Goal: Task Accomplishment & Management: Complete application form

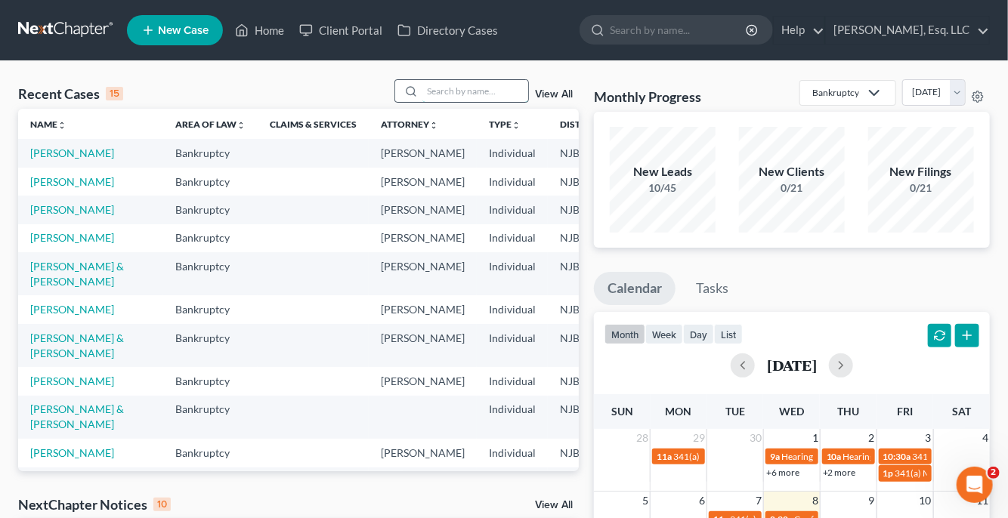
click at [453, 98] on input "search" at bounding box center [475, 91] width 106 height 22
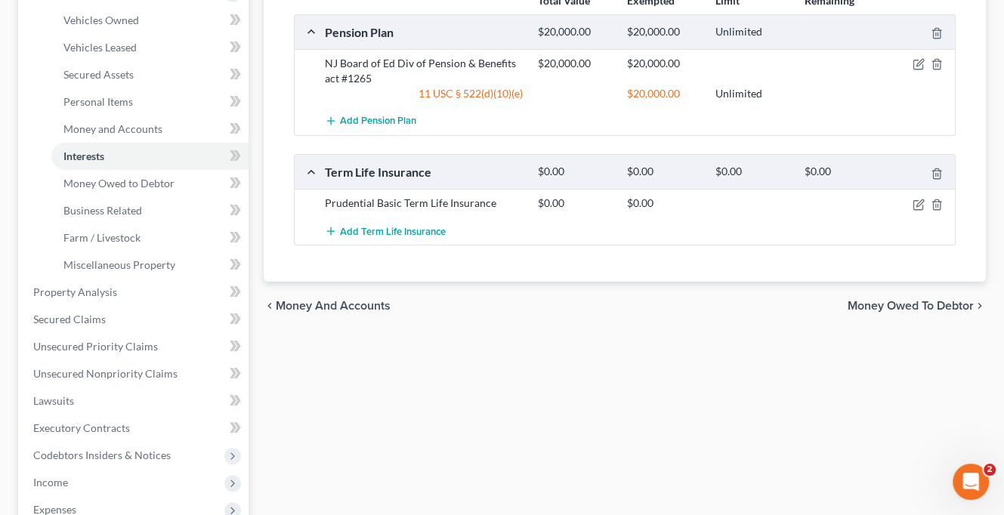
scroll to position [302, 0]
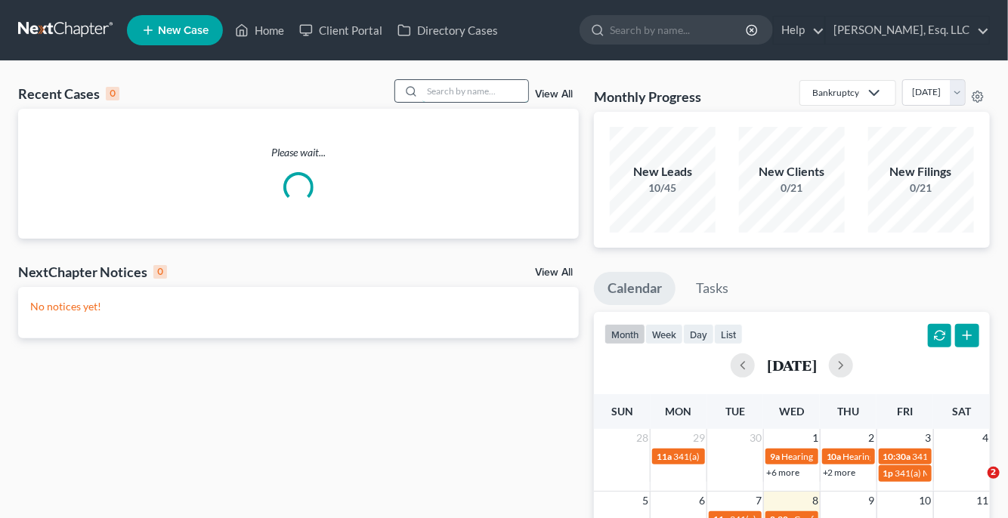
click at [434, 88] on input "search" at bounding box center [475, 91] width 106 height 22
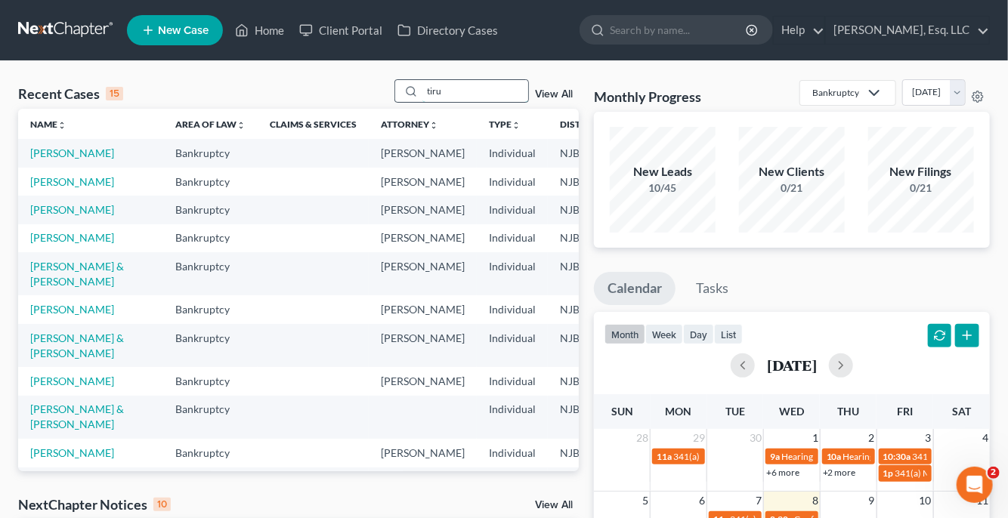
type input "tiru"
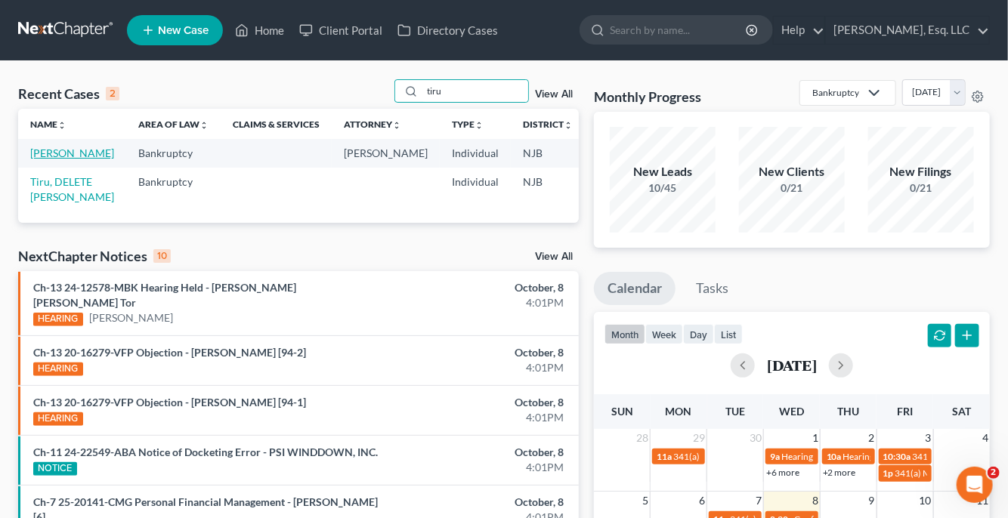
click at [36, 158] on link "Tiru, Luis" at bounding box center [72, 153] width 84 height 13
select select "0"
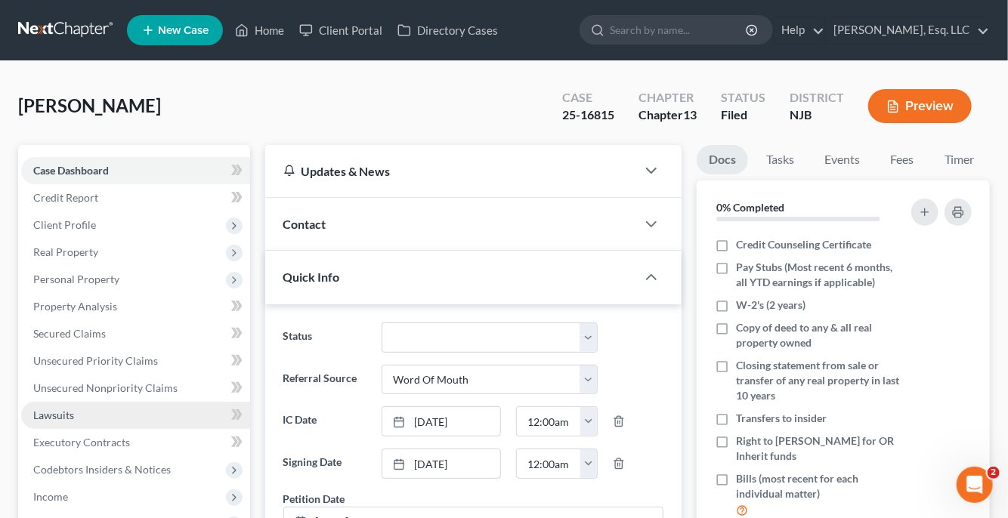
scroll to position [378, 0]
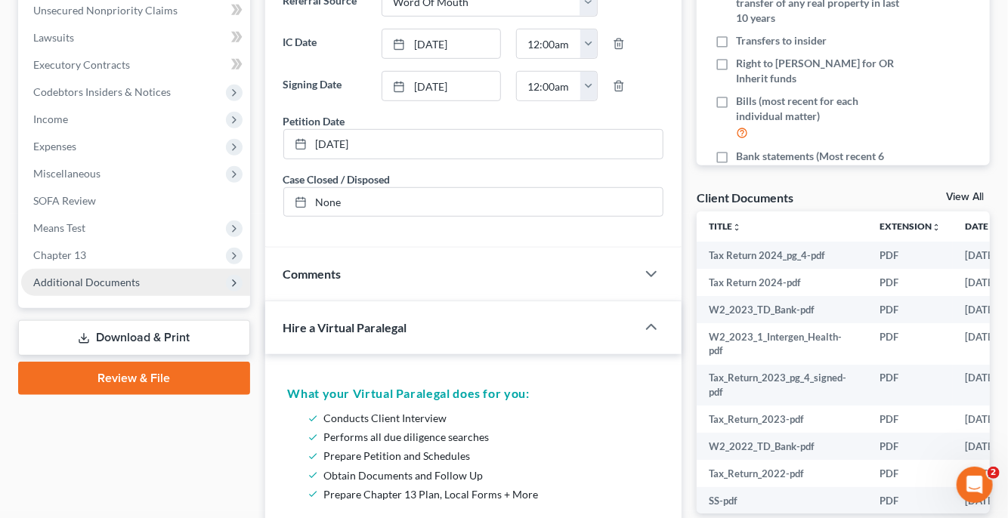
click at [93, 282] on span "Additional Documents" at bounding box center [86, 282] width 106 height 13
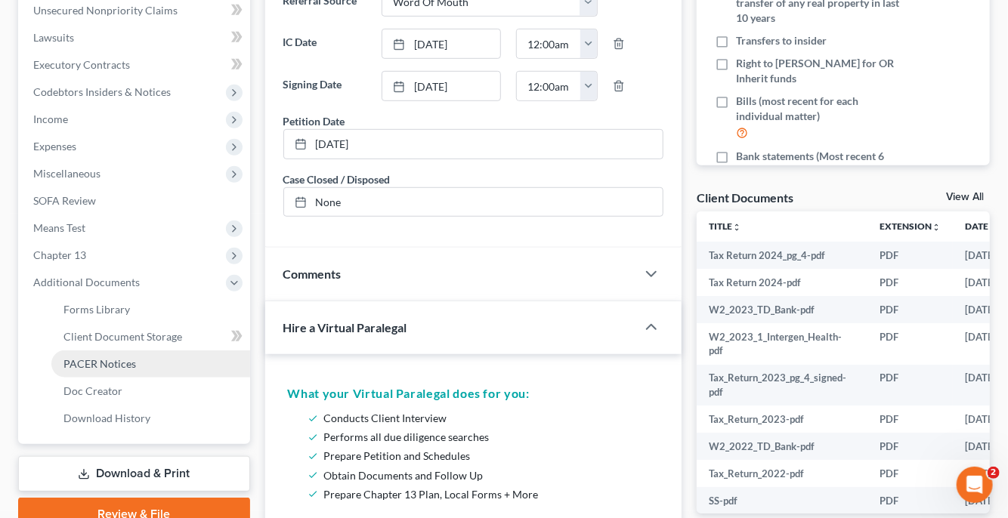
click at [116, 363] on span "PACER Notices" at bounding box center [99, 363] width 73 height 13
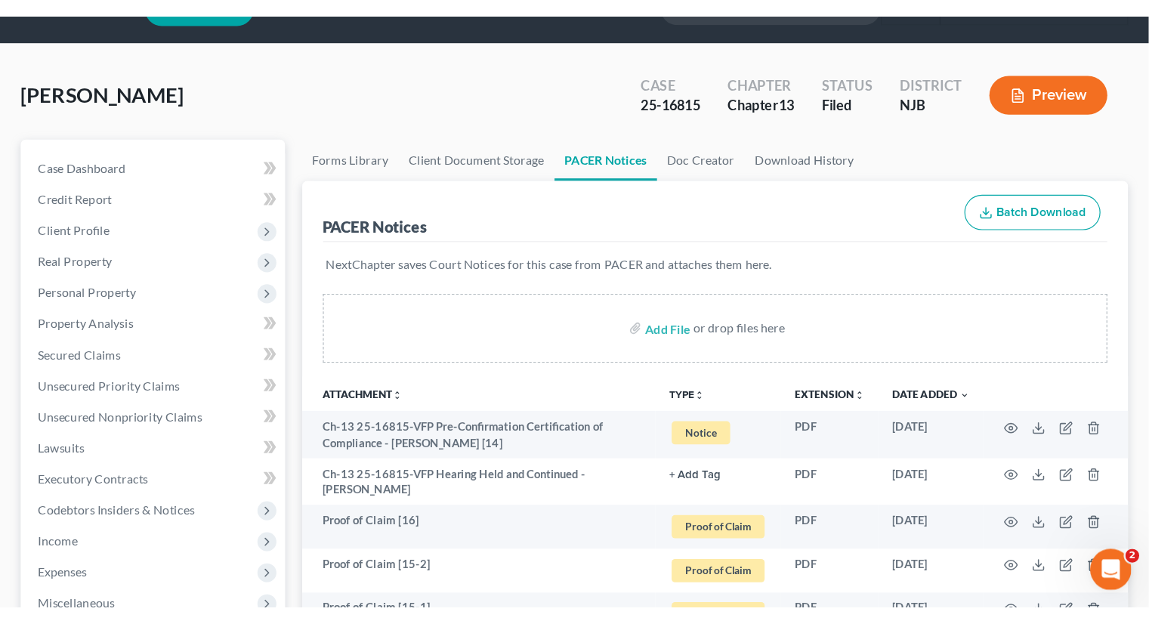
scroll to position [378, 0]
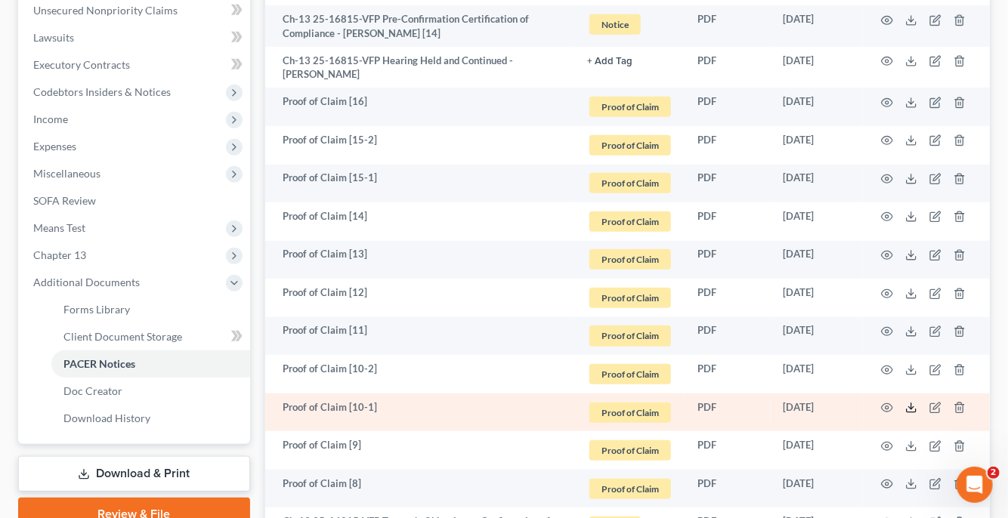
click at [909, 404] on icon at bounding box center [911, 408] width 12 height 12
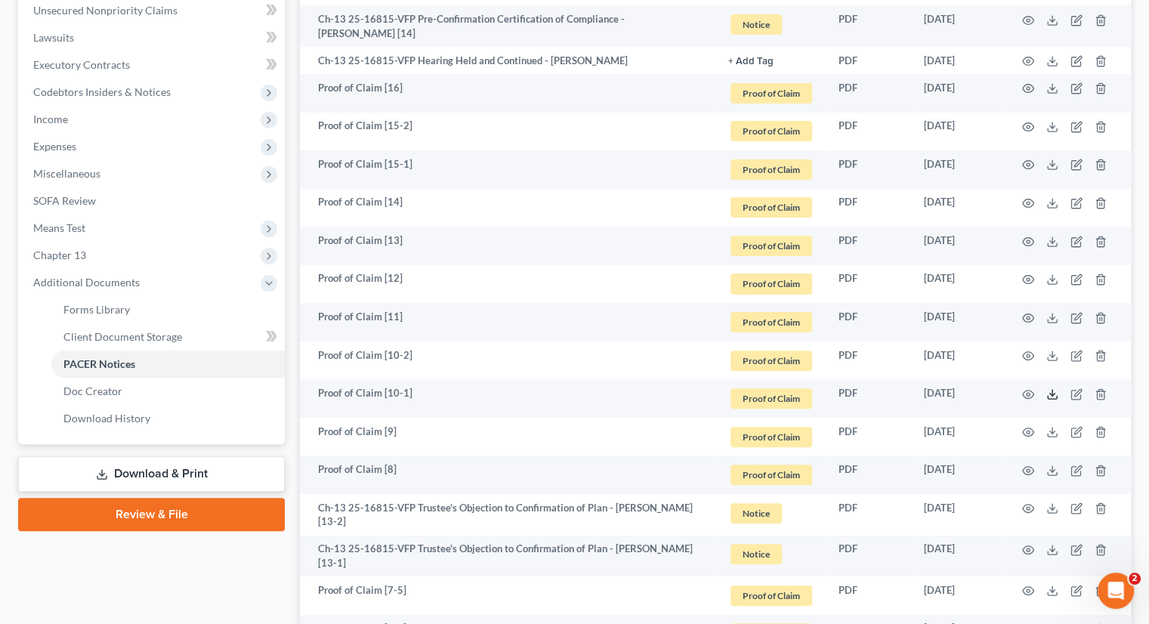
scroll to position [0, 0]
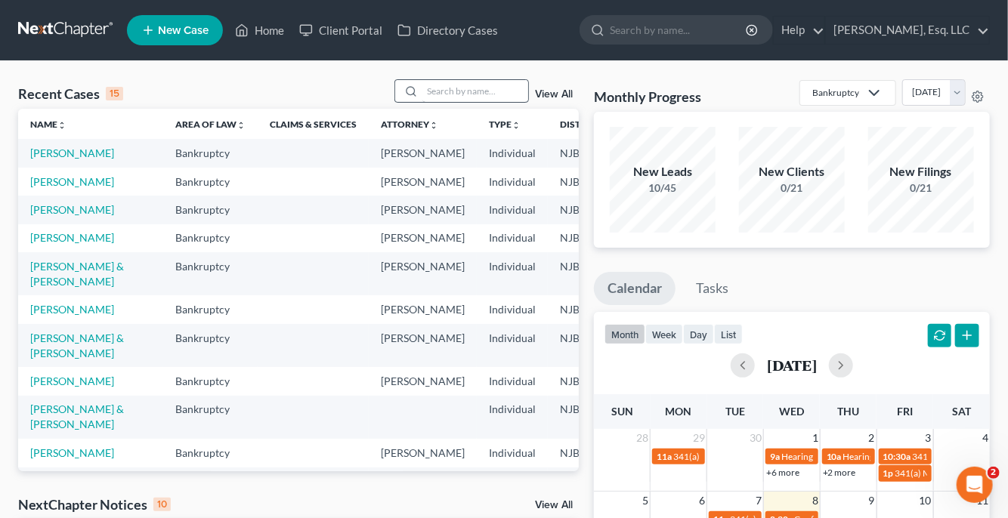
click at [427, 91] on input "search" at bounding box center [475, 91] width 106 height 22
click at [48, 244] on link "[PERSON_NAME]" at bounding box center [72, 237] width 84 height 13
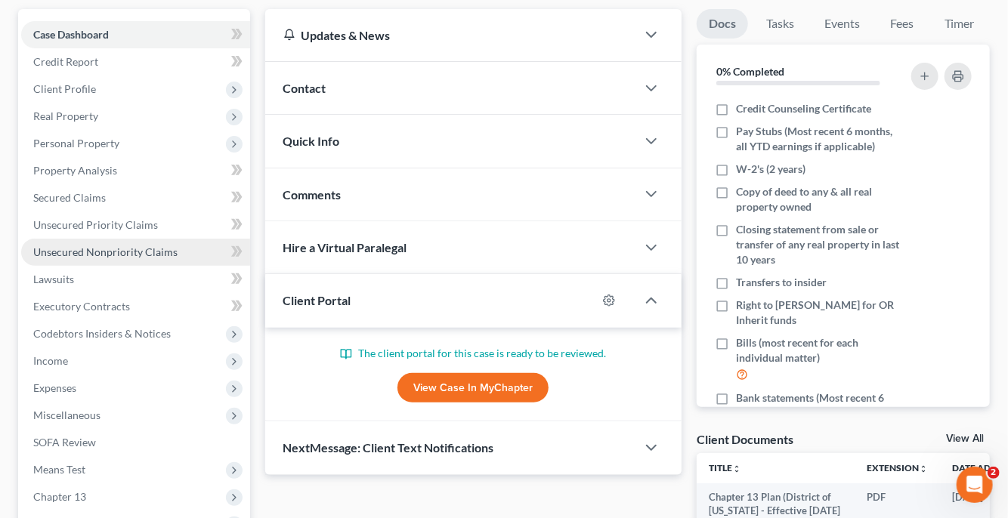
scroll to position [302, 0]
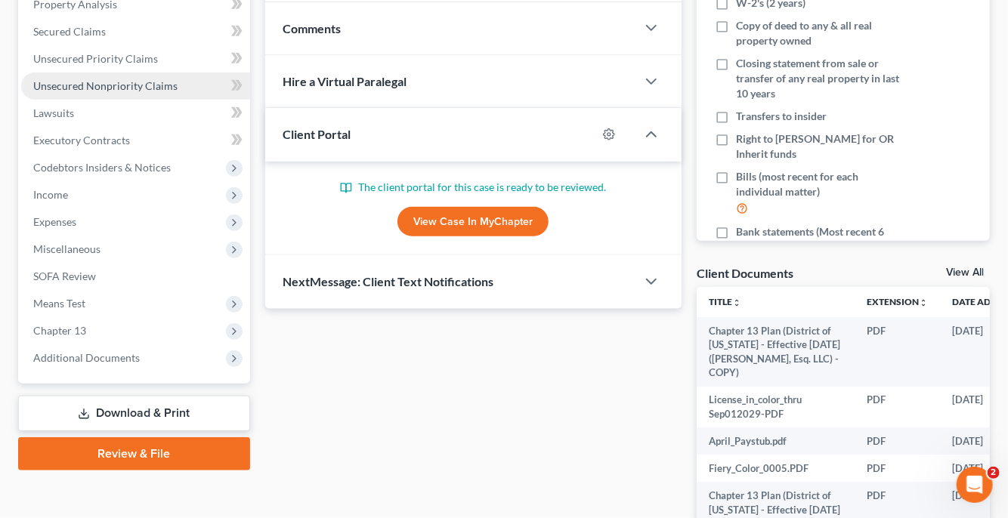
click at [140, 80] on span "Unsecured Nonpriority Claims" at bounding box center [105, 85] width 144 height 13
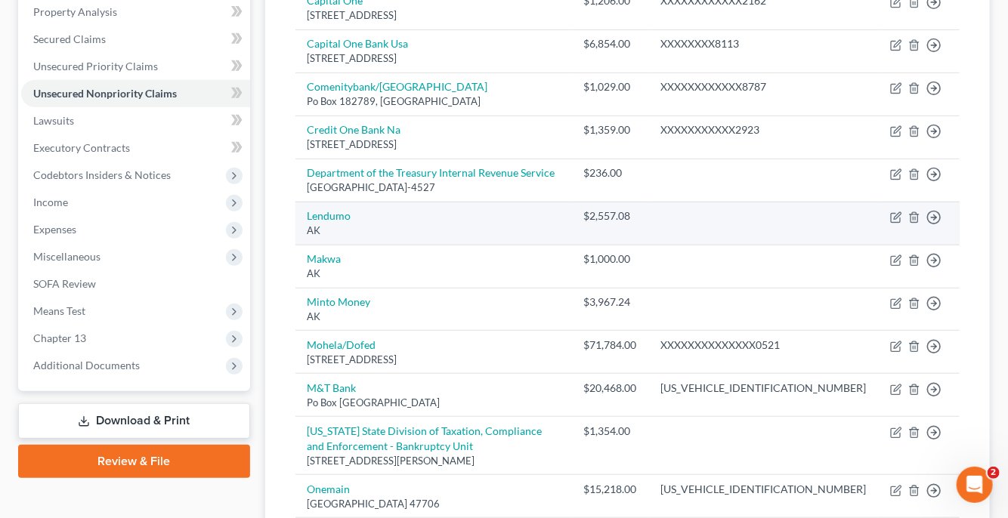
scroll to position [302, 0]
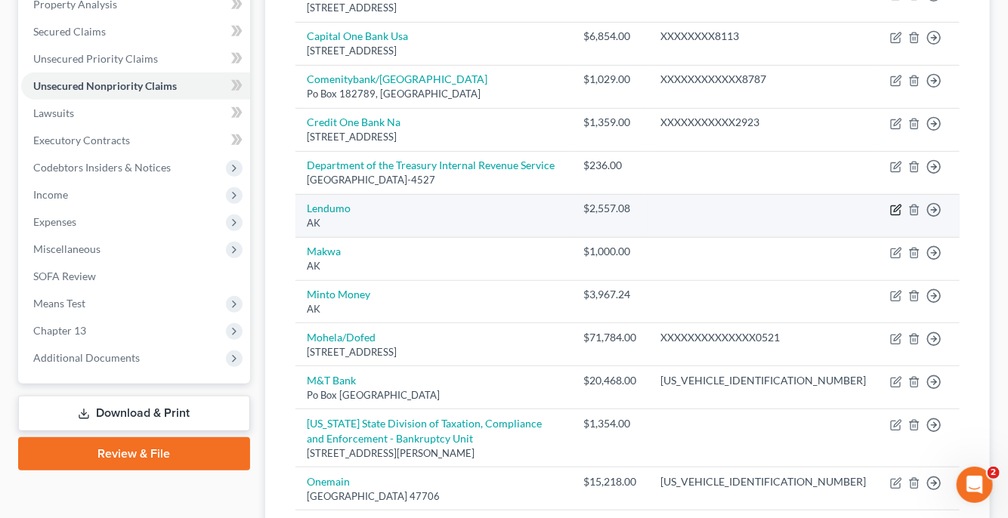
click at [893, 208] on icon "button" at bounding box center [896, 210] width 12 height 12
select select "1"
select select "14"
select select "0"
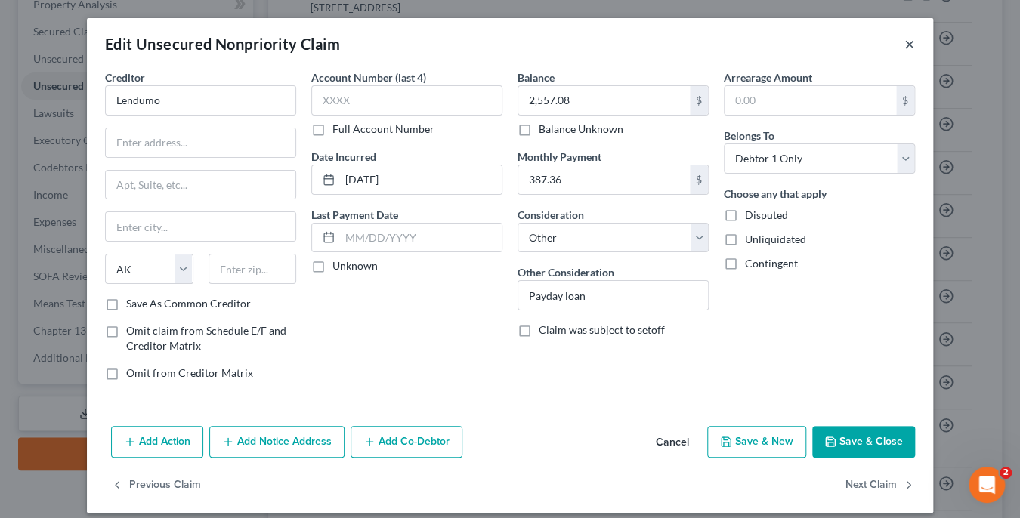
click at [905, 39] on button "×" at bounding box center [909, 44] width 11 height 18
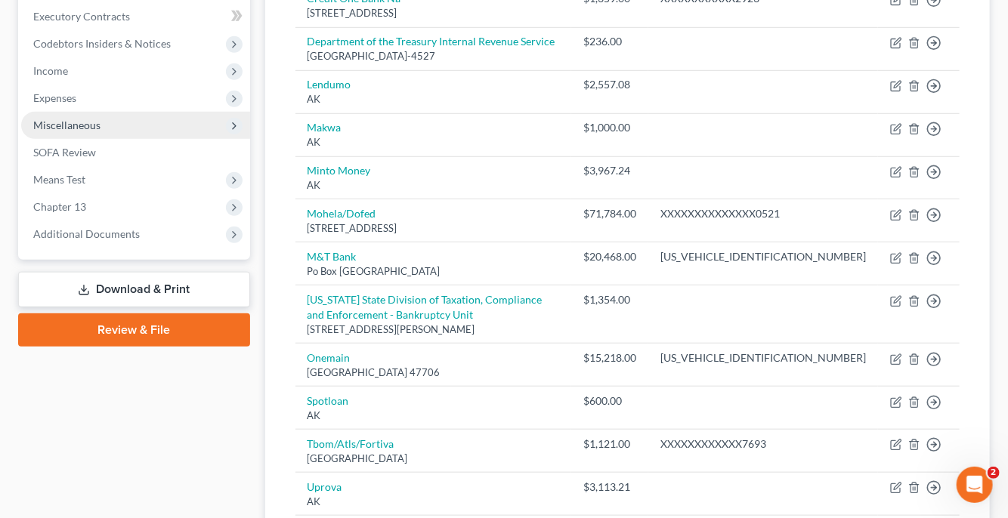
scroll to position [453, 0]
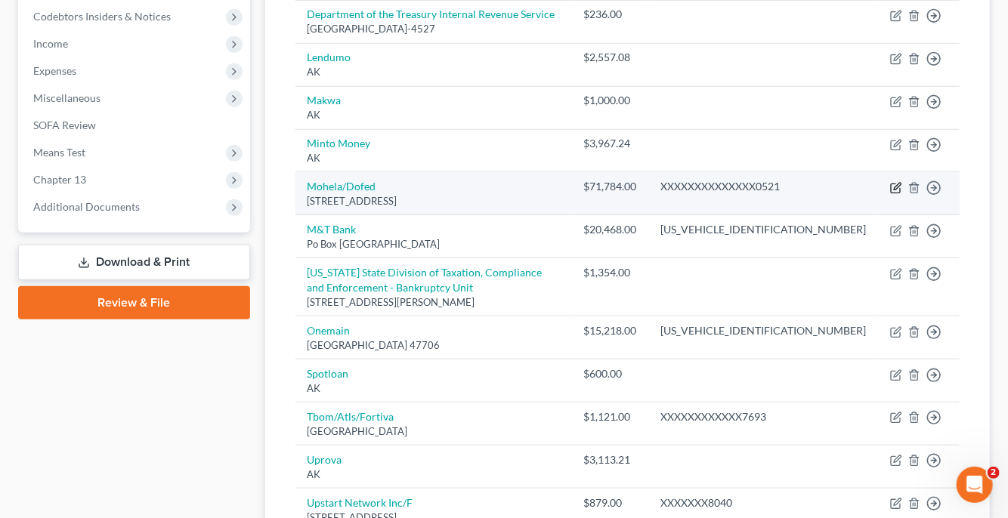
click at [892, 185] on icon "button" at bounding box center [896, 188] width 12 height 12
select select "26"
select select "17"
select select "0"
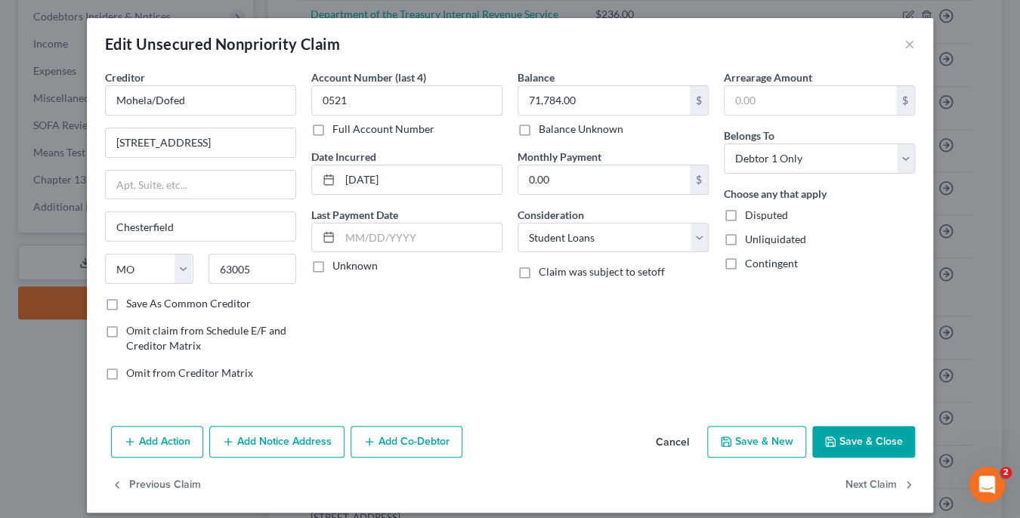
click at [332, 128] on label "Full Account Number" at bounding box center [383, 129] width 102 height 15
click at [338, 128] on input "Full Account Number" at bounding box center [343, 127] width 10 height 10
click at [847, 449] on button "Save & Close" at bounding box center [863, 442] width 103 height 32
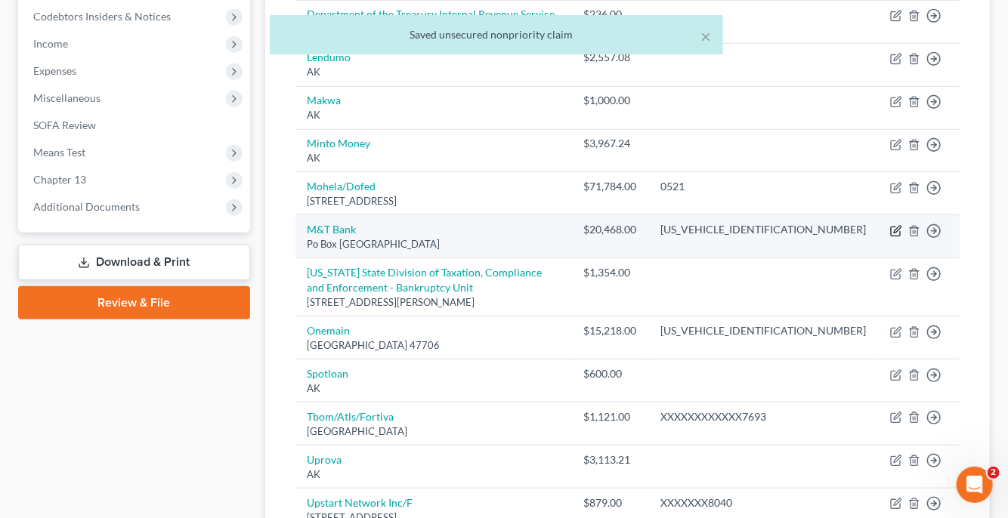
click at [897, 227] on icon "button" at bounding box center [896, 231] width 12 height 12
select select "35"
select select "0"
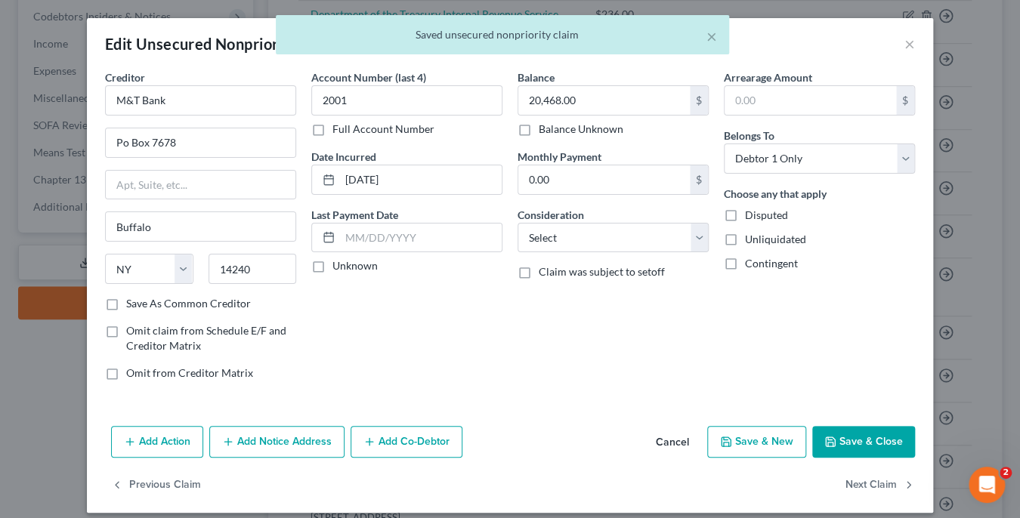
click at [332, 128] on label "Full Account Number" at bounding box center [383, 129] width 102 height 15
click at [338, 128] on input "Full Account Number" at bounding box center [343, 127] width 10 height 10
click at [848, 434] on button "Save & Close" at bounding box center [863, 442] width 103 height 32
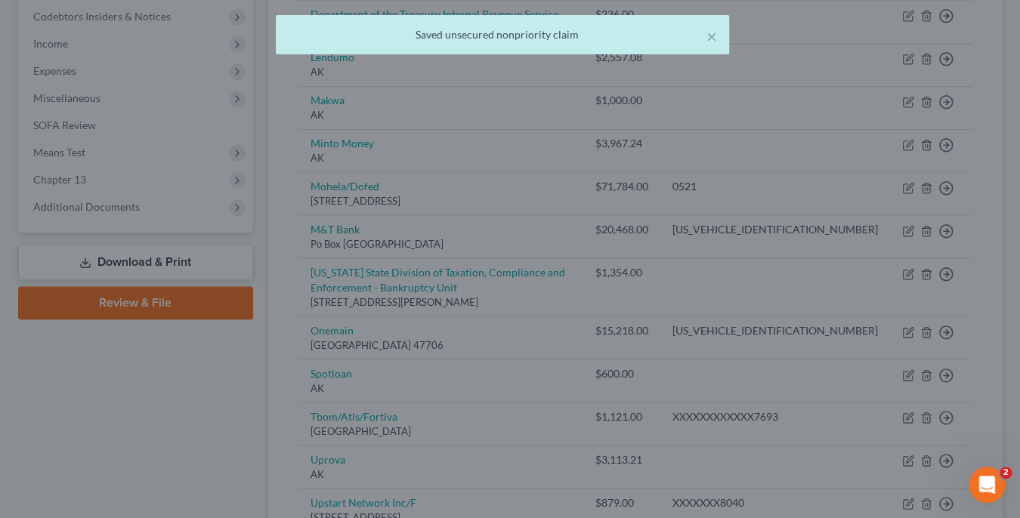
type input "0"
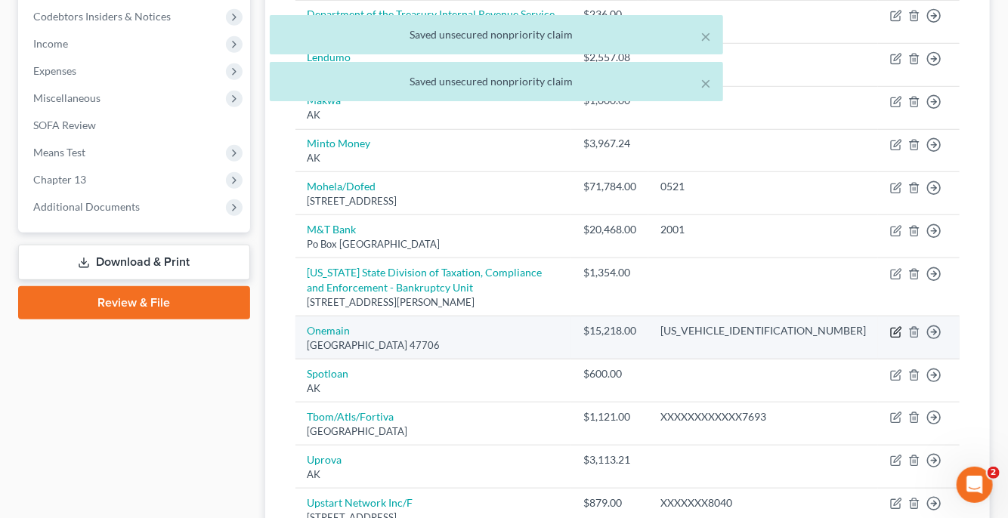
click at [896, 329] on icon "button" at bounding box center [896, 332] width 12 height 12
select select "15"
select select "0"
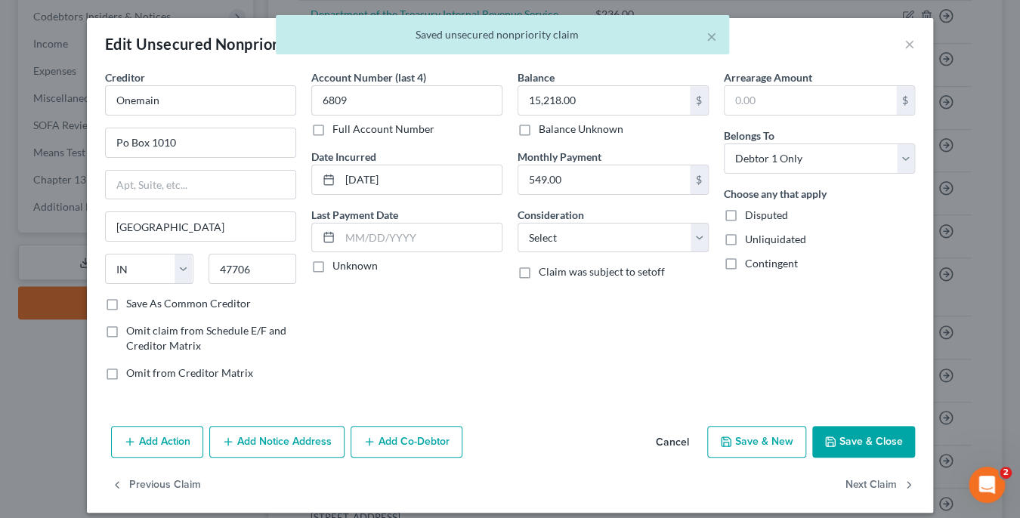
click at [332, 129] on label "Full Account Number" at bounding box center [383, 129] width 102 height 15
click at [338, 129] on input "Full Account Number" at bounding box center [343, 127] width 10 height 10
click at [840, 444] on button "Save & Close" at bounding box center [863, 442] width 103 height 32
type input "0"
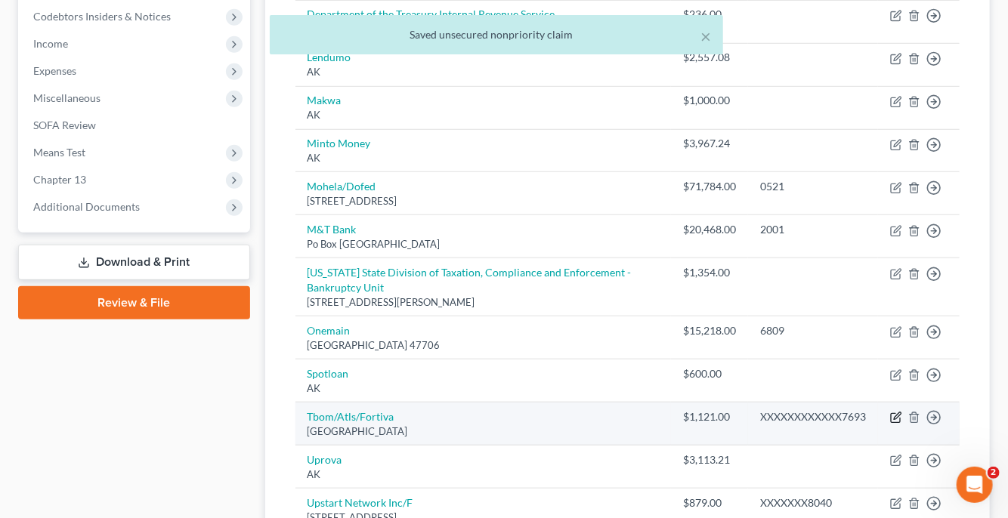
click at [894, 418] on icon "button" at bounding box center [896, 418] width 12 height 12
select select "10"
select select "2"
select select "0"
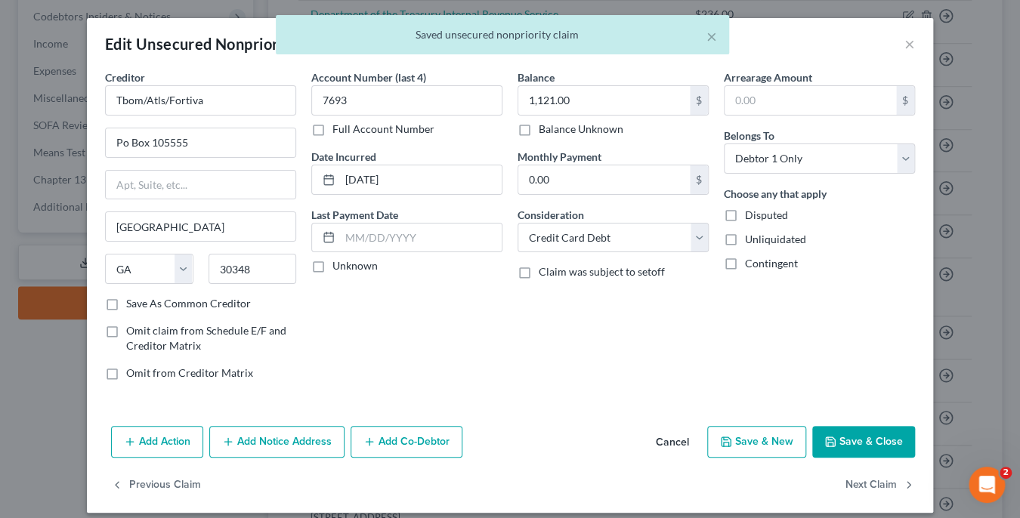
click at [332, 131] on label "Full Account Number" at bounding box center [383, 129] width 102 height 15
click at [338, 131] on input "Full Account Number" at bounding box center [343, 127] width 10 height 10
click at [839, 428] on button "Save & Close" at bounding box center [863, 442] width 103 height 32
type input "0"
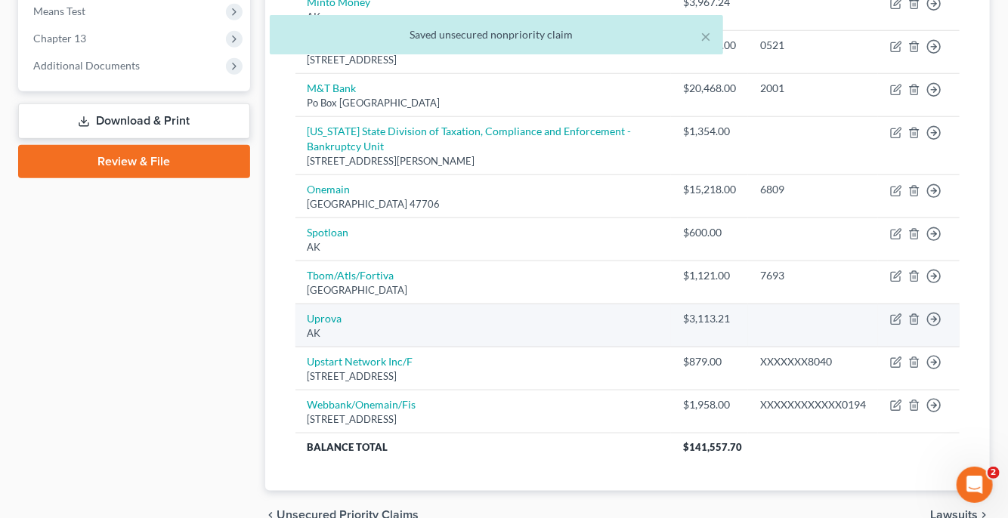
scroll to position [670, 0]
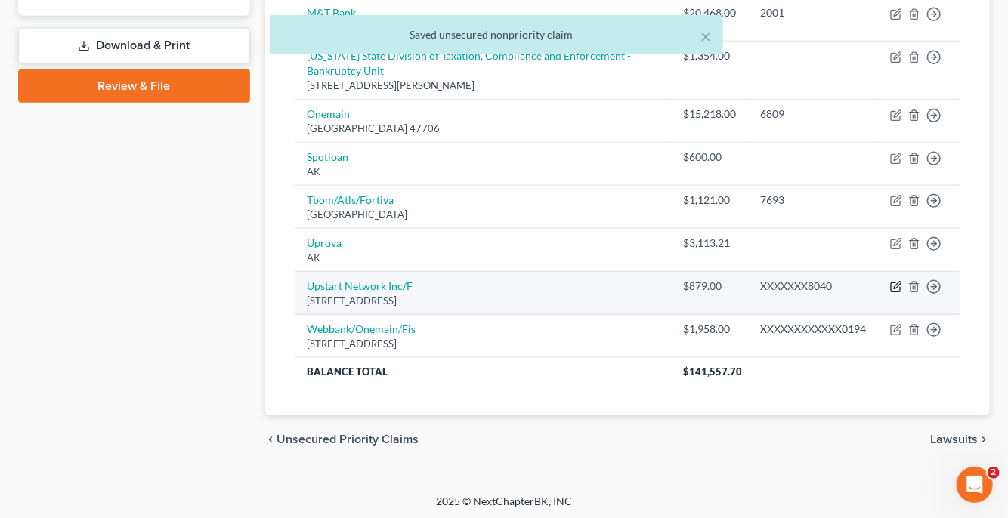
click at [896, 282] on icon "button" at bounding box center [896, 287] width 12 height 12
select select "4"
select select "0"
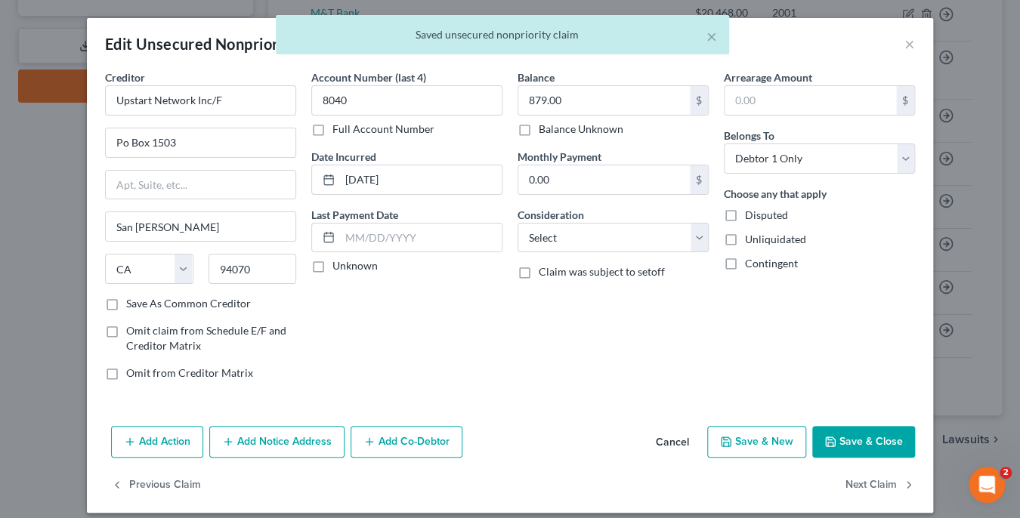
click at [332, 128] on label "Full Account Number" at bounding box center [383, 129] width 102 height 15
click at [338, 128] on input "Full Account Number" at bounding box center [343, 127] width 10 height 10
click at [829, 445] on icon "button" at bounding box center [830, 441] width 9 height 9
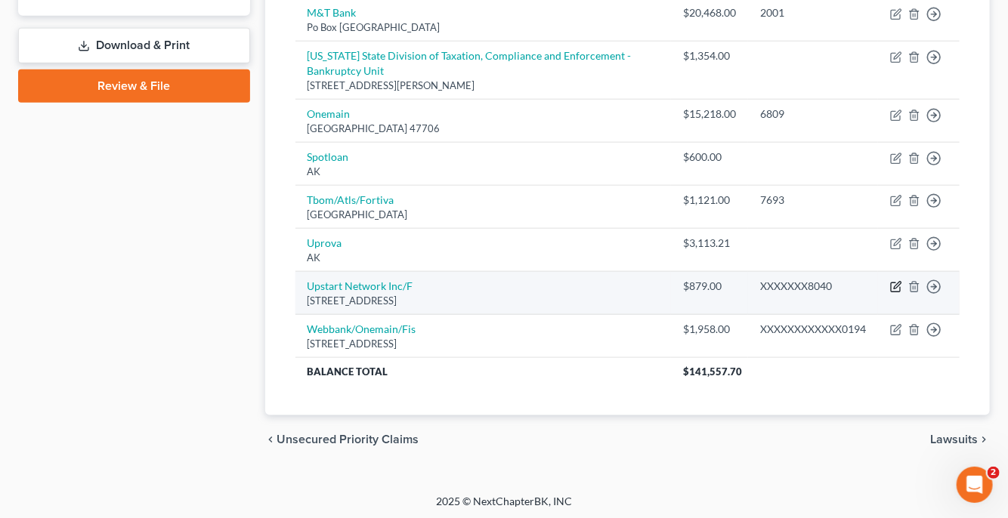
click at [900, 282] on icon "button" at bounding box center [897, 285] width 7 height 7
select select "4"
select select "0"
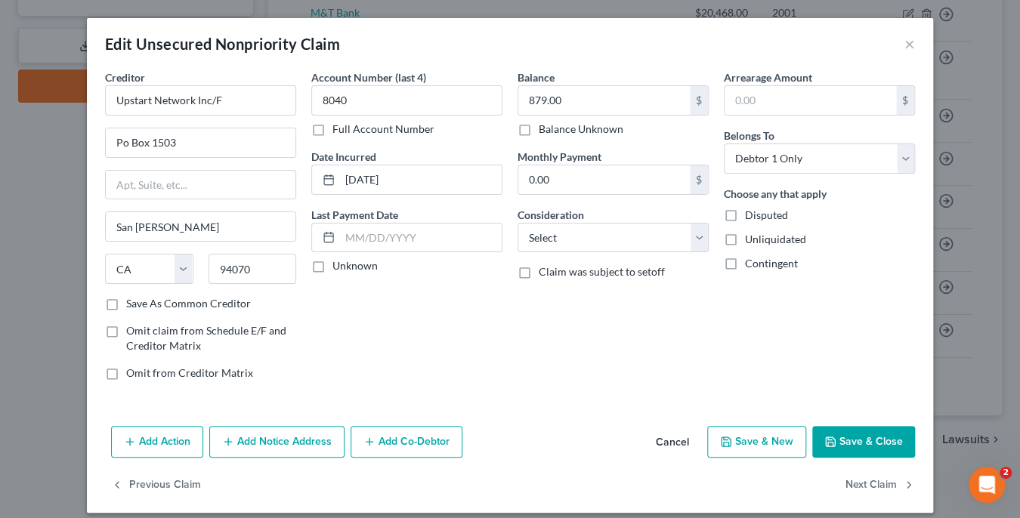
click at [332, 128] on label "Full Account Number" at bounding box center [383, 129] width 102 height 15
click at [338, 128] on input "Full Account Number" at bounding box center [343, 127] width 10 height 10
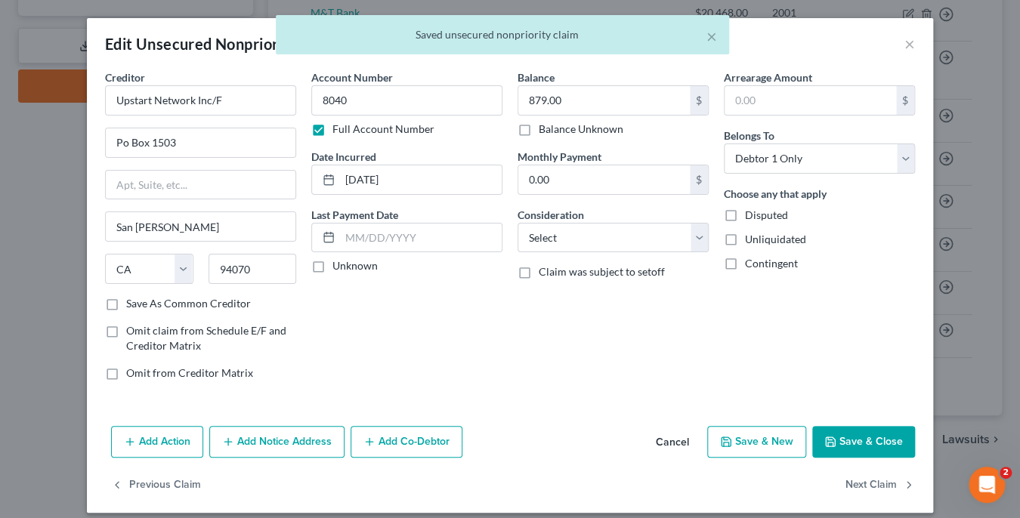
click at [846, 427] on button "Save & Close" at bounding box center [863, 442] width 103 height 32
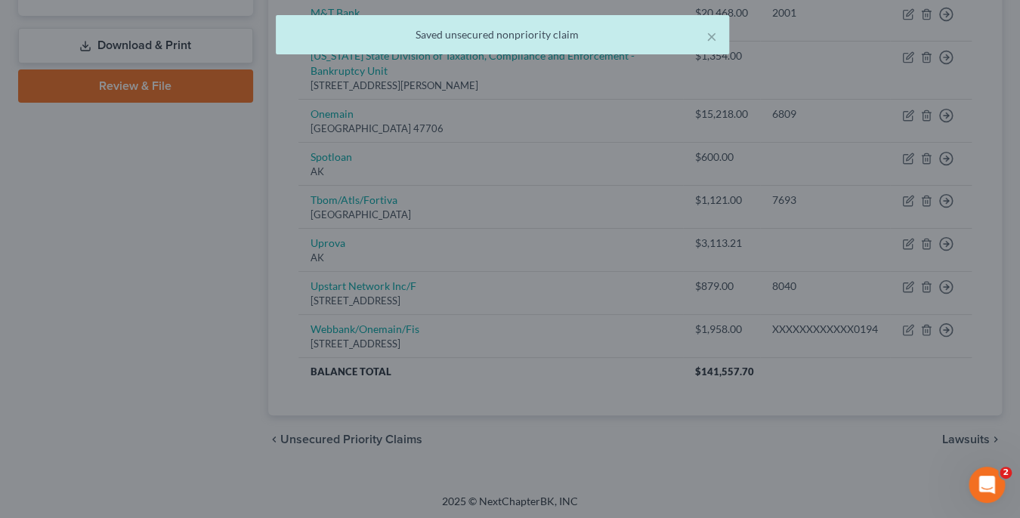
type input "0"
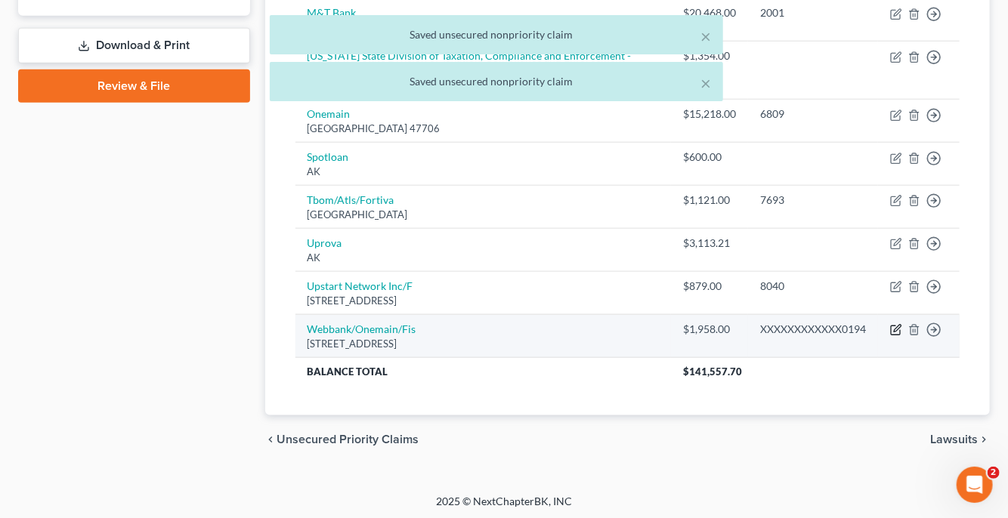
click at [893, 329] on icon "button" at bounding box center [896, 330] width 12 height 12
select select "9"
select select "2"
select select "0"
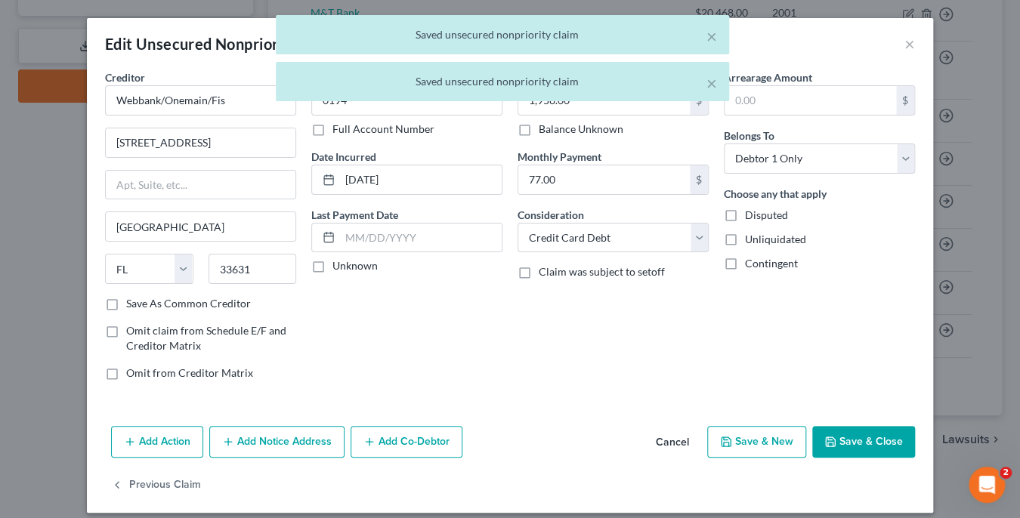
click at [332, 131] on label "Full Account Number" at bounding box center [383, 129] width 102 height 15
click at [338, 131] on input "Full Account Number" at bounding box center [343, 127] width 10 height 10
click at [828, 438] on icon "button" at bounding box center [830, 442] width 12 height 12
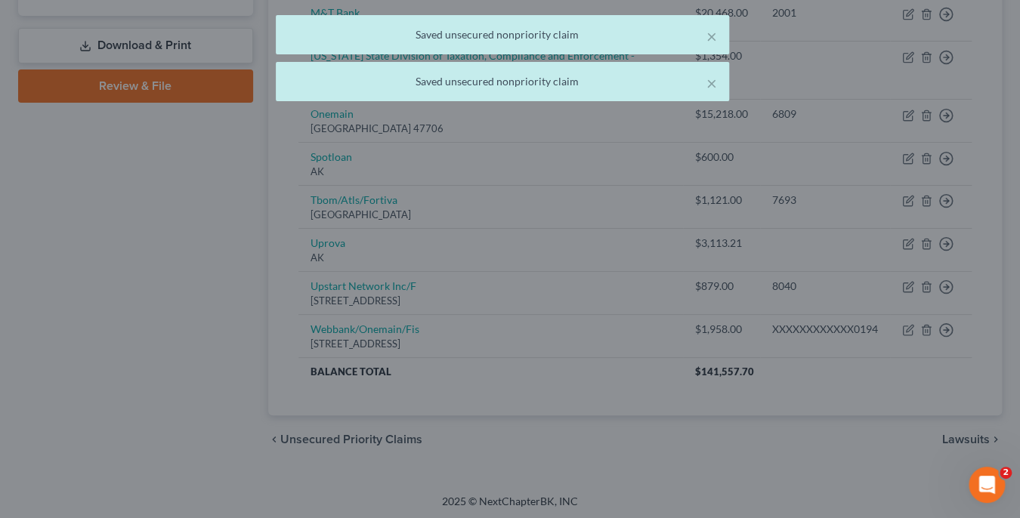
type input "0"
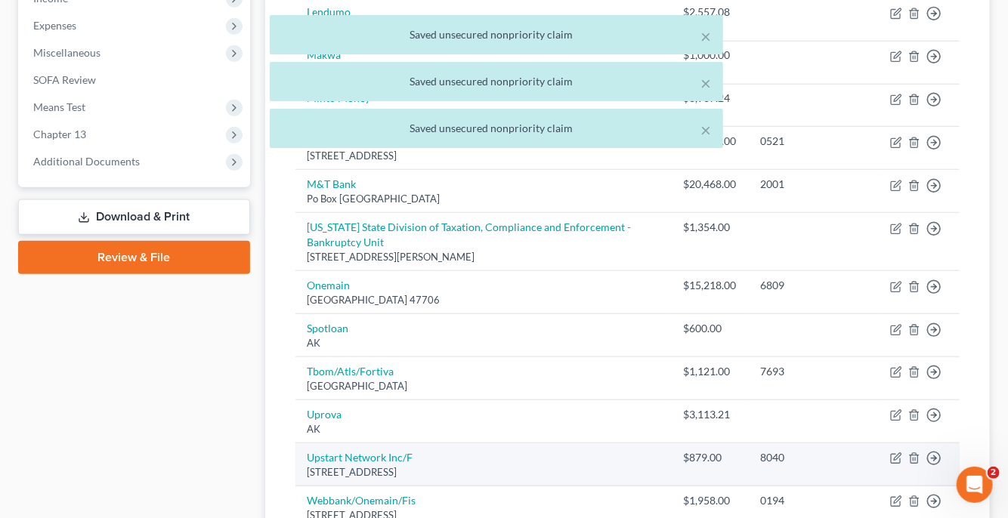
scroll to position [217, 0]
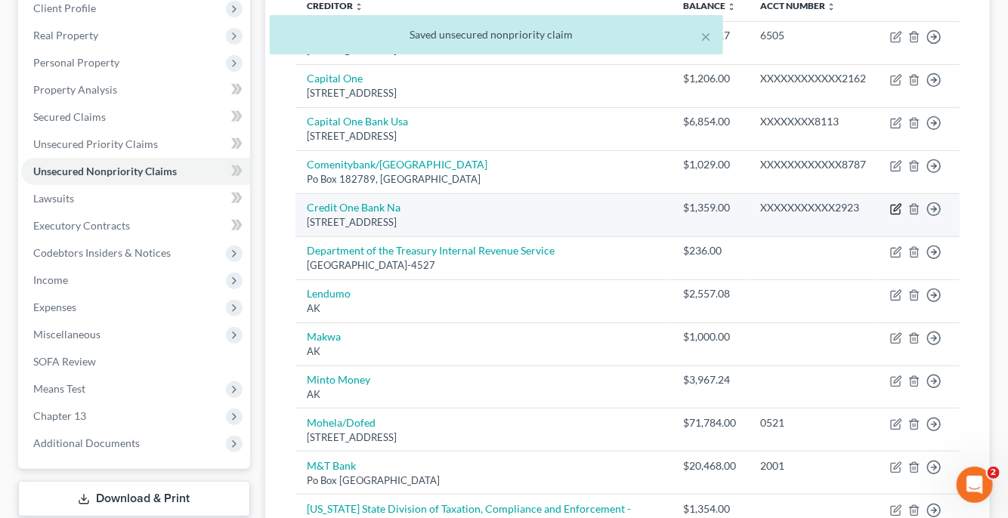
click at [891, 206] on icon "button" at bounding box center [895, 209] width 9 height 9
select select "31"
select select "2"
select select "0"
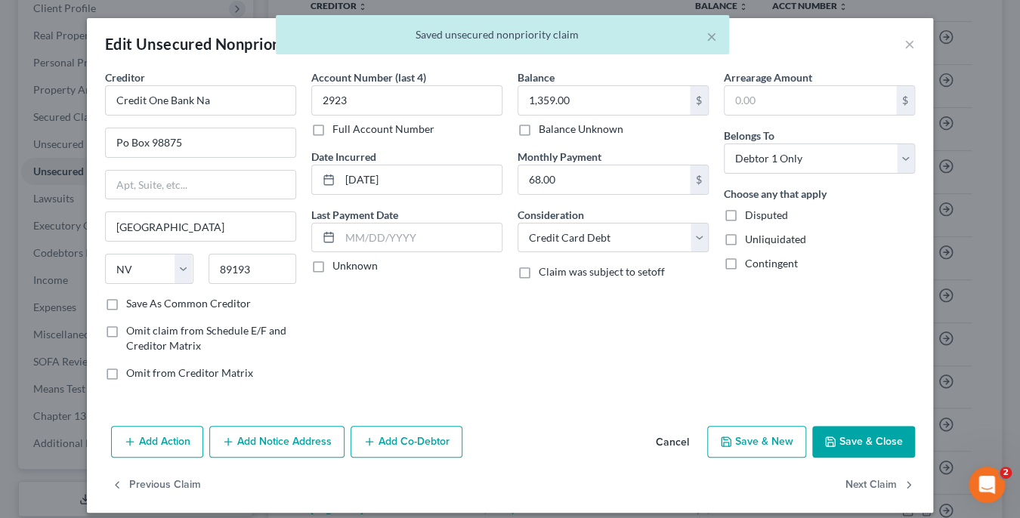
click at [332, 130] on label "Full Account Number" at bounding box center [383, 129] width 102 height 15
click at [338, 130] on input "Full Account Number" at bounding box center [343, 127] width 10 height 10
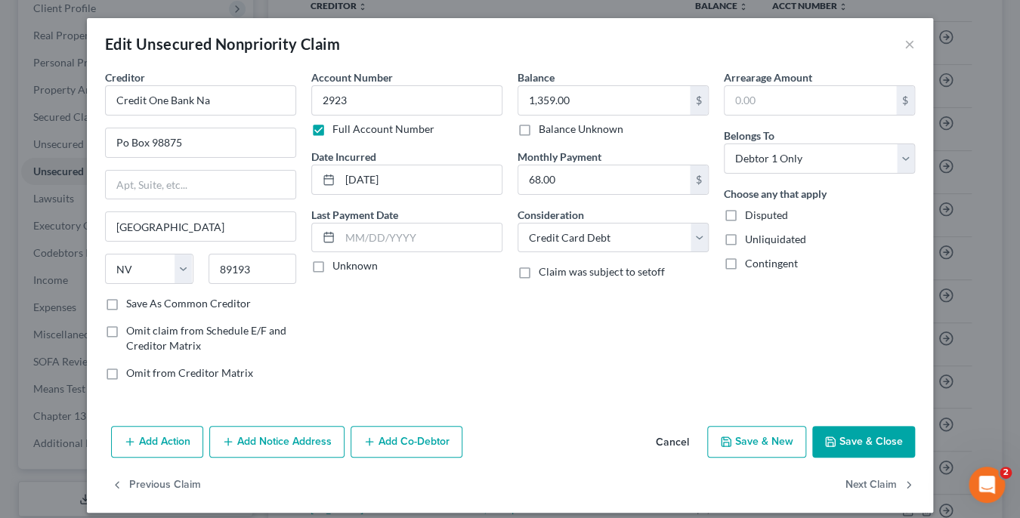
click at [863, 426] on button "Save & Close" at bounding box center [863, 442] width 103 height 32
type input "0"
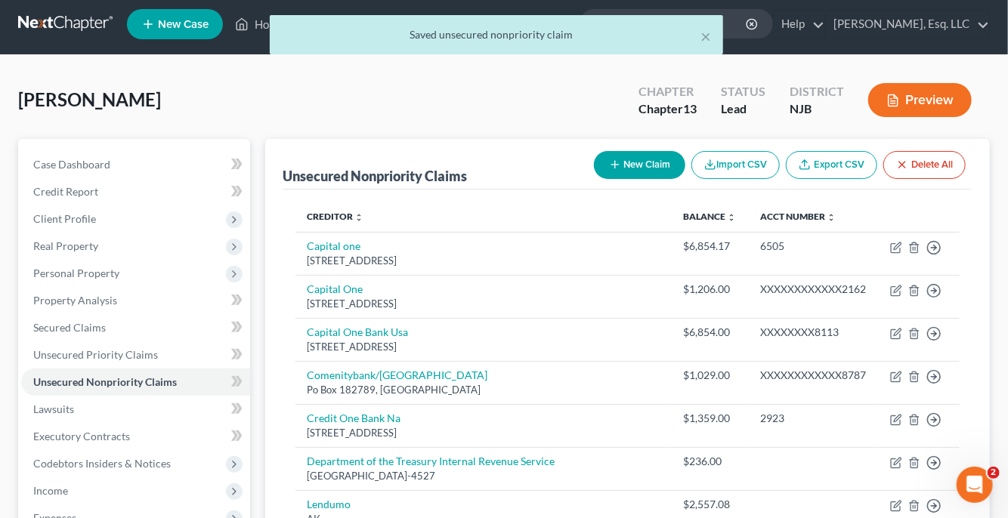
scroll to position [0, 0]
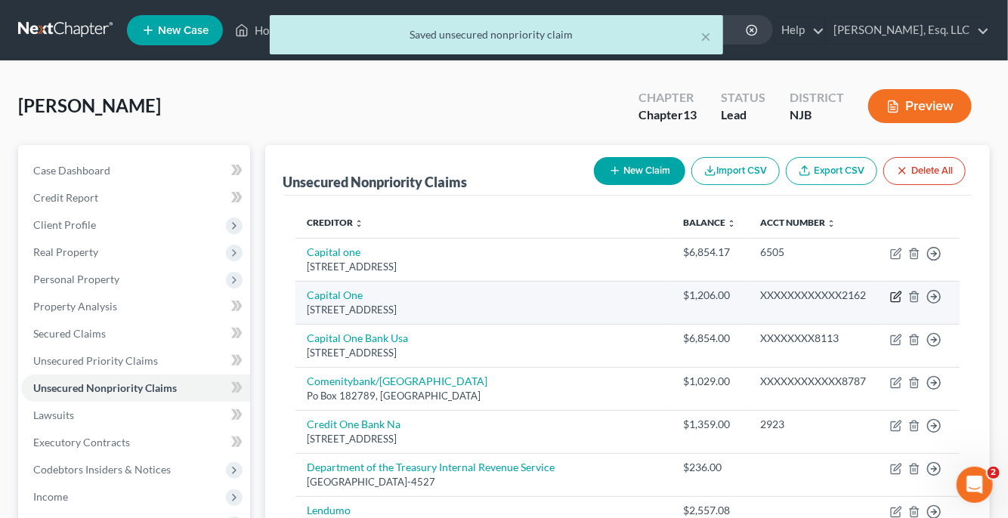
click at [894, 296] on icon "button" at bounding box center [897, 295] width 7 height 7
select select "46"
select select "2"
select select "0"
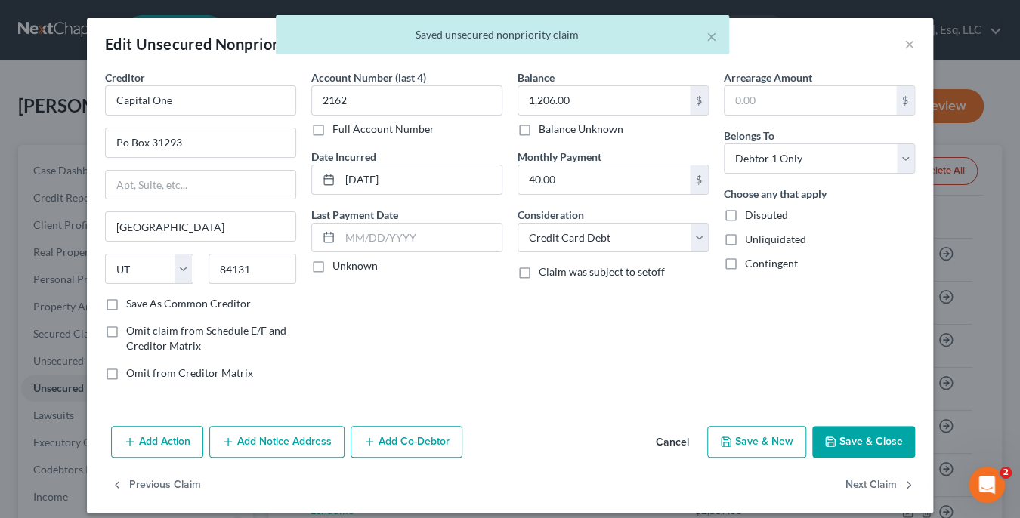
click at [332, 126] on label "Full Account Number" at bounding box center [383, 129] width 102 height 15
click at [338, 126] on input "Full Account Number" at bounding box center [343, 127] width 10 height 10
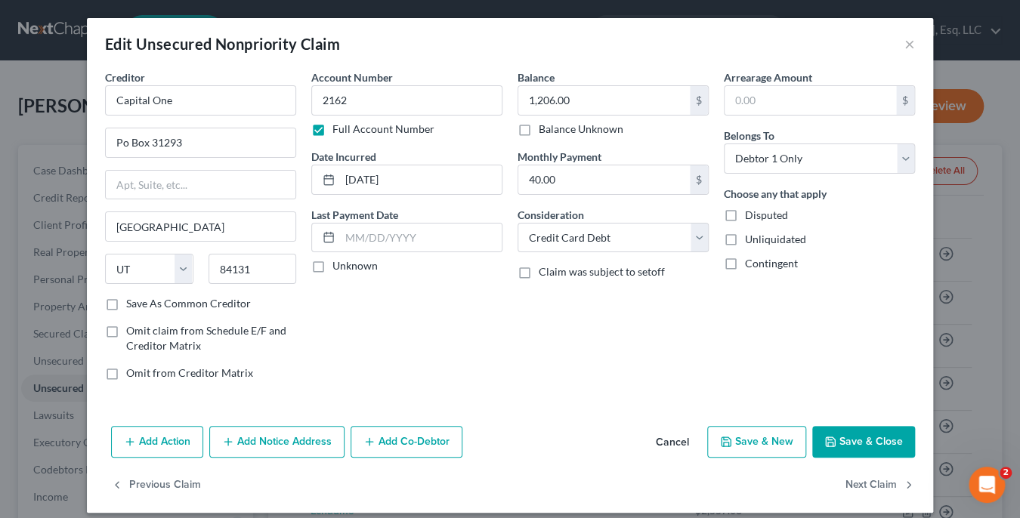
click at [854, 437] on button "Save & Close" at bounding box center [863, 442] width 103 height 32
type input "0"
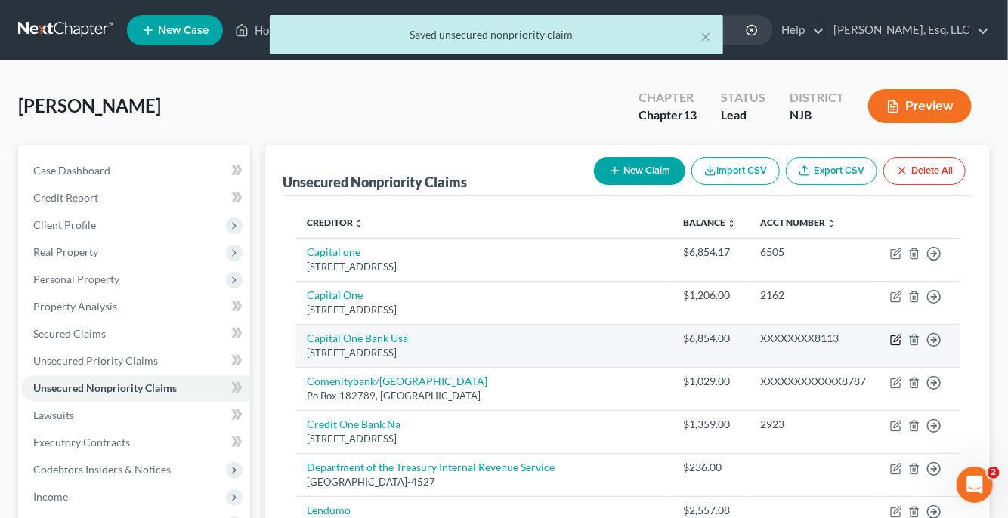
click at [895, 339] on icon "button" at bounding box center [896, 340] width 12 height 12
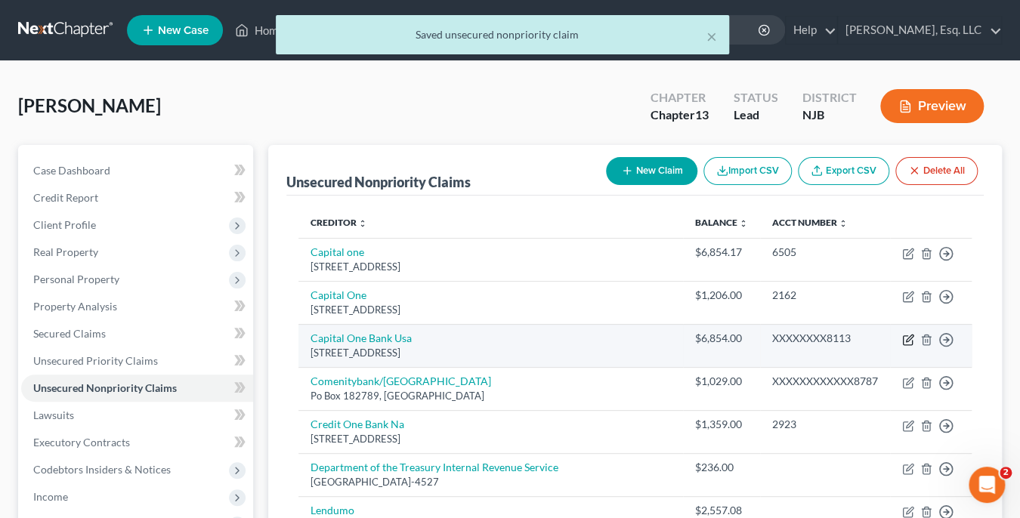
select select "46"
select select "1"
select select "0"
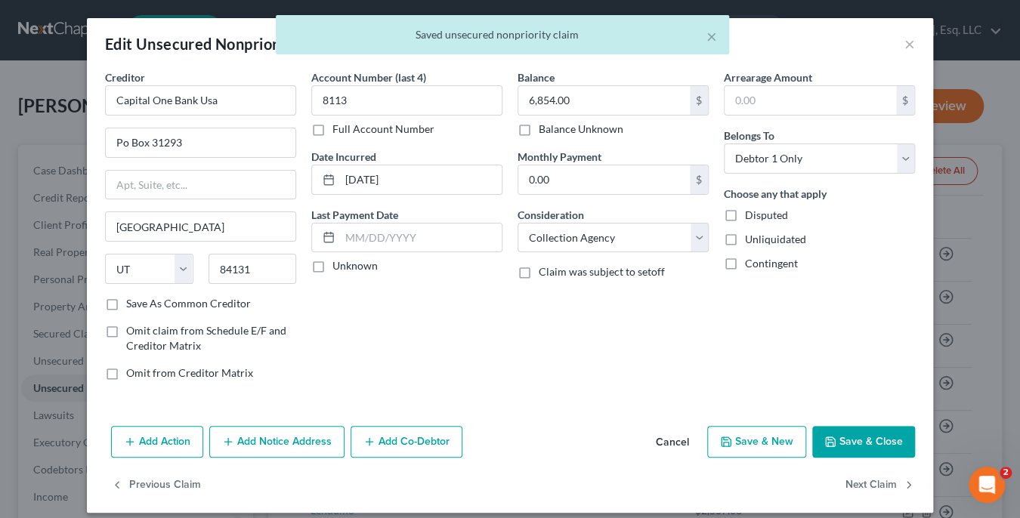
click at [332, 125] on label "Full Account Number" at bounding box center [383, 129] width 102 height 15
click at [338, 125] on input "Full Account Number" at bounding box center [343, 127] width 10 height 10
click at [839, 427] on button "Save & Close" at bounding box center [863, 442] width 103 height 32
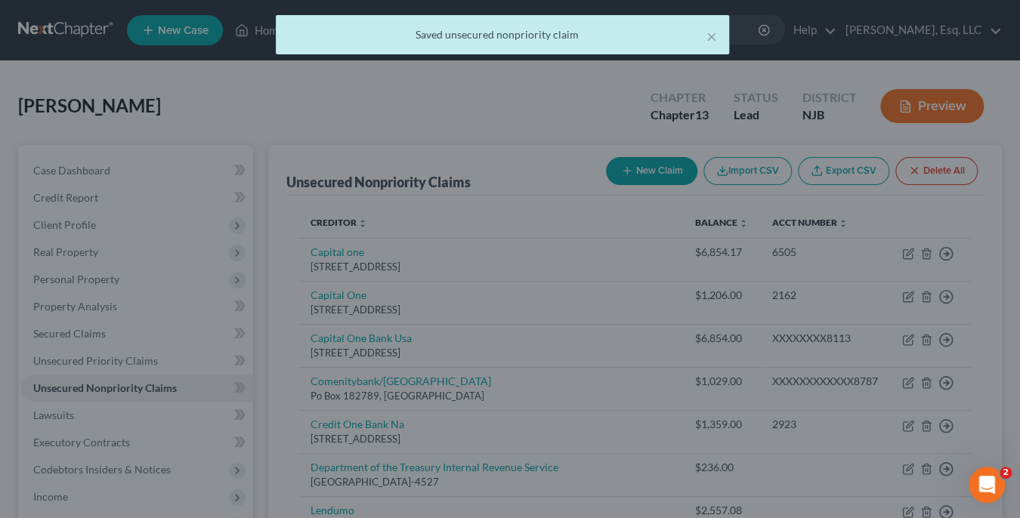
type input "0"
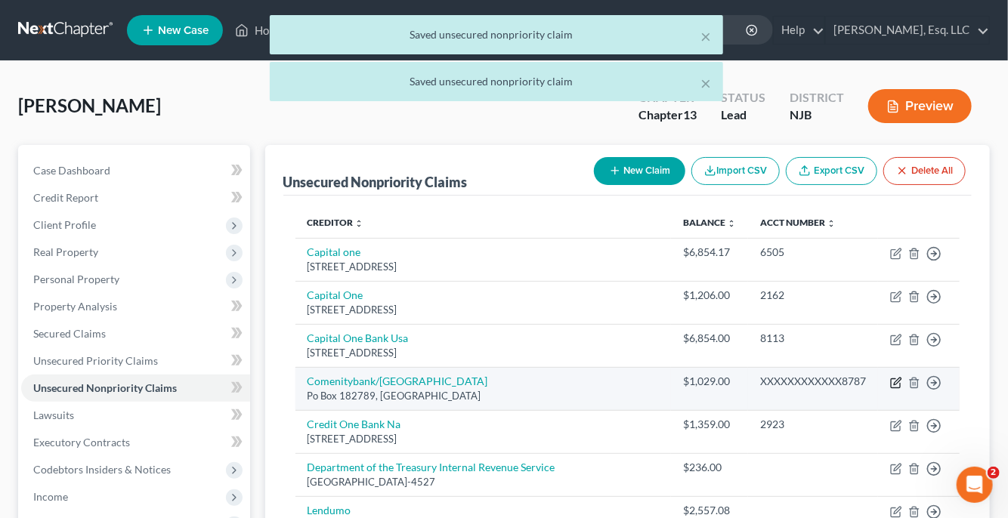
click at [894, 385] on icon "button" at bounding box center [896, 383] width 12 height 12
select select "36"
select select "2"
select select "0"
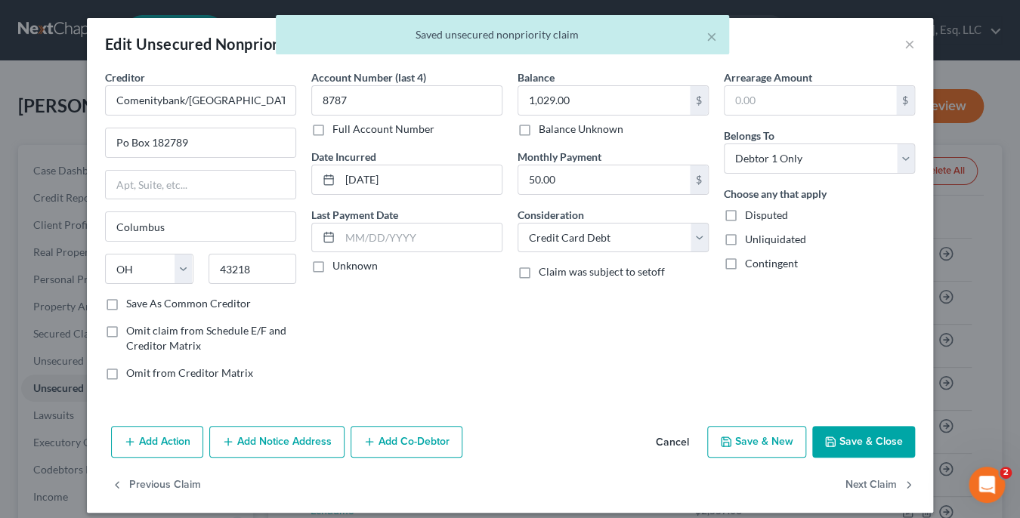
click at [332, 134] on label "Full Account Number" at bounding box center [383, 129] width 102 height 15
click at [338, 131] on input "Full Account Number" at bounding box center [343, 127] width 10 height 10
click at [834, 449] on button "Save & Close" at bounding box center [863, 442] width 103 height 32
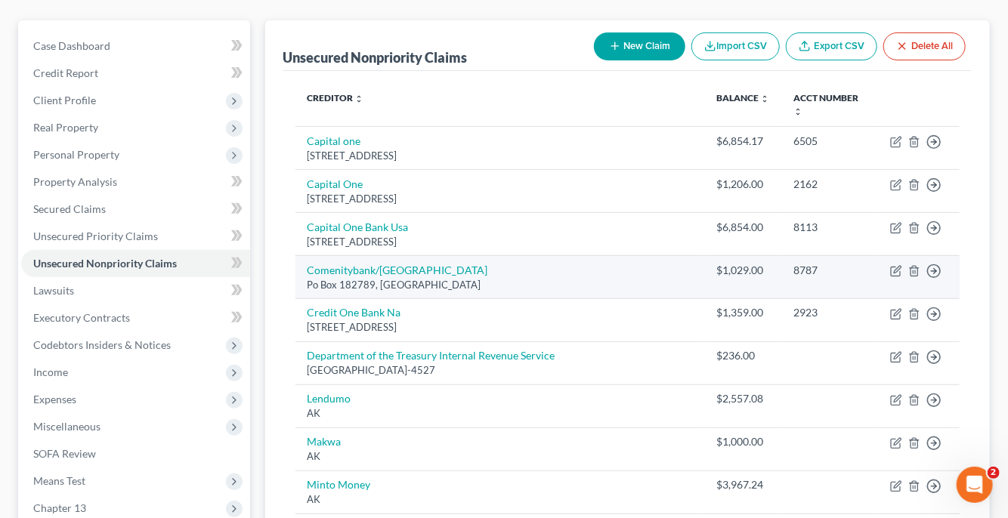
scroll to position [227, 0]
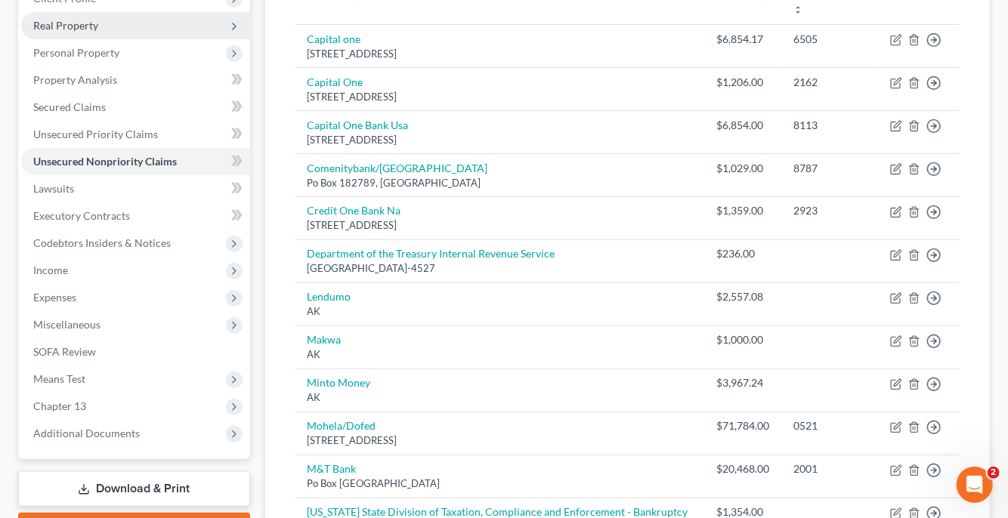
click at [147, 13] on span "Real Property" at bounding box center [135, 25] width 229 height 27
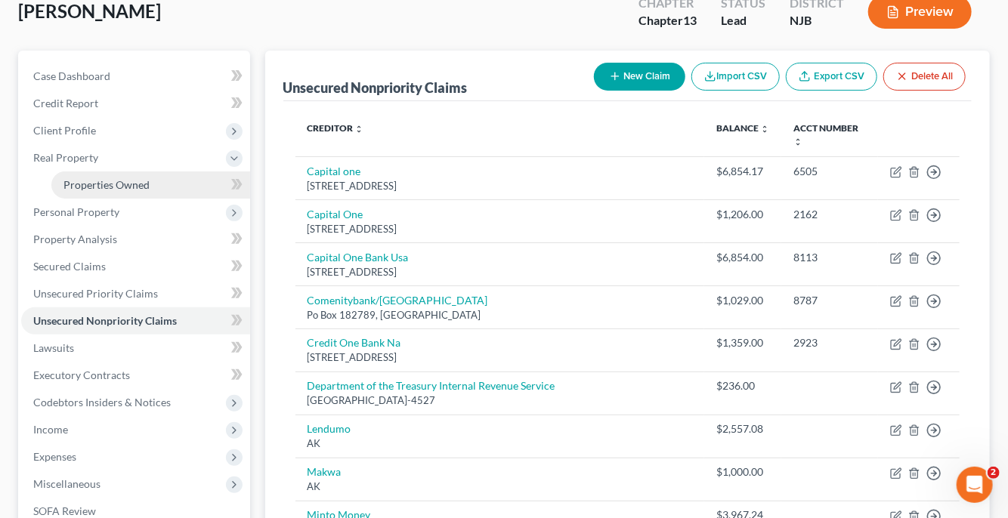
scroll to position [151, 0]
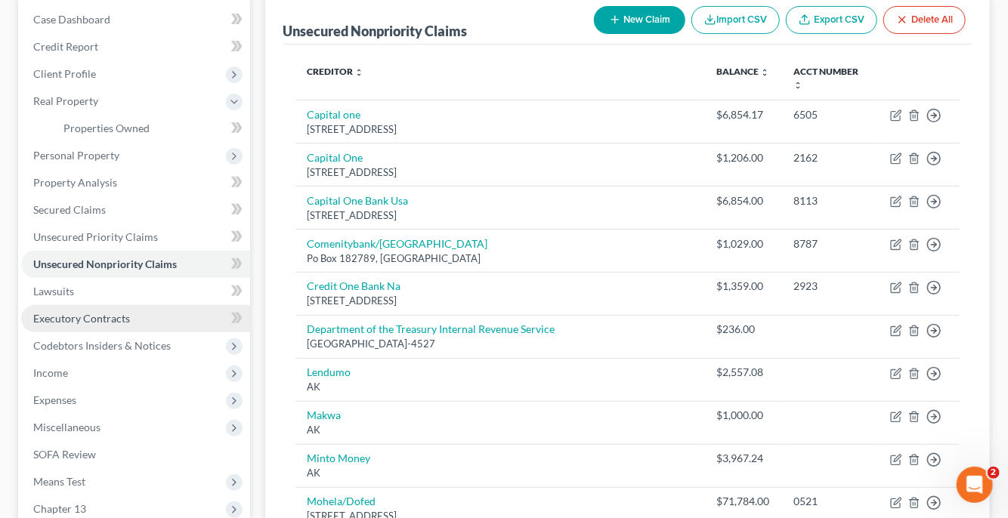
click at [119, 318] on span "Executory Contracts" at bounding box center [81, 318] width 97 height 13
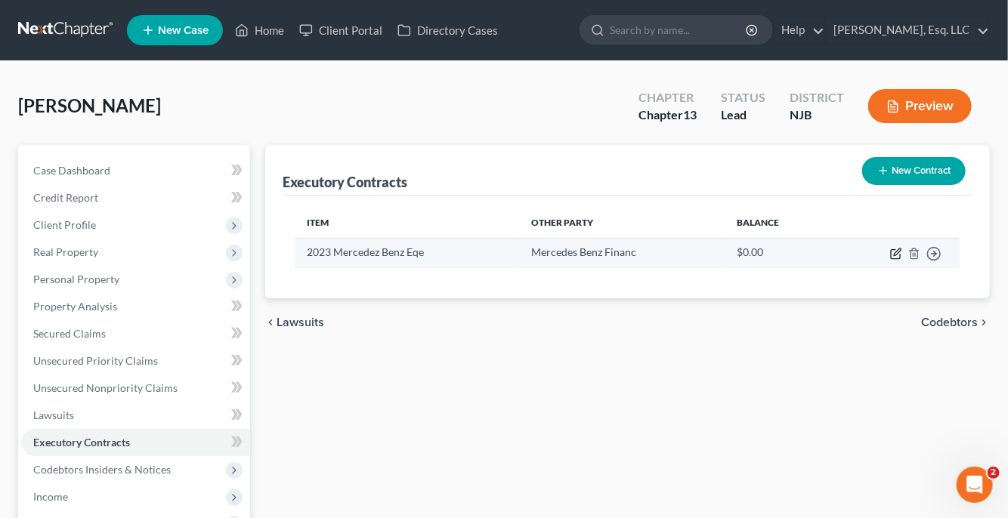
click at [899, 258] on icon "button" at bounding box center [895, 254] width 9 height 9
select select "3"
select select "45"
select select "0"
select select "1"
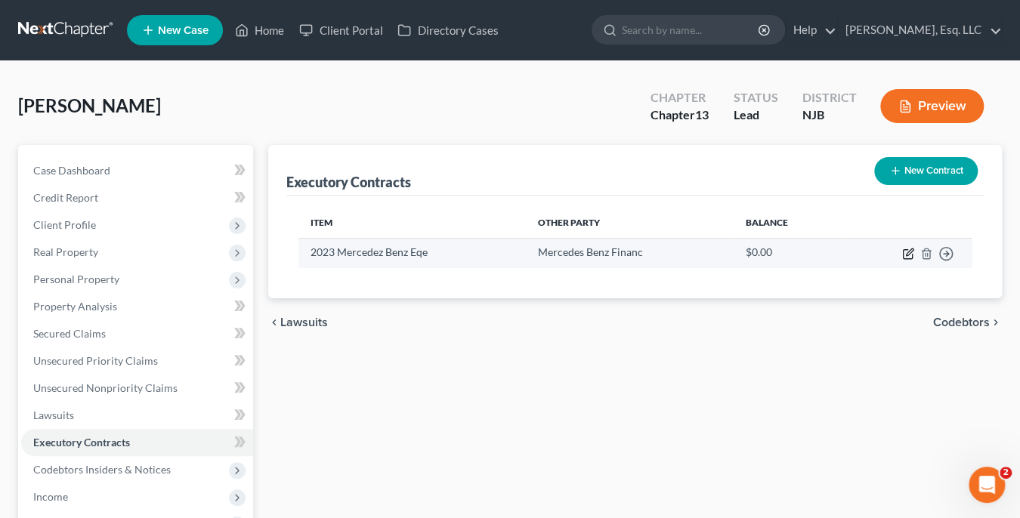
select select "0"
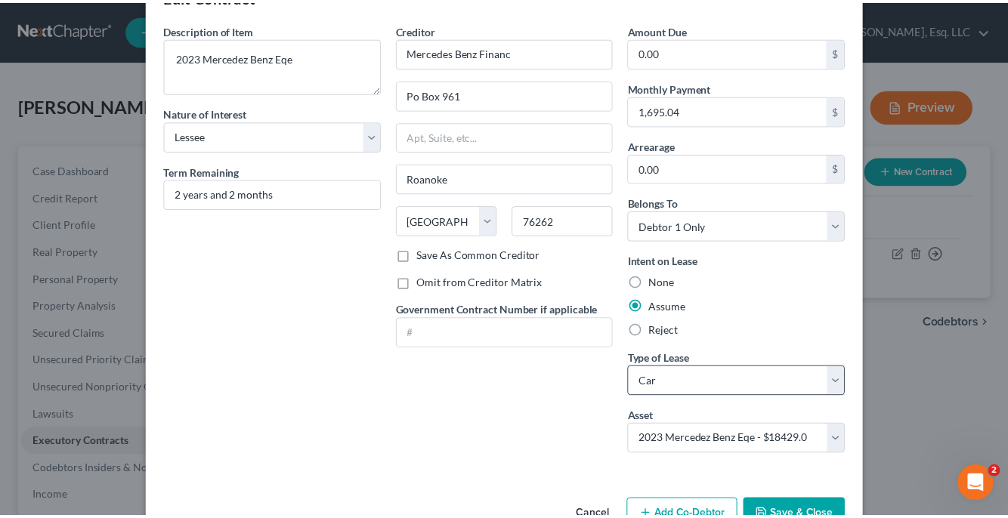
scroll to position [90, 0]
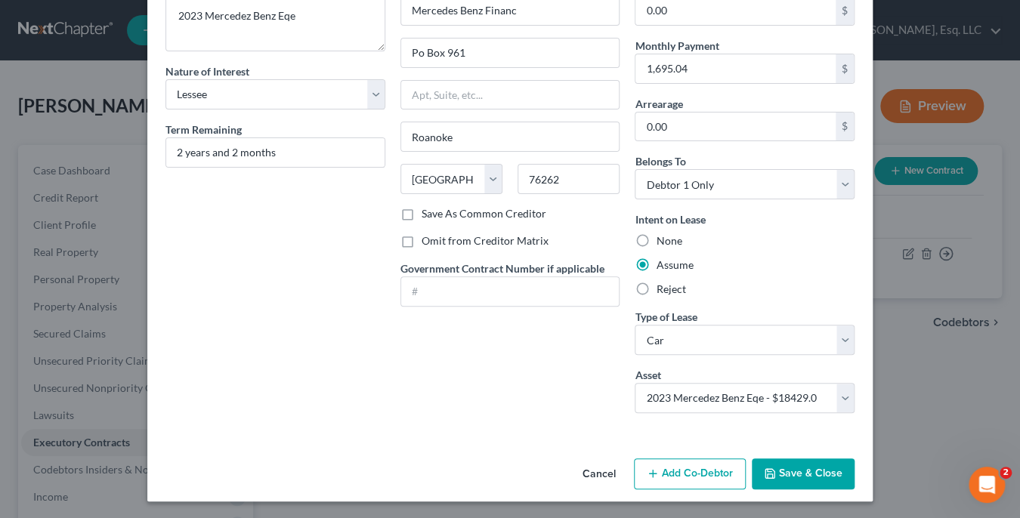
click at [784, 478] on button "Save & Close" at bounding box center [803, 474] width 103 height 32
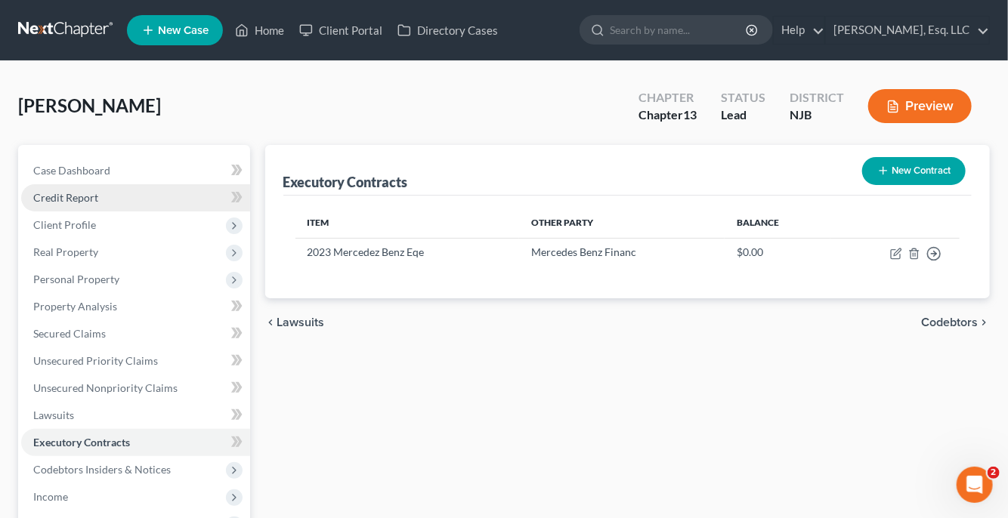
drag, startPoint x: 71, startPoint y: 197, endPoint x: 85, endPoint y: 203, distance: 14.9
click at [71, 197] on span "Credit Report" at bounding box center [65, 197] width 65 height 13
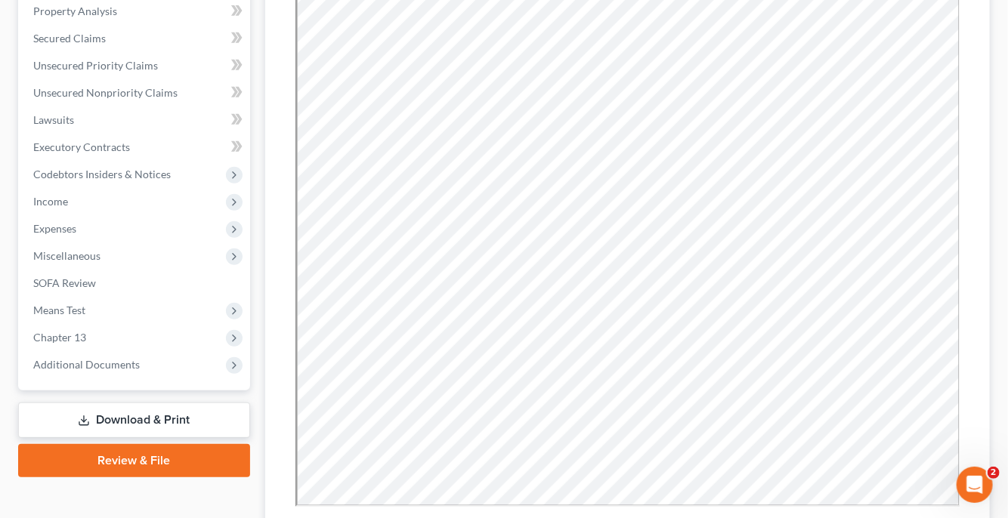
scroll to position [473, 0]
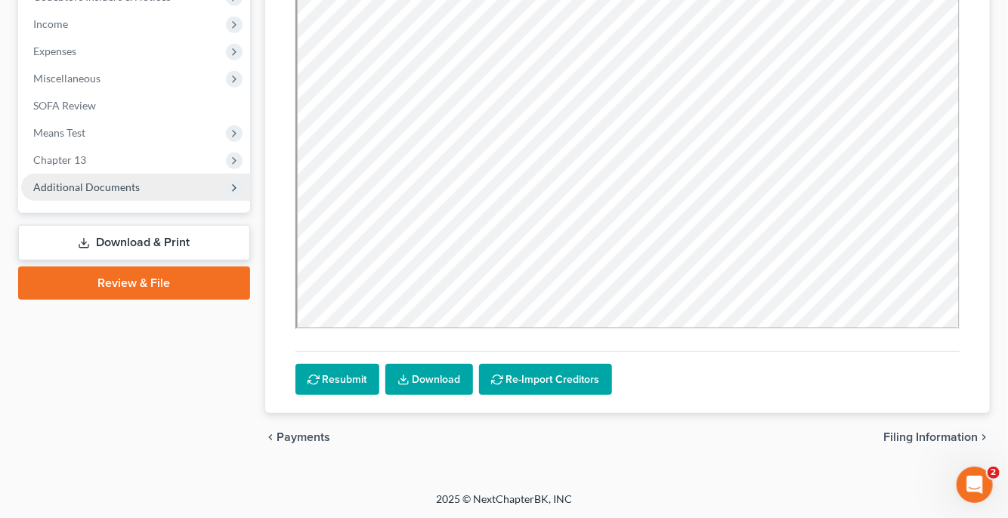
click at [97, 187] on span "Additional Documents" at bounding box center [86, 187] width 106 height 13
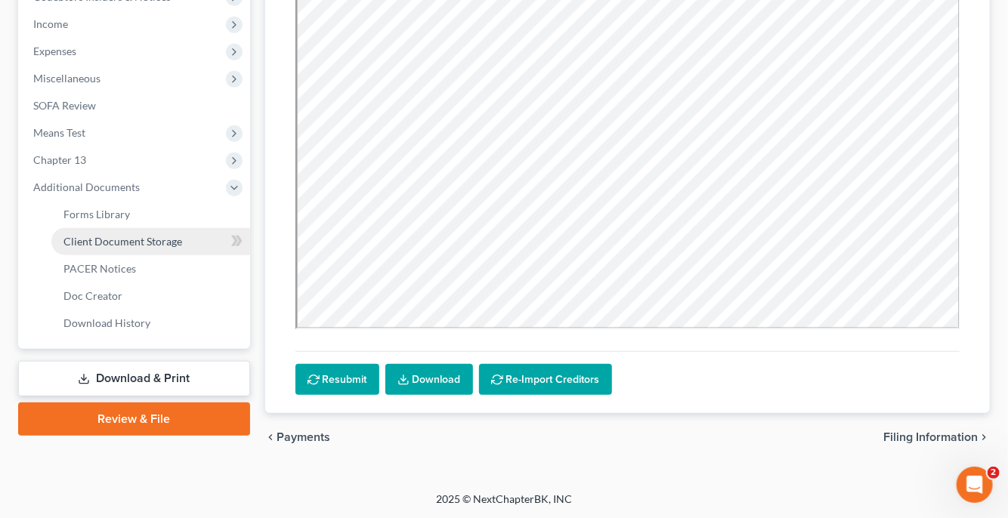
click at [109, 235] on span "Client Document Storage" at bounding box center [122, 241] width 119 height 13
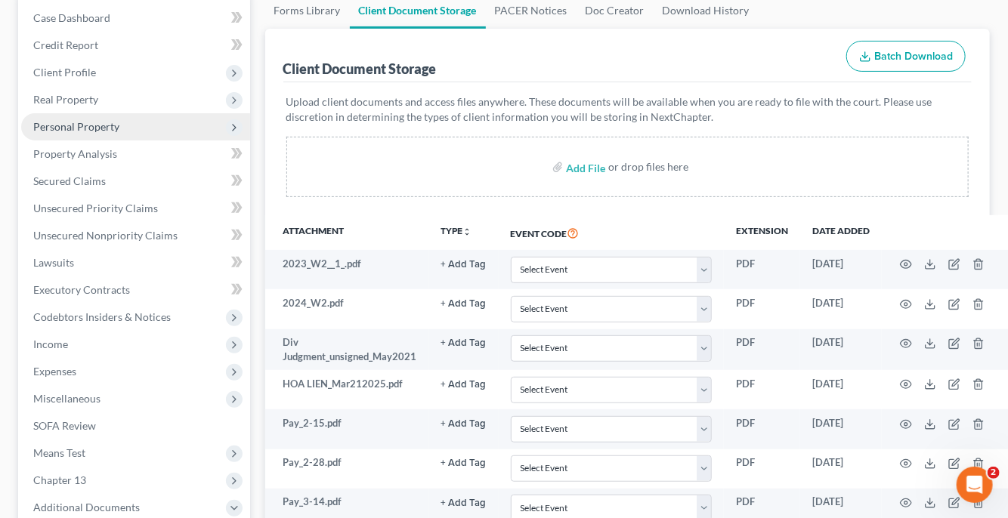
scroll to position [151, 0]
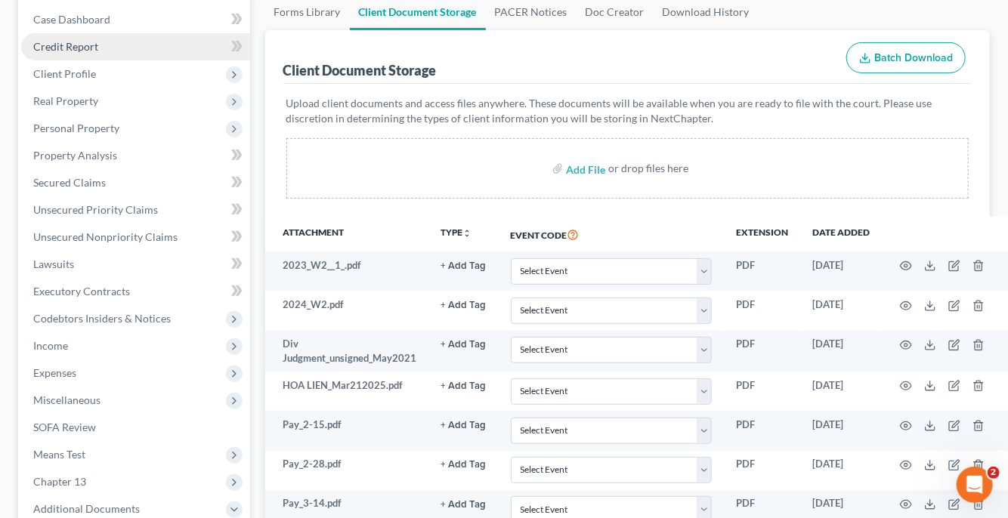
click at [100, 42] on link "Credit Report" at bounding box center [135, 46] width 229 height 27
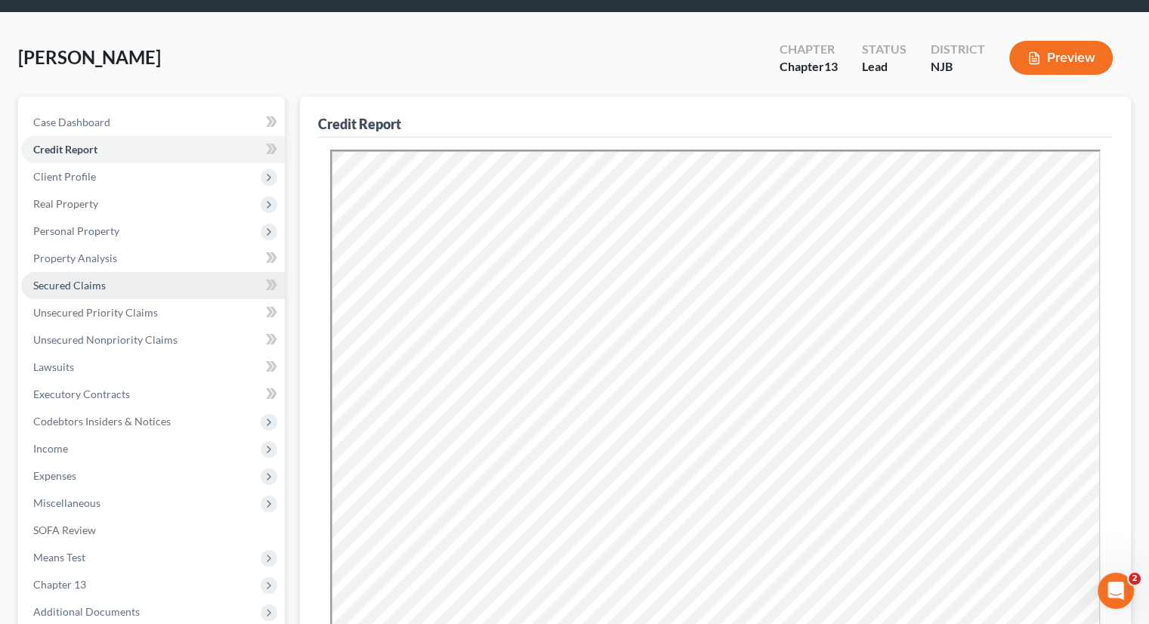
scroll to position [227, 0]
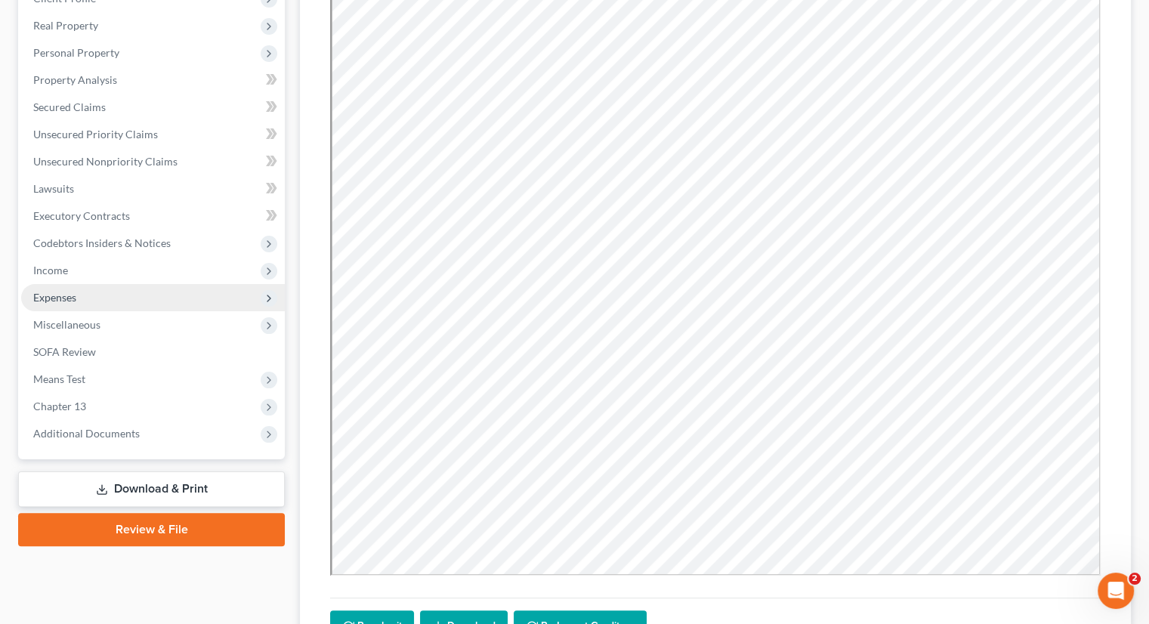
click at [68, 298] on span "Expenses" at bounding box center [54, 297] width 43 height 13
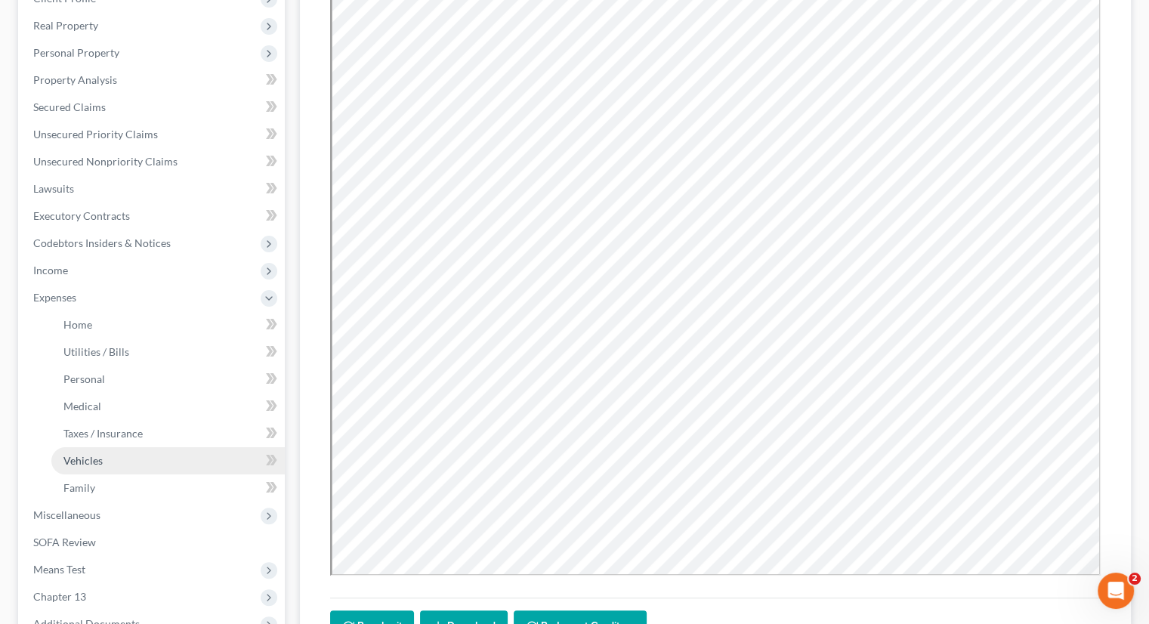
click at [89, 455] on span "Vehicles" at bounding box center [82, 460] width 39 height 13
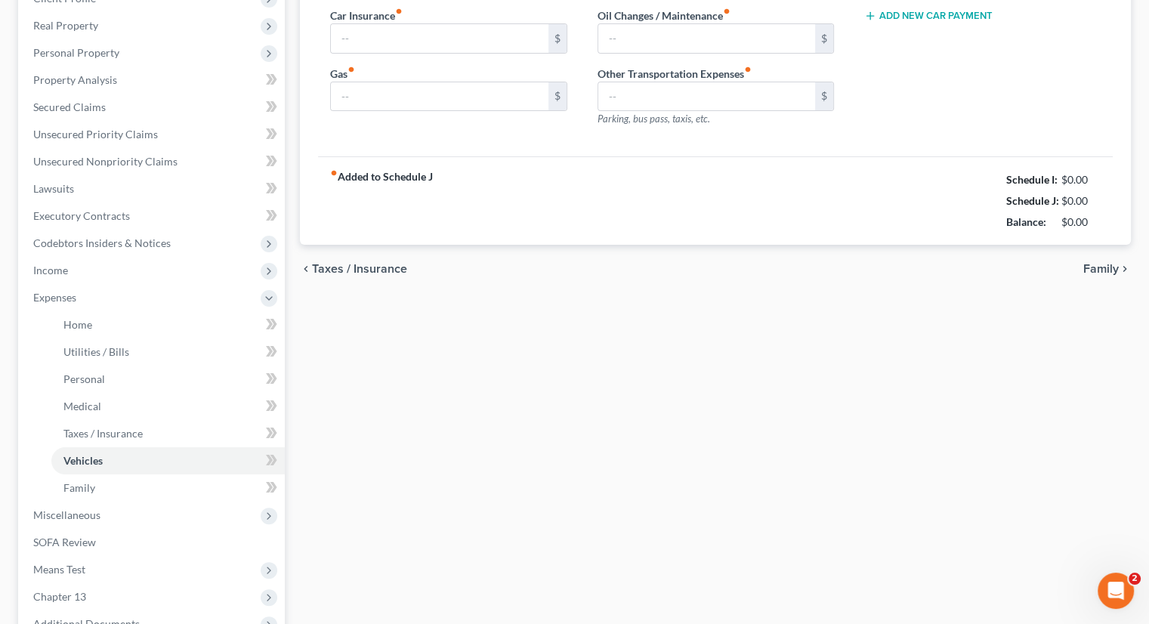
type input "772.33"
type input "175.00"
type input "120.00"
type input "0.00"
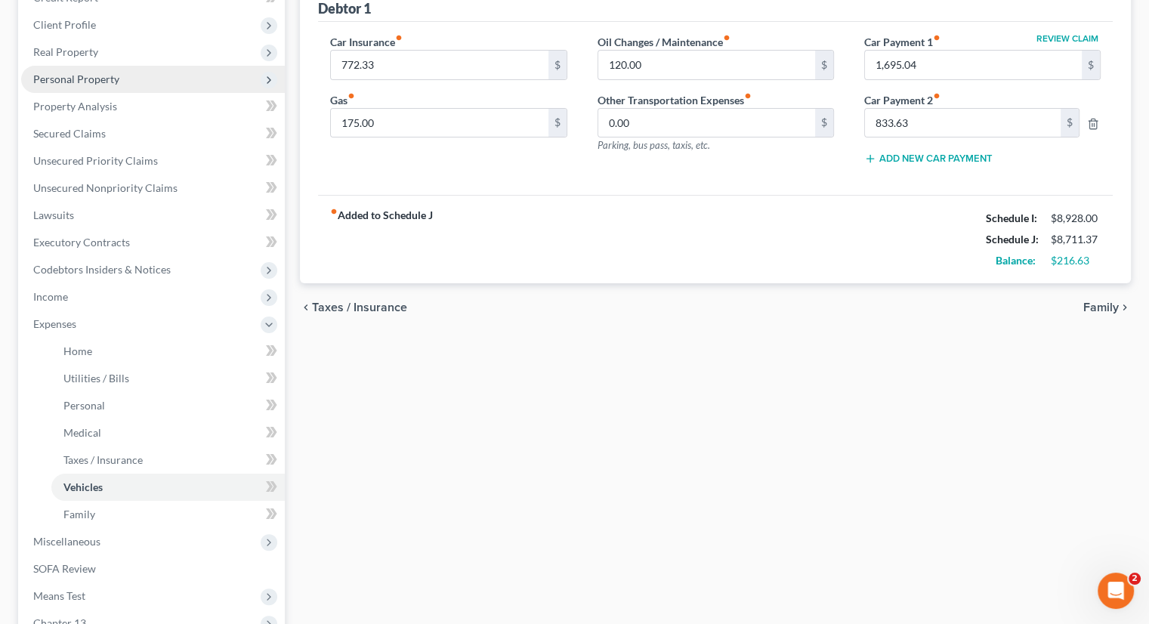
scroll to position [227, 0]
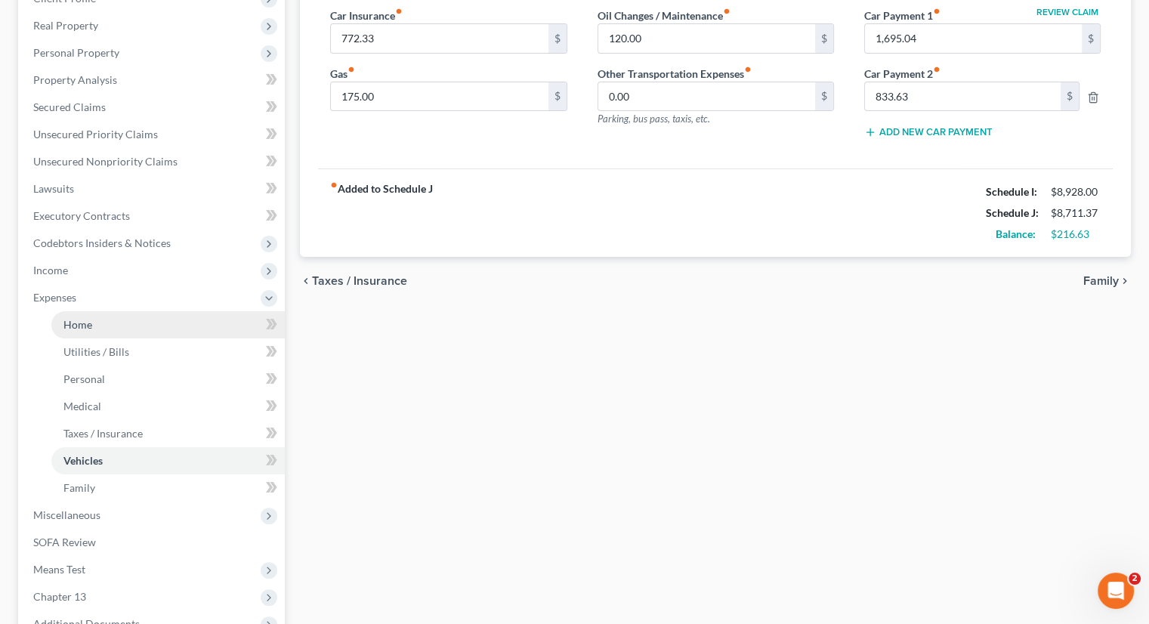
drag, startPoint x: 82, startPoint y: 318, endPoint x: 94, endPoint y: 316, distance: 11.6
click at [82, 318] on span "Home" at bounding box center [77, 324] width 29 height 13
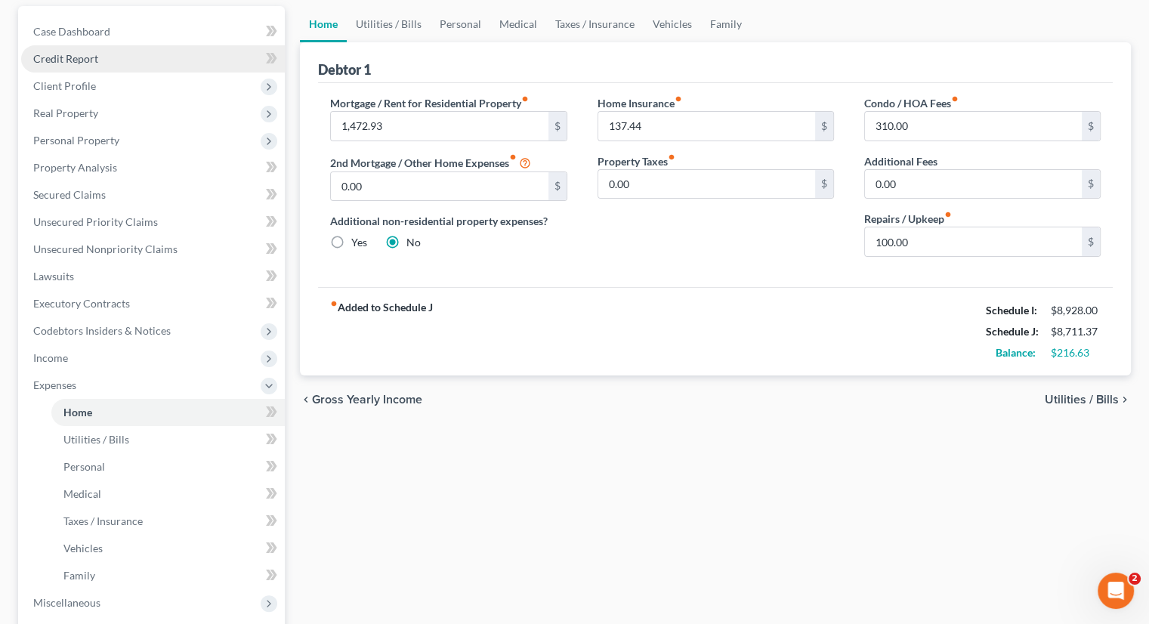
scroll to position [151, 0]
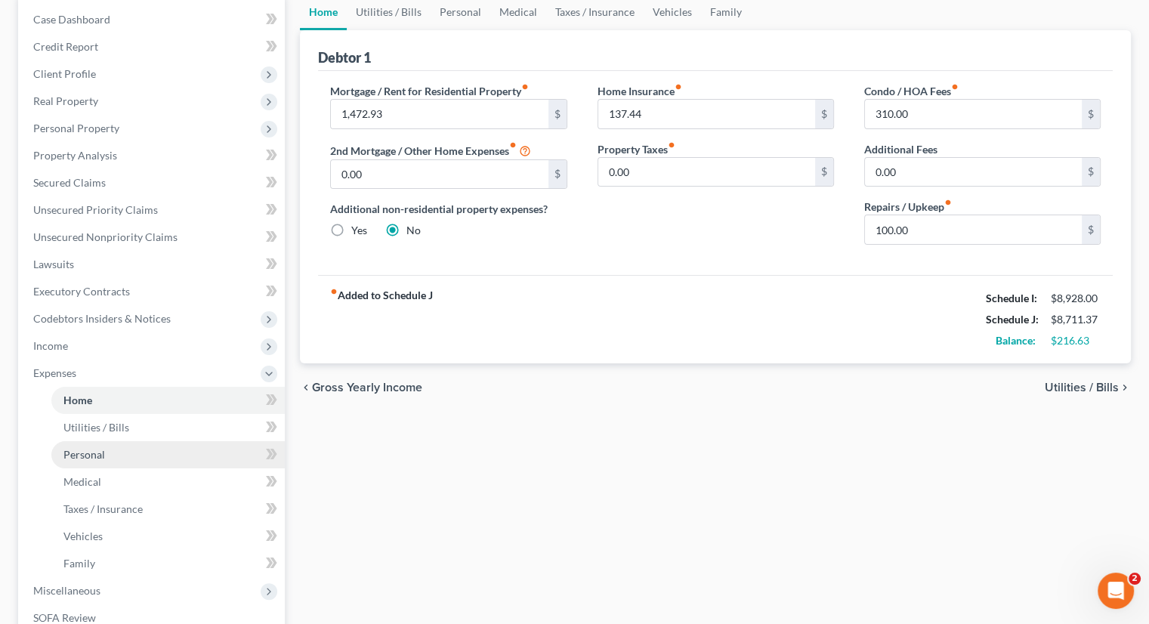
click at [106, 448] on link "Personal" at bounding box center [167, 454] width 233 height 27
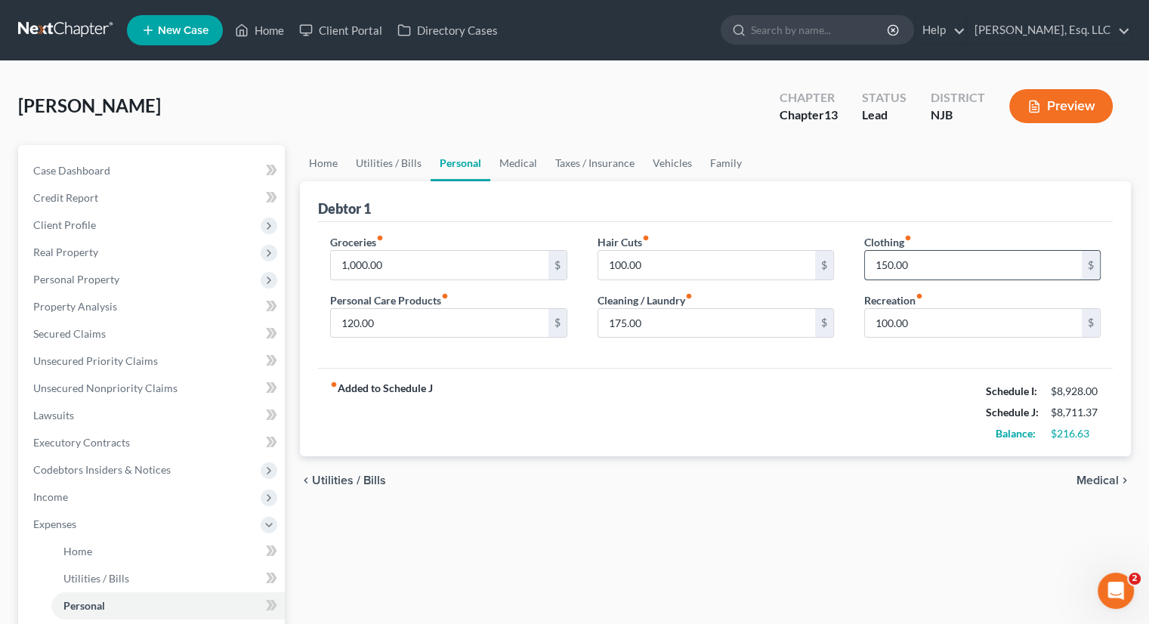
click at [883, 264] on input "150.00" at bounding box center [973, 265] width 217 height 29
type input "50."
click at [755, 381] on div "fiber_manual_record Added to Schedule J Schedule I: $8,928.00 Schedule J: $8,61…" at bounding box center [715, 412] width 795 height 88
click at [618, 263] on input "100.00" at bounding box center [706, 265] width 217 height 29
type input "45."
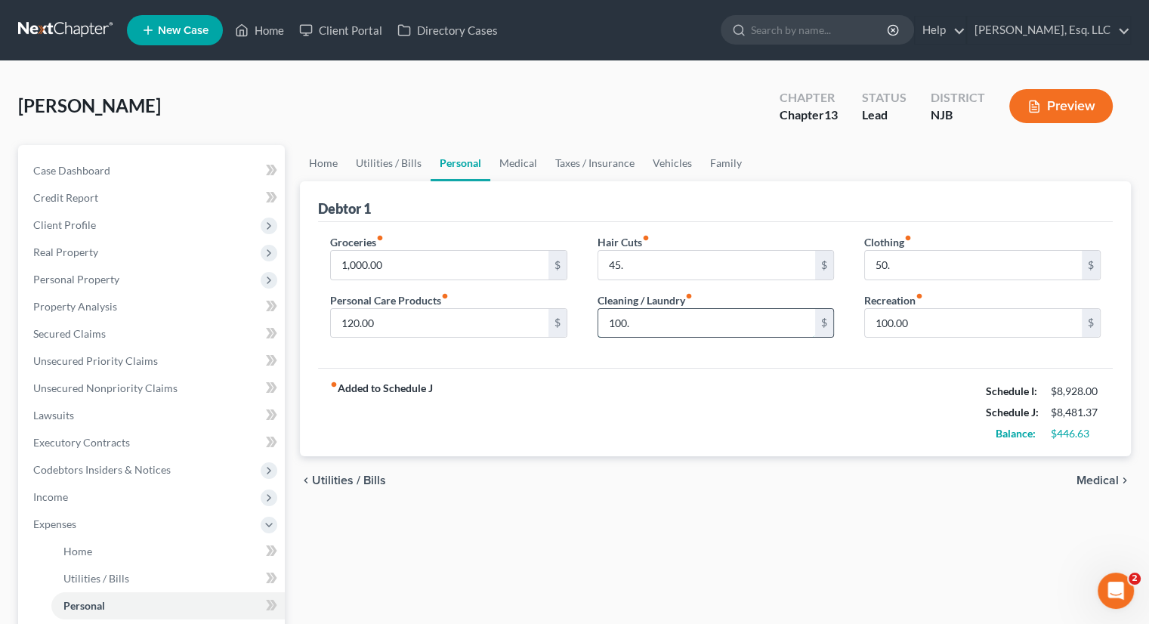
type input "100."
type input "75."
type input "50."
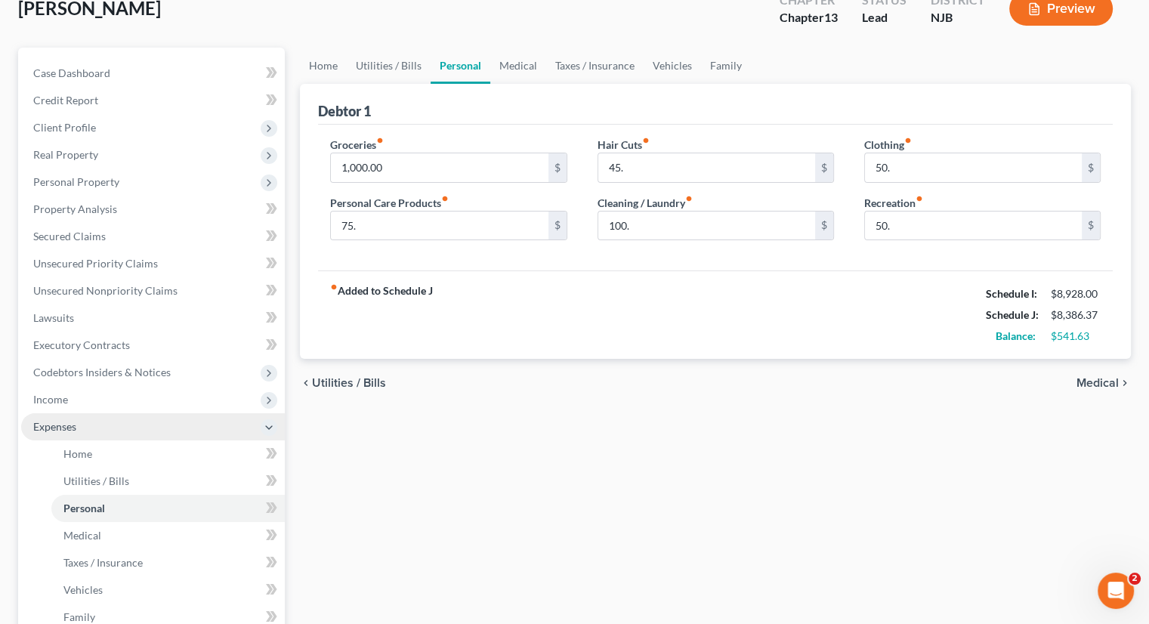
scroll to position [302, 0]
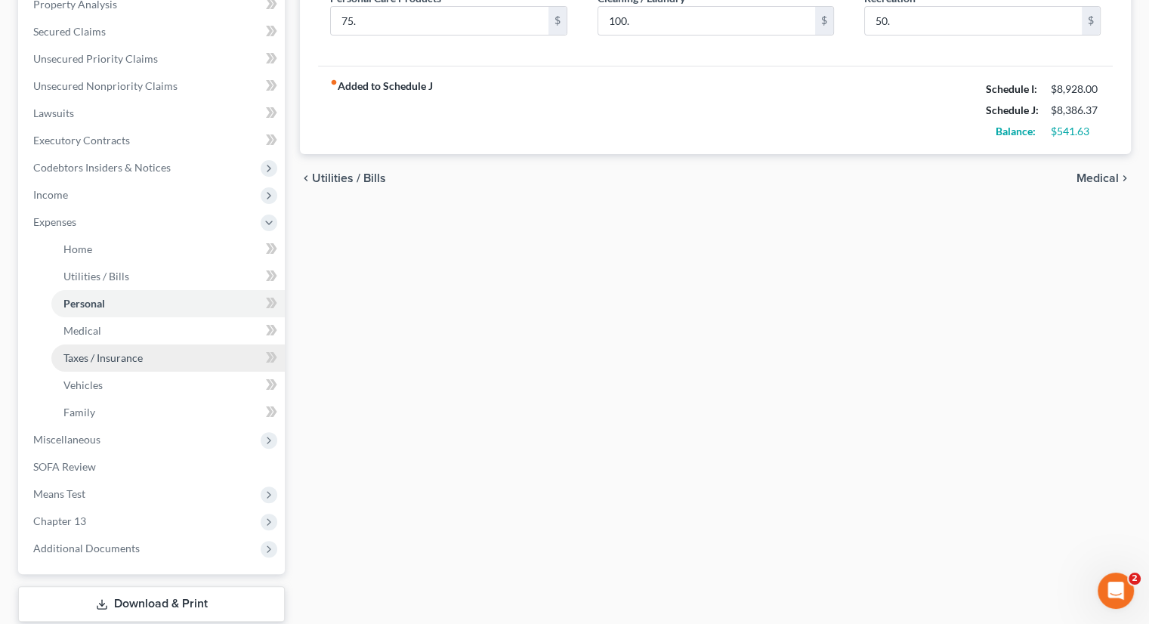
click at [112, 351] on span "Taxes / Insurance" at bounding box center [102, 357] width 79 height 13
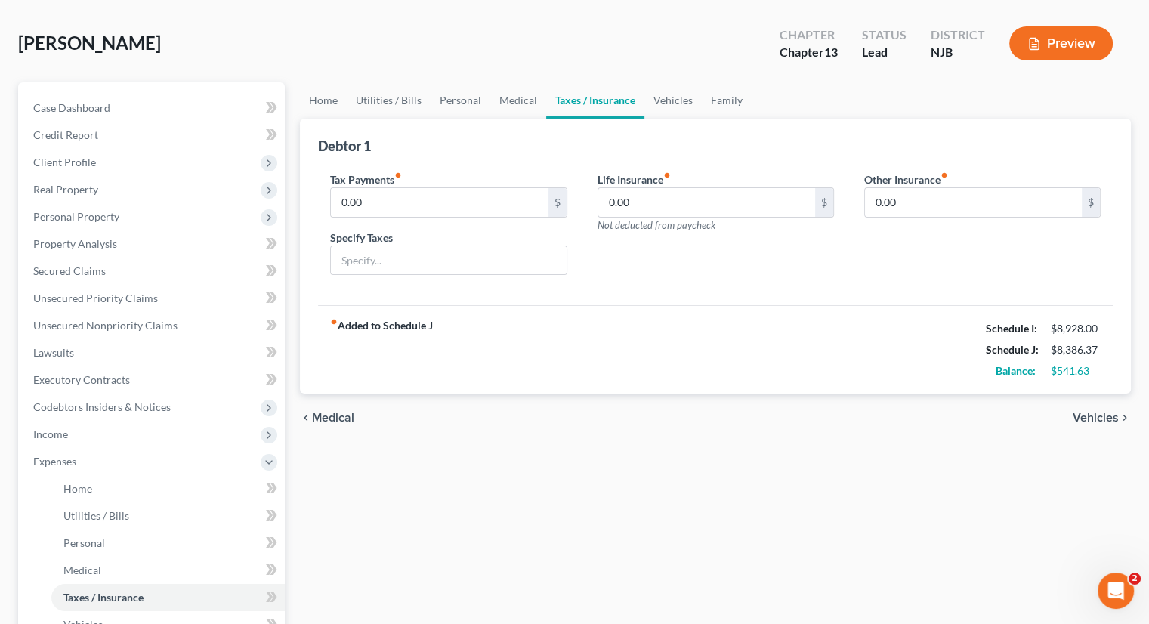
scroll to position [227, 0]
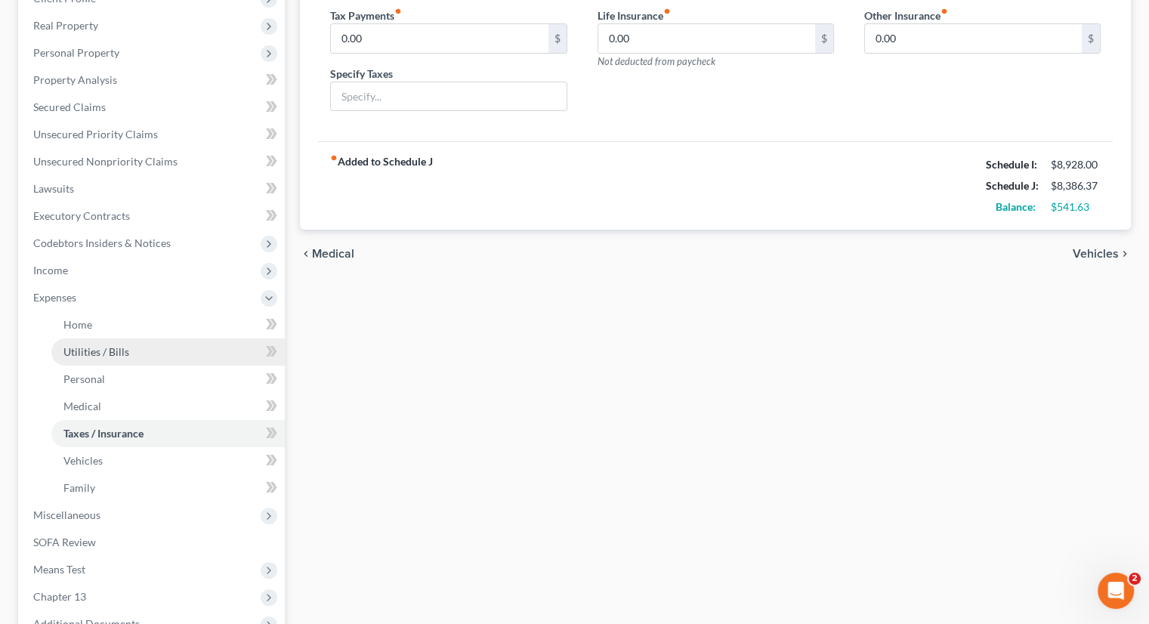
click at [116, 352] on span "Utilities / Bills" at bounding box center [96, 351] width 66 height 13
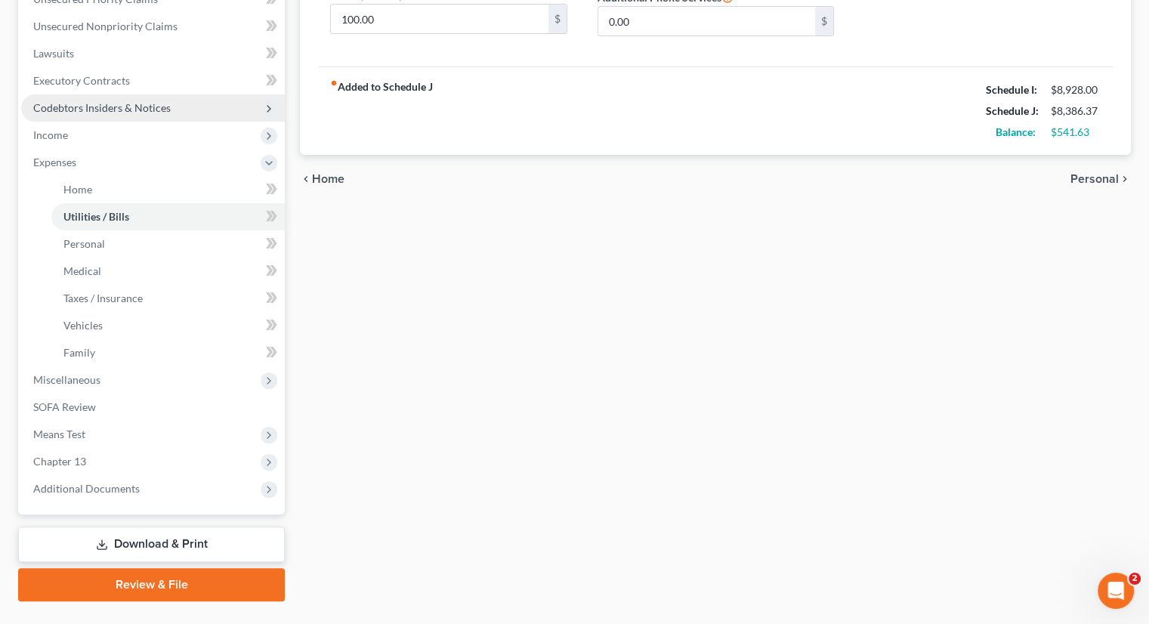
scroll to position [378, 0]
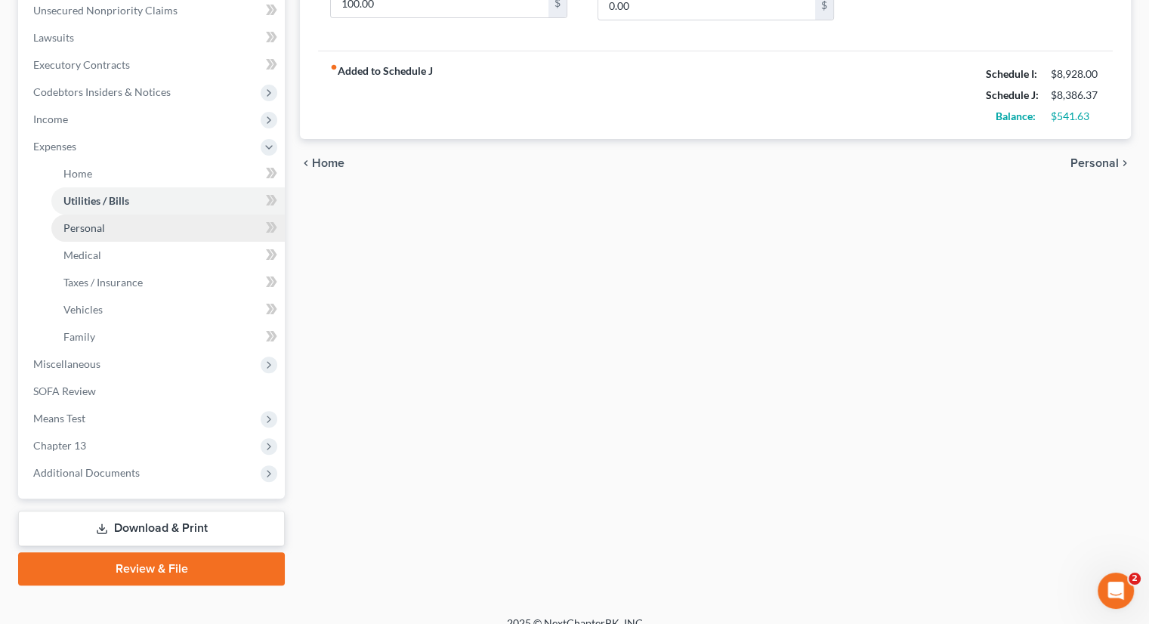
click at [102, 227] on span "Personal" at bounding box center [84, 227] width 42 height 13
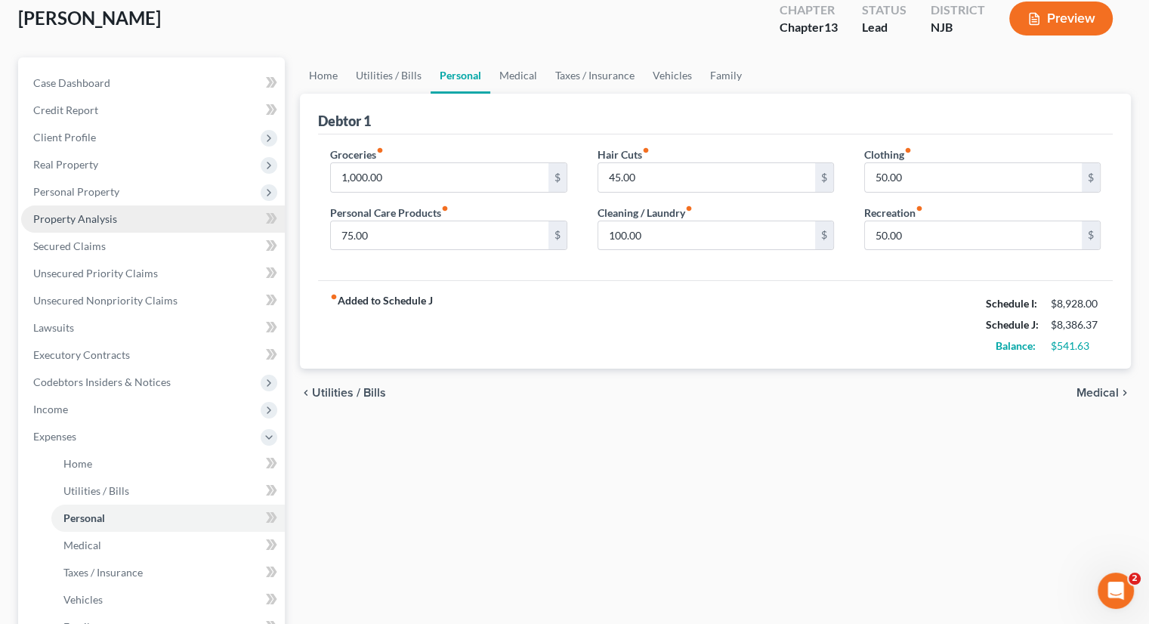
scroll to position [227, 0]
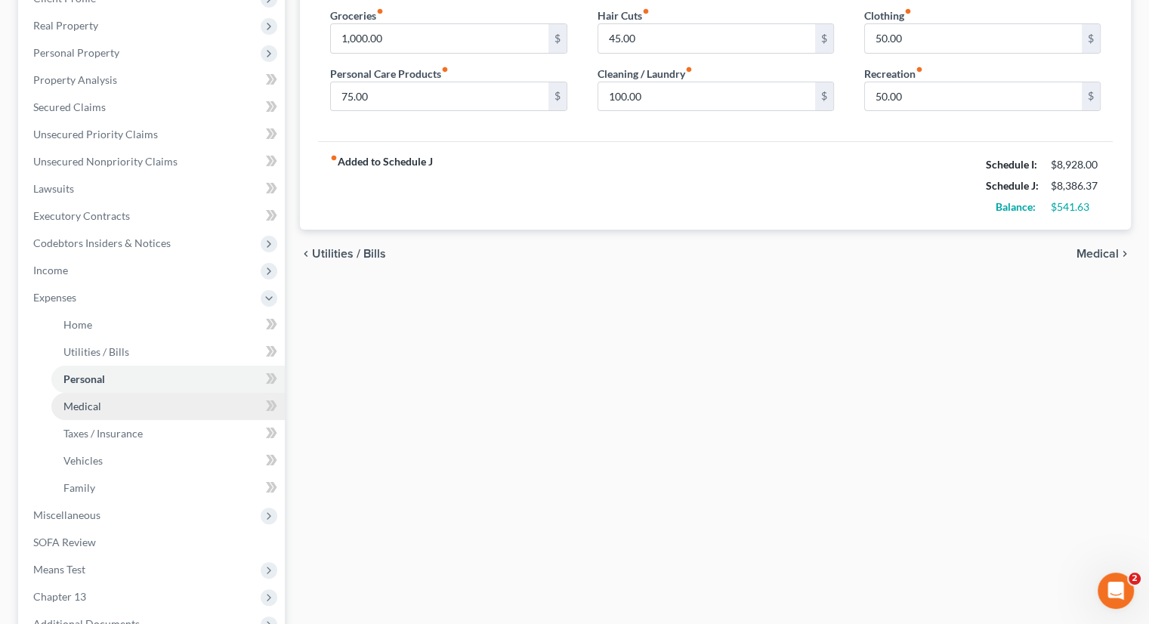
click at [94, 397] on link "Medical" at bounding box center [167, 406] width 233 height 27
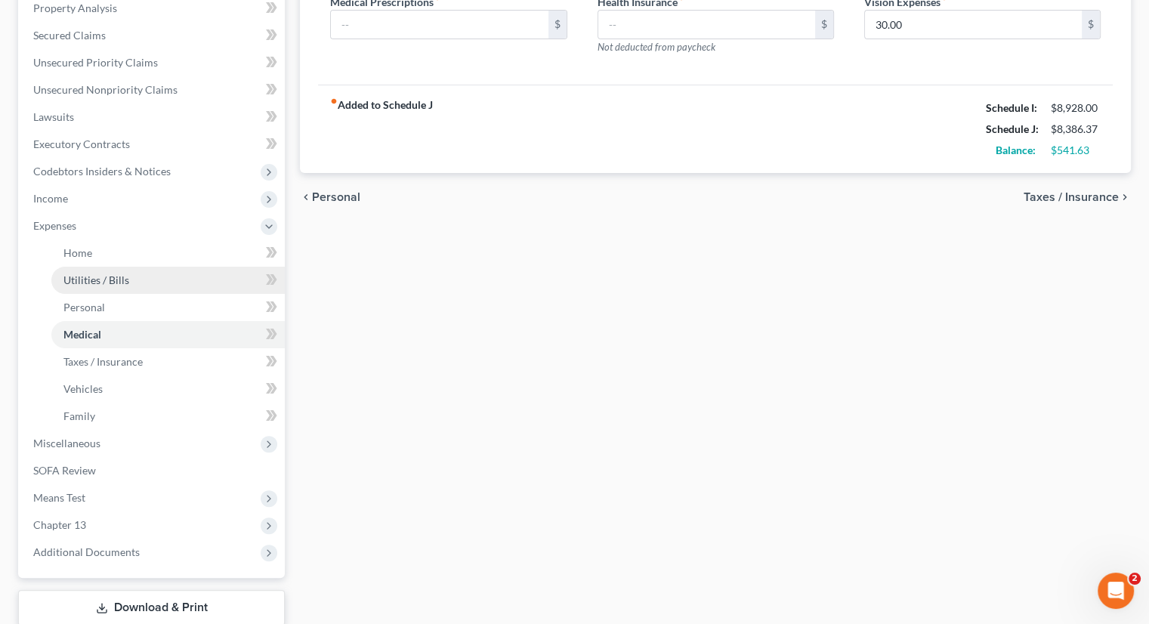
scroll to position [302, 0]
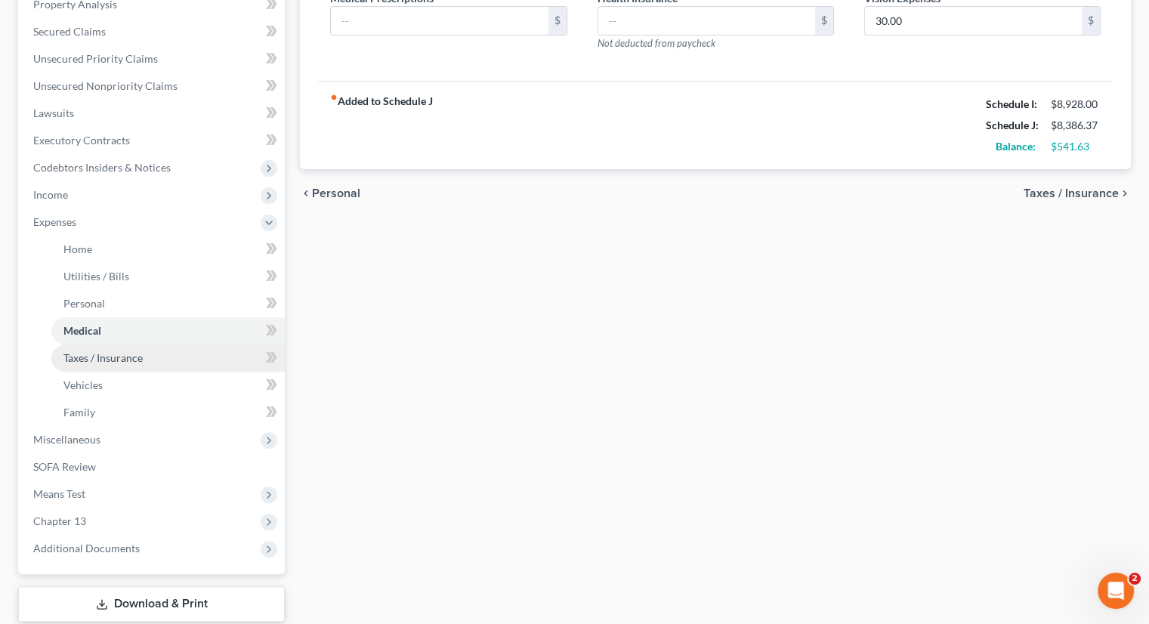
click at [125, 355] on span "Taxes / Insurance" at bounding box center [102, 357] width 79 height 13
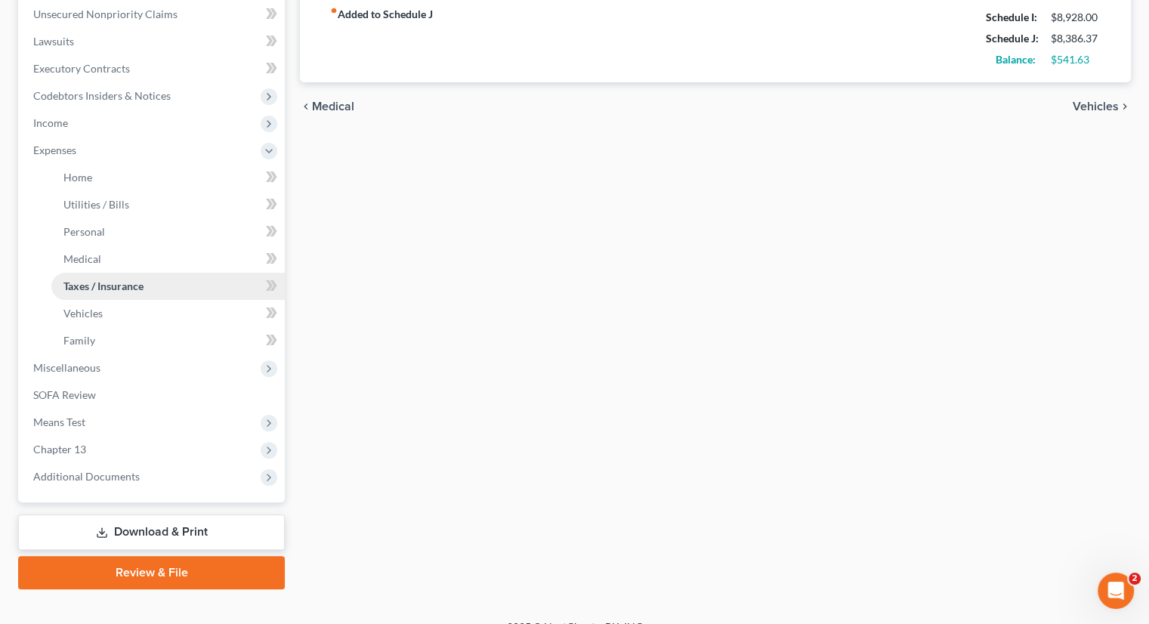
scroll to position [378, 0]
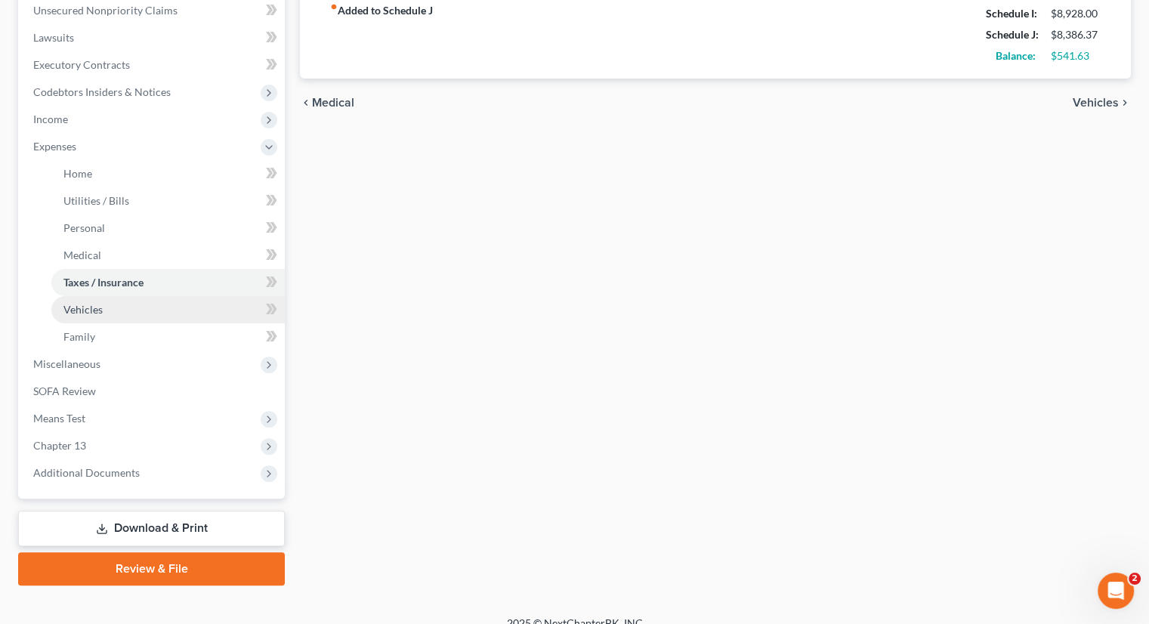
click at [110, 307] on link "Vehicles" at bounding box center [167, 309] width 233 height 27
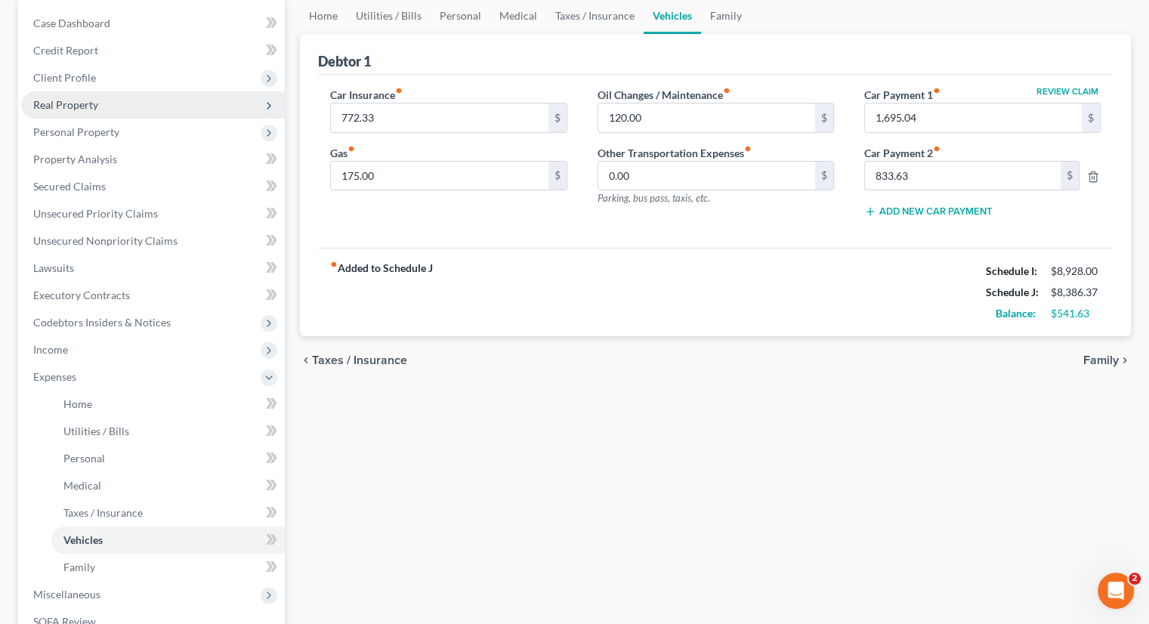
scroll to position [151, 0]
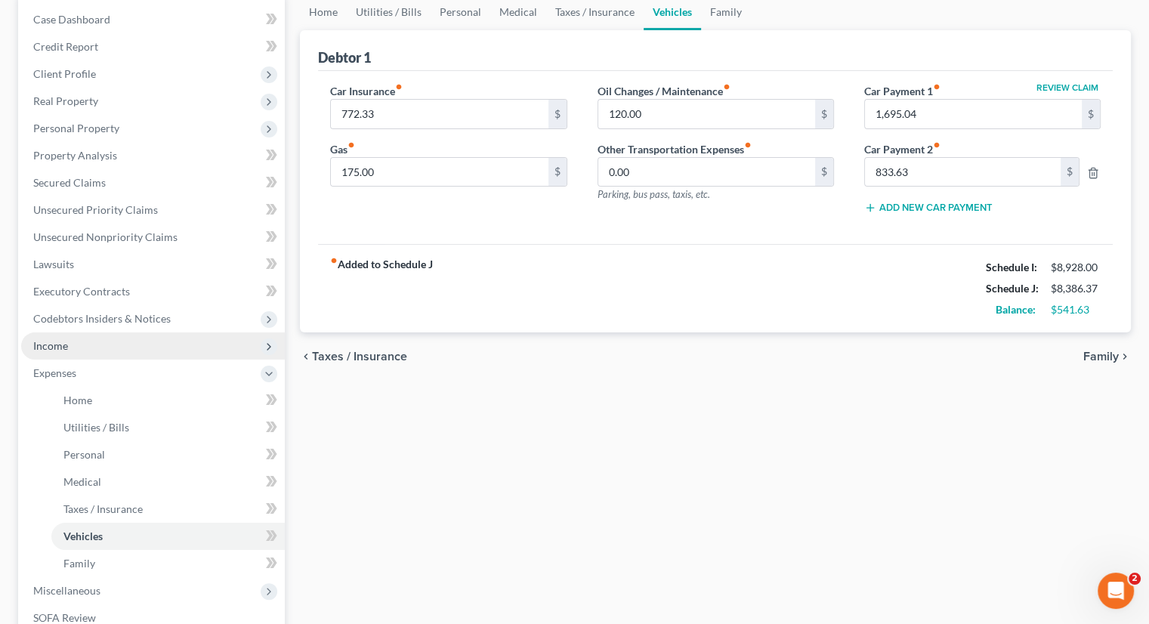
drag, startPoint x: 66, startPoint y: 340, endPoint x: 91, endPoint y: 342, distance: 24.3
click at [66, 340] on span "Income" at bounding box center [50, 345] width 35 height 13
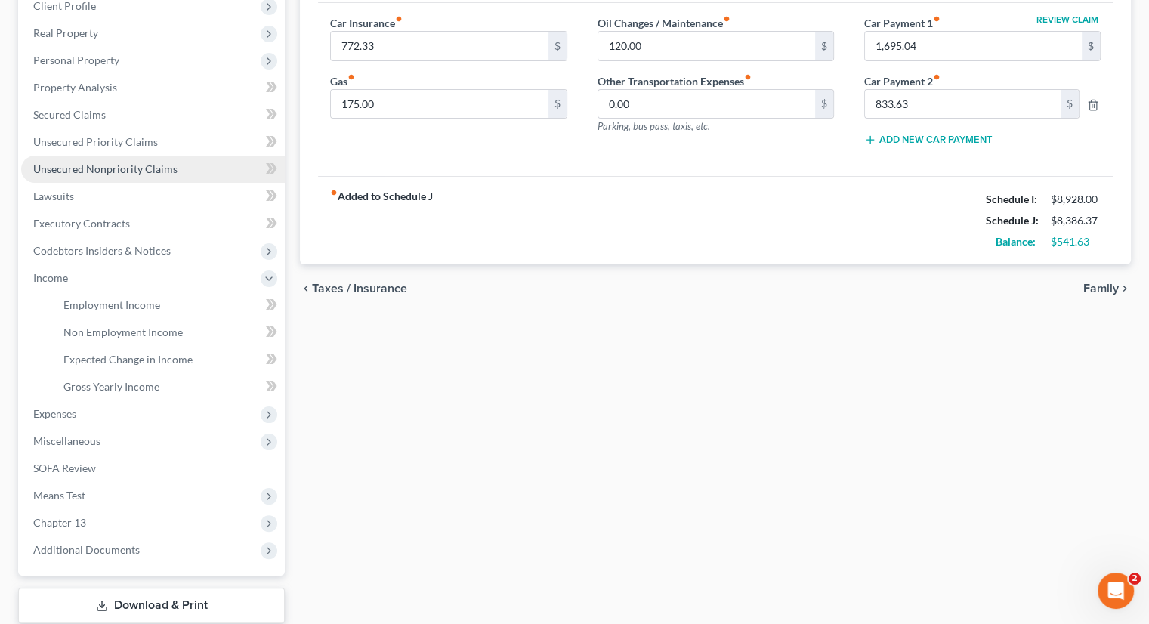
scroll to position [302, 0]
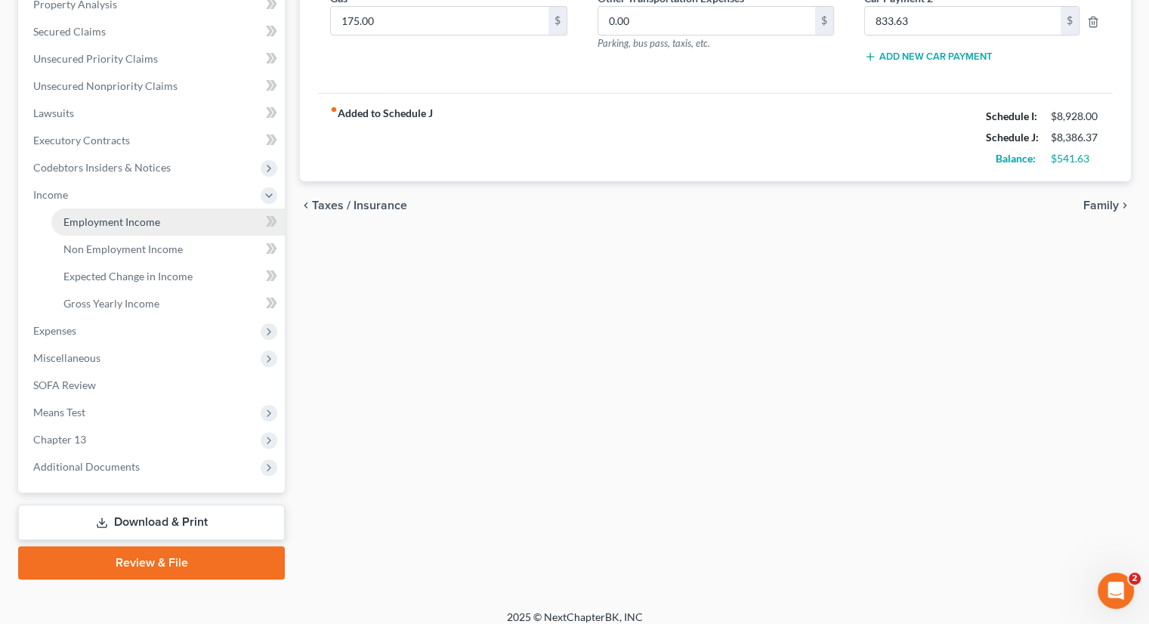
click at [136, 217] on span "Employment Income" at bounding box center [111, 221] width 97 height 13
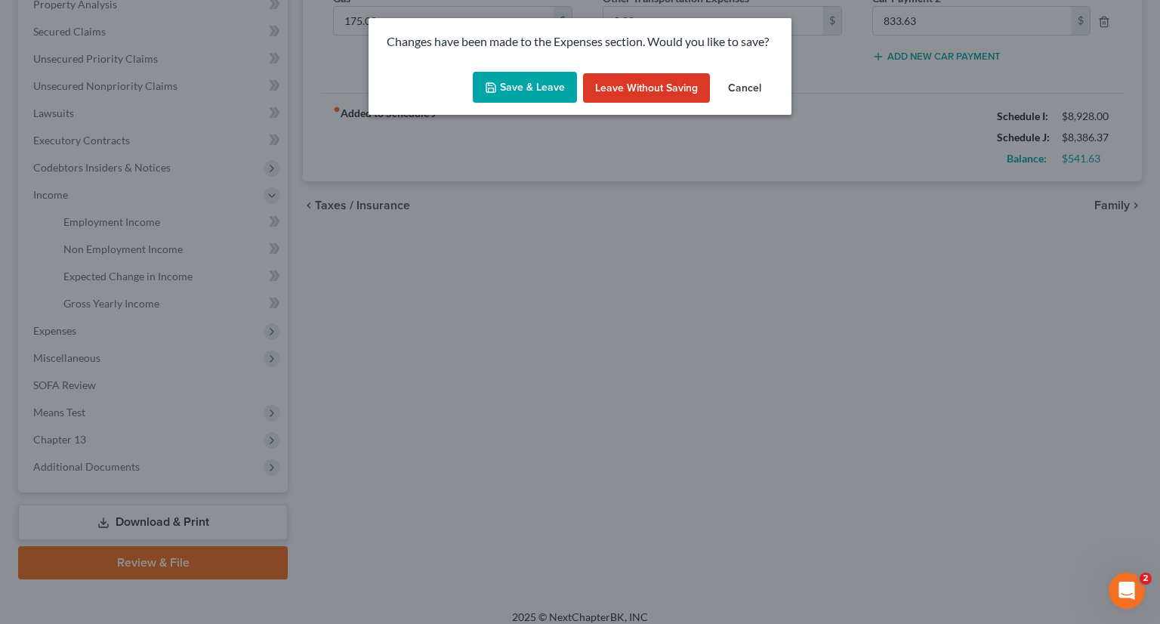
click at [537, 84] on button "Save & Leave" at bounding box center [525, 88] width 104 height 32
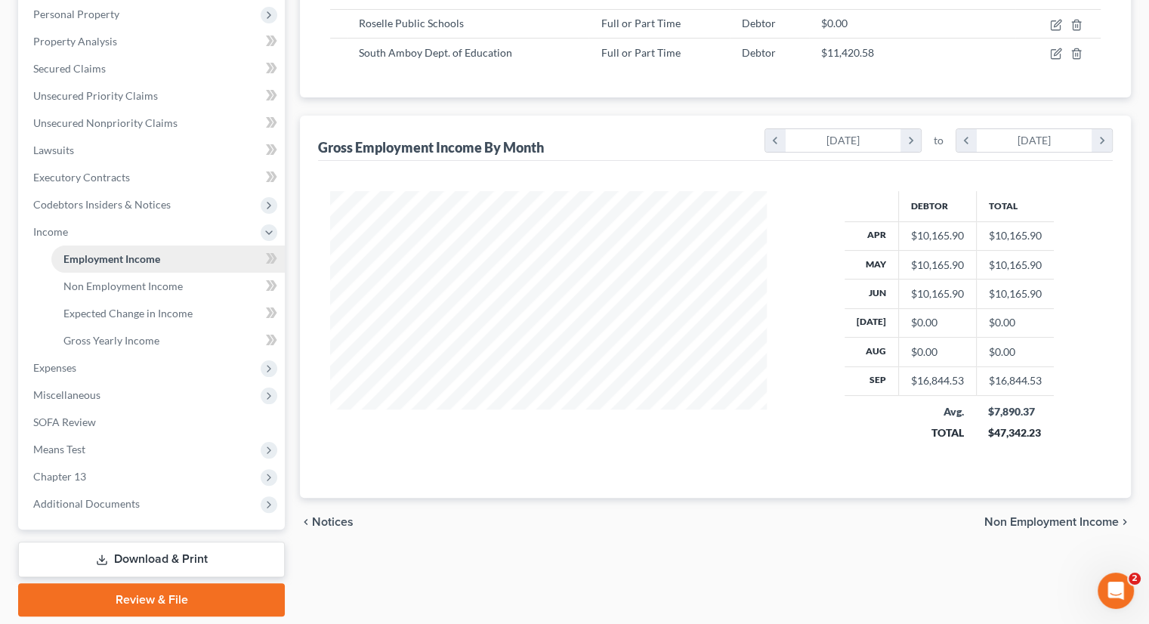
scroll to position [302, 0]
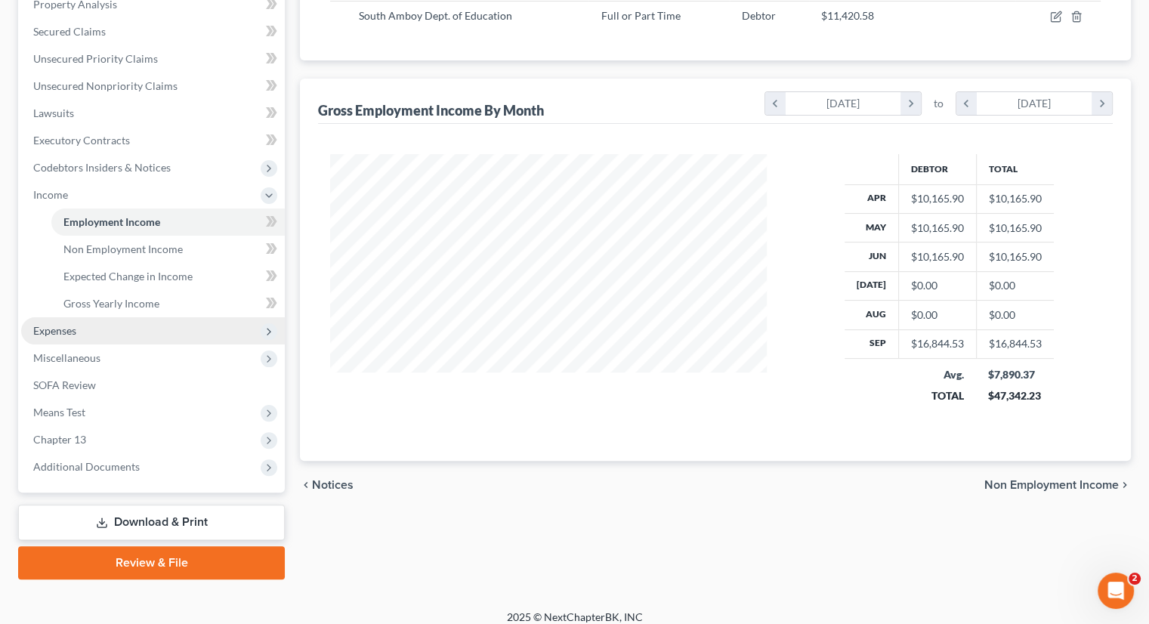
click at [103, 330] on span "Expenses" at bounding box center [153, 330] width 264 height 27
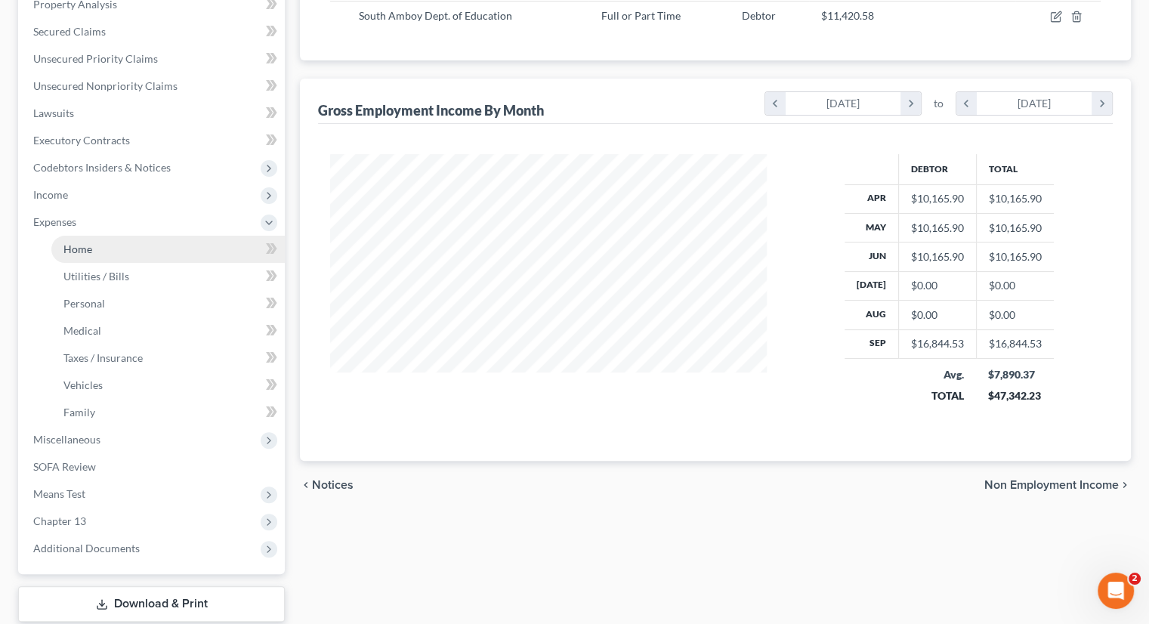
click at [116, 244] on link "Home" at bounding box center [167, 249] width 233 height 27
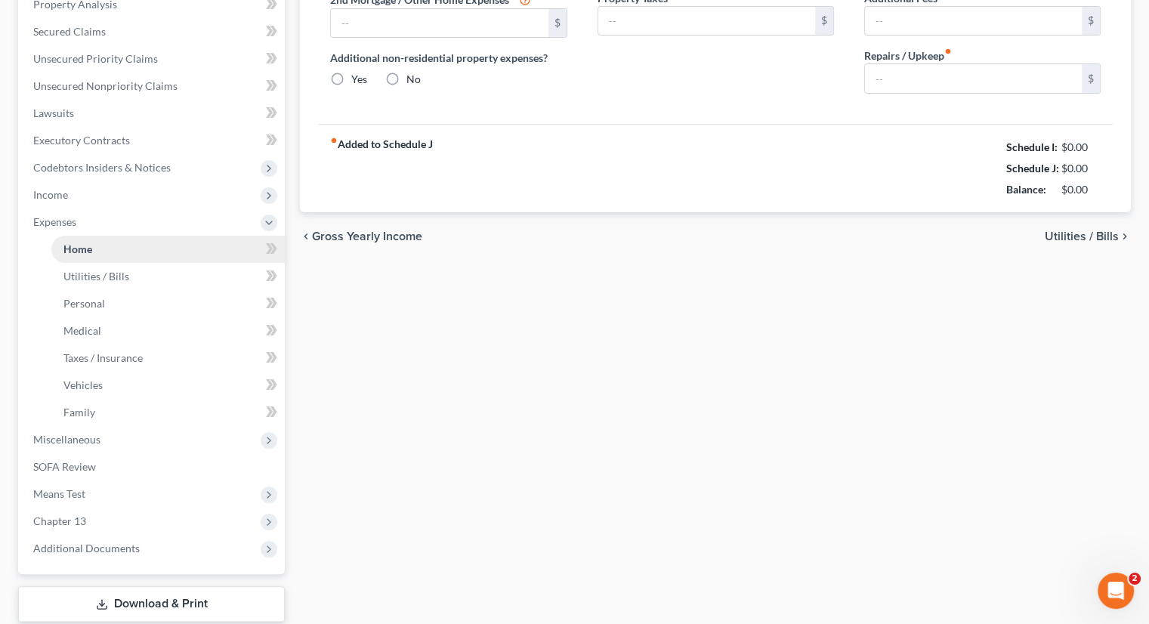
type input "1,472.93"
type input "0.00"
radio input "true"
type input "137.44"
type input "0.00"
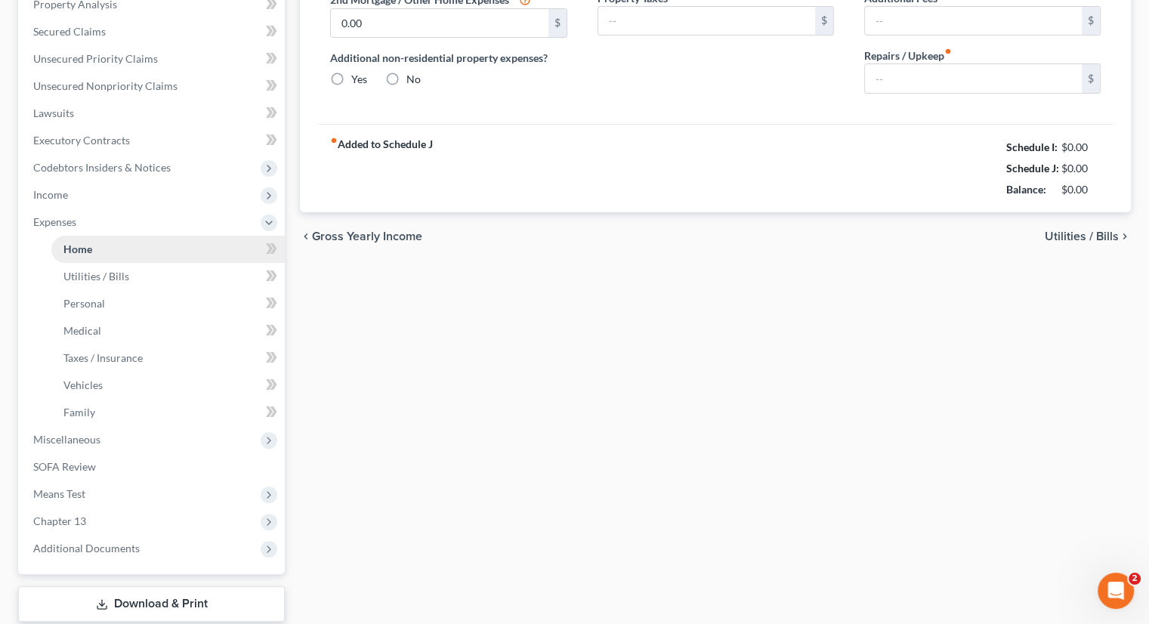
type input "310.00"
type input "0.00"
type input "100.00"
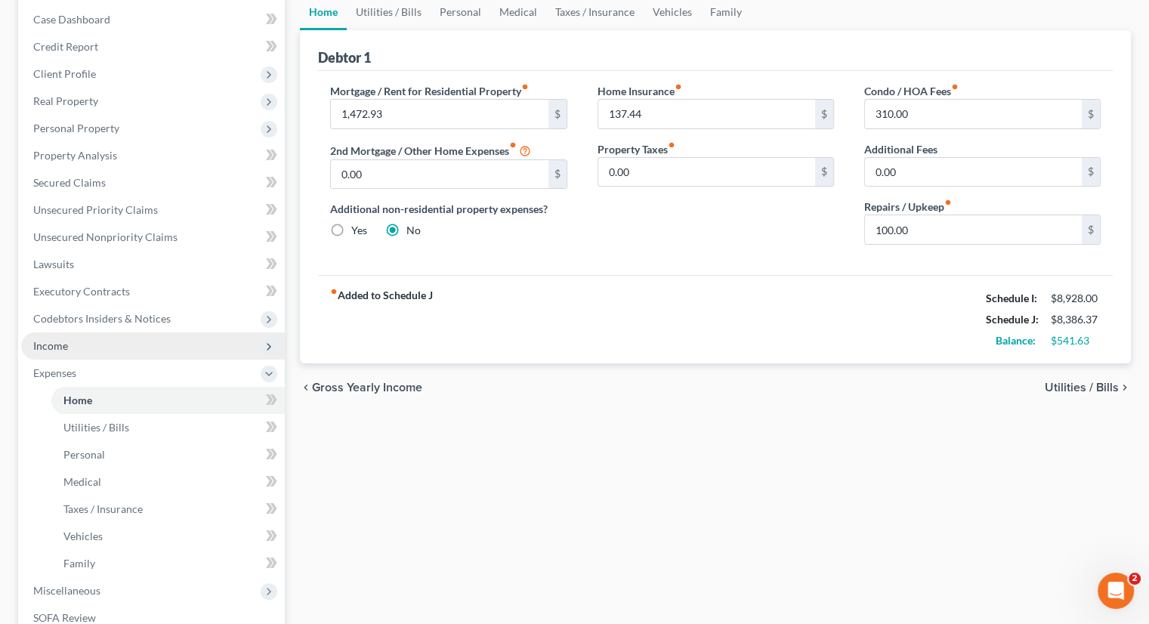
click at [80, 350] on span "Income" at bounding box center [153, 345] width 264 height 27
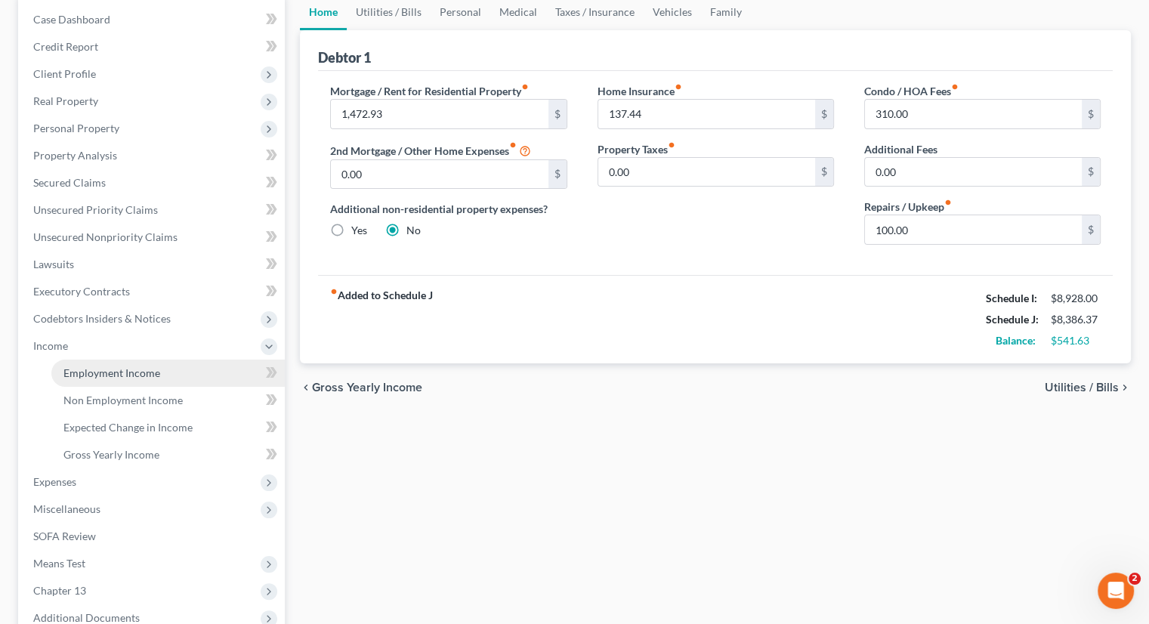
click at [131, 372] on span "Employment Income" at bounding box center [111, 372] width 97 height 13
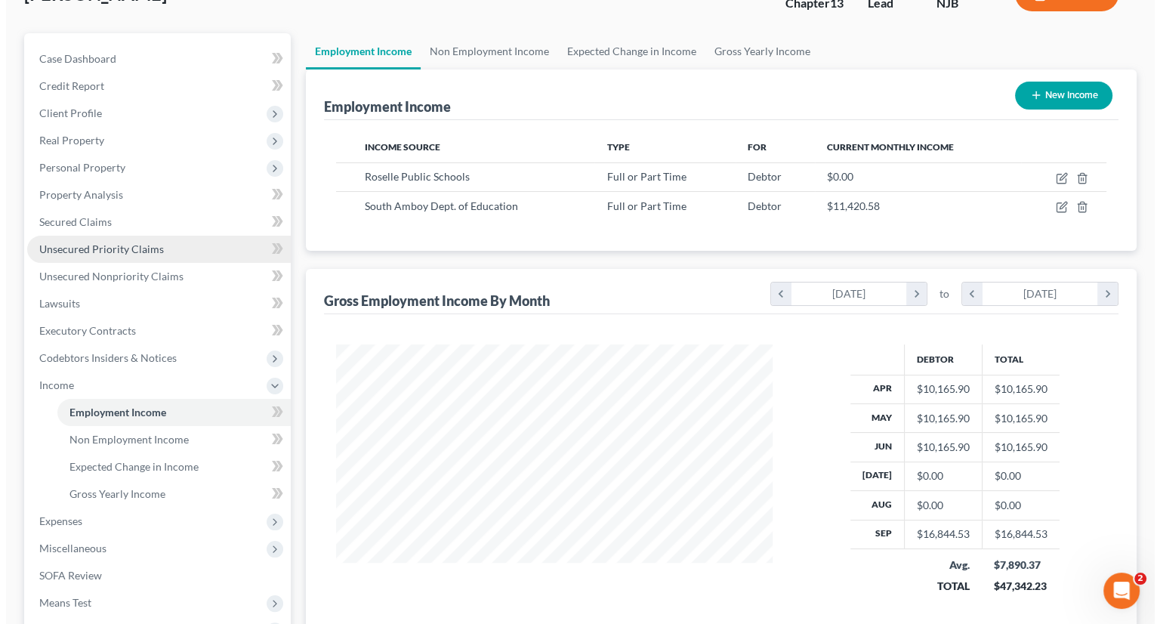
scroll to position [151, 0]
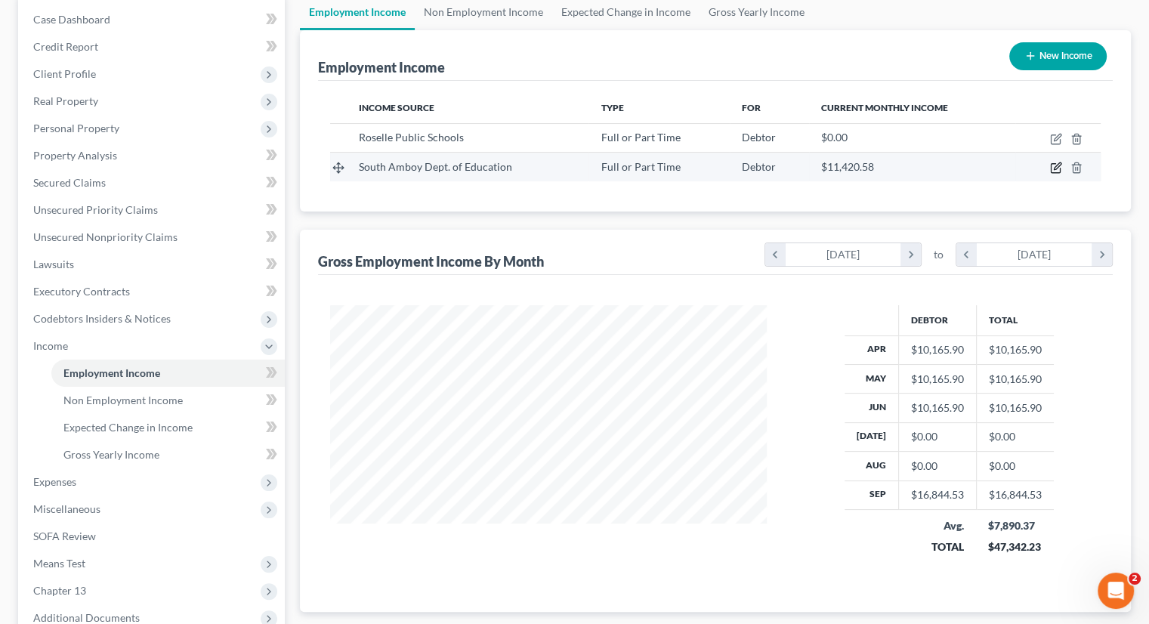
click at [1007, 169] on icon "button" at bounding box center [1056, 168] width 12 height 12
select select "0"
select select "33"
select select "1"
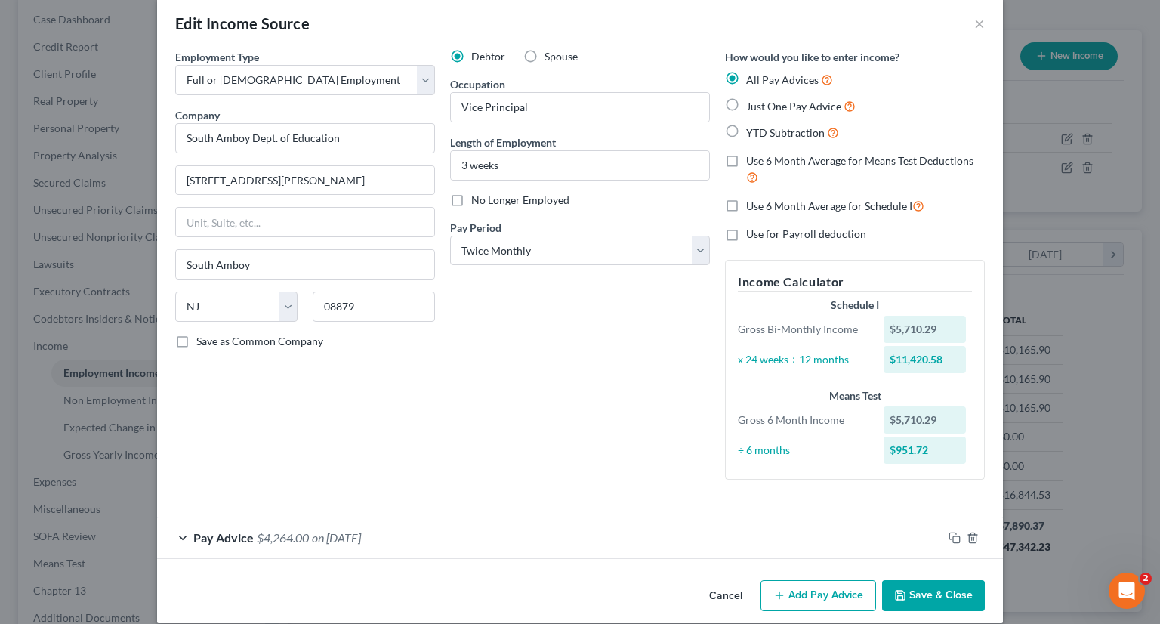
scroll to position [37, 0]
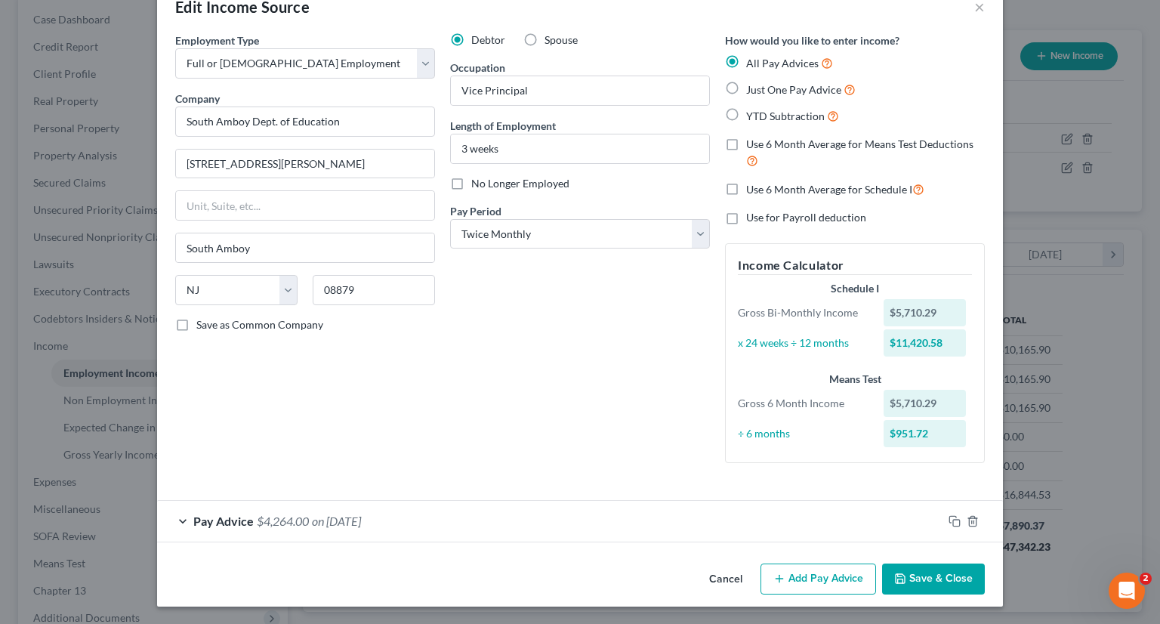
click at [352, 517] on span "on 09/30/2025" at bounding box center [336, 521] width 49 height 14
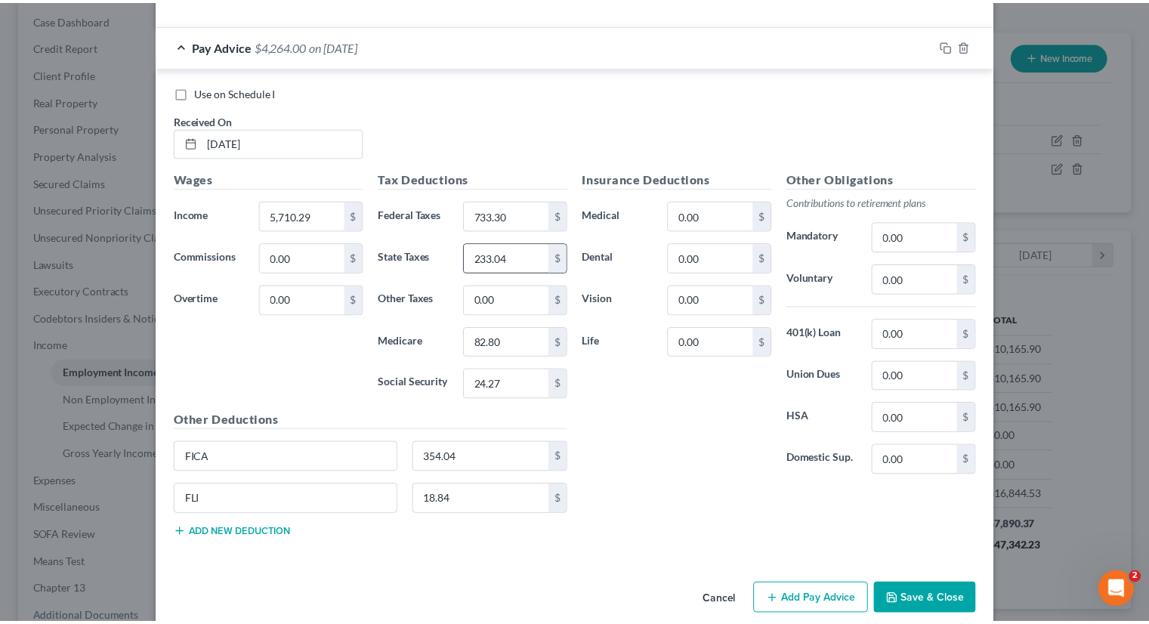
scroll to position [531, 0]
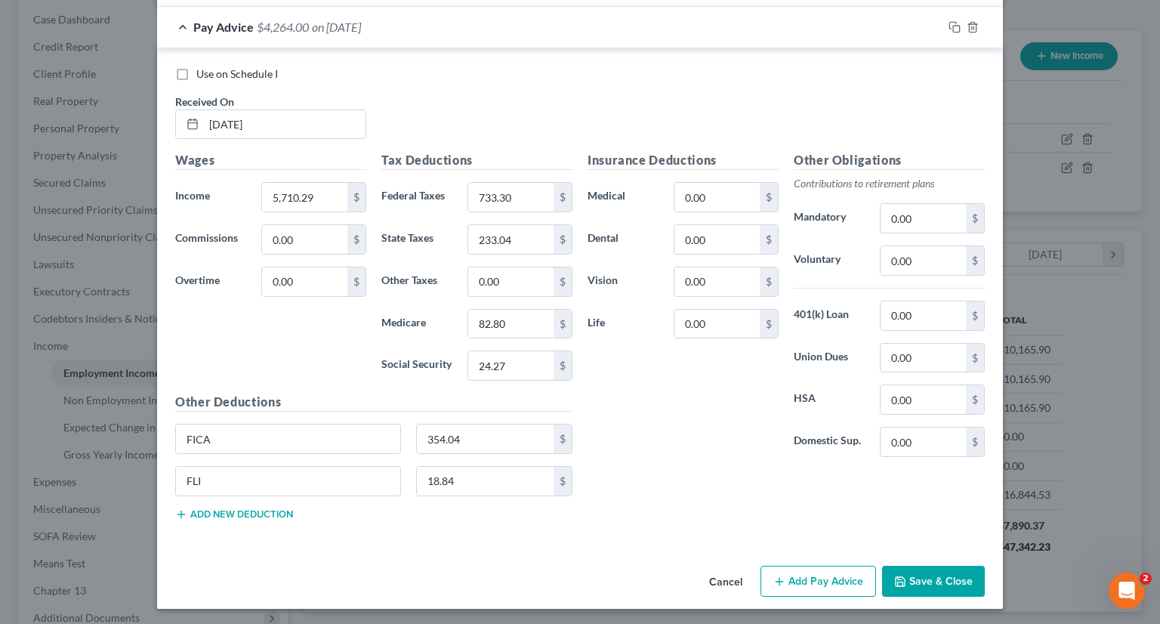
click at [921, 517] on button "Save & Close" at bounding box center [933, 582] width 103 height 32
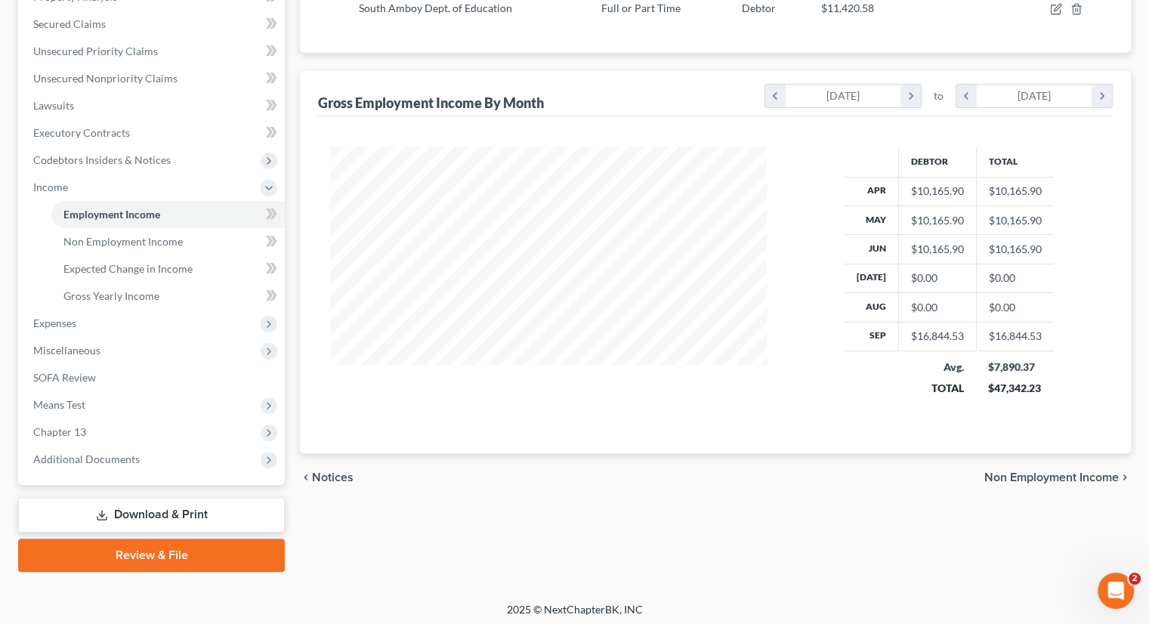
scroll to position [314, 0]
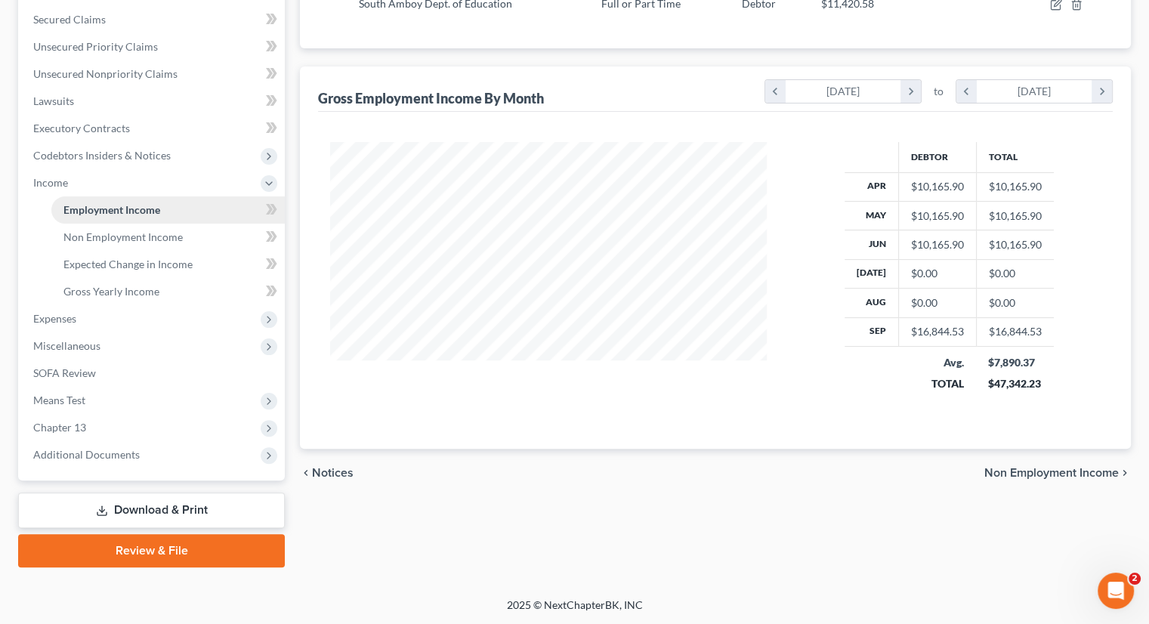
click at [152, 203] on span "Employment Income" at bounding box center [111, 209] width 97 height 13
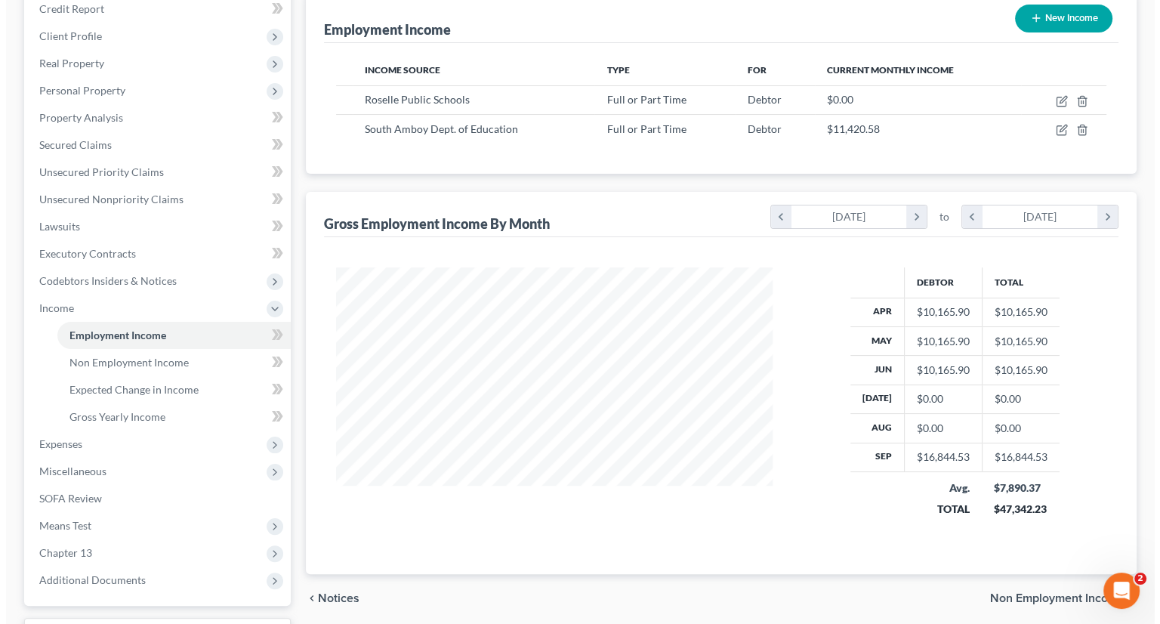
scroll to position [12, 0]
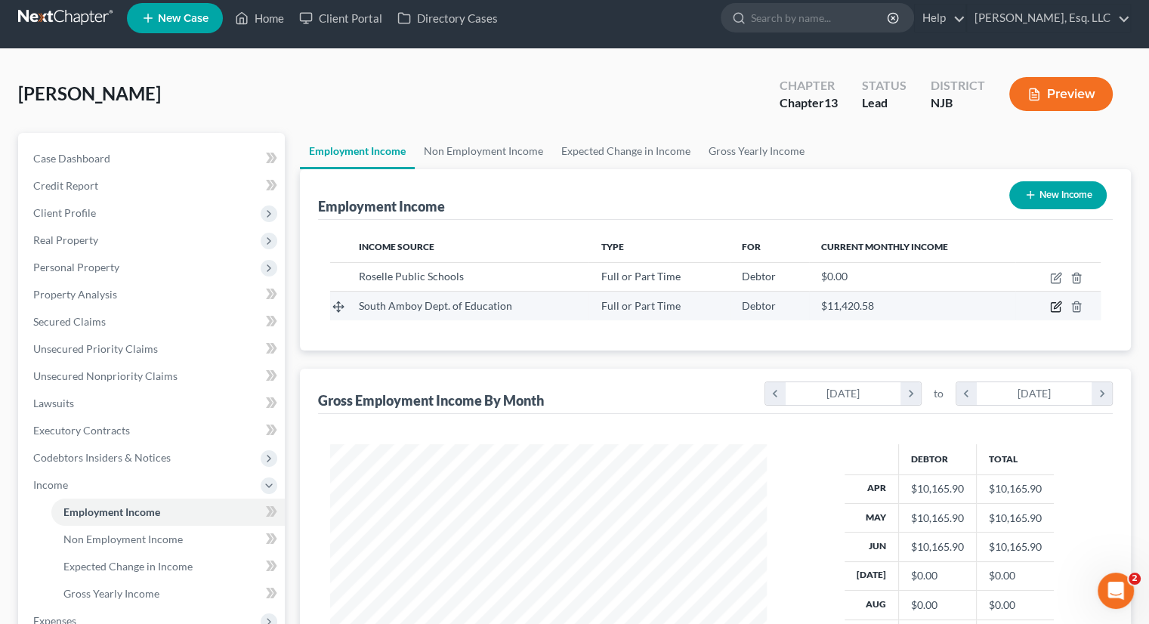
click at [1007, 304] on icon "button" at bounding box center [1057, 305] width 7 height 7
select select "0"
select select "33"
select select "1"
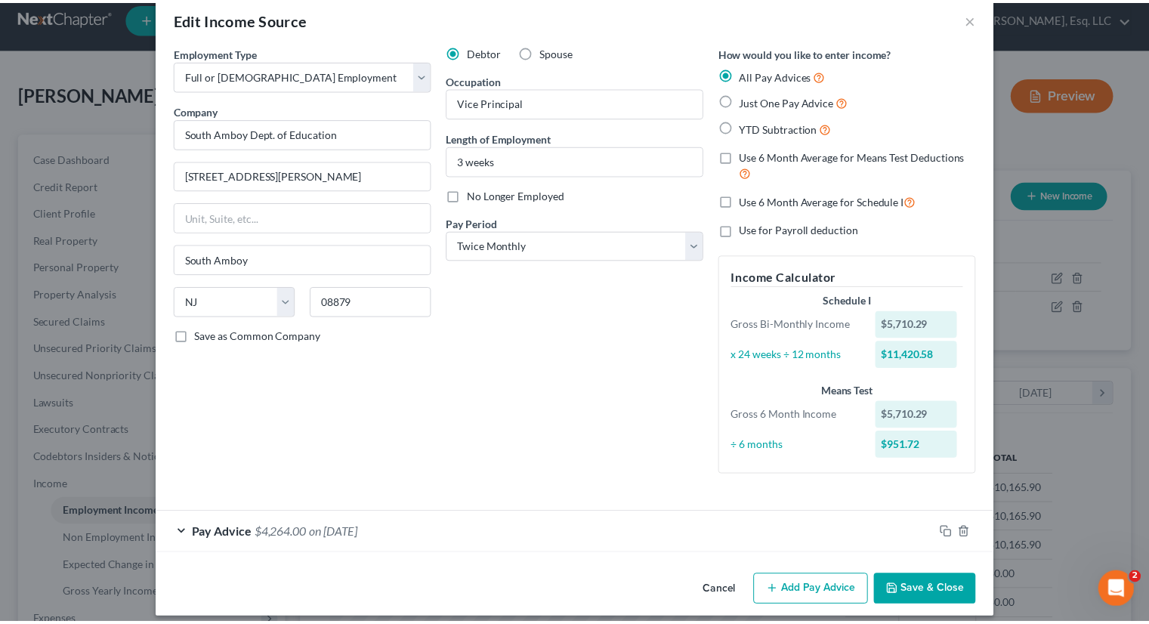
scroll to position [37, 0]
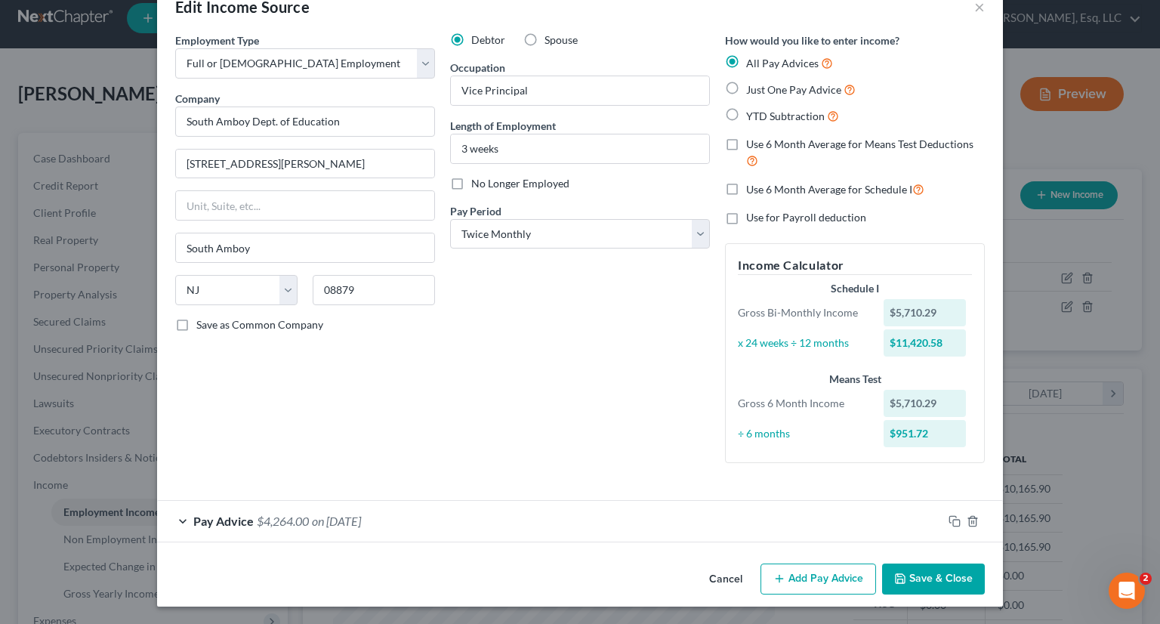
click at [915, 517] on button "Save & Close" at bounding box center [933, 579] width 103 height 32
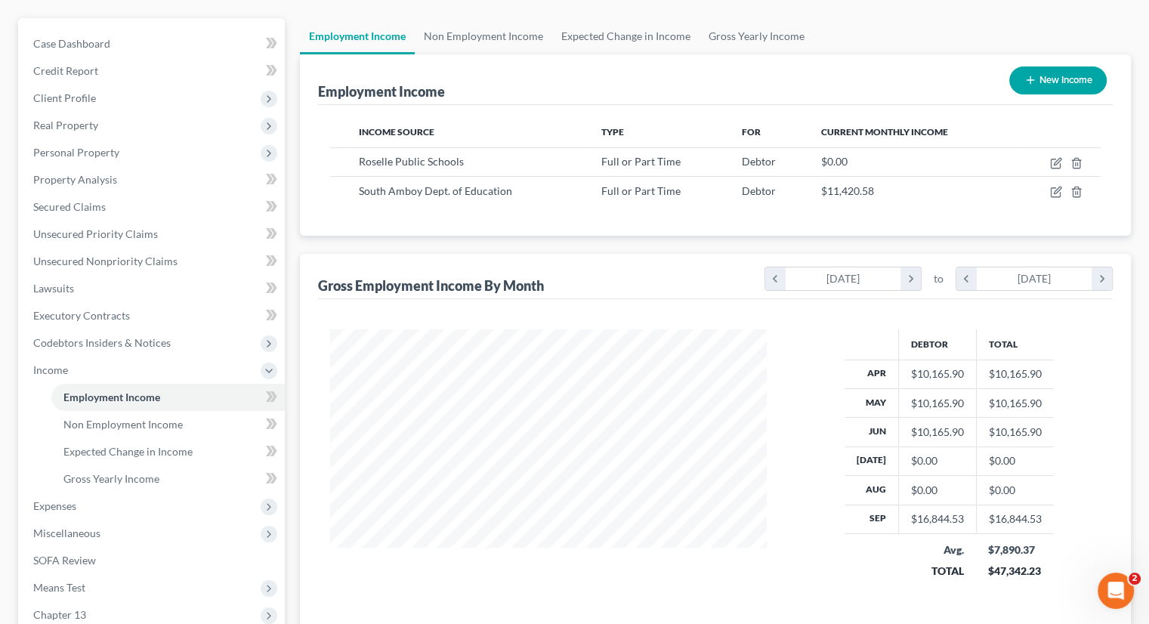
scroll to position [239, 0]
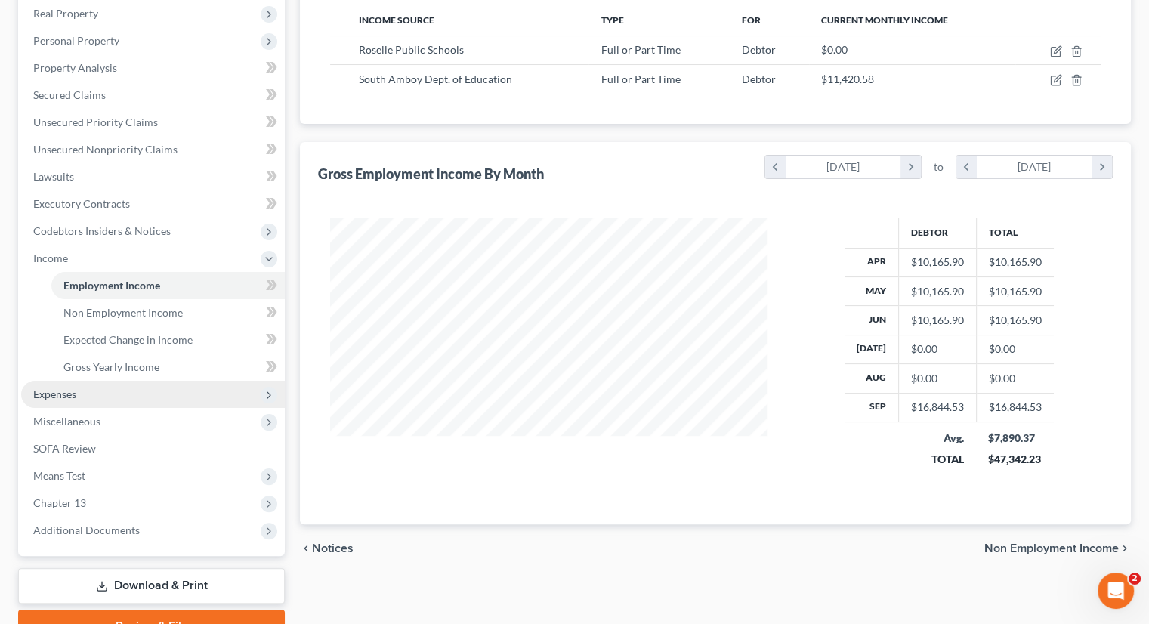
click at [69, 393] on span "Expenses" at bounding box center [54, 393] width 43 height 13
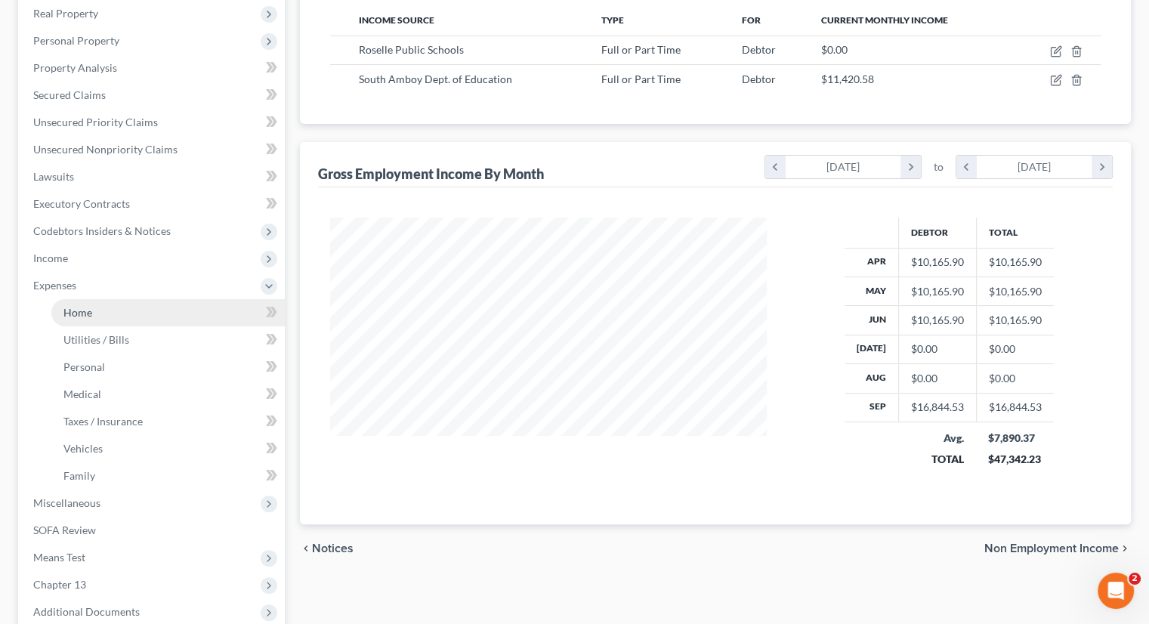
click at [94, 306] on link "Home" at bounding box center [167, 312] width 233 height 27
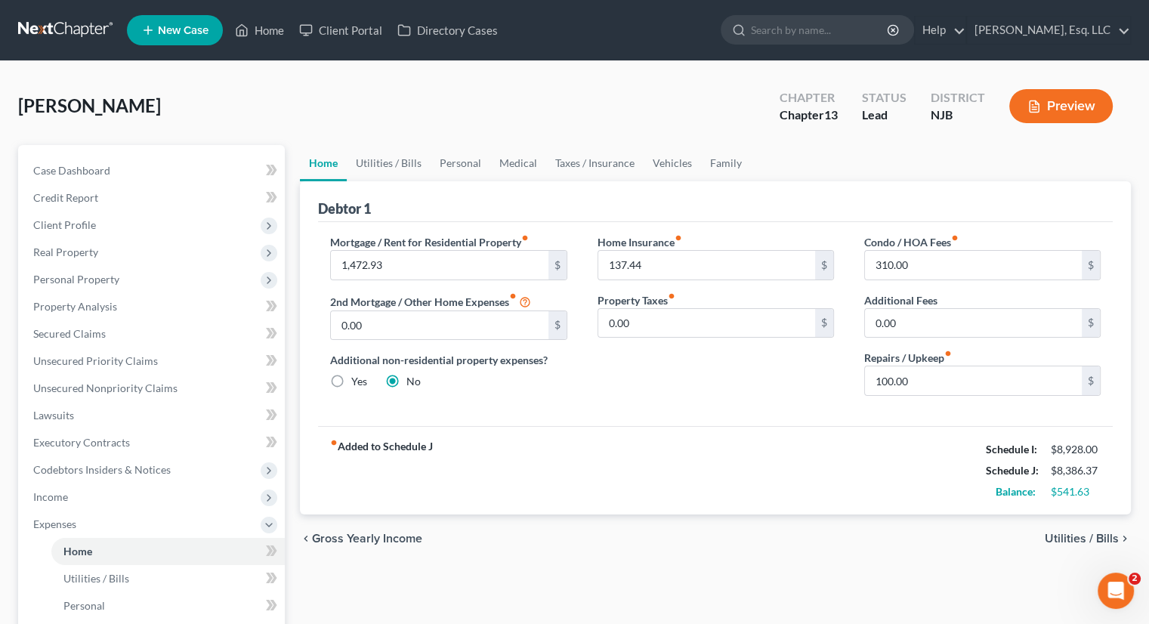
scroll to position [76, 0]
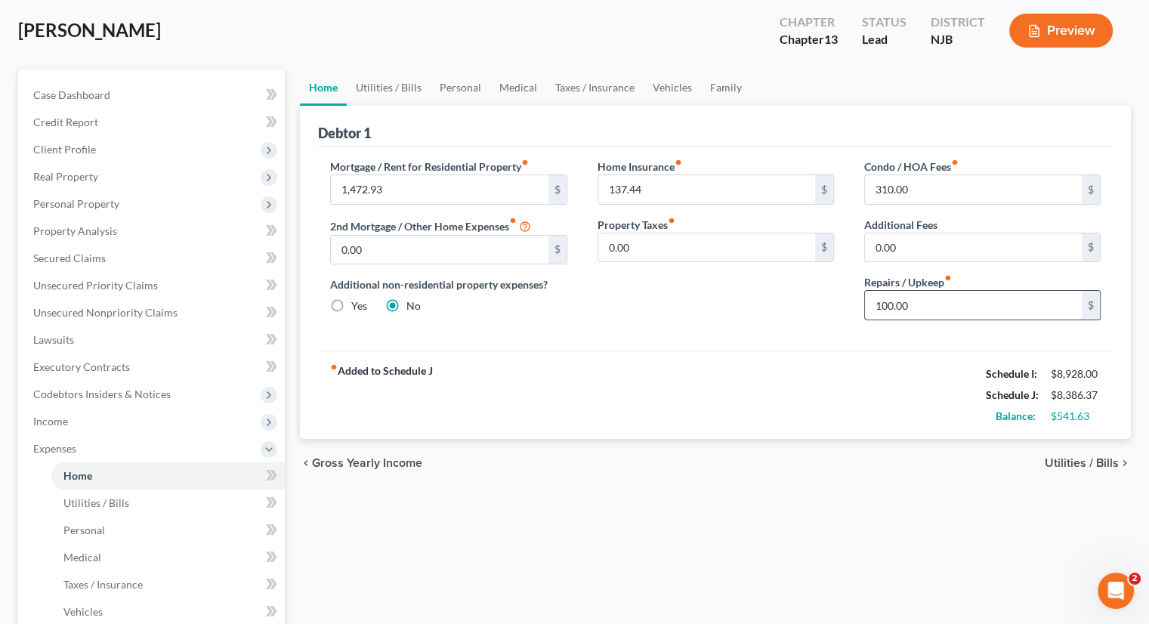
click at [887, 306] on input "100.00" at bounding box center [973, 305] width 217 height 29
click at [640, 380] on div "fiber_manual_record Added to Schedule J Schedule I: $8,928.00 Schedule J: $8,38…" at bounding box center [715, 394] width 795 height 88
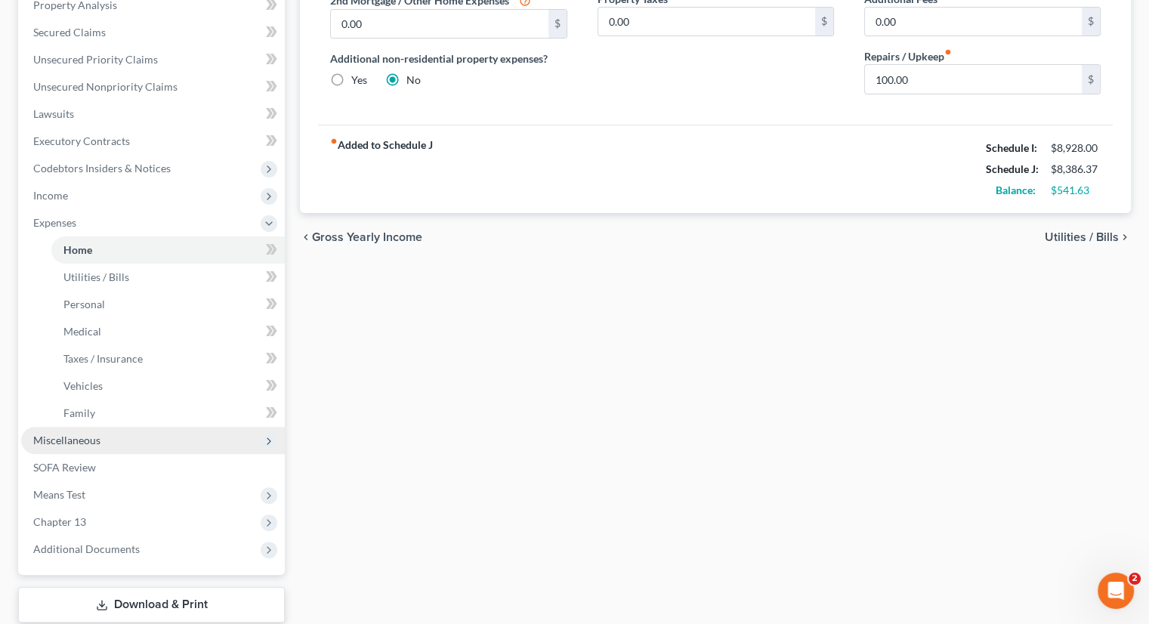
scroll to position [302, 0]
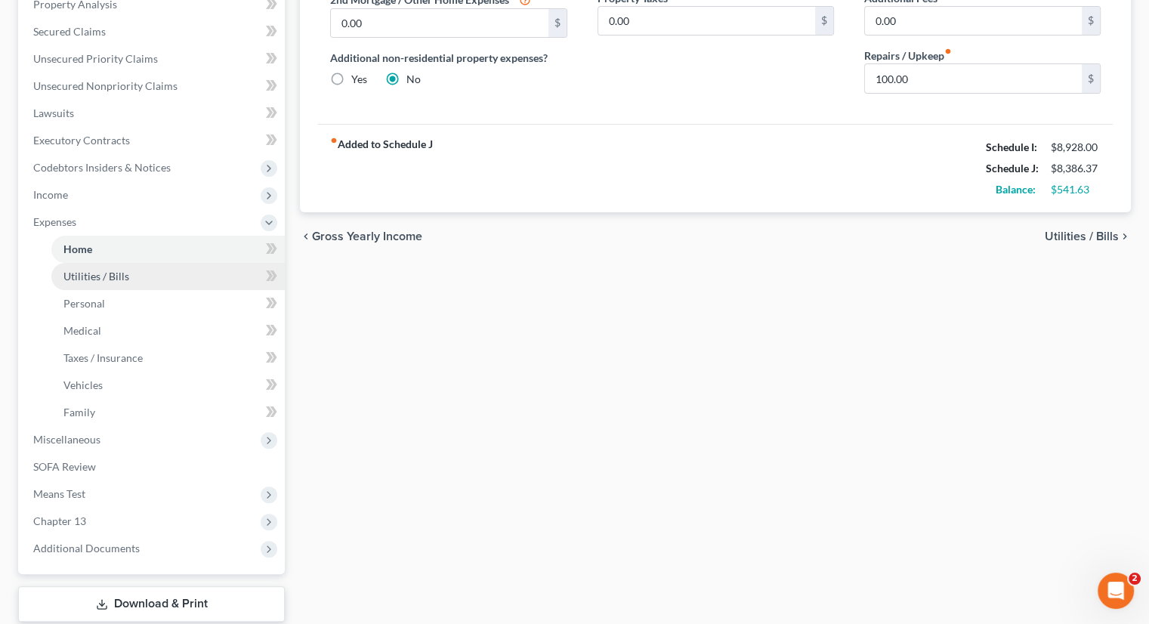
click at [95, 271] on span "Utilities / Bills" at bounding box center [96, 276] width 66 height 13
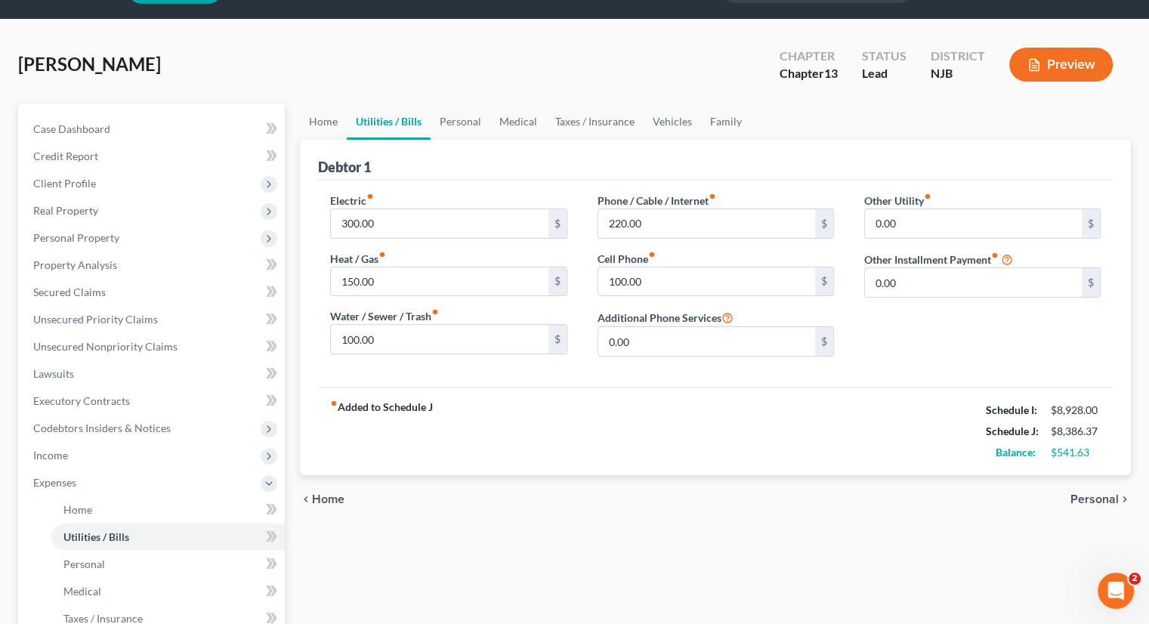
scroll to position [76, 0]
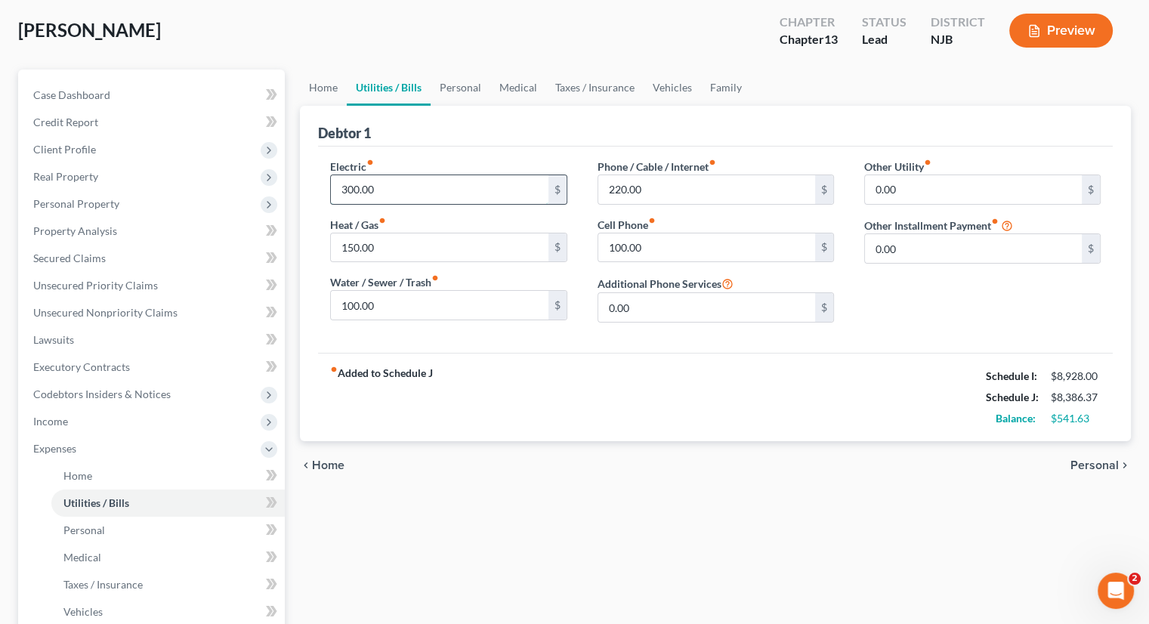
click at [353, 190] on input "300.00" at bounding box center [439, 189] width 217 height 29
type input "200."
click at [508, 422] on div "fiber_manual_record Added to Schedule J Schedule I: $8,928.00 Schedule J: $8,28…" at bounding box center [715, 397] width 795 height 88
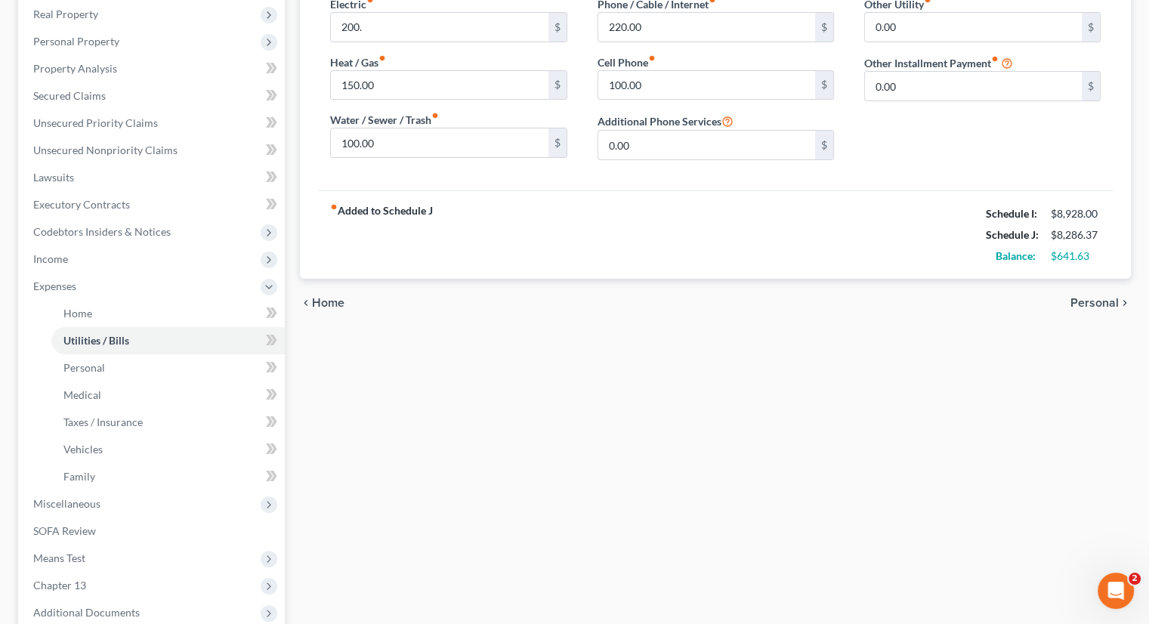
scroll to position [396, 0]
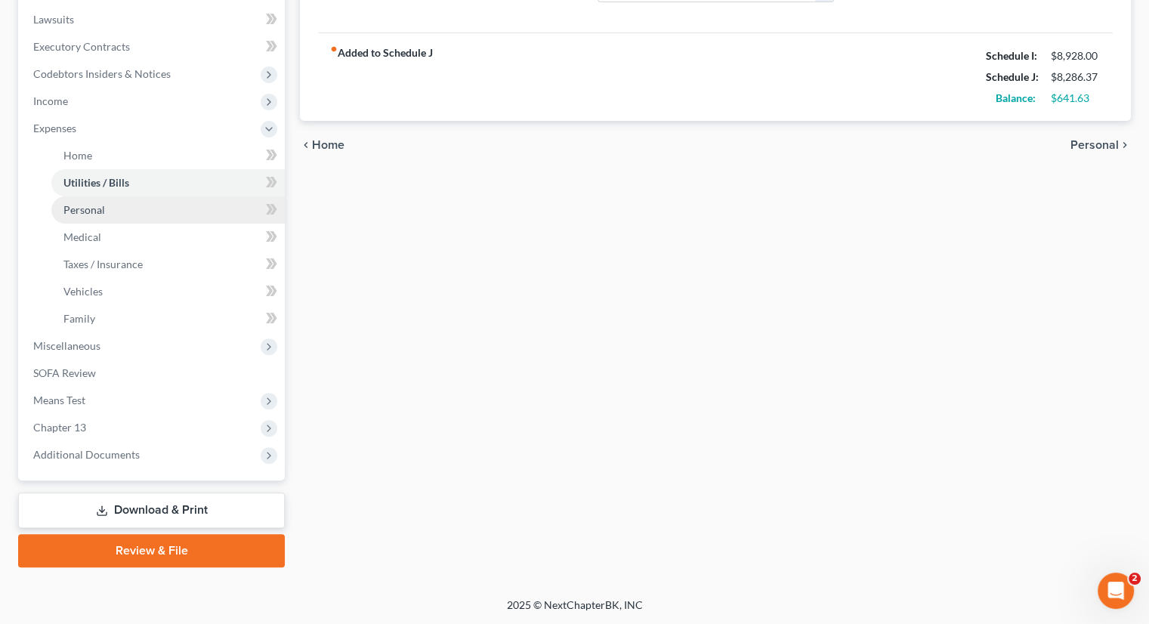
click at [114, 209] on link "Personal" at bounding box center [167, 209] width 233 height 27
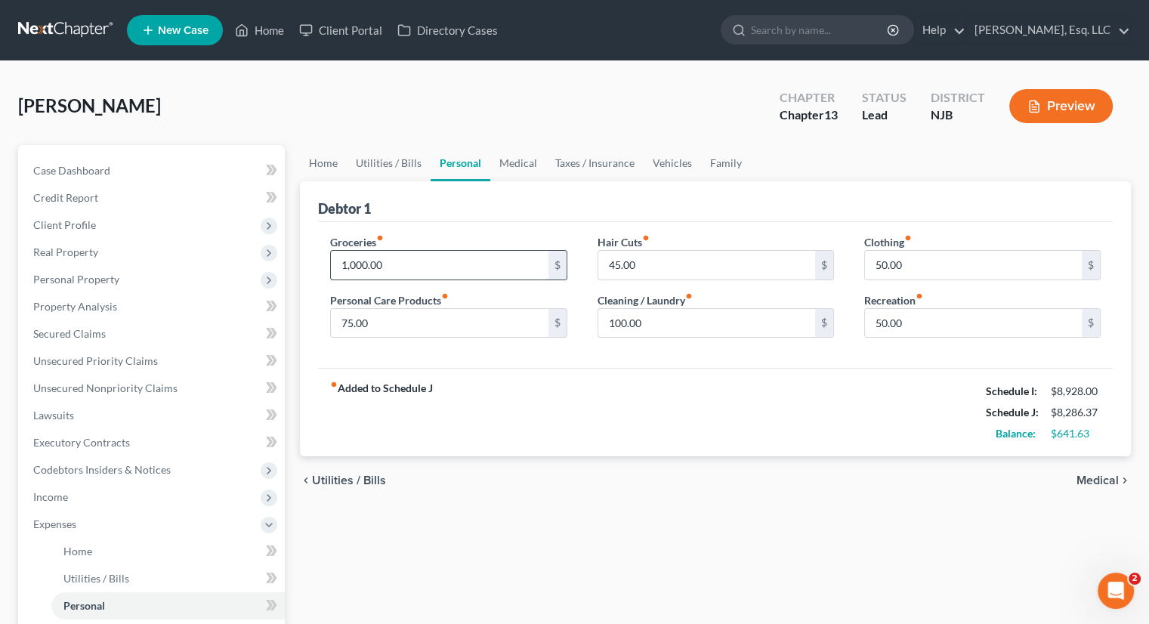
click at [357, 267] on input "1,000.00" at bounding box center [439, 265] width 217 height 29
type input "800."
click at [583, 403] on div "fiber_manual_record Added to Schedule J Schedule I: $8,928.00 Schedule J: $8,08…" at bounding box center [715, 412] width 795 height 88
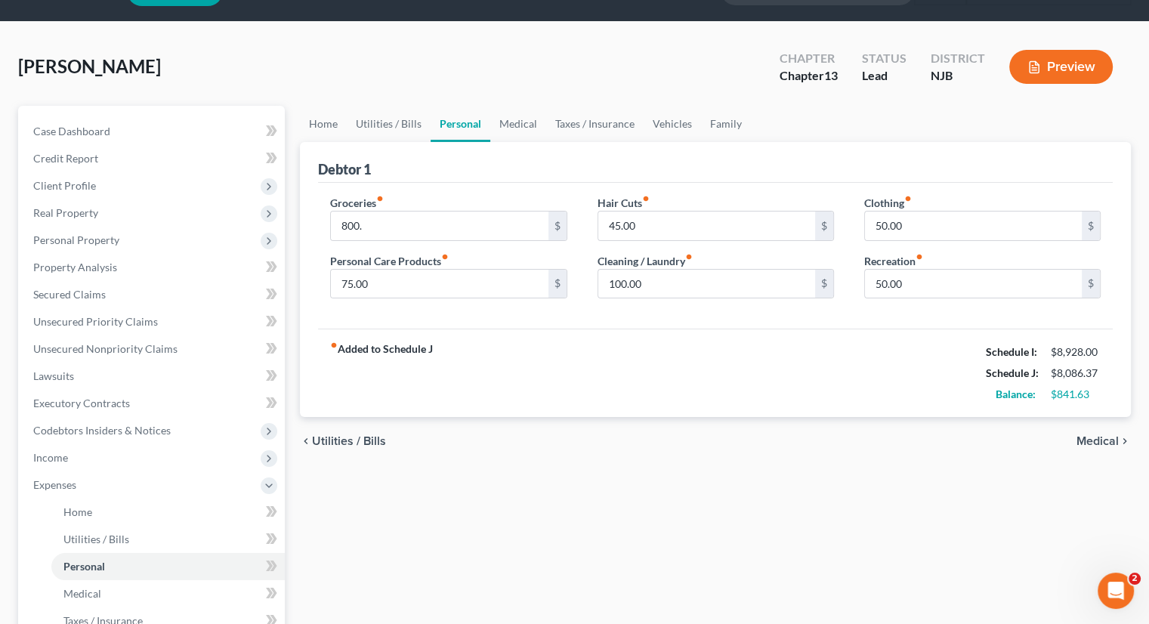
scroll to position [76, 0]
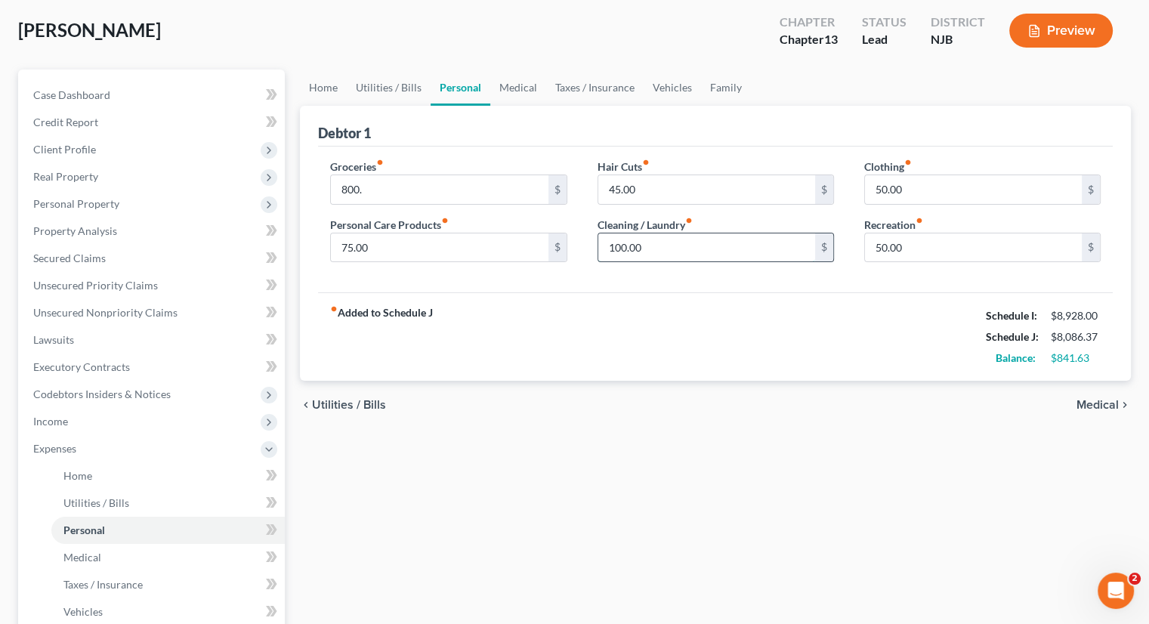
click at [619, 248] on input "100.00" at bounding box center [706, 247] width 217 height 29
type input "50."
click at [601, 381] on div "chevron_left Utilities / Bills Medical chevron_right" at bounding box center [715, 405] width 831 height 48
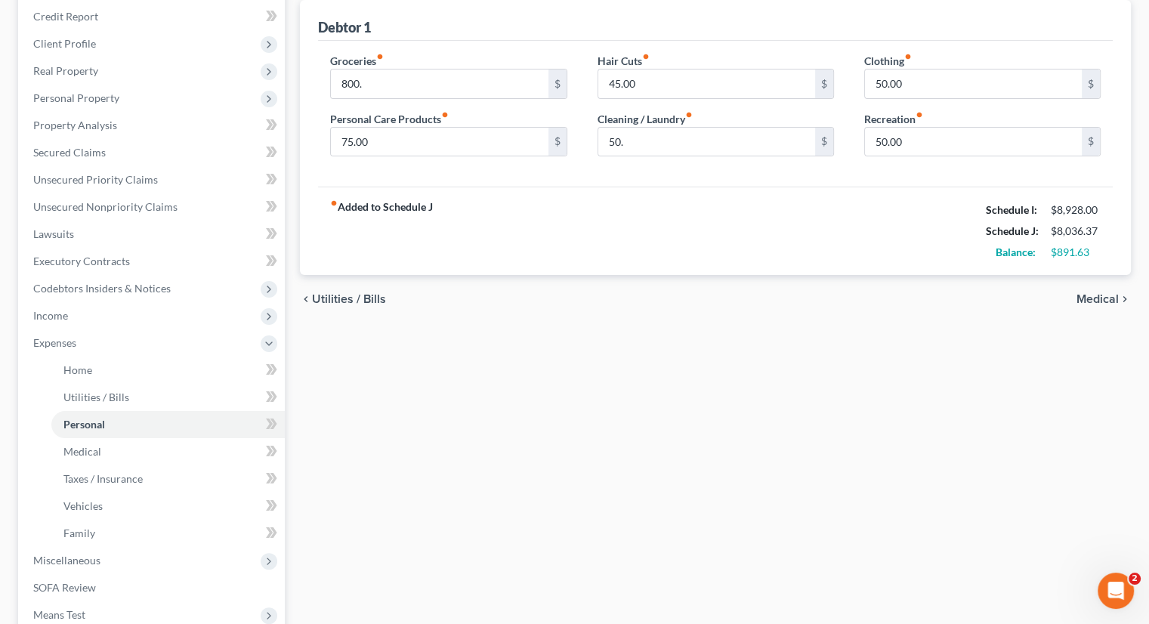
scroll to position [227, 0]
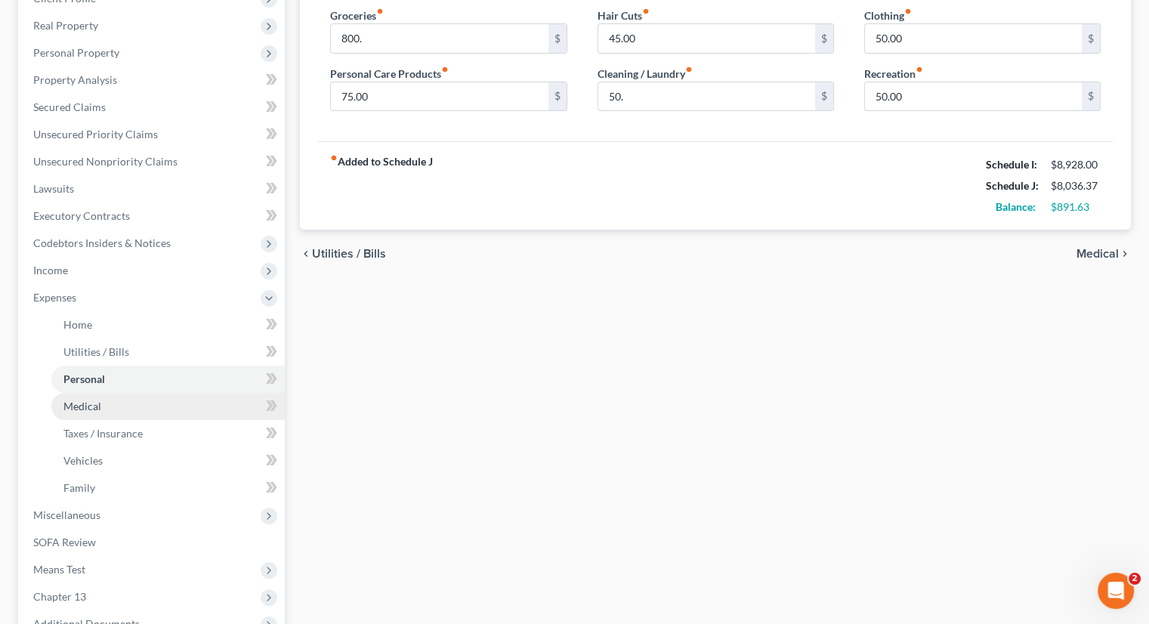
drag, startPoint x: 98, startPoint y: 402, endPoint x: 127, endPoint y: 397, distance: 29.2
click at [98, 402] on span "Medical" at bounding box center [82, 406] width 38 height 13
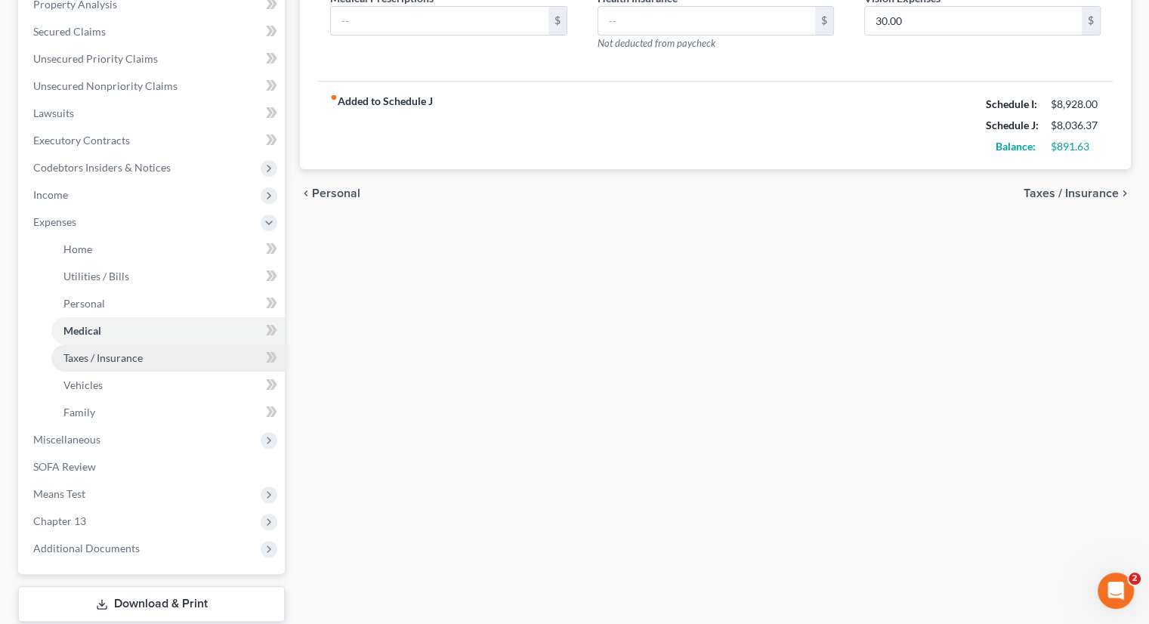
click at [117, 353] on span "Taxes / Insurance" at bounding box center [102, 357] width 79 height 13
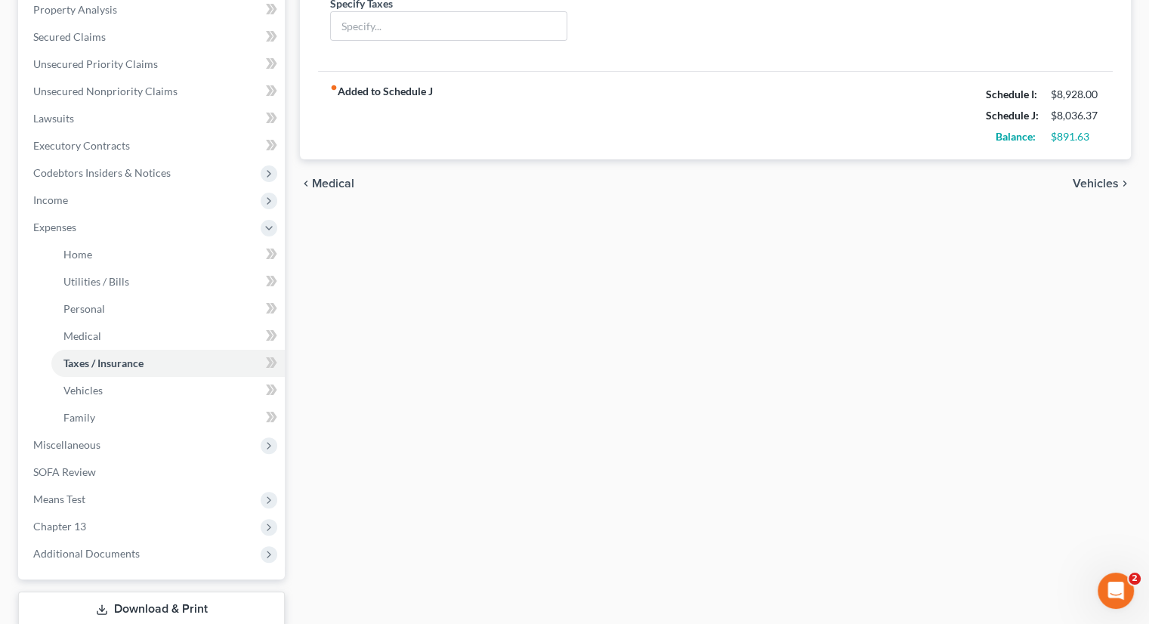
scroll to position [302, 0]
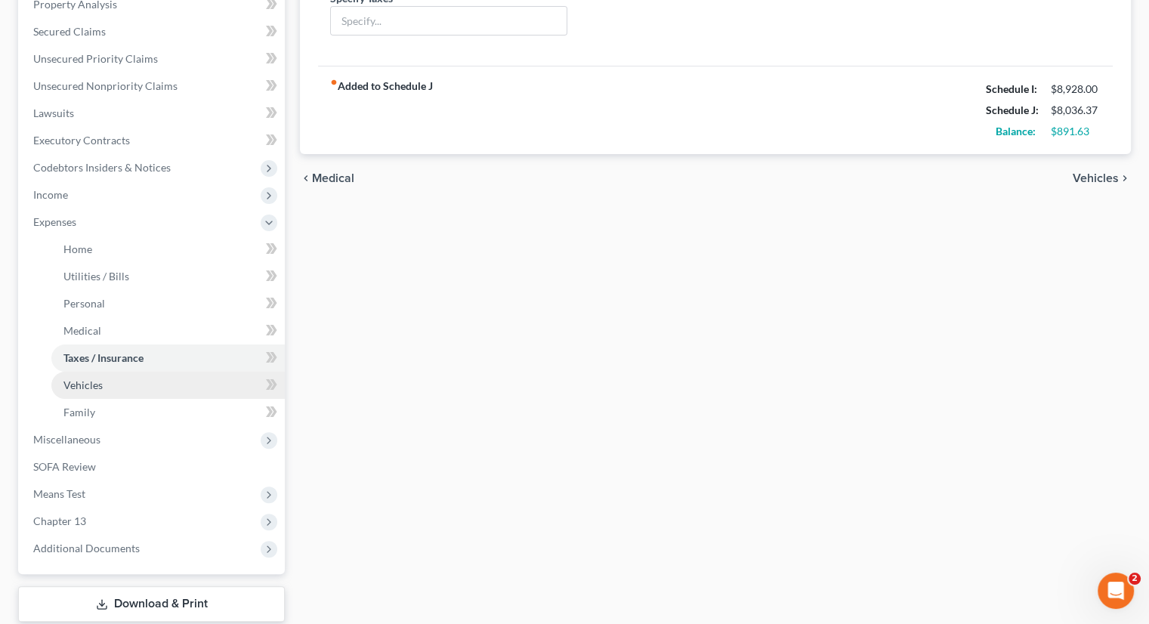
click at [96, 387] on span "Vehicles" at bounding box center [82, 384] width 39 height 13
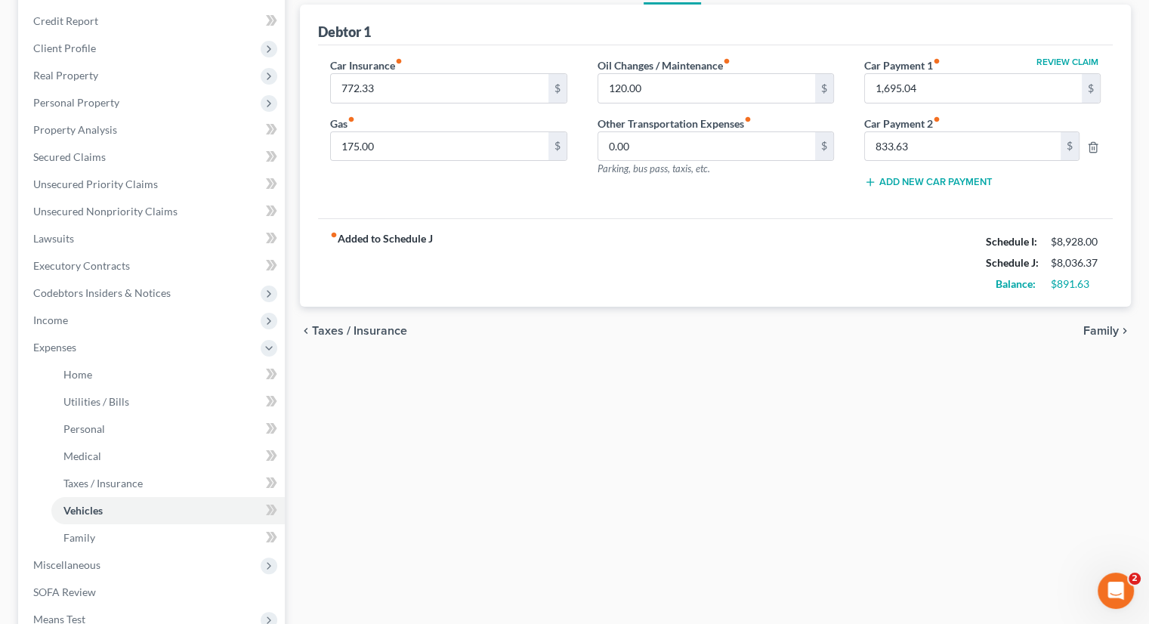
scroll to position [76, 0]
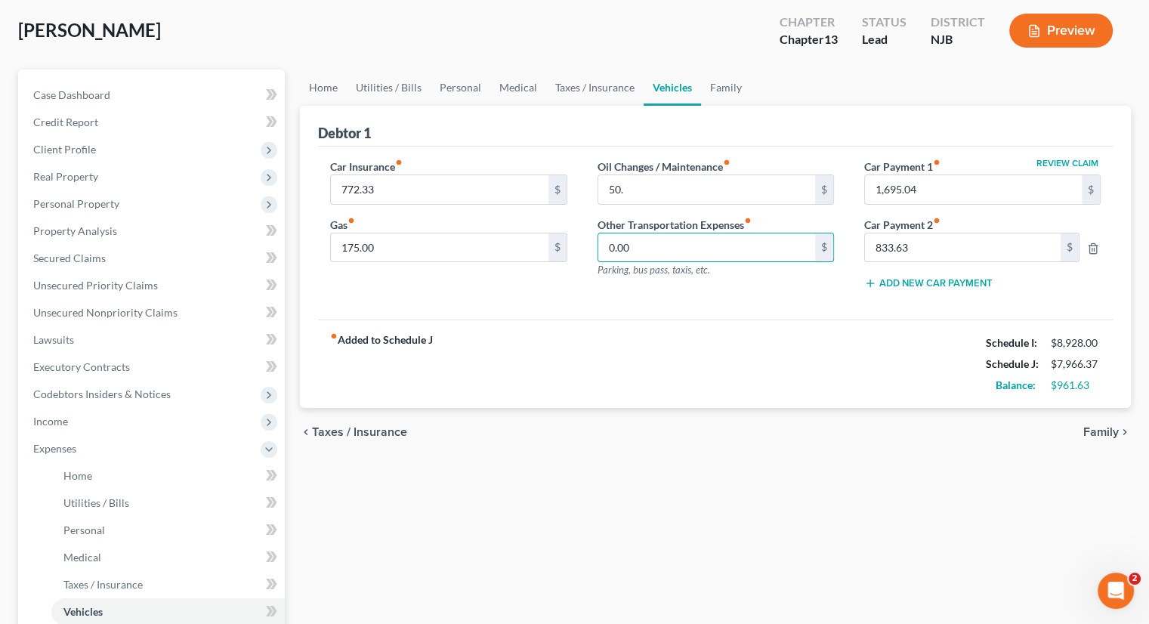
click at [683, 279] on div "Oil Changes / Maintenance fiber_manual_record 50. $ Other Transportation Expens…" at bounding box center [715, 231] width 267 height 144
click at [607, 358] on div "fiber_manual_record Added to Schedule J Schedule I: $8,928.00 Schedule J: $7,96…" at bounding box center [715, 363] width 795 height 88
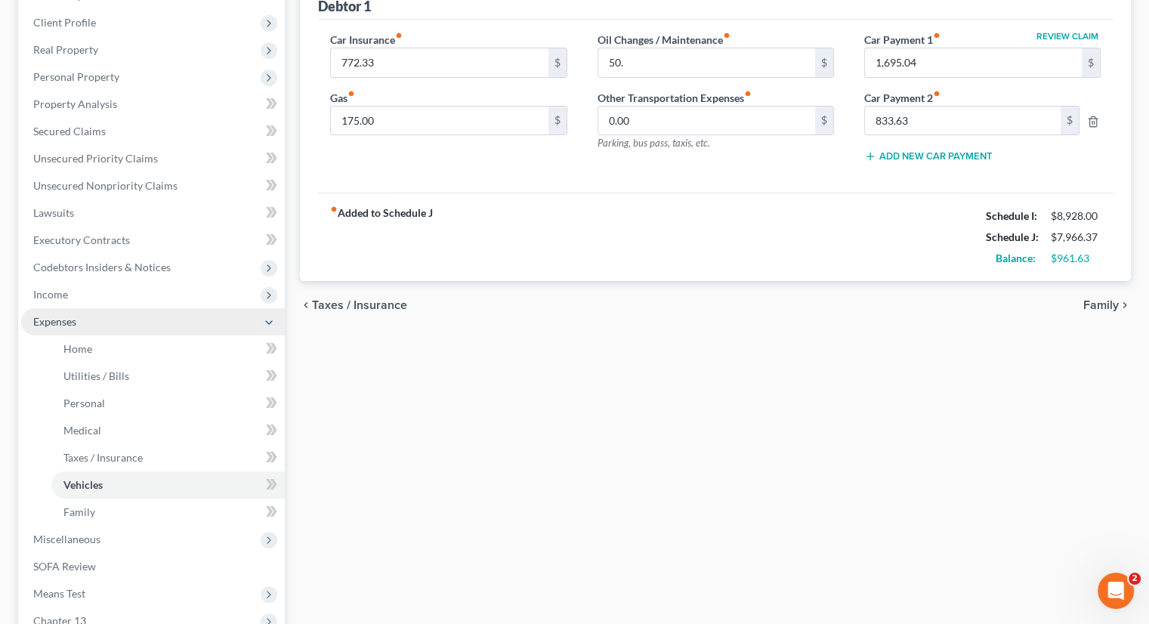
scroll to position [302, 0]
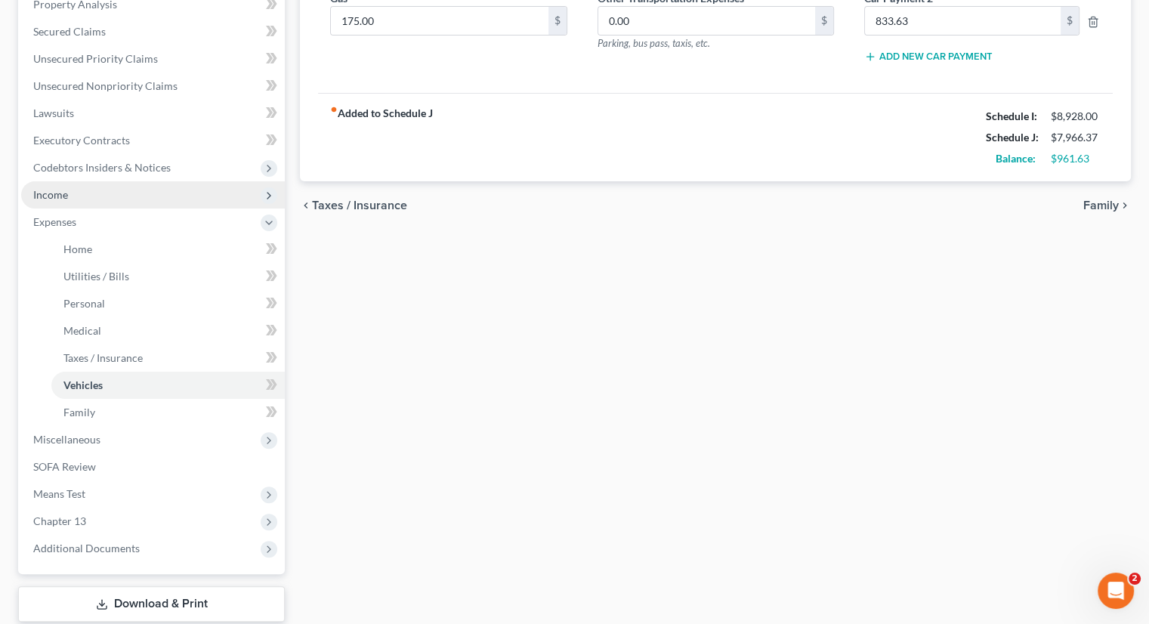
click at [72, 193] on span "Income" at bounding box center [153, 194] width 264 height 27
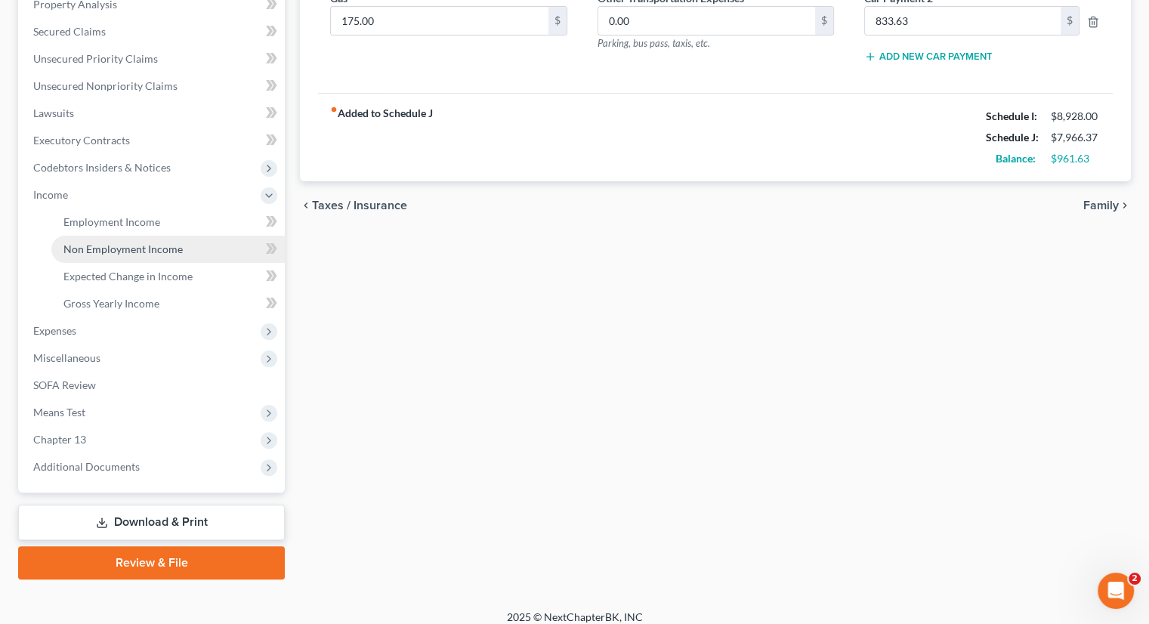
click at [121, 248] on span "Non Employment Income" at bounding box center [122, 248] width 119 height 13
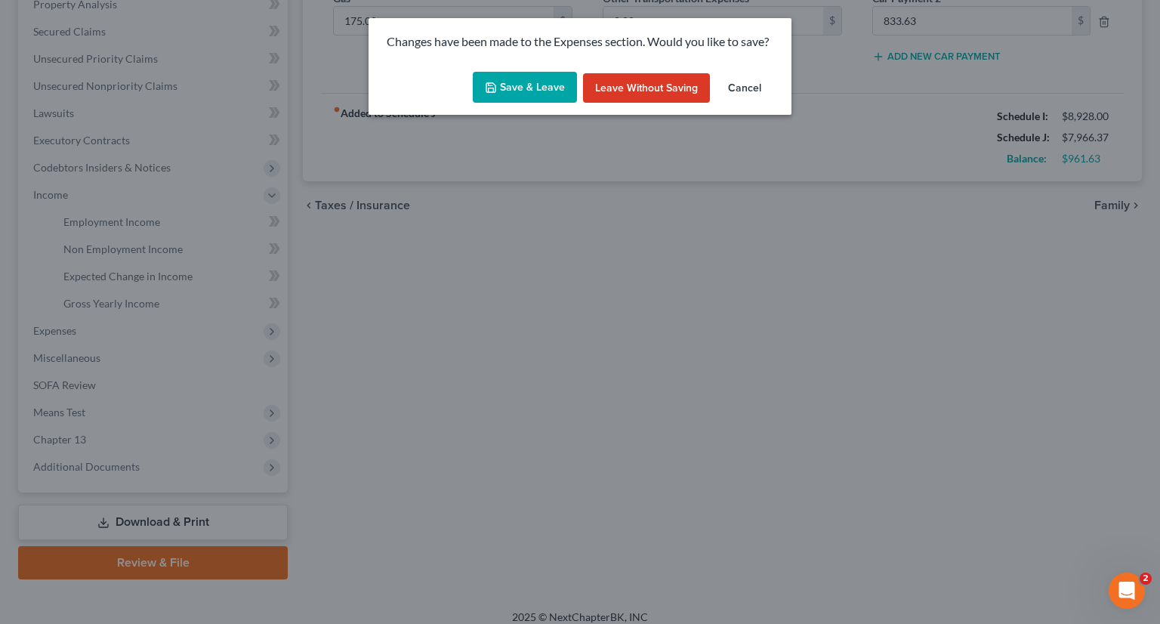
click at [531, 81] on button "Save & Leave" at bounding box center [525, 88] width 104 height 32
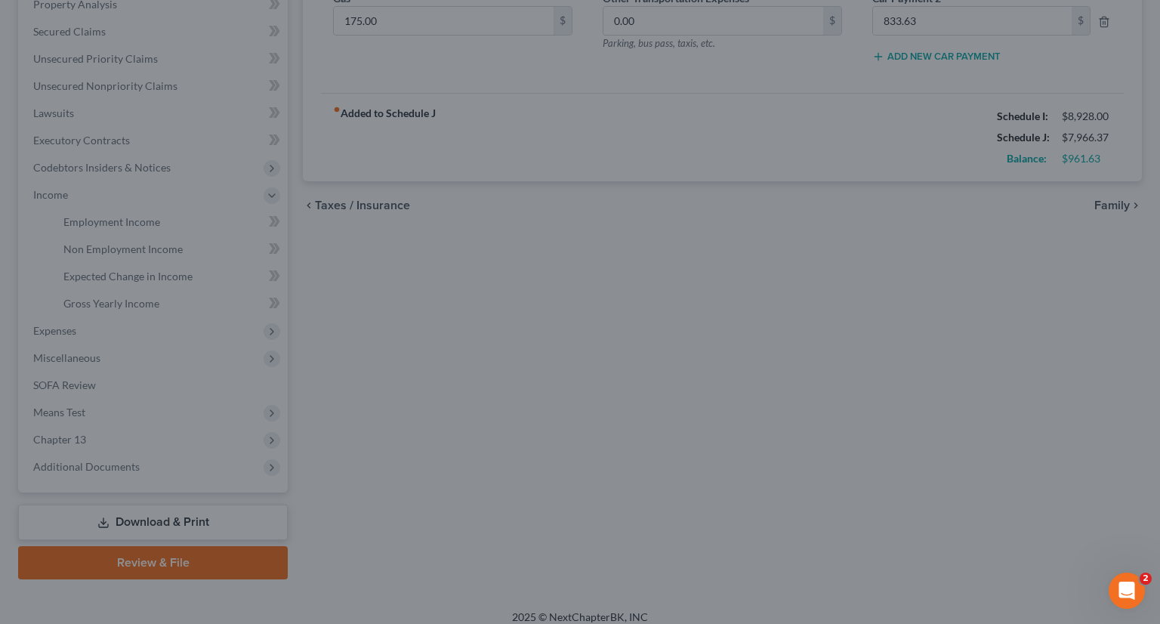
type input "50.00"
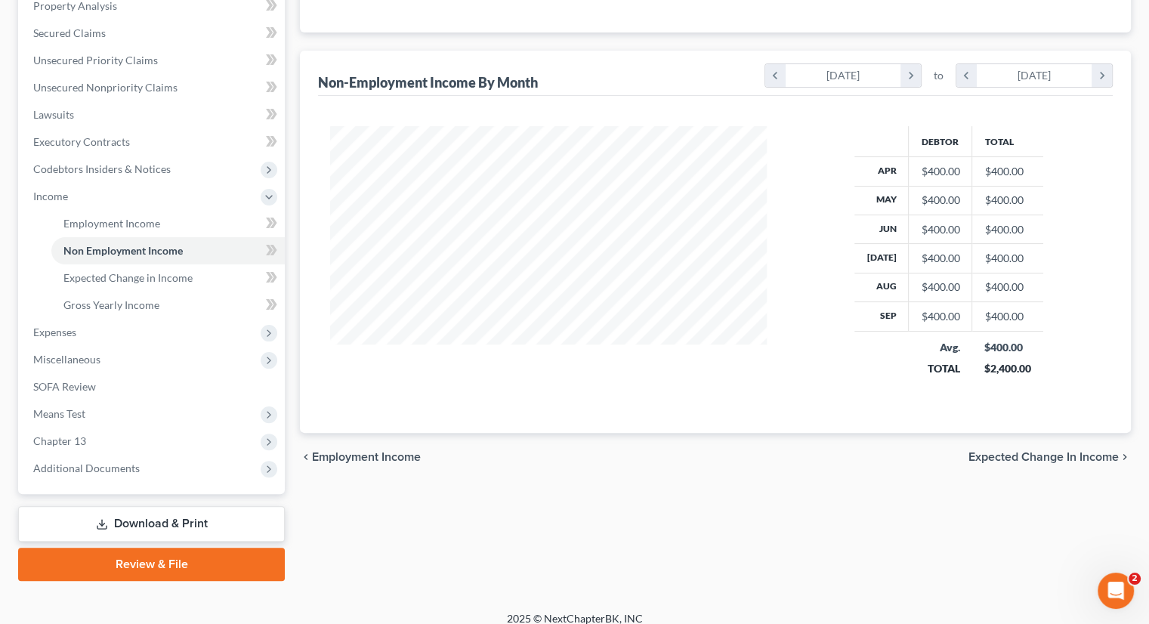
scroll to position [302, 0]
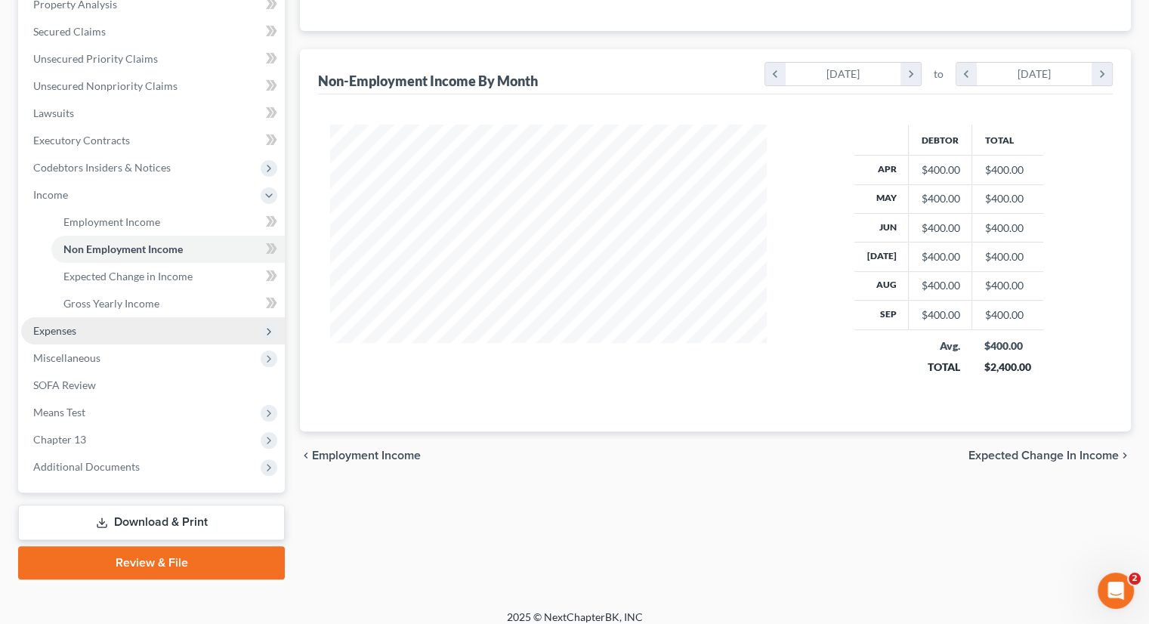
click at [94, 333] on span "Expenses" at bounding box center [153, 330] width 264 height 27
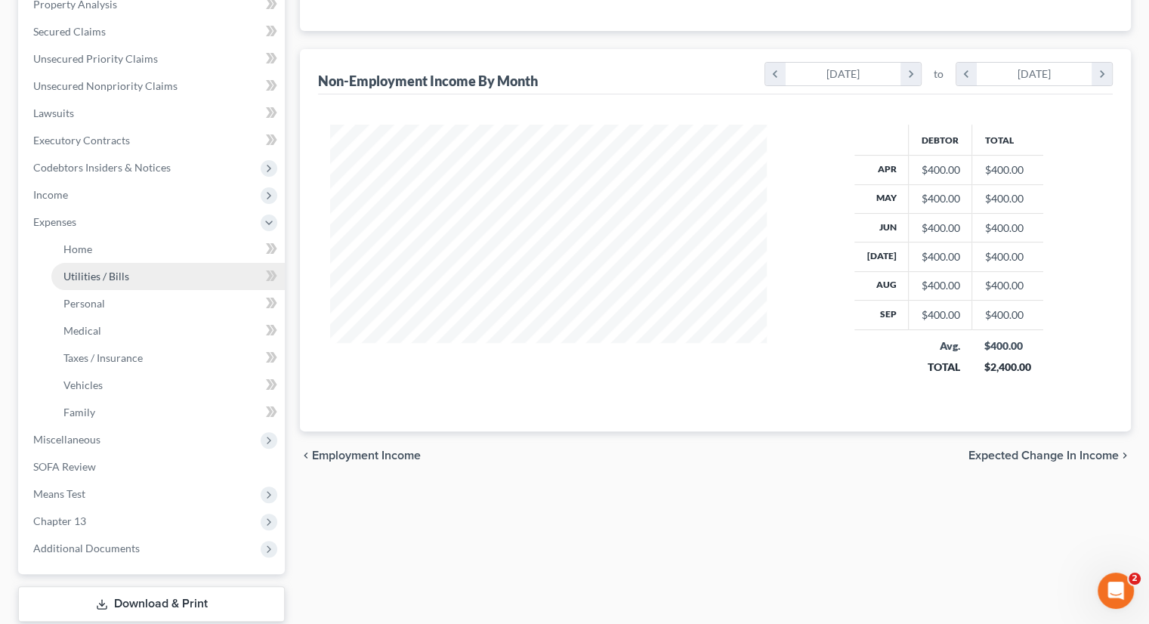
click at [116, 271] on span "Utilities / Bills" at bounding box center [96, 276] width 66 height 13
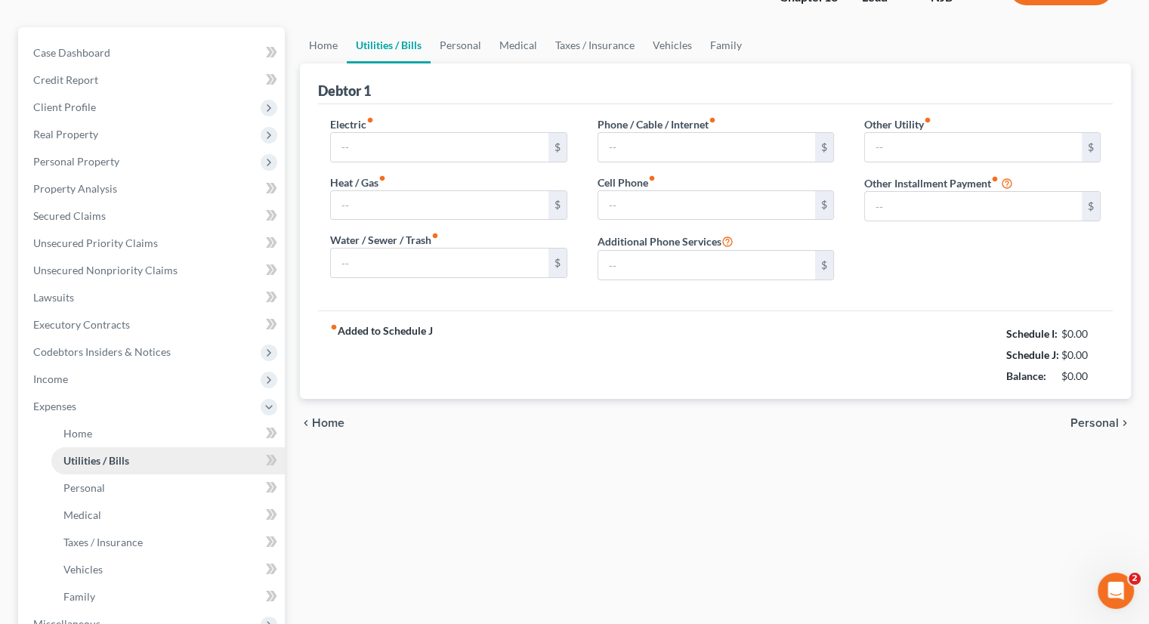
type input "200.00"
type input "150.00"
type input "100.00"
type input "220.00"
type input "100.00"
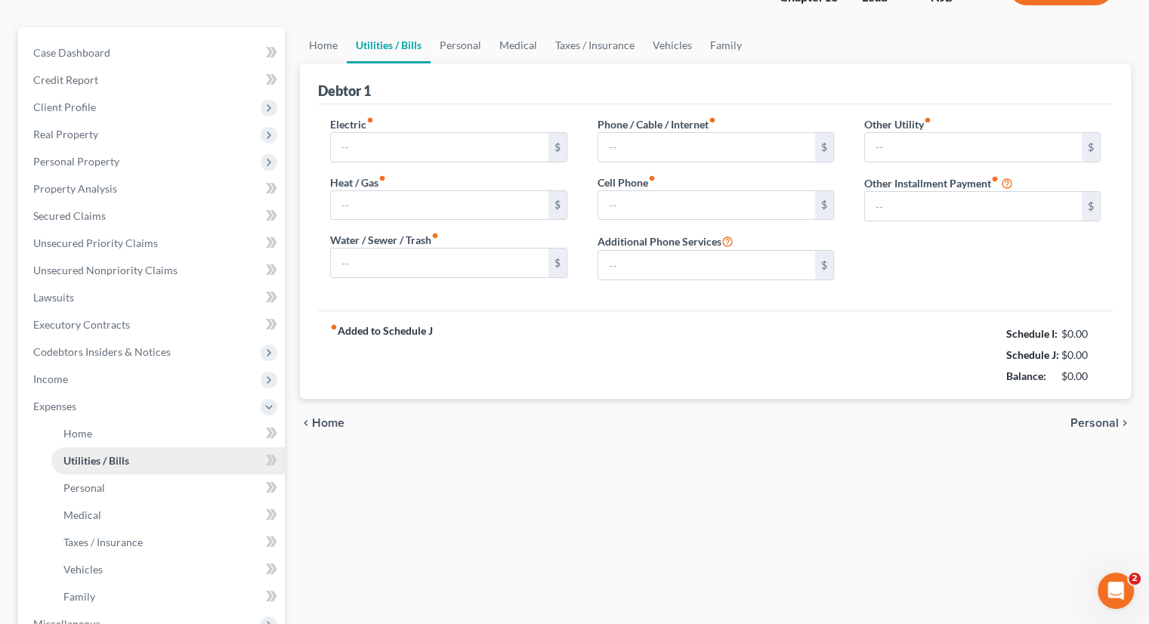
type input "0.00"
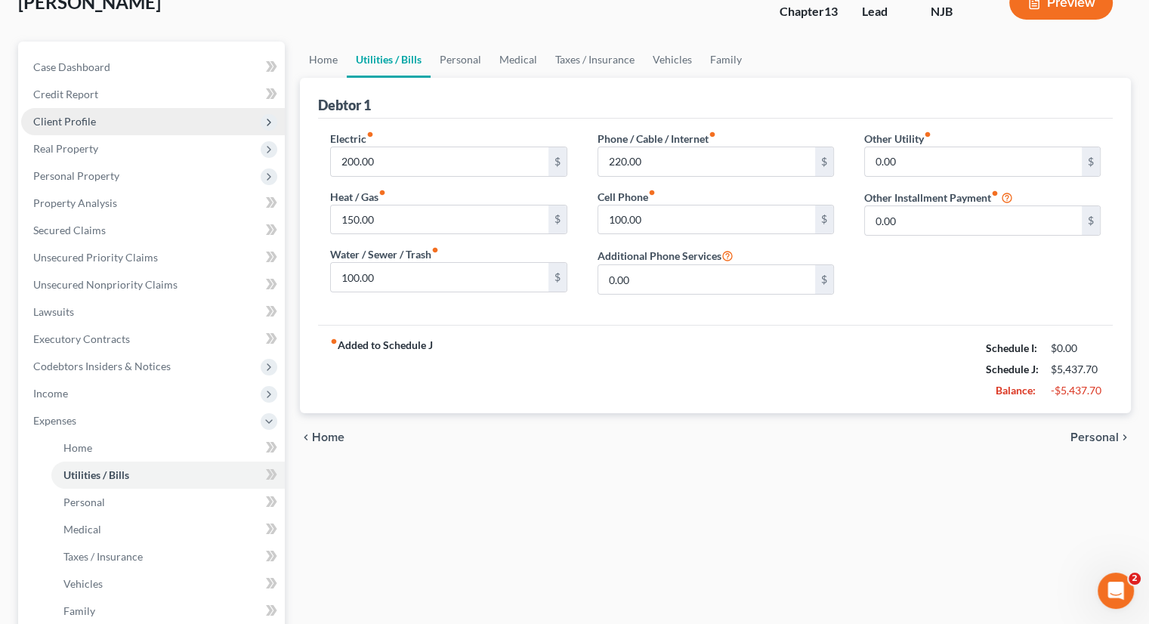
scroll to position [227, 0]
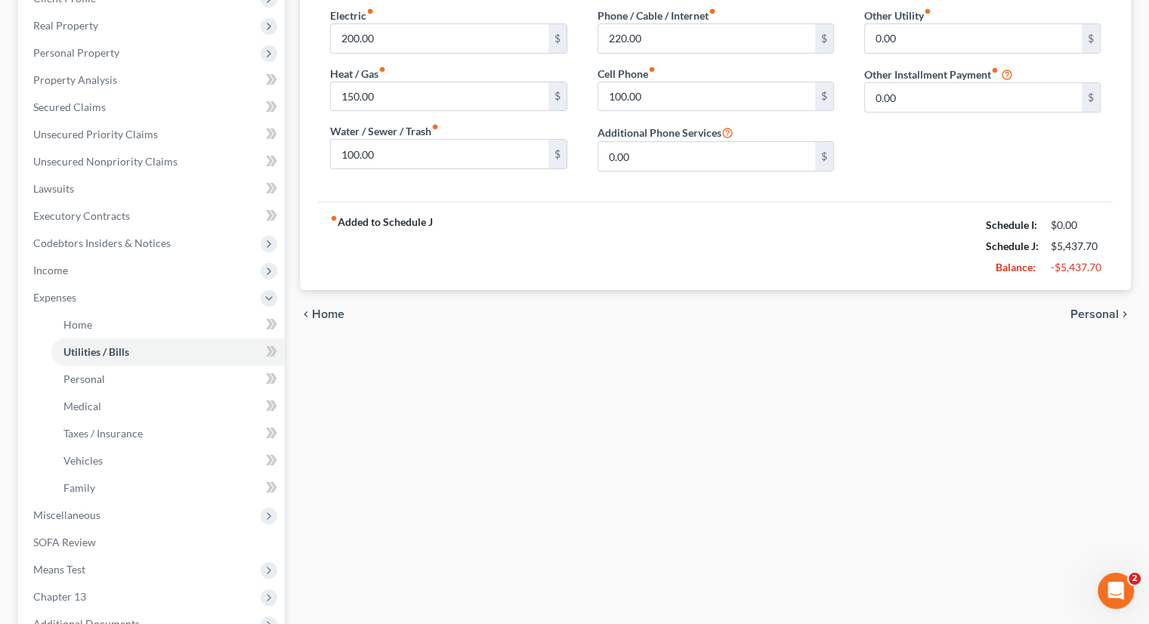
click at [503, 374] on div "Home Utilities / Bills Personal Medical Taxes / Insurance Vehicles Family Debto…" at bounding box center [715, 327] width 846 height 818
click at [60, 292] on span "Expenses" at bounding box center [54, 297] width 43 height 13
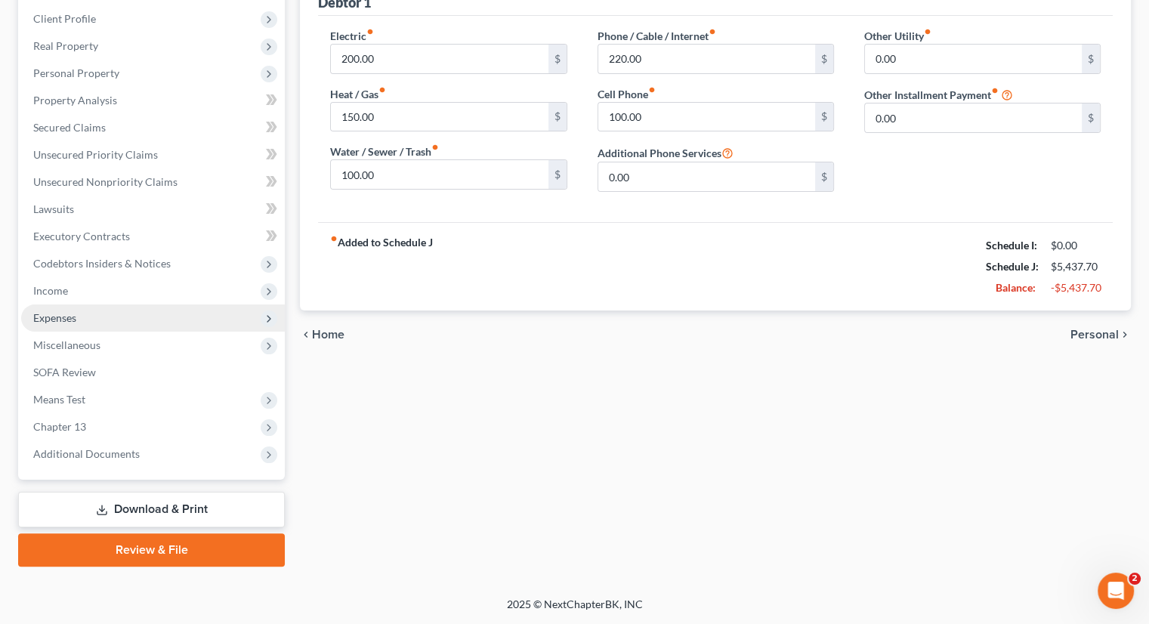
scroll to position [205, 0]
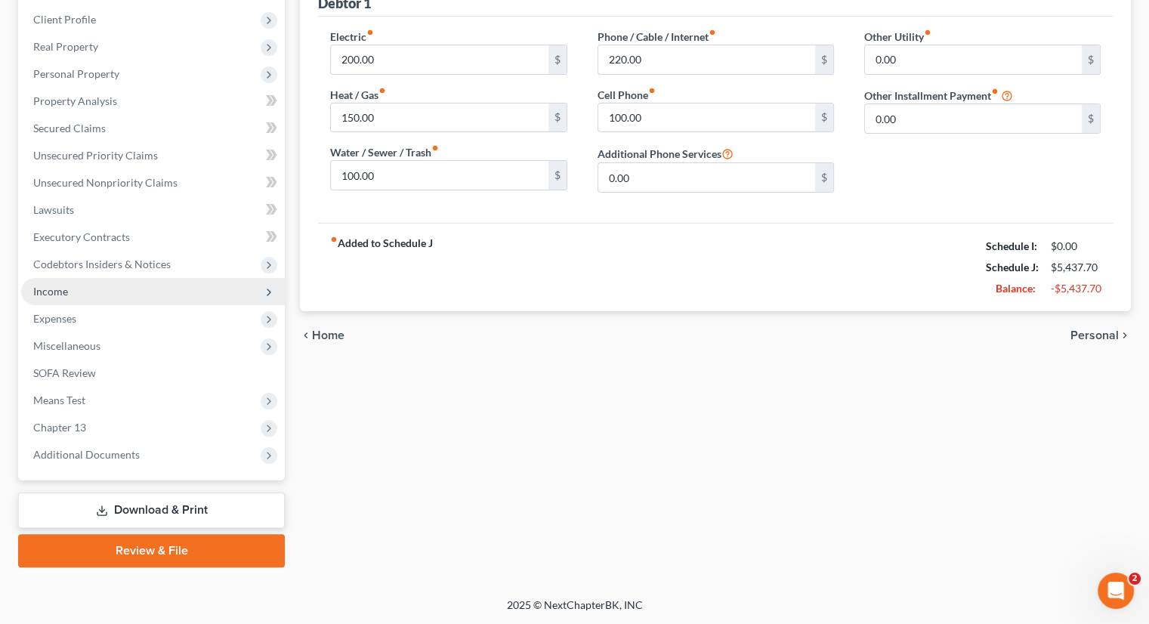
click at [66, 289] on span "Income" at bounding box center [50, 291] width 35 height 13
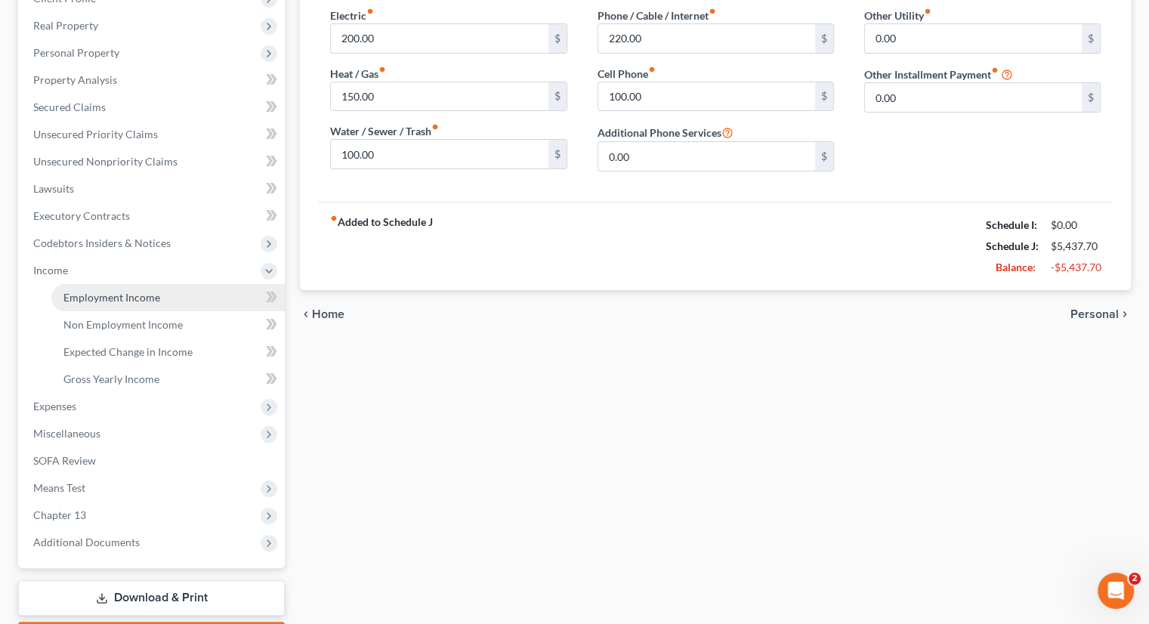
click at [107, 292] on span "Employment Income" at bounding box center [111, 297] width 97 height 13
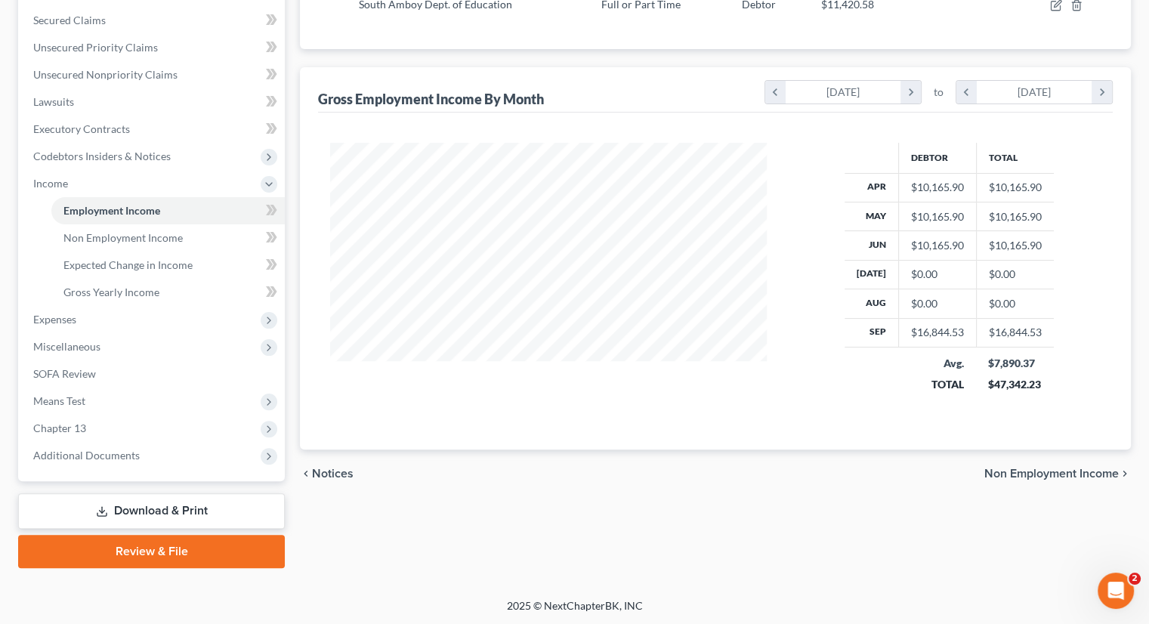
scroll to position [314, 0]
click at [478, 499] on div "Employment Income Non Employment Income Expected Change in Income Gross Yearly …" at bounding box center [715, 199] width 846 height 736
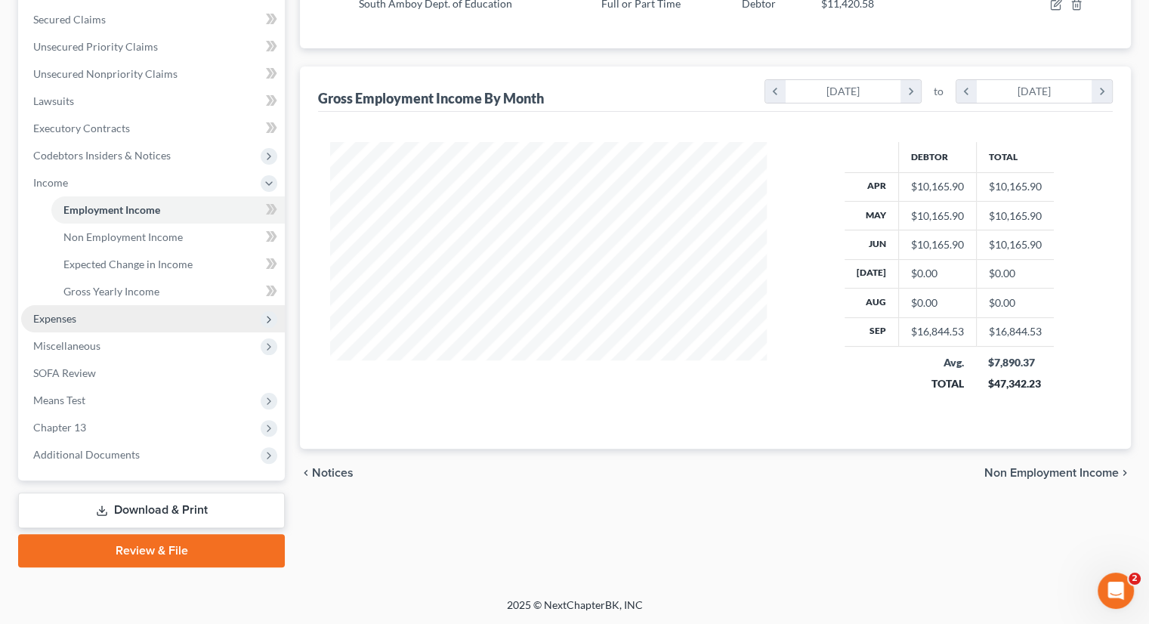
click at [92, 313] on span "Expenses" at bounding box center [153, 318] width 264 height 27
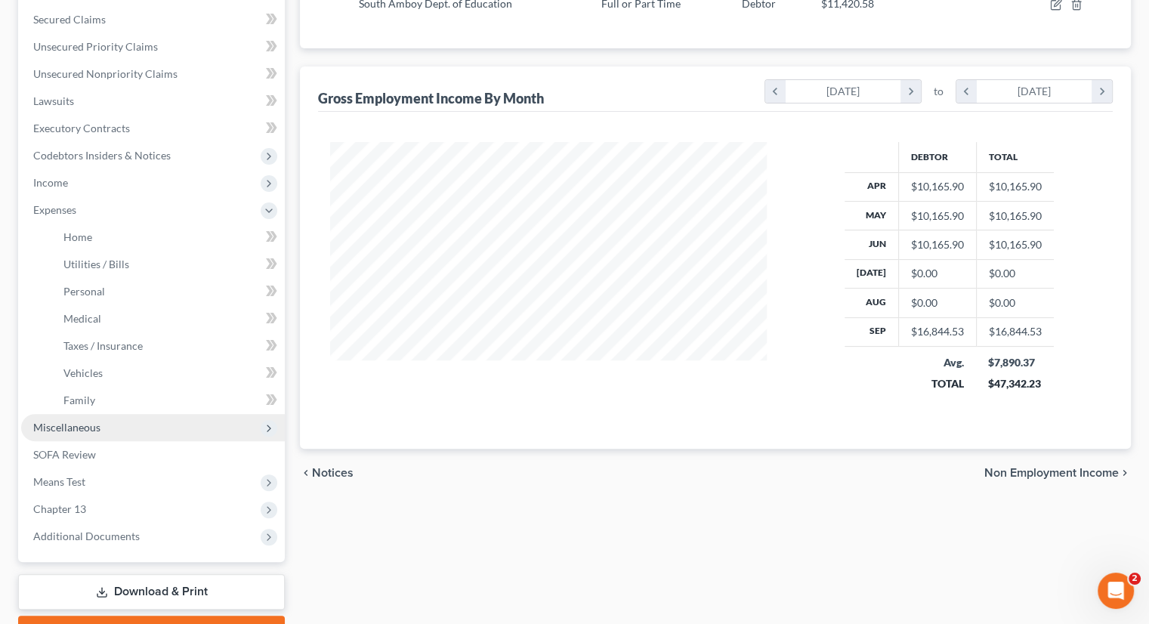
drag, startPoint x: 95, startPoint y: 425, endPoint x: 116, endPoint y: 429, distance: 21.5
click at [95, 425] on span "Miscellaneous" at bounding box center [66, 427] width 67 height 13
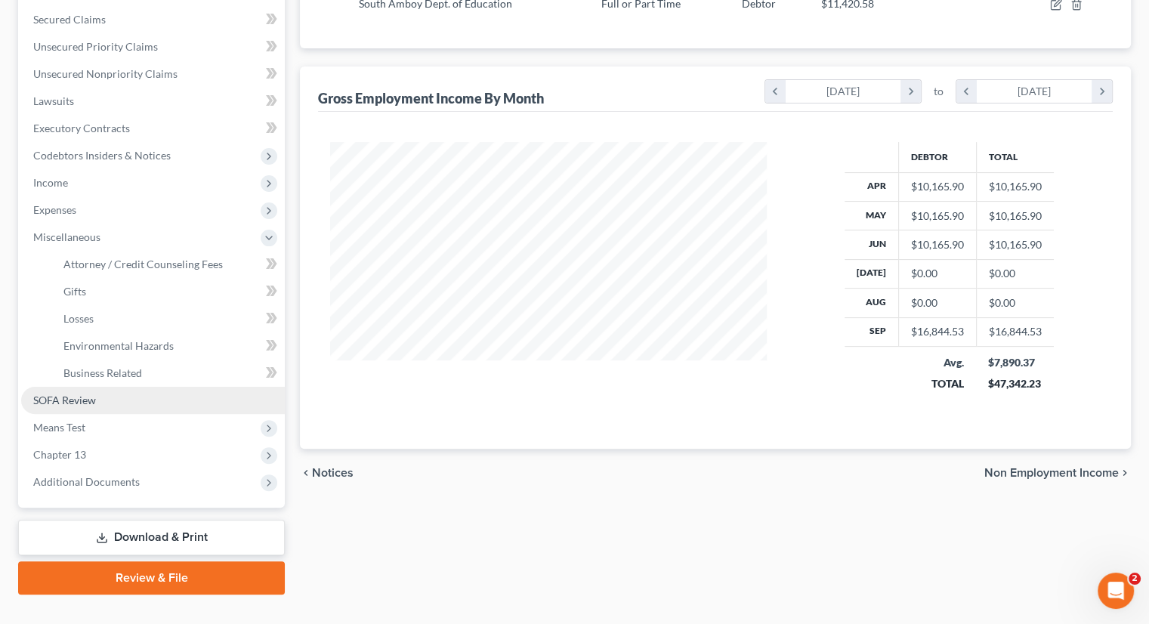
click at [63, 397] on span "SOFA Review" at bounding box center [64, 400] width 63 height 13
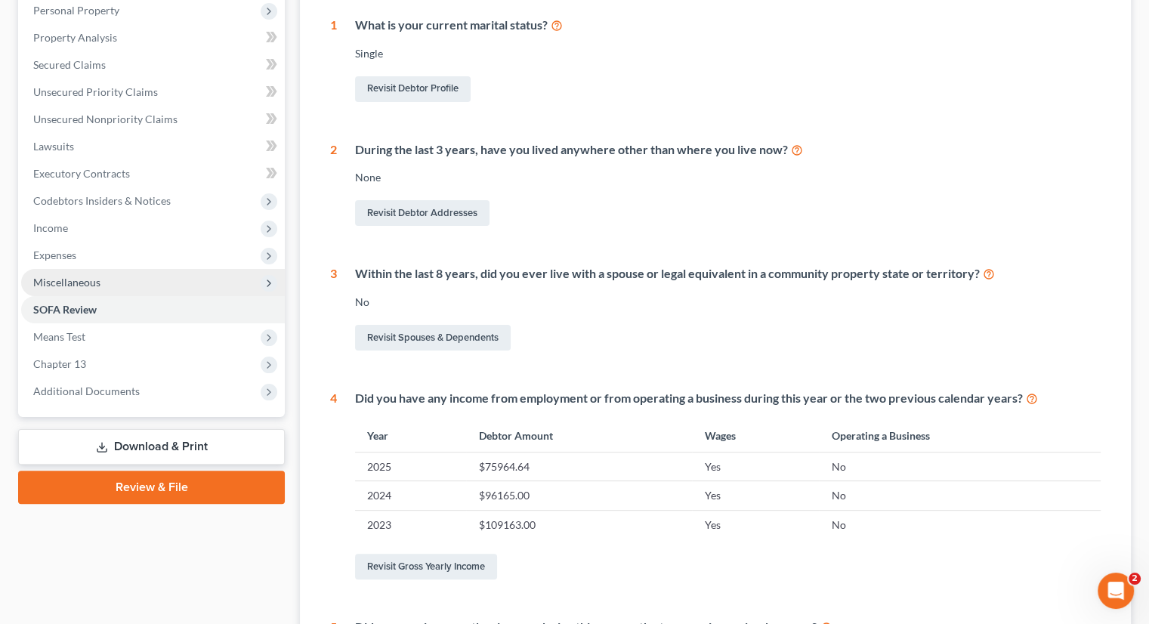
scroll to position [255, 0]
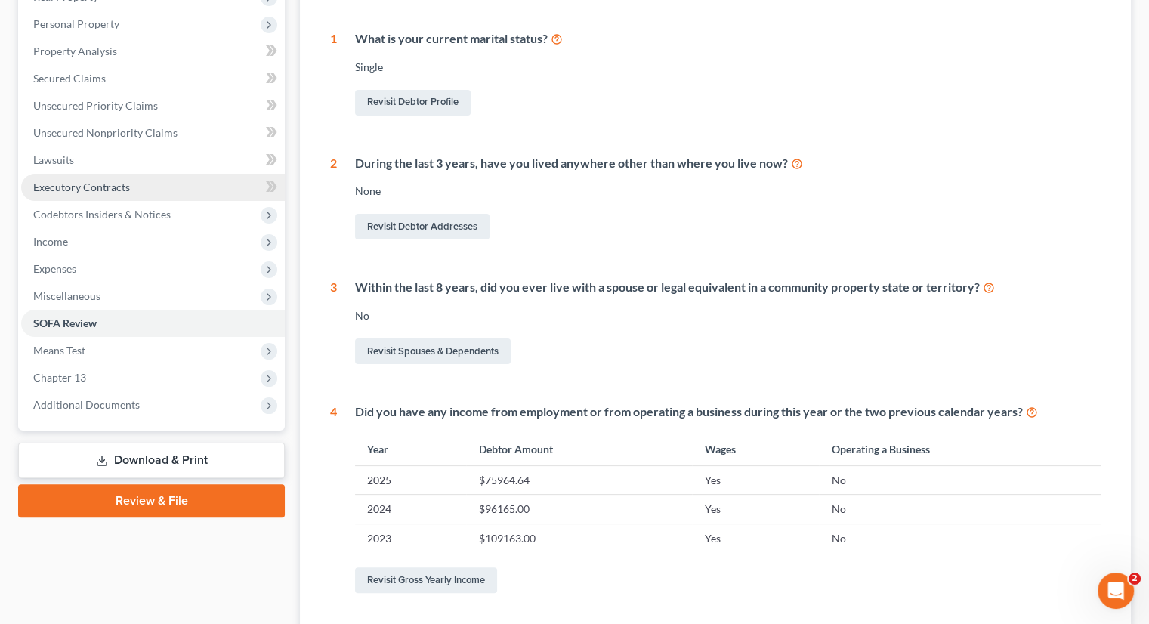
click at [73, 181] on span "Executory Contracts" at bounding box center [81, 187] width 97 height 13
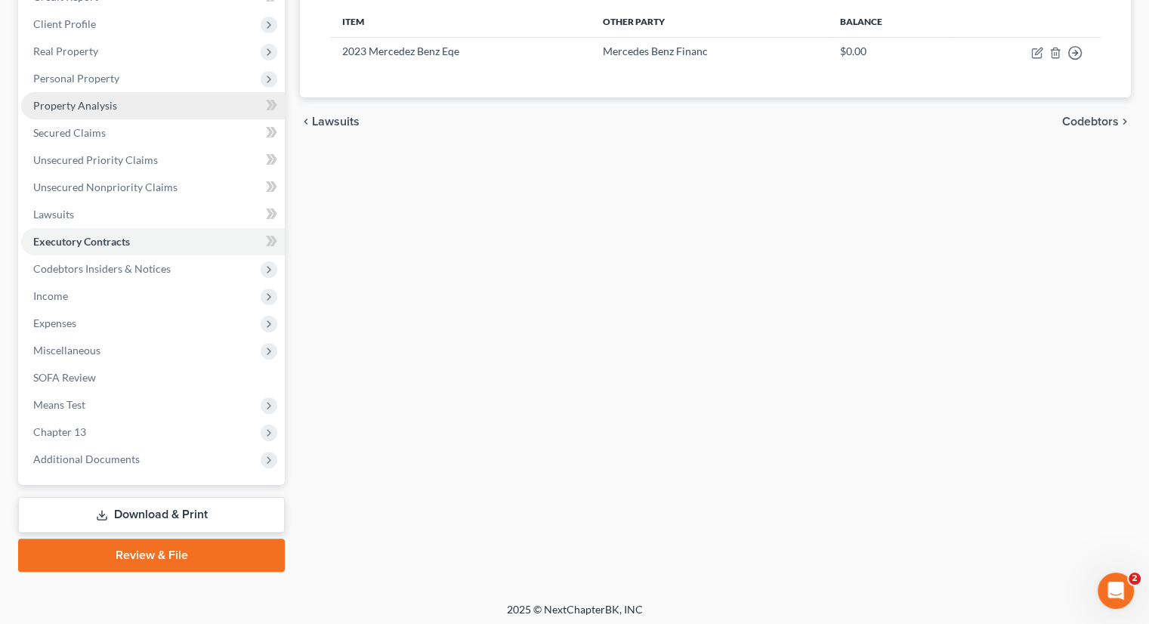
scroll to position [205, 0]
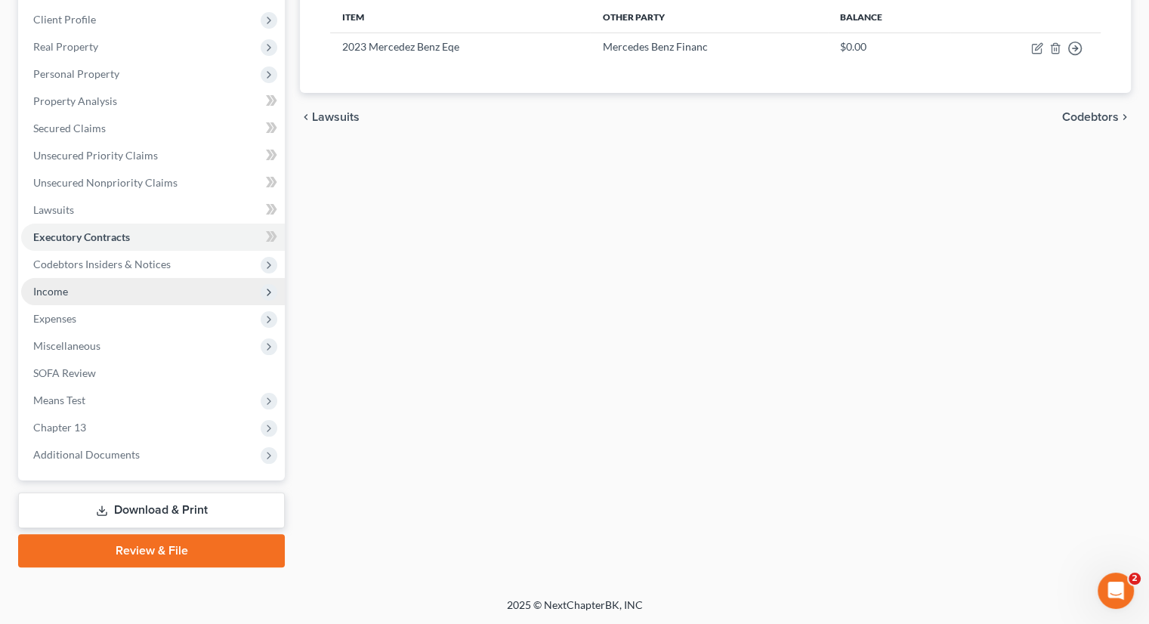
click at [76, 293] on span "Income" at bounding box center [153, 291] width 264 height 27
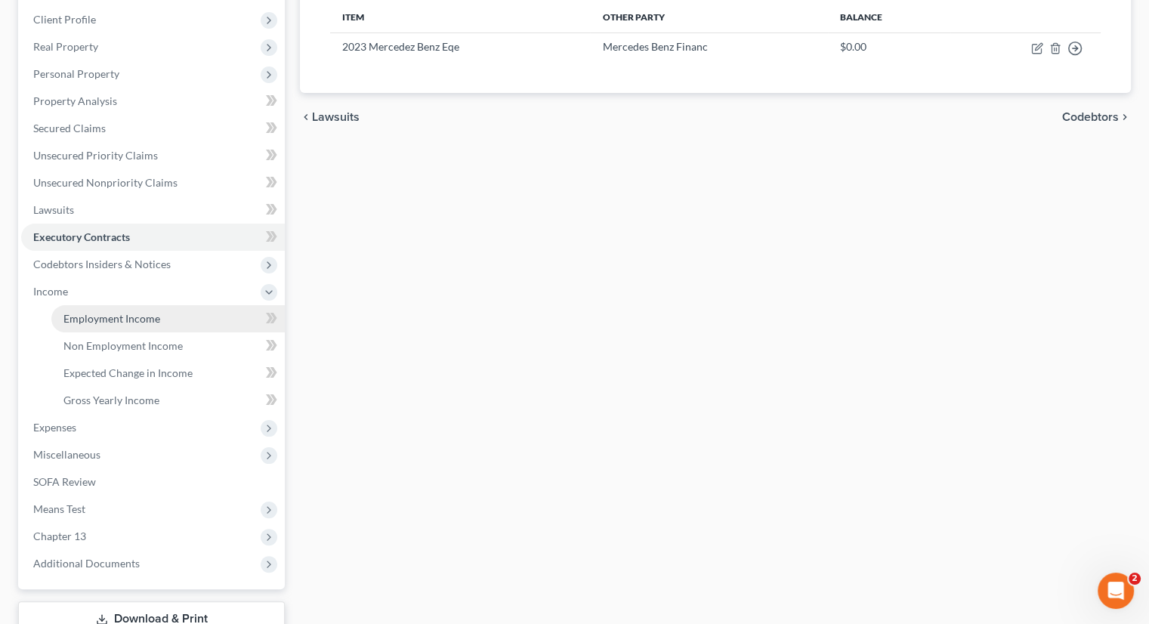
click at [132, 315] on span "Employment Income" at bounding box center [111, 318] width 97 height 13
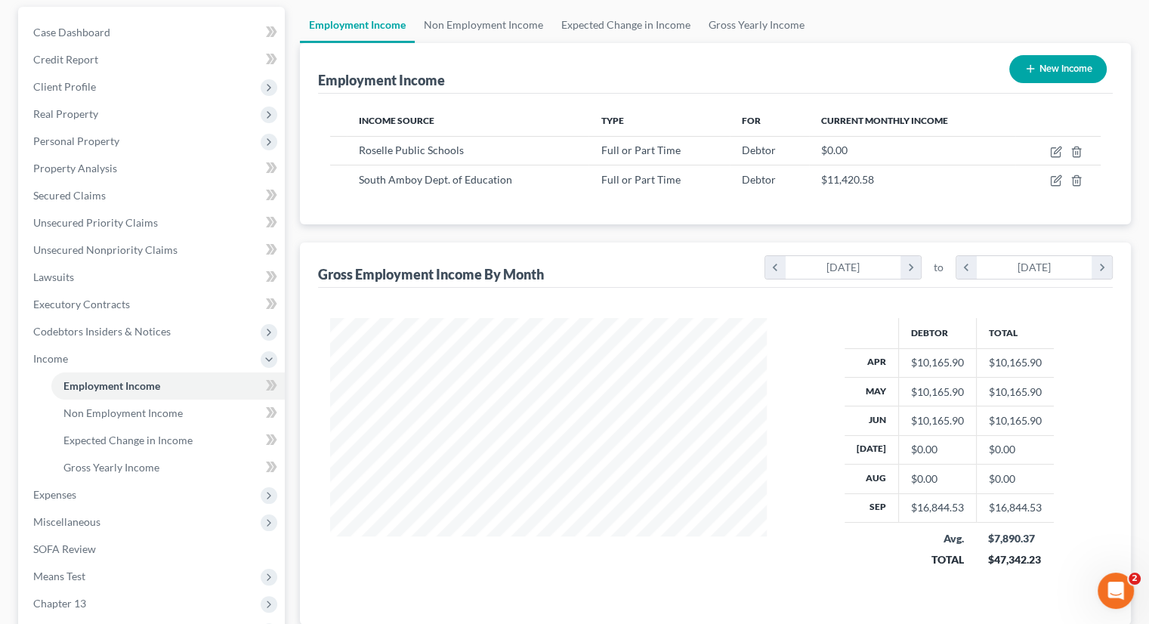
scroll to position [151, 0]
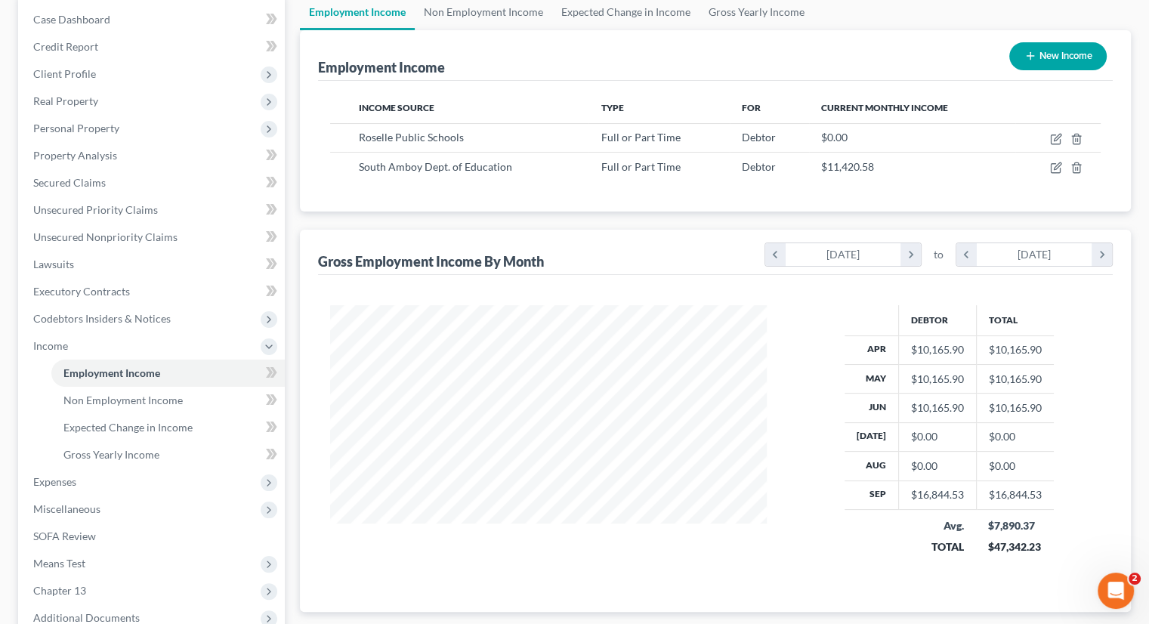
click at [583, 517] on div at bounding box center [548, 440] width 467 height 270
drag, startPoint x: 70, startPoint y: 476, endPoint x: 82, endPoint y: 476, distance: 11.3
click at [70, 476] on span "Expenses" at bounding box center [54, 481] width 43 height 13
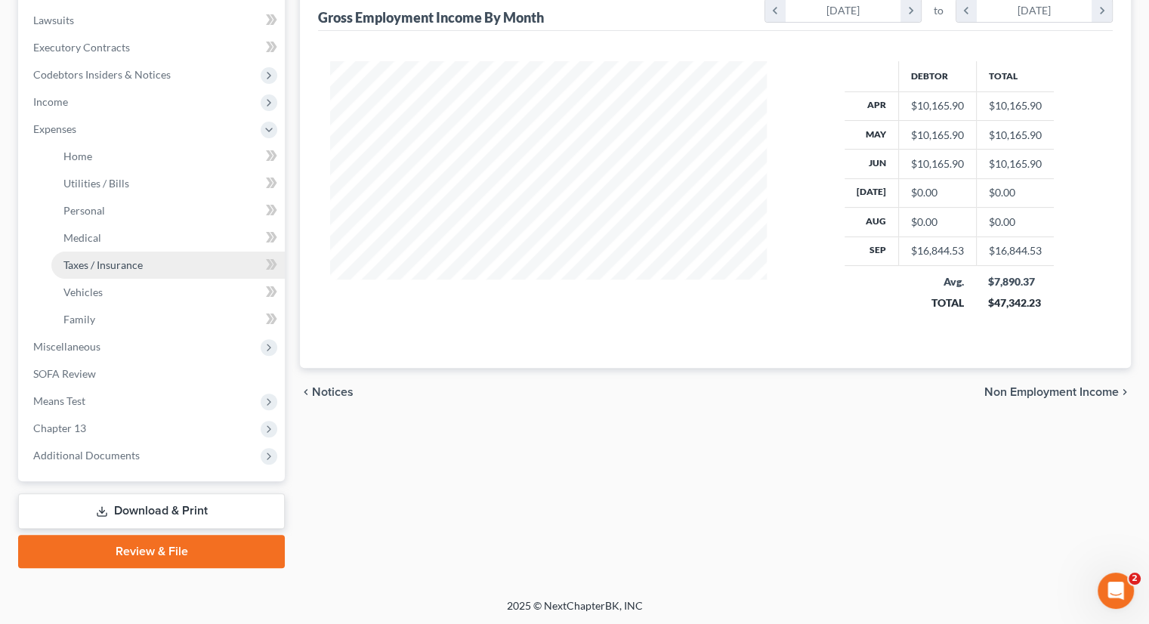
scroll to position [396, 0]
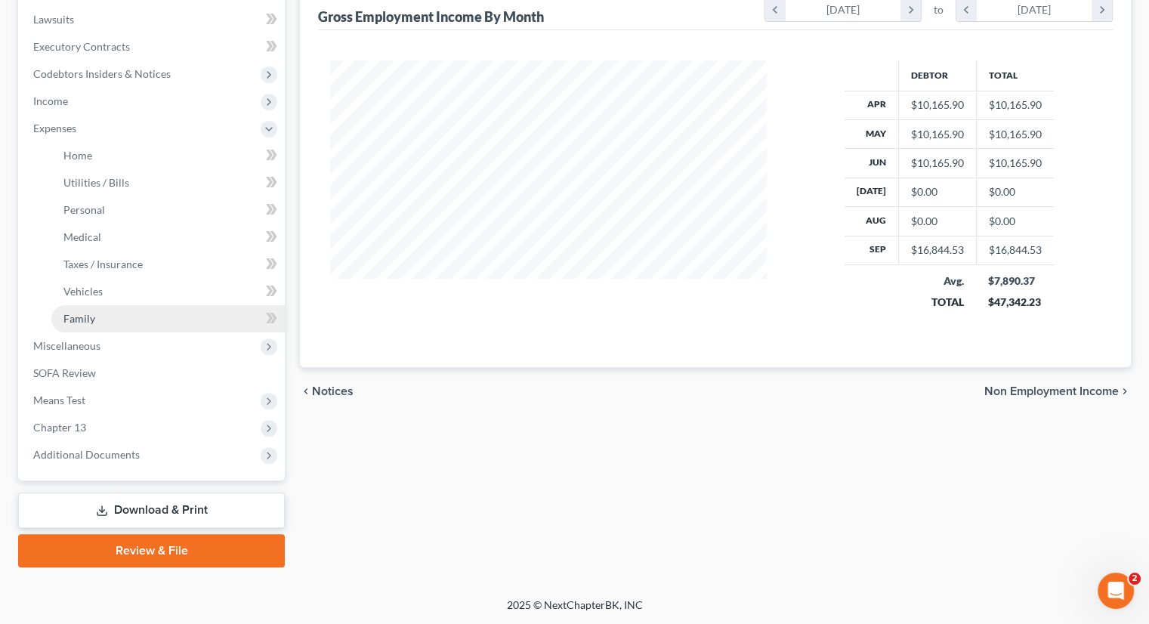
click at [93, 314] on span "Family" at bounding box center [79, 318] width 32 height 13
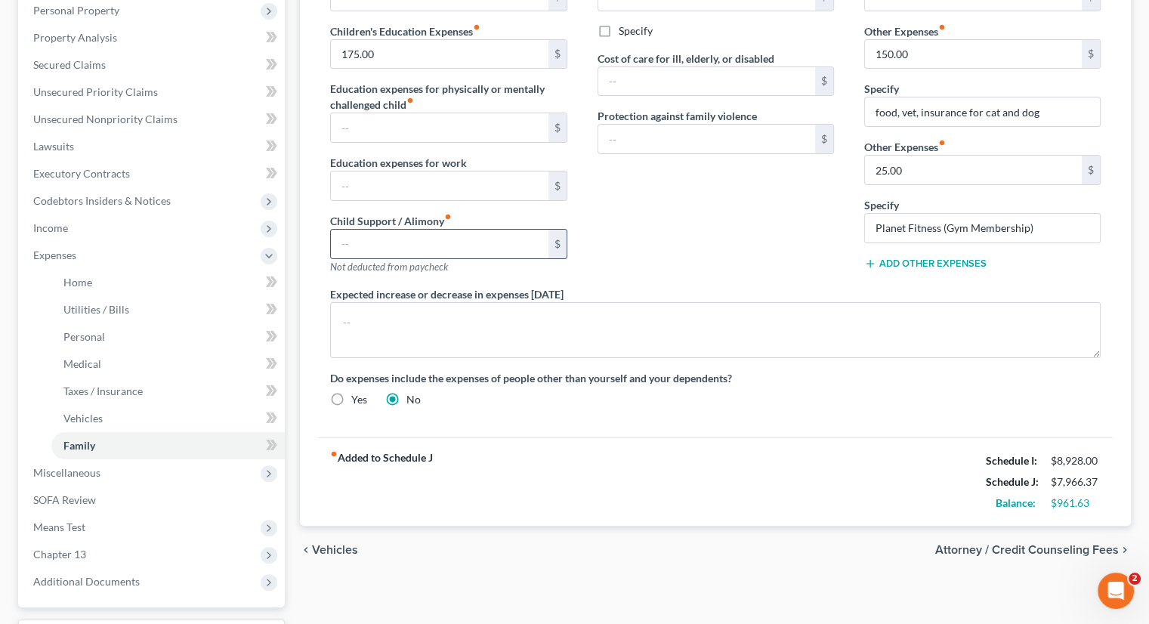
scroll to position [378, 0]
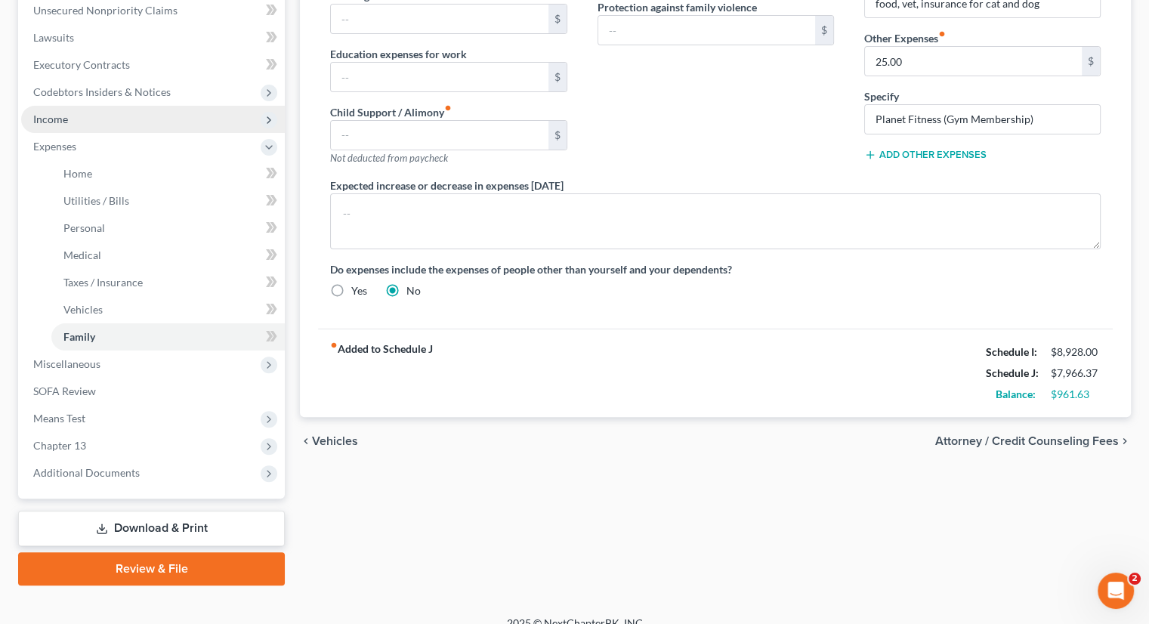
click at [64, 117] on span "Income" at bounding box center [50, 119] width 35 height 13
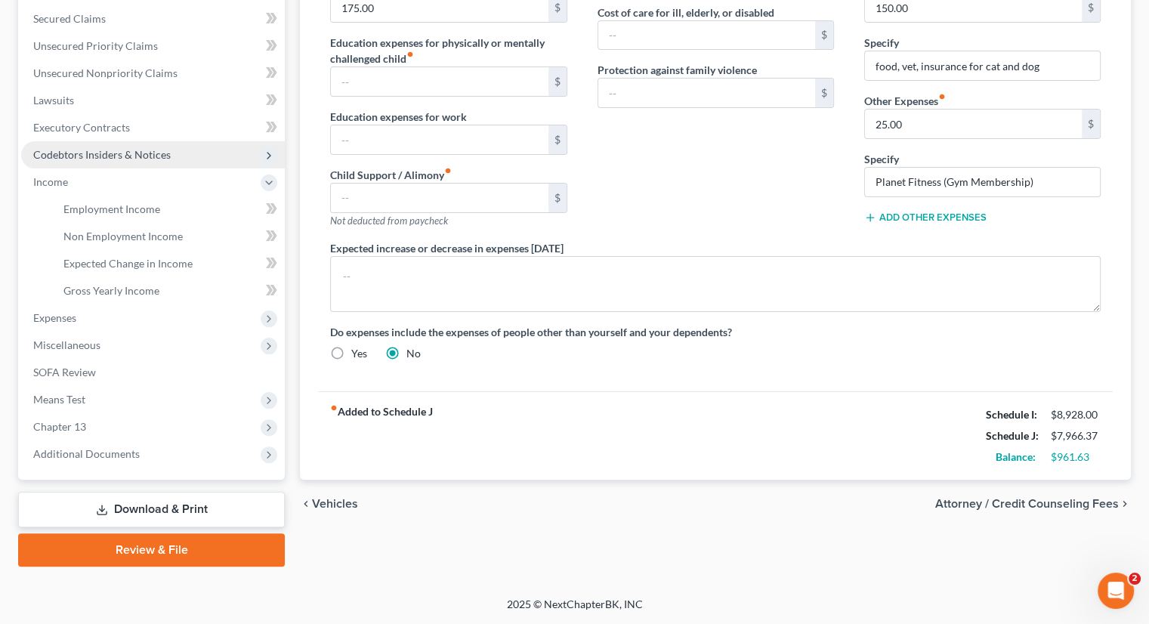
scroll to position [314, 0]
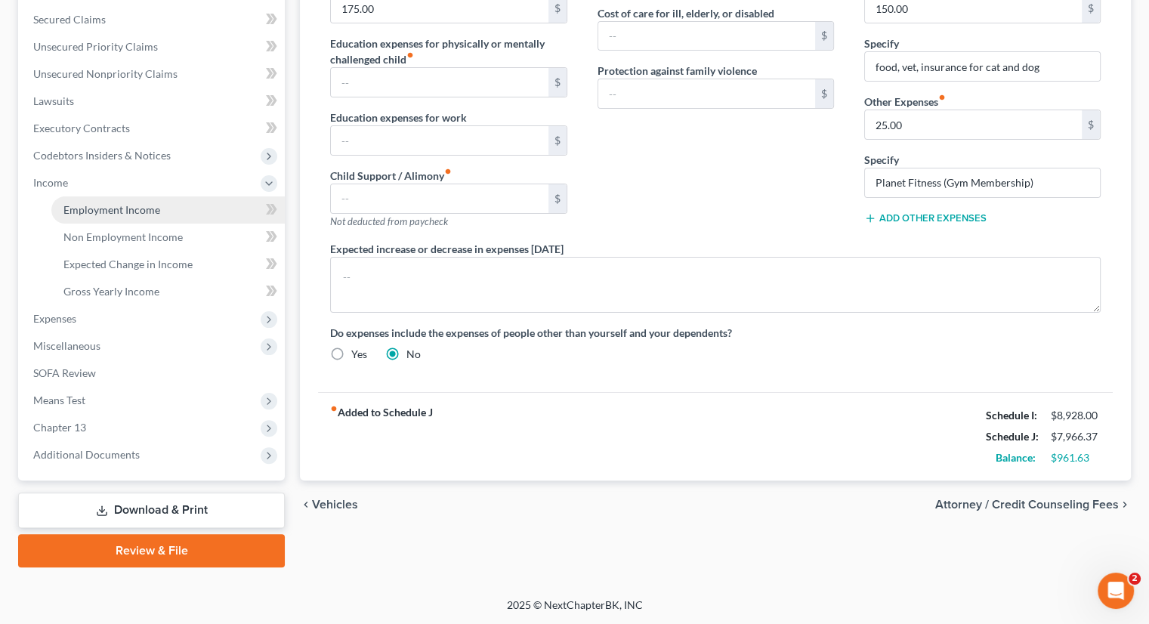
click at [139, 202] on link "Employment Income" at bounding box center [167, 209] width 233 height 27
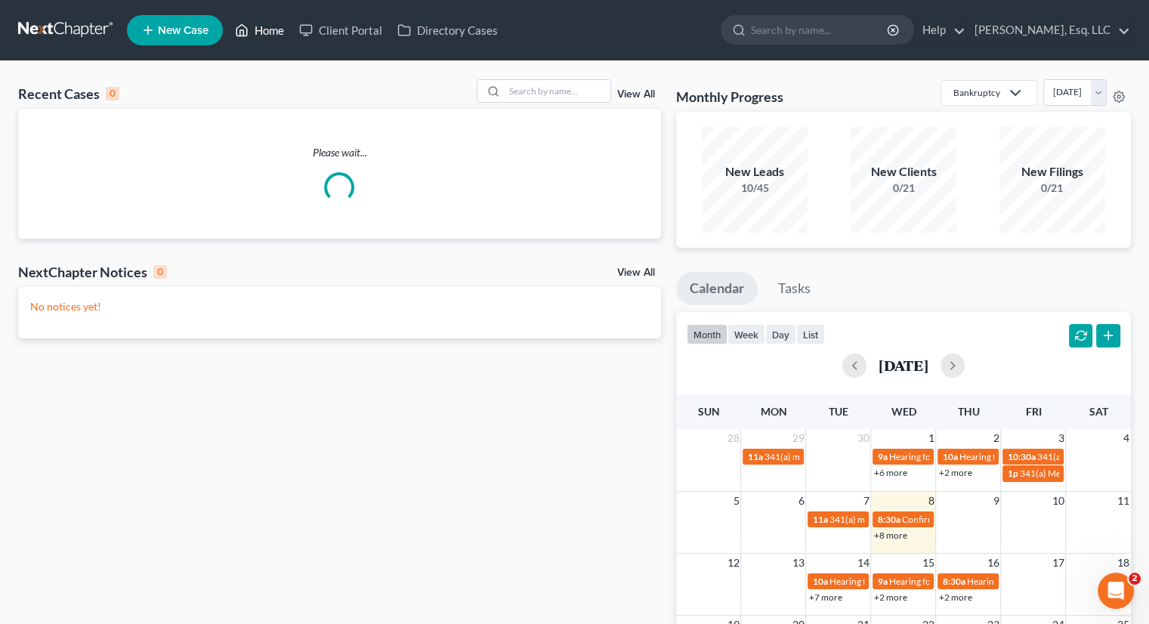
click at [271, 31] on link "Home" at bounding box center [259, 30] width 64 height 27
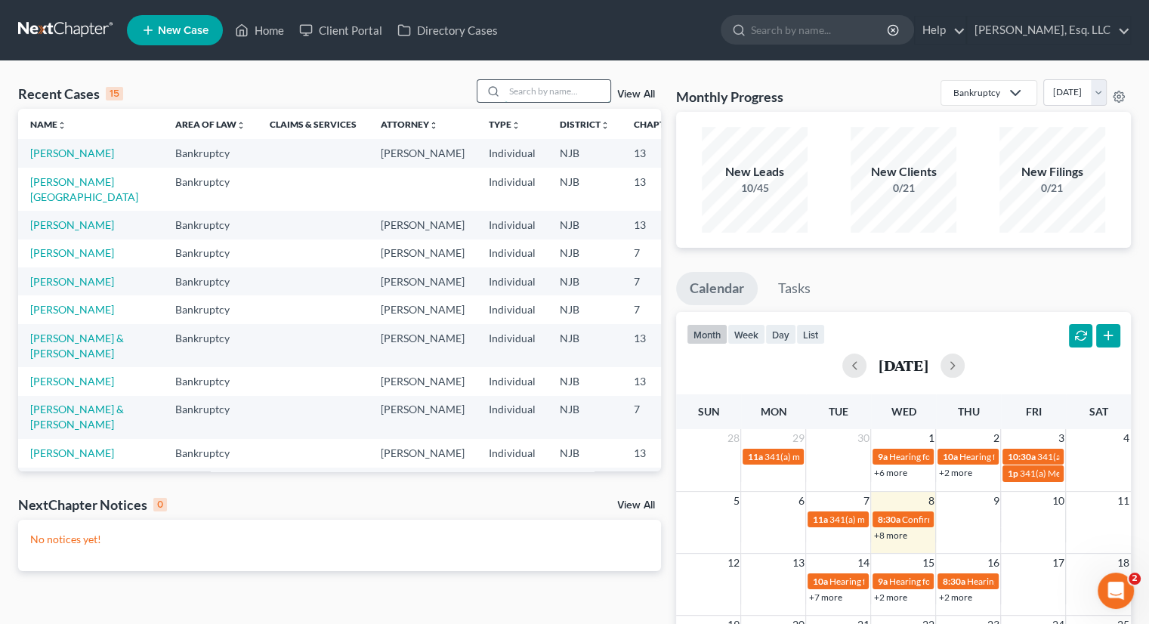
click at [518, 93] on input "search" at bounding box center [558, 91] width 106 height 22
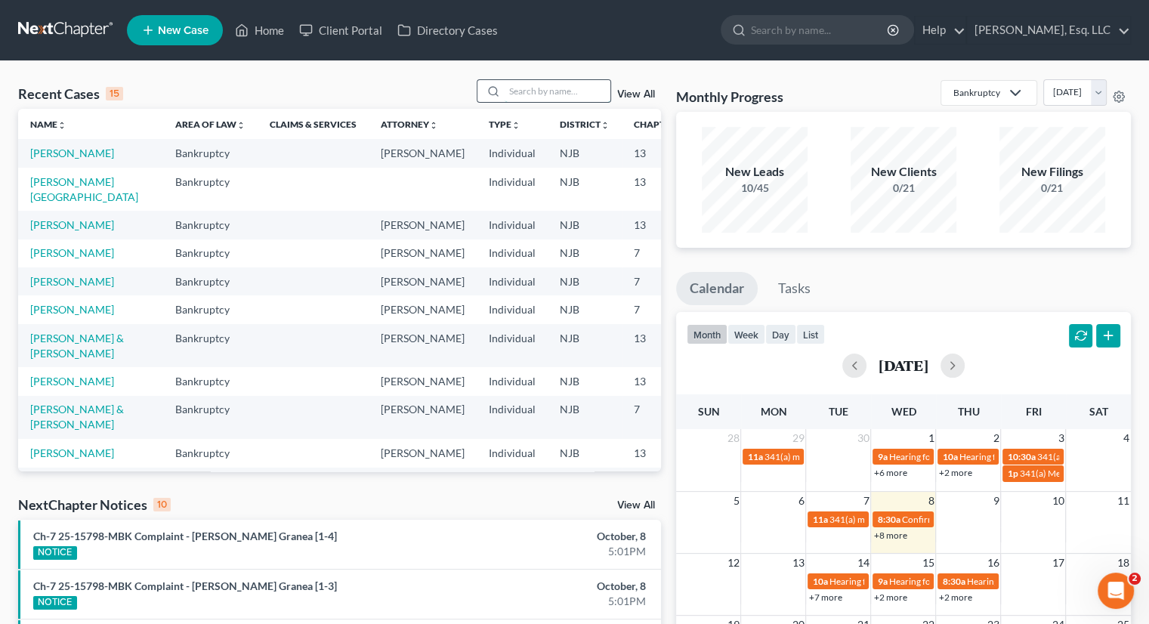
click at [525, 87] on input "search" at bounding box center [558, 91] width 106 height 22
type input "vazquez"
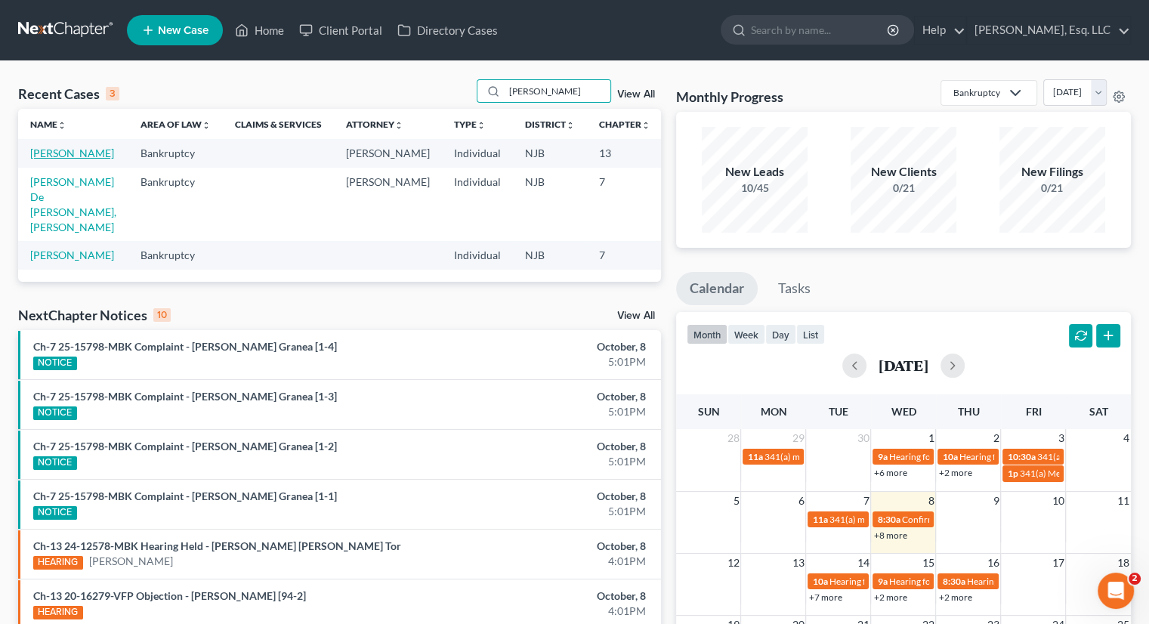
click at [54, 159] on link "[PERSON_NAME]" at bounding box center [72, 153] width 84 height 13
select select "0"
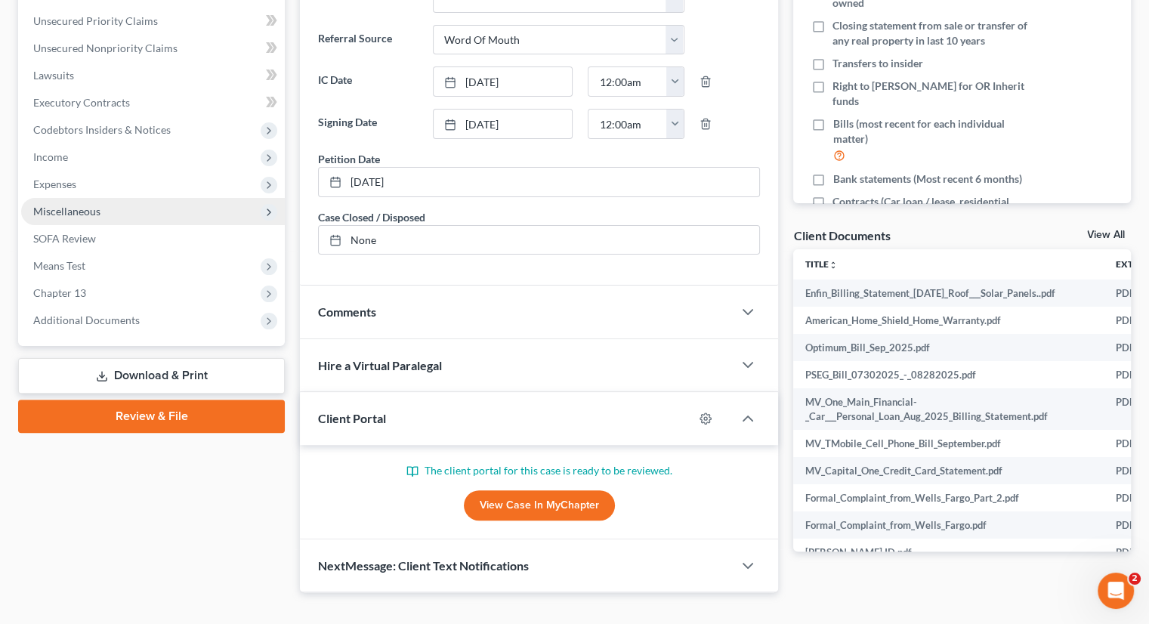
scroll to position [363, 0]
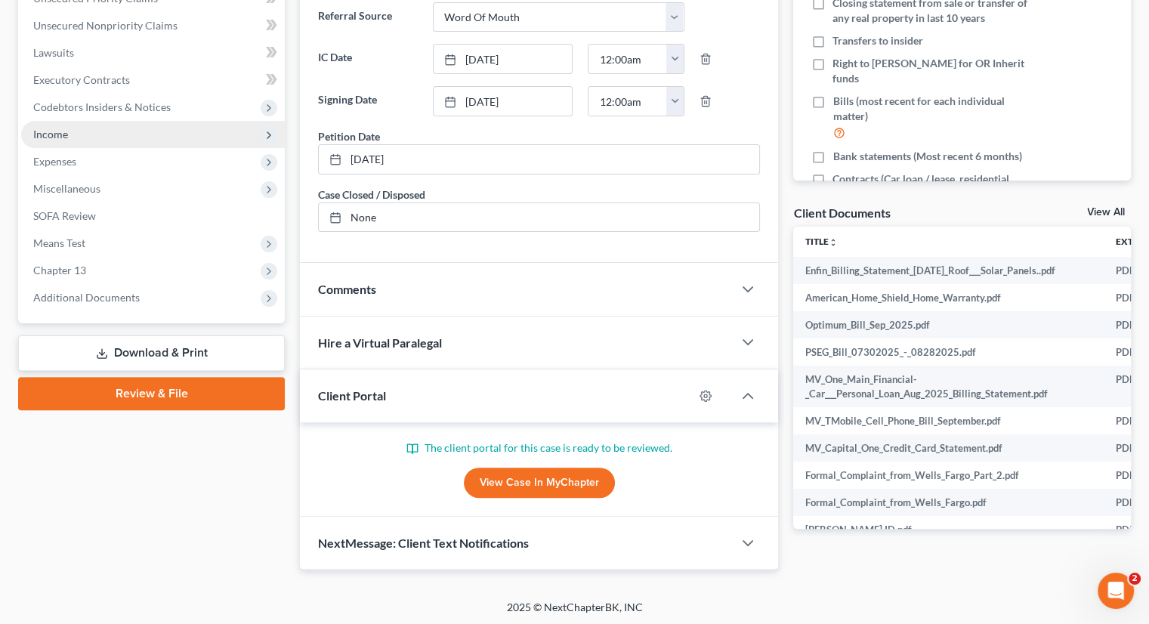
click at [56, 133] on span "Income" at bounding box center [50, 134] width 35 height 13
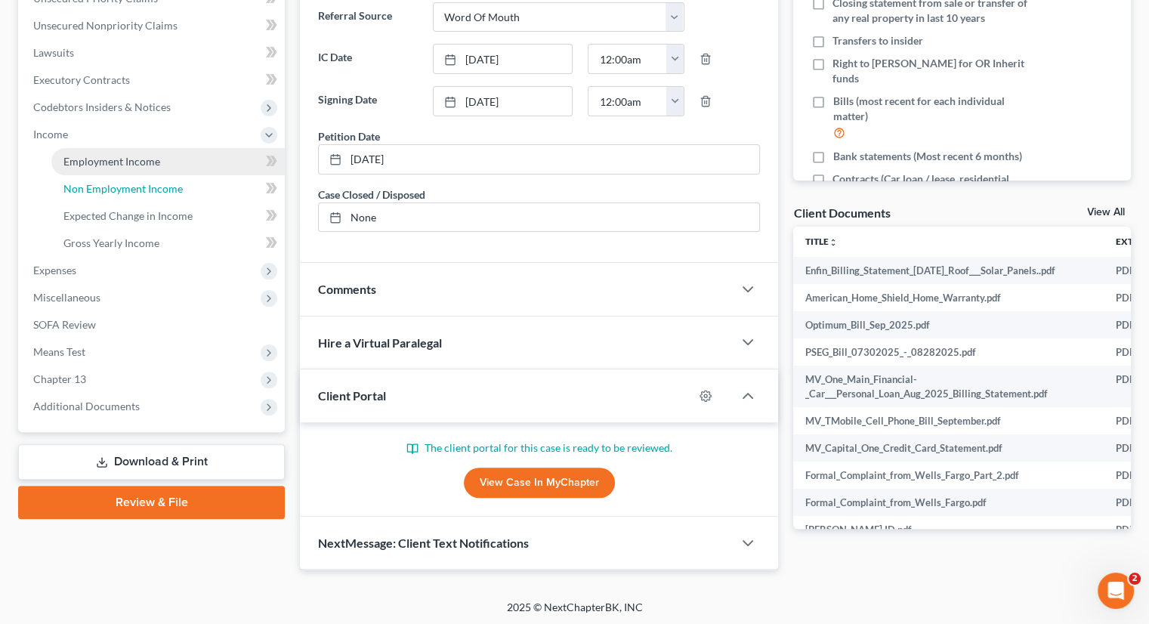
click at [148, 187] on span "Non Employment Income" at bounding box center [122, 188] width 119 height 13
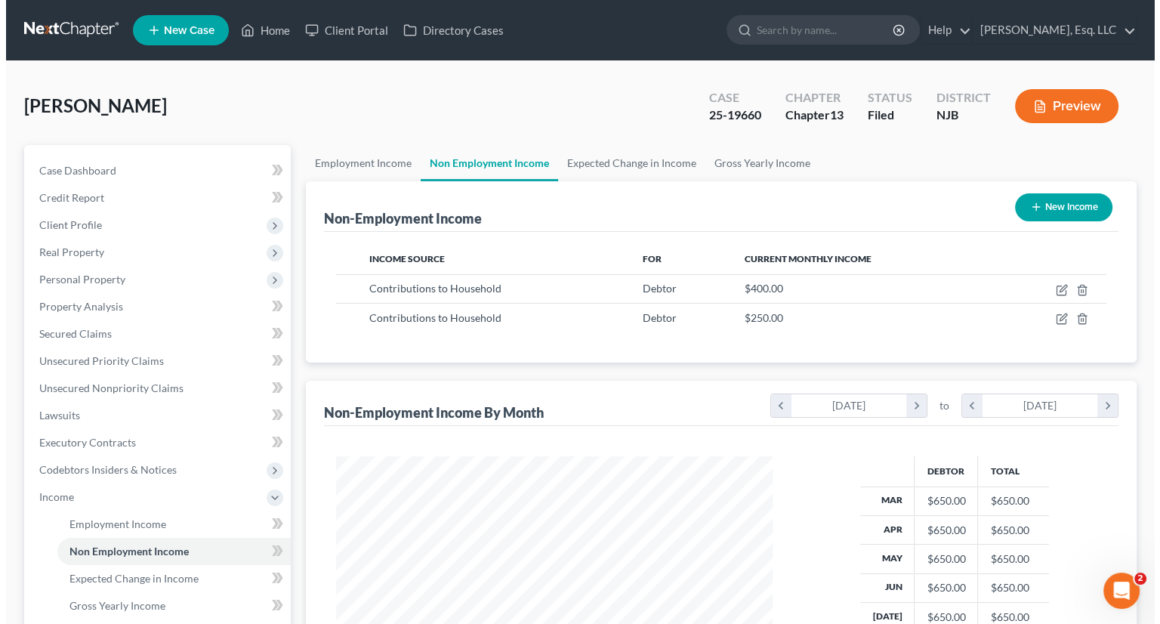
scroll to position [269, 466]
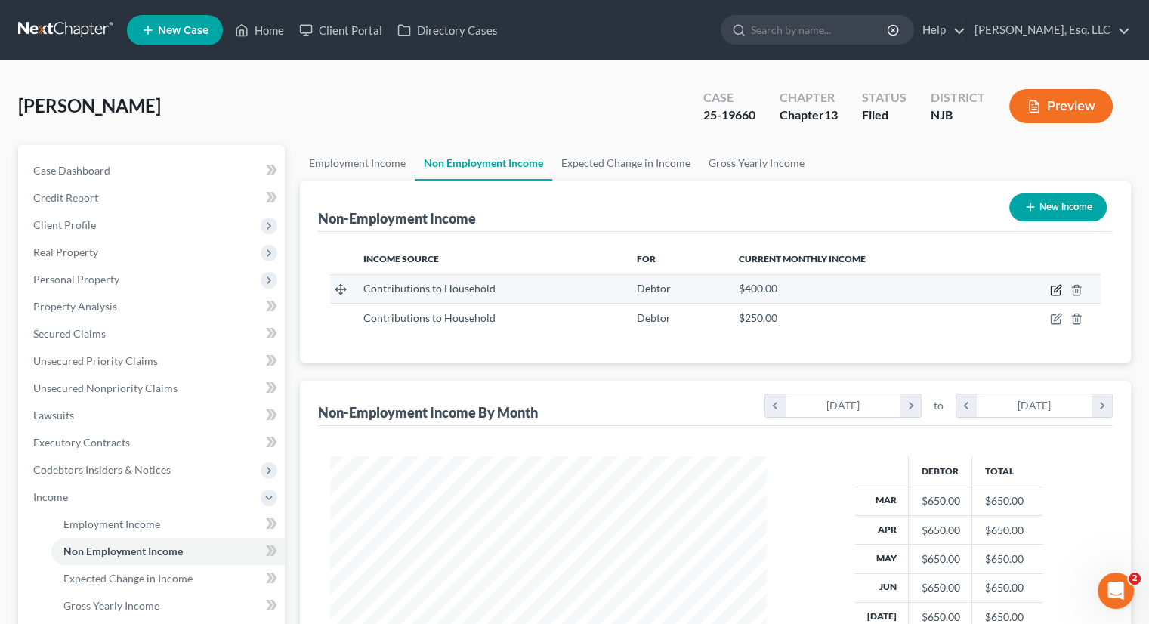
click at [1057, 286] on icon "button" at bounding box center [1056, 290] width 12 height 12
select select "8"
select select "0"
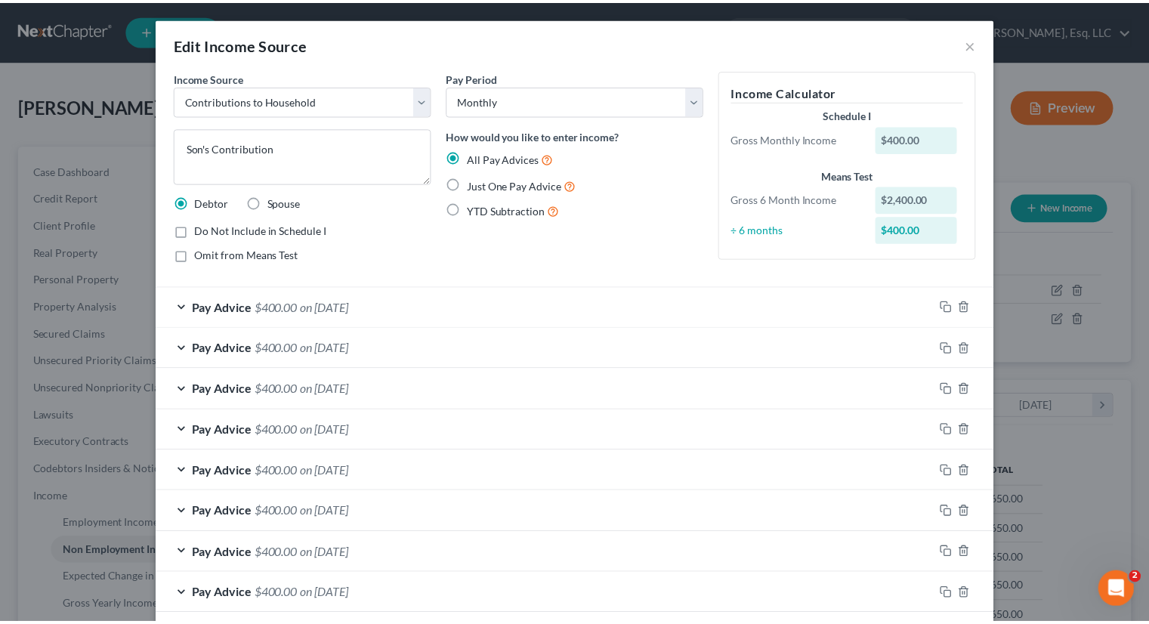
scroll to position [113, 0]
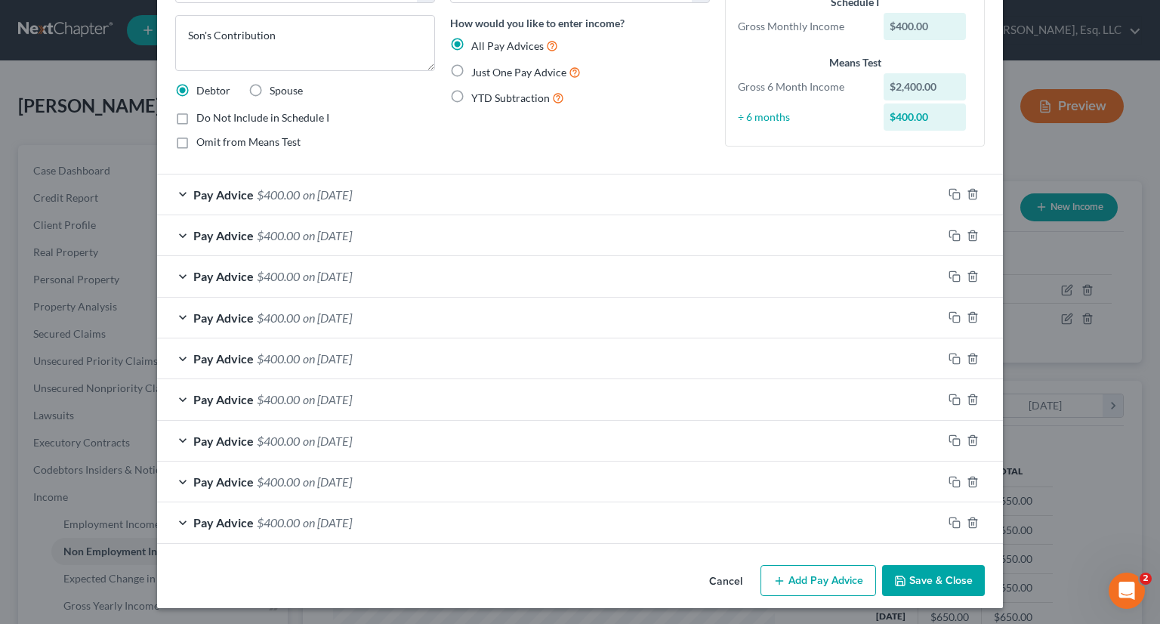
click at [908, 565] on button "Save & Close" at bounding box center [933, 581] width 103 height 32
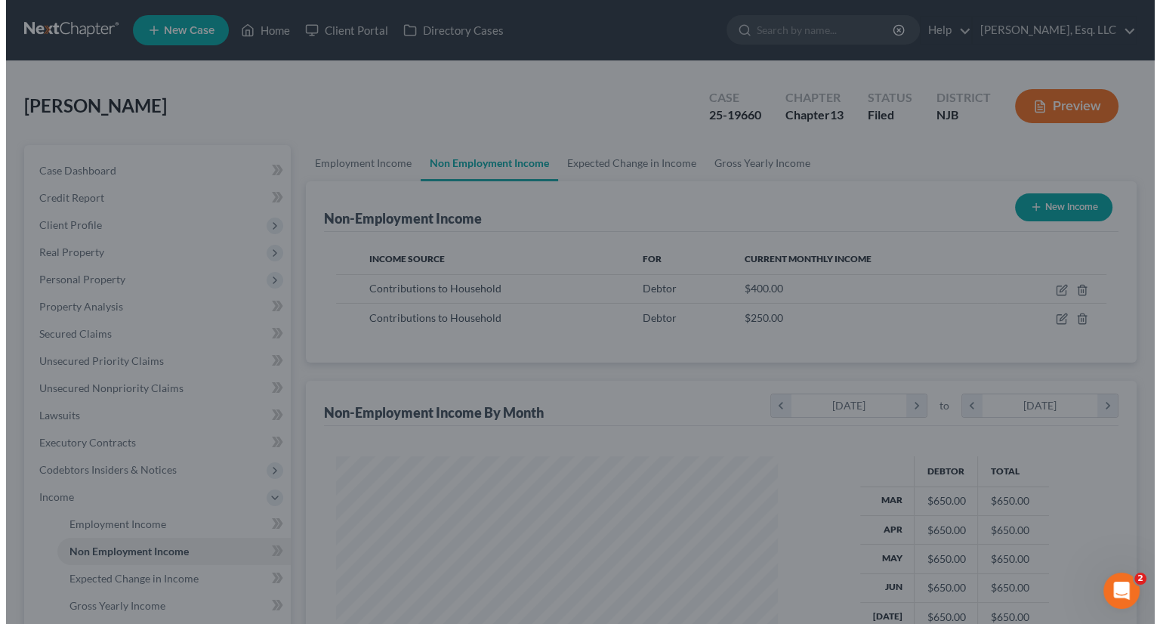
scroll to position [755046, 754848]
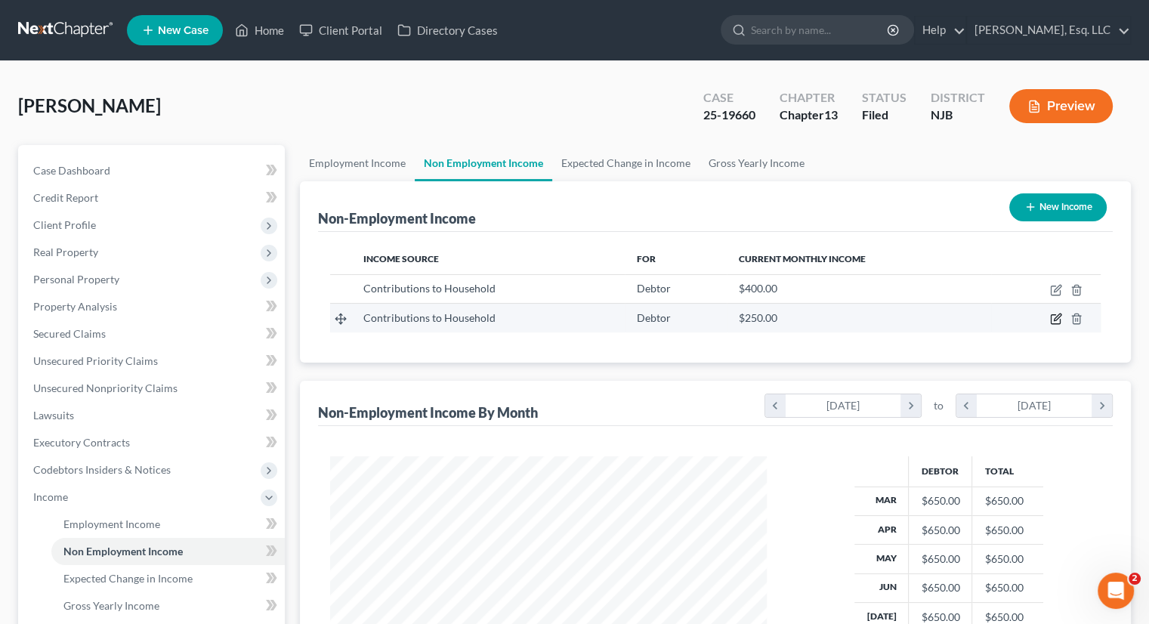
click at [1060, 321] on icon "button" at bounding box center [1055, 319] width 9 height 9
select select "8"
select select "0"
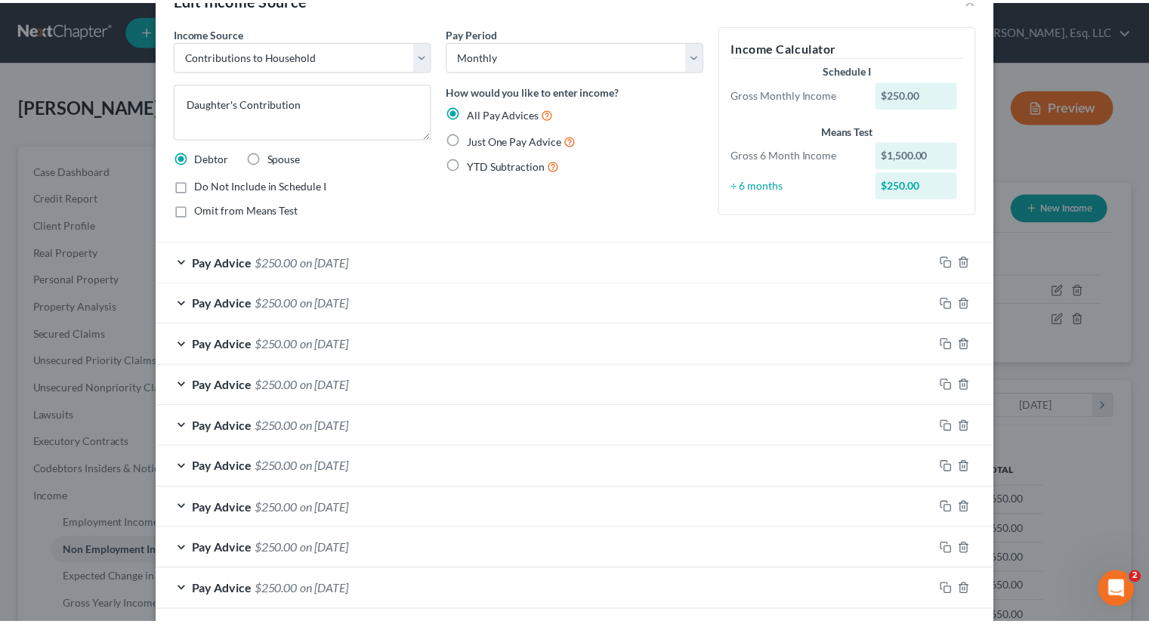
scroll to position [0, 0]
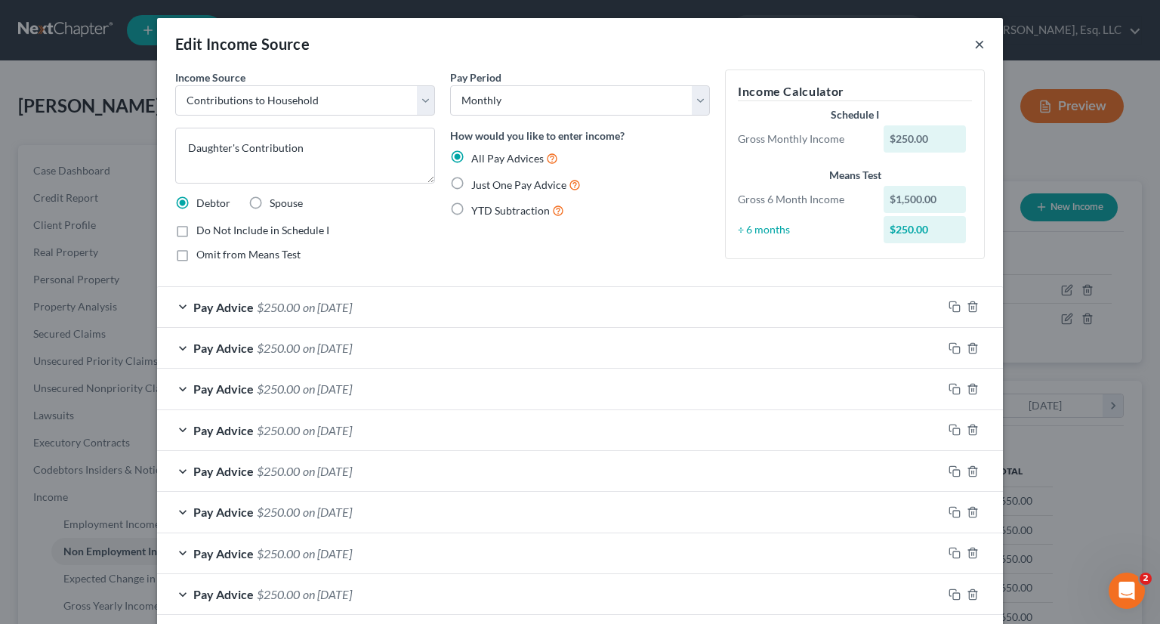
click at [974, 49] on button "×" at bounding box center [979, 44] width 11 height 18
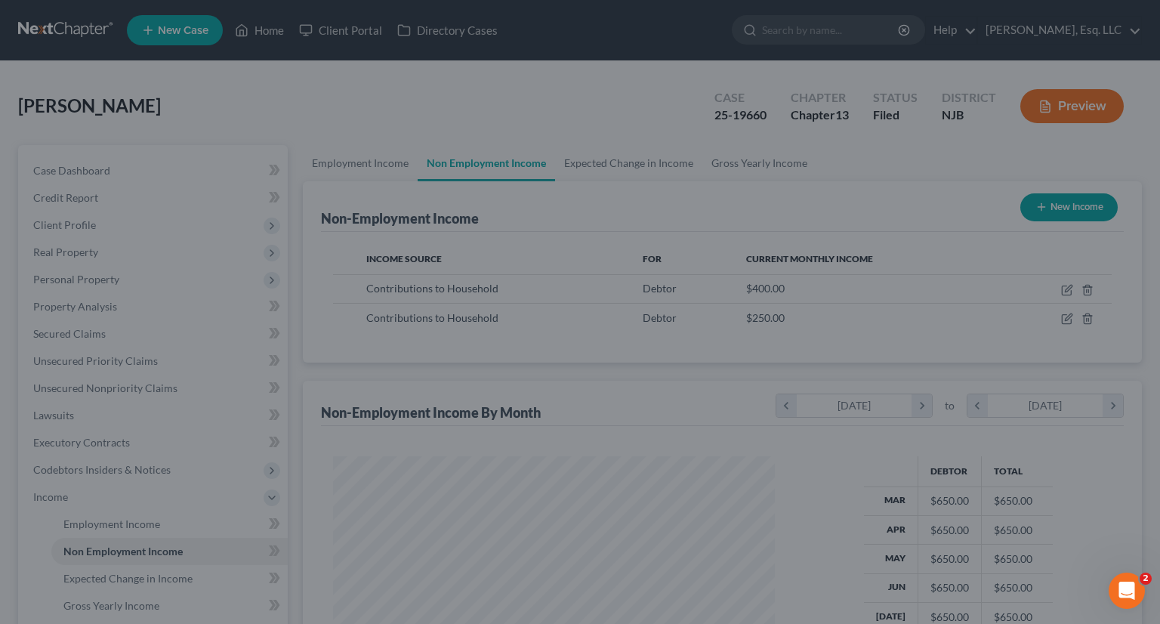
scroll to position [755046, 754848]
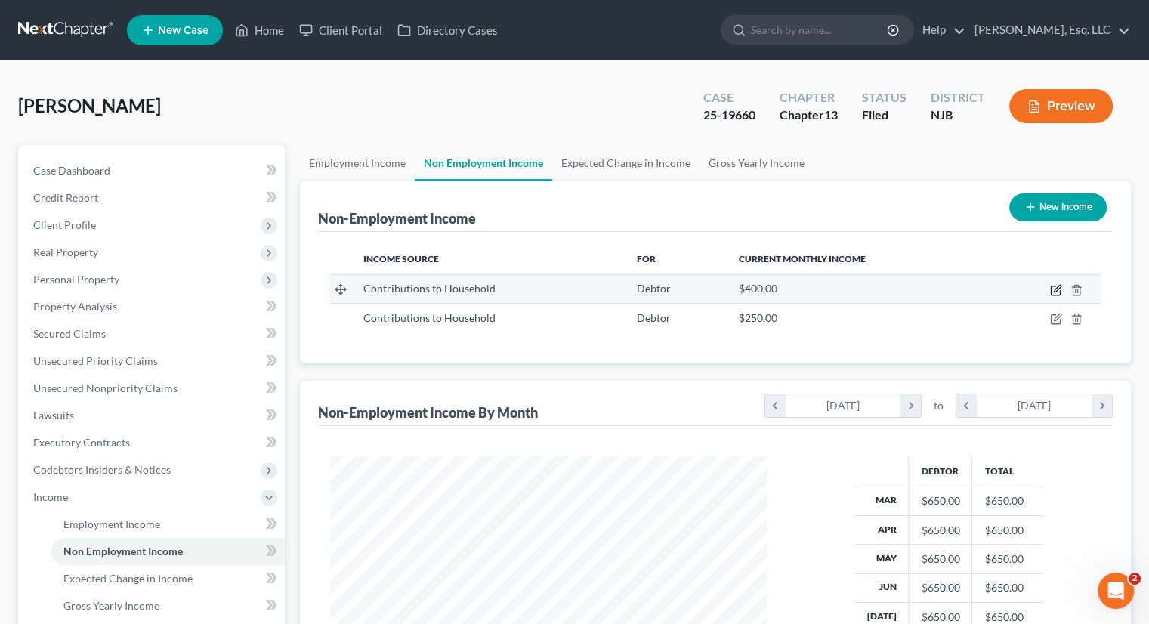
click at [1057, 285] on icon "button" at bounding box center [1056, 290] width 12 height 12
select select "8"
select select "0"
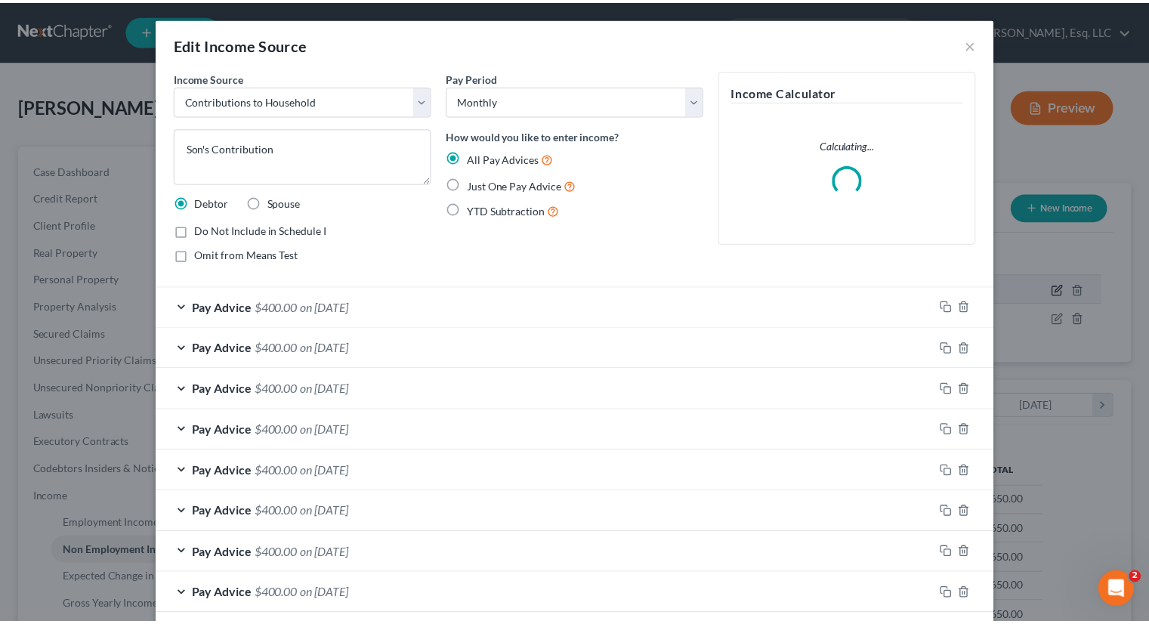
scroll to position [269, 471]
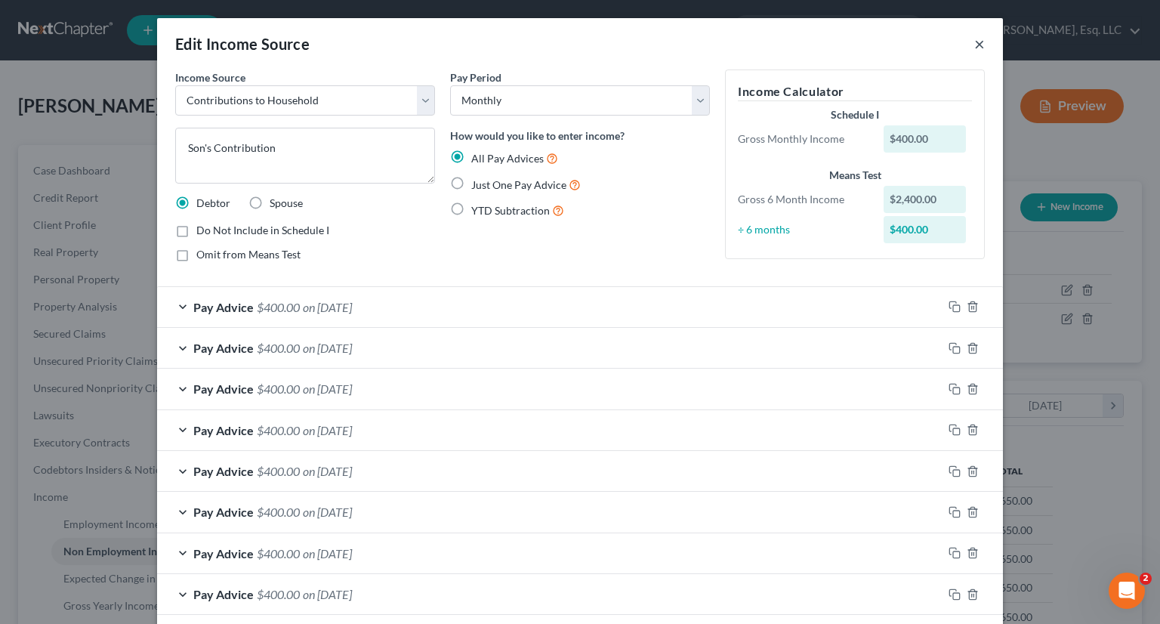
click at [975, 43] on button "×" at bounding box center [979, 44] width 11 height 18
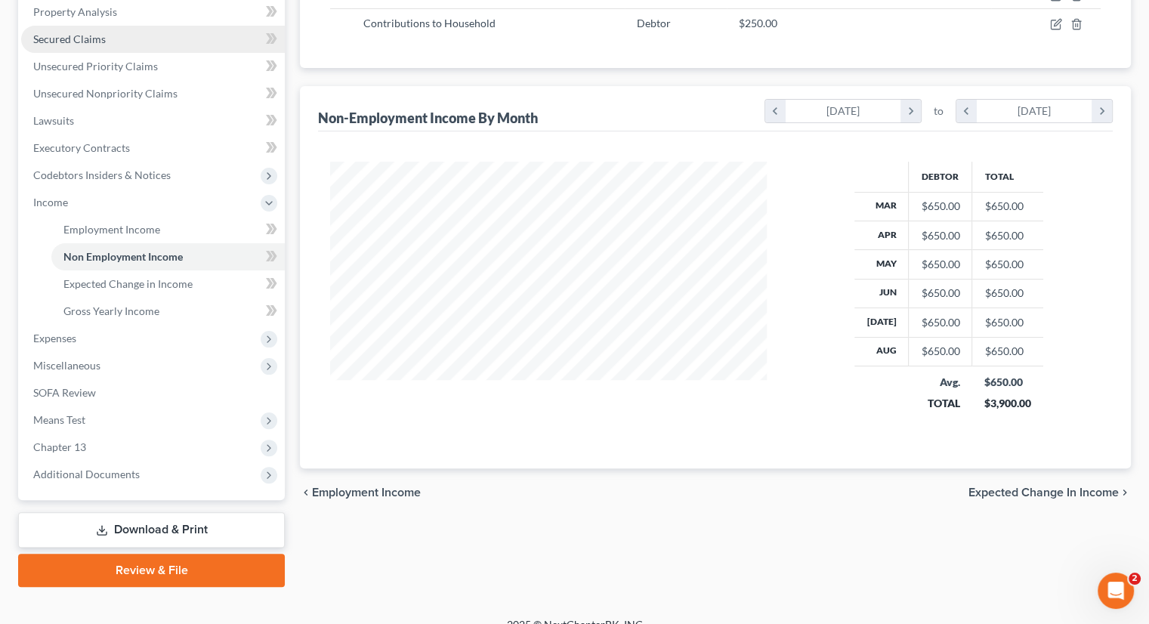
scroll to position [302, 0]
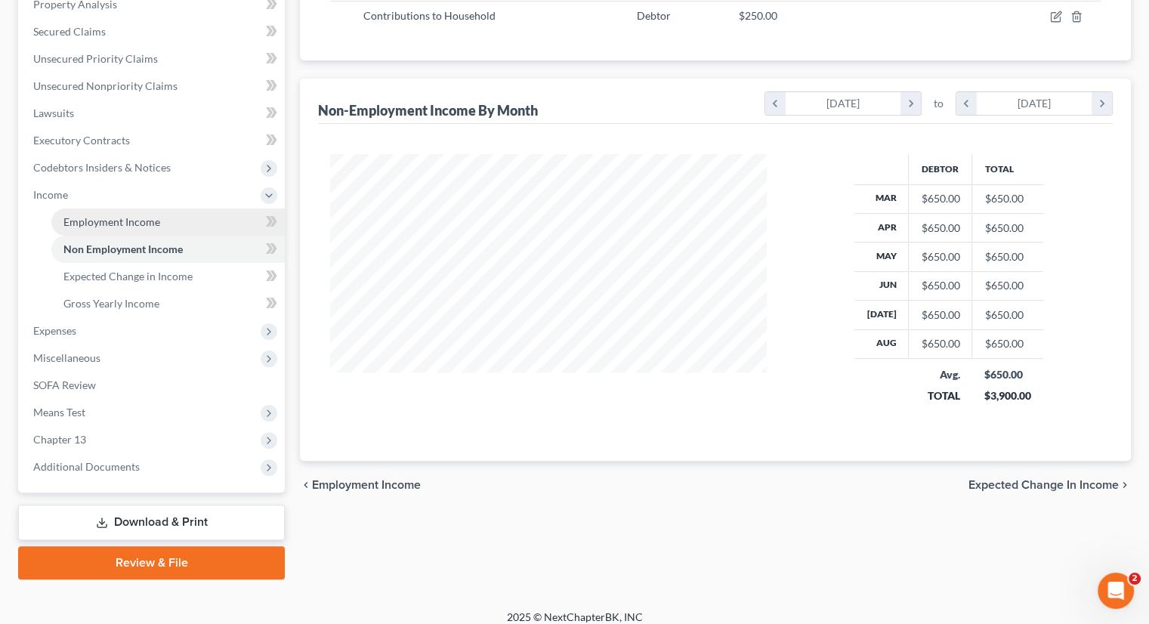
click at [116, 221] on span "Employment Income" at bounding box center [111, 221] width 97 height 13
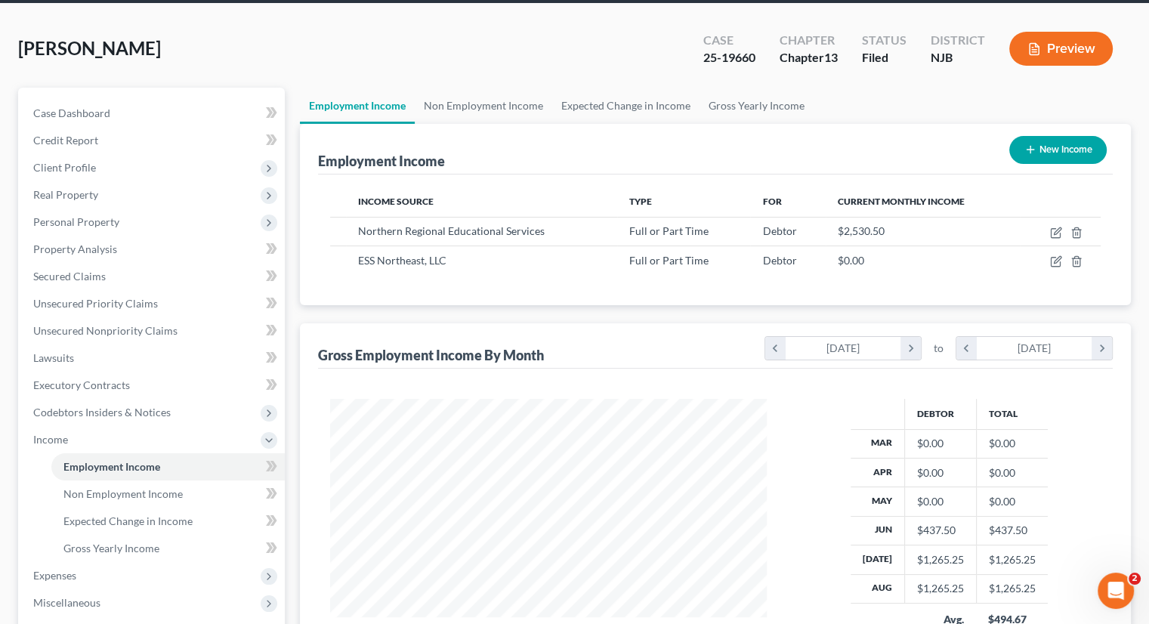
scroll to position [151, 0]
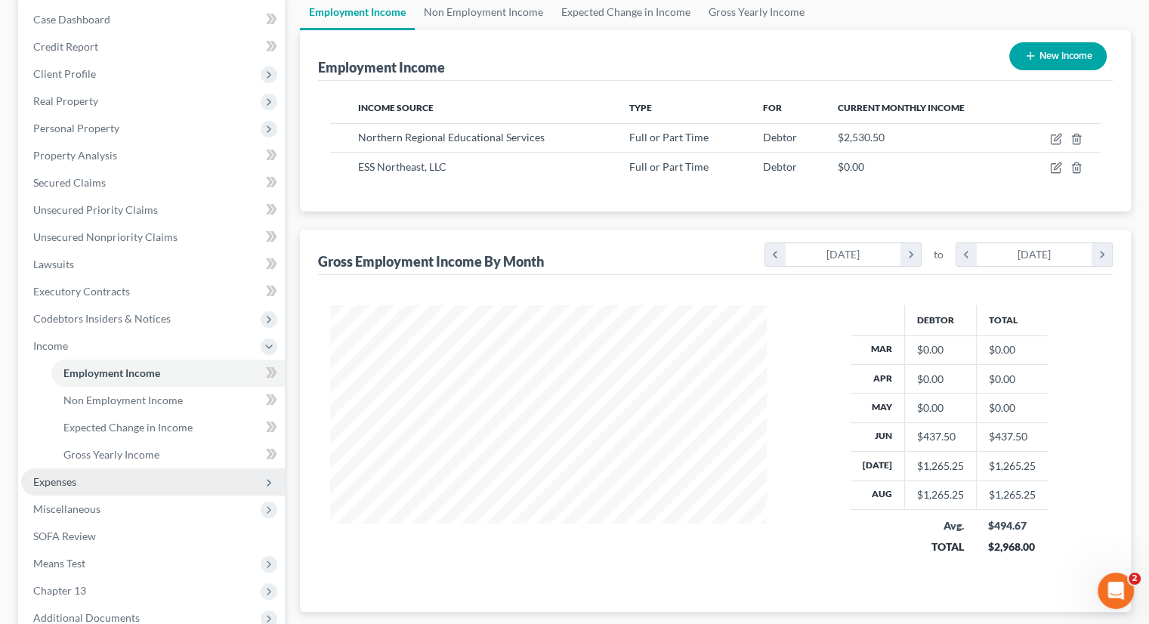
click at [56, 483] on span "Expenses" at bounding box center [54, 481] width 43 height 13
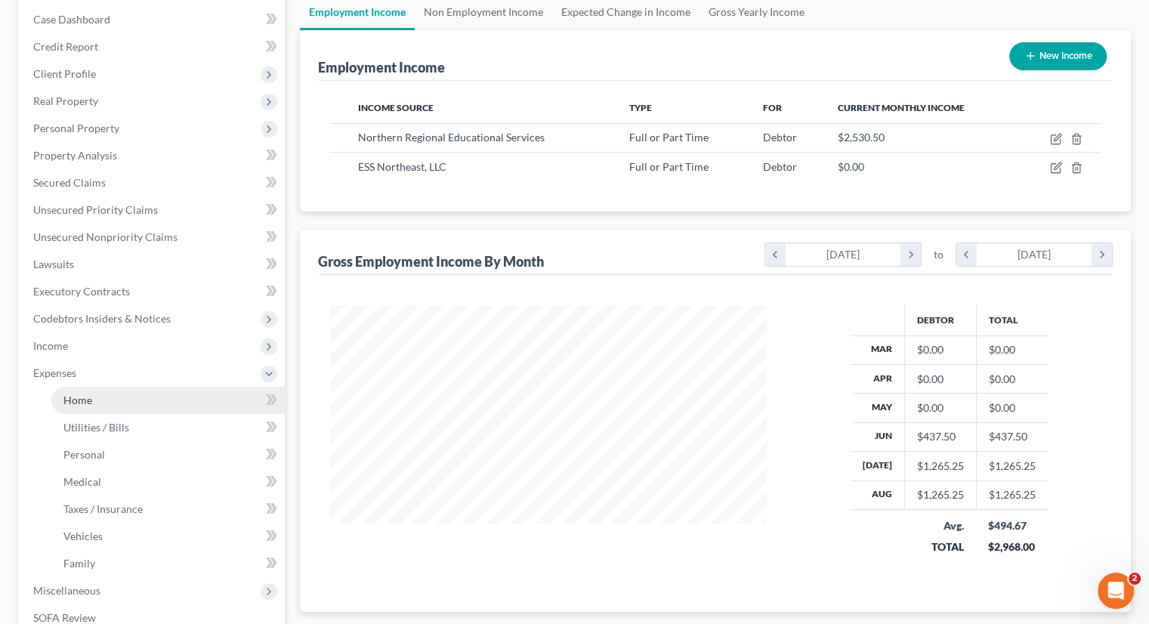
click at [85, 394] on span "Home" at bounding box center [77, 400] width 29 height 13
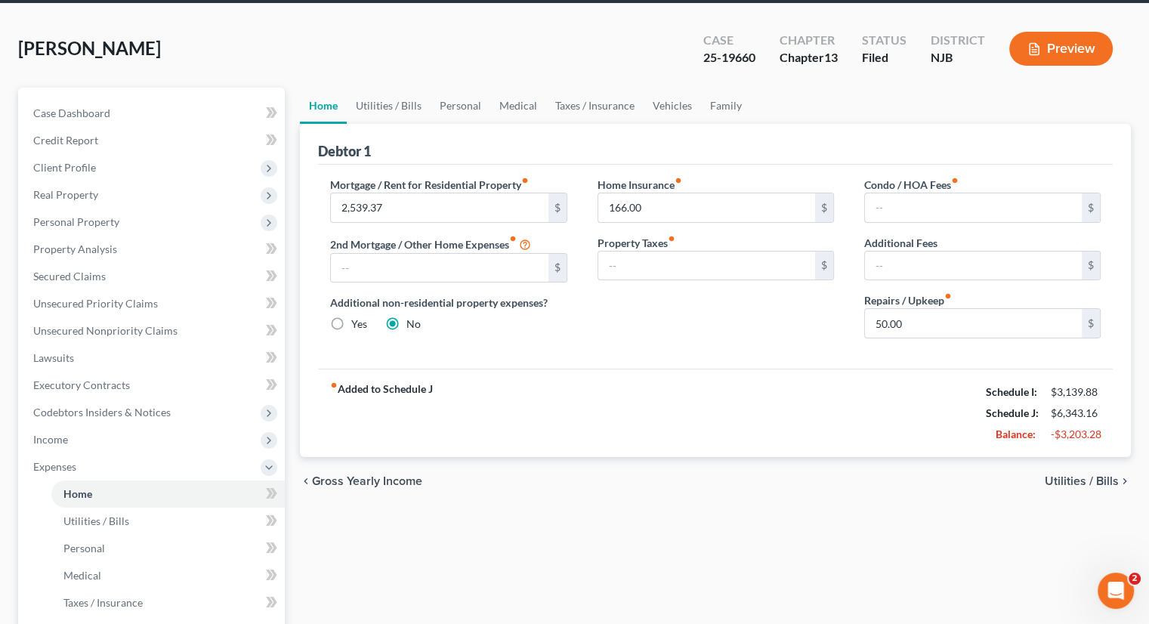
scroll to position [151, 0]
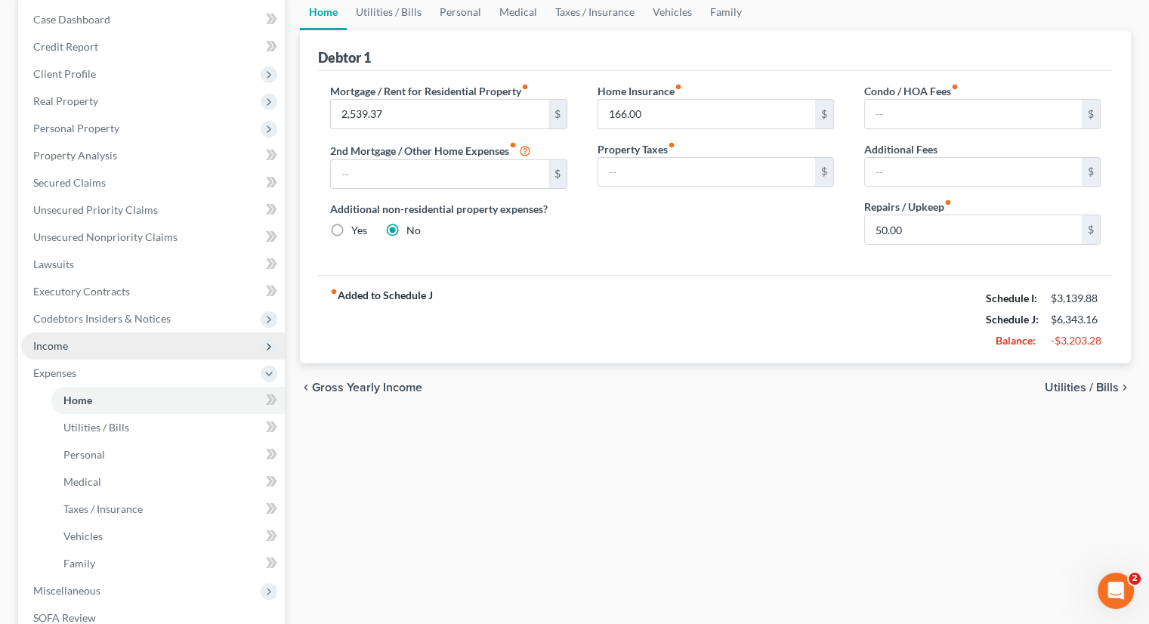
click at [82, 333] on span "Income" at bounding box center [153, 345] width 264 height 27
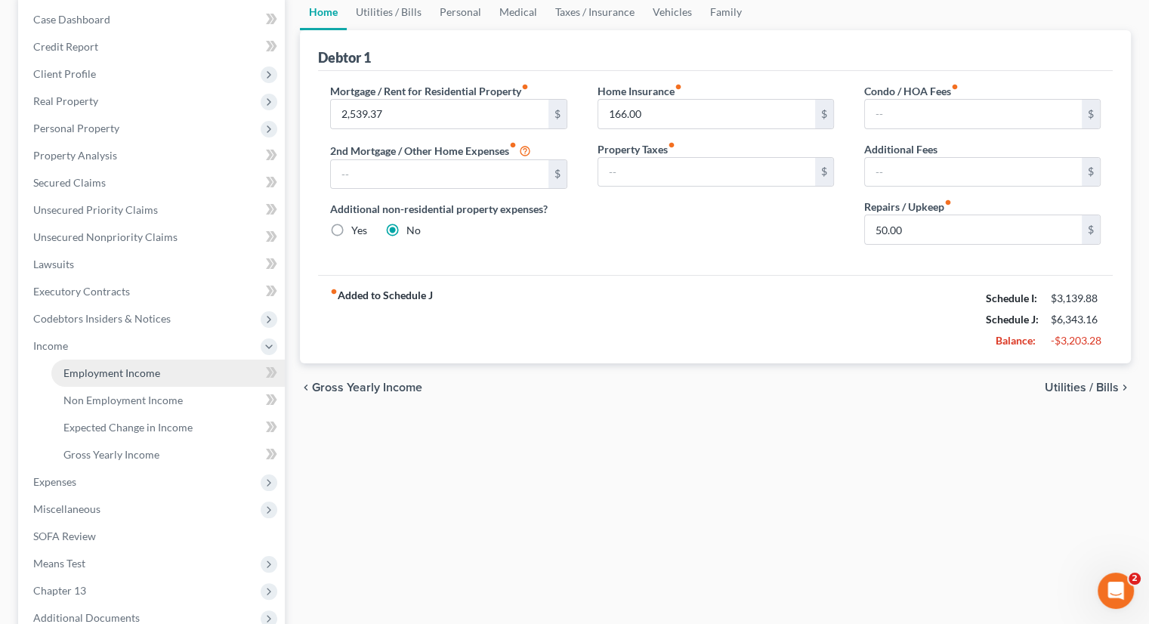
click at [151, 376] on span "Employment Income" at bounding box center [111, 372] width 97 height 13
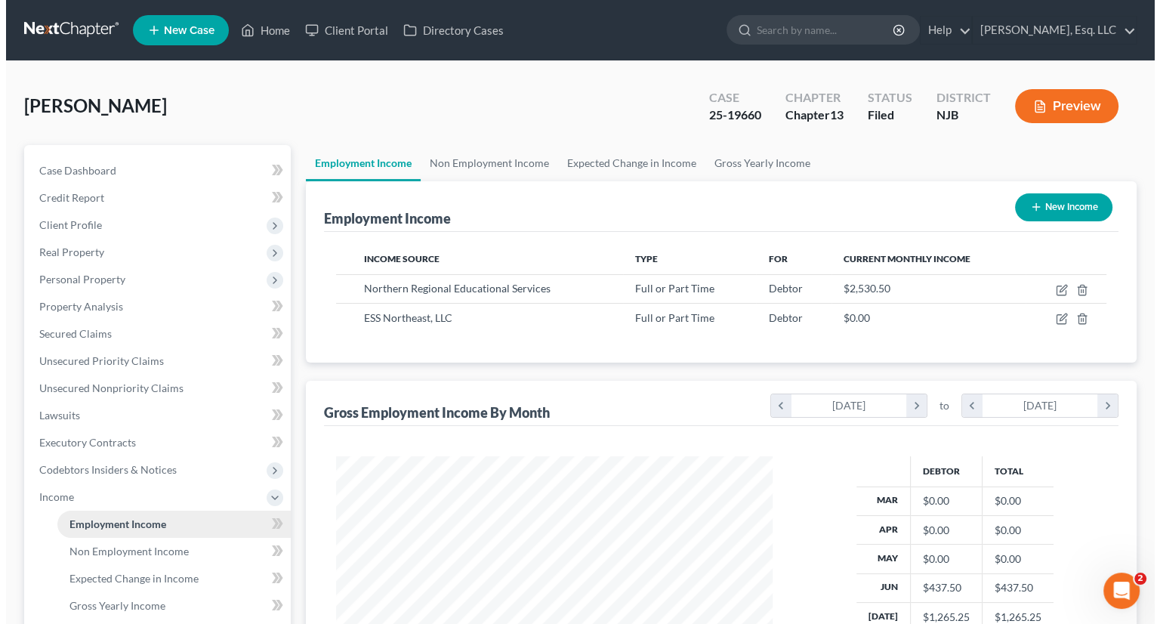
scroll to position [269, 466]
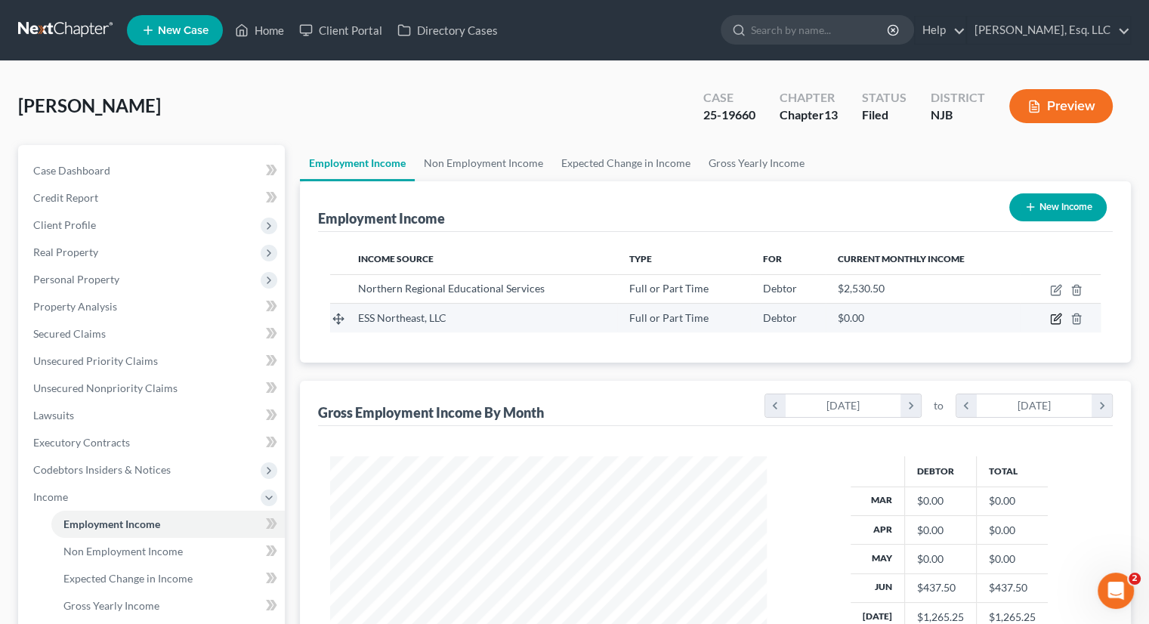
click at [1053, 315] on icon "button" at bounding box center [1056, 319] width 12 height 12
select select "0"
select select "44"
select select "2"
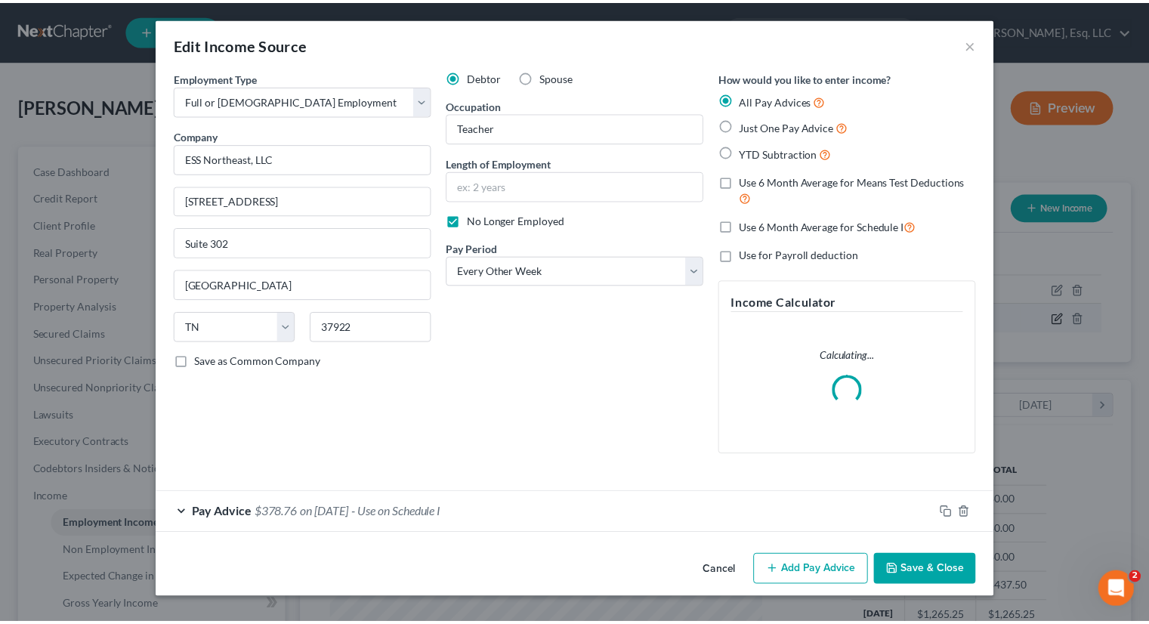
scroll to position [269, 471]
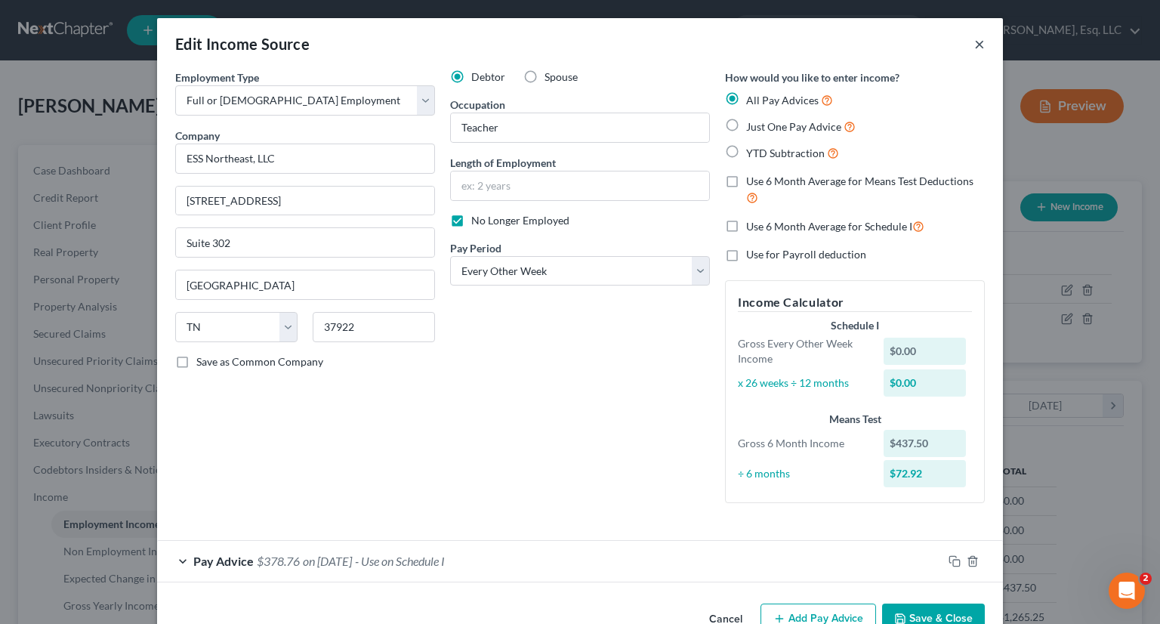
click at [974, 42] on button "×" at bounding box center [979, 44] width 11 height 18
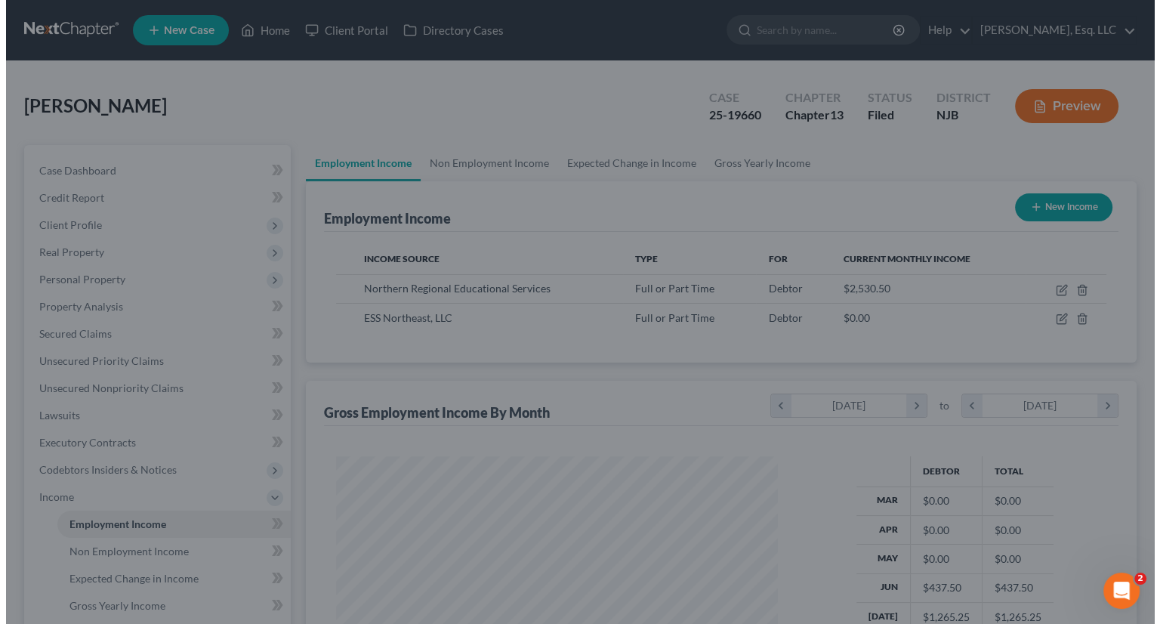
scroll to position [755046, 754848]
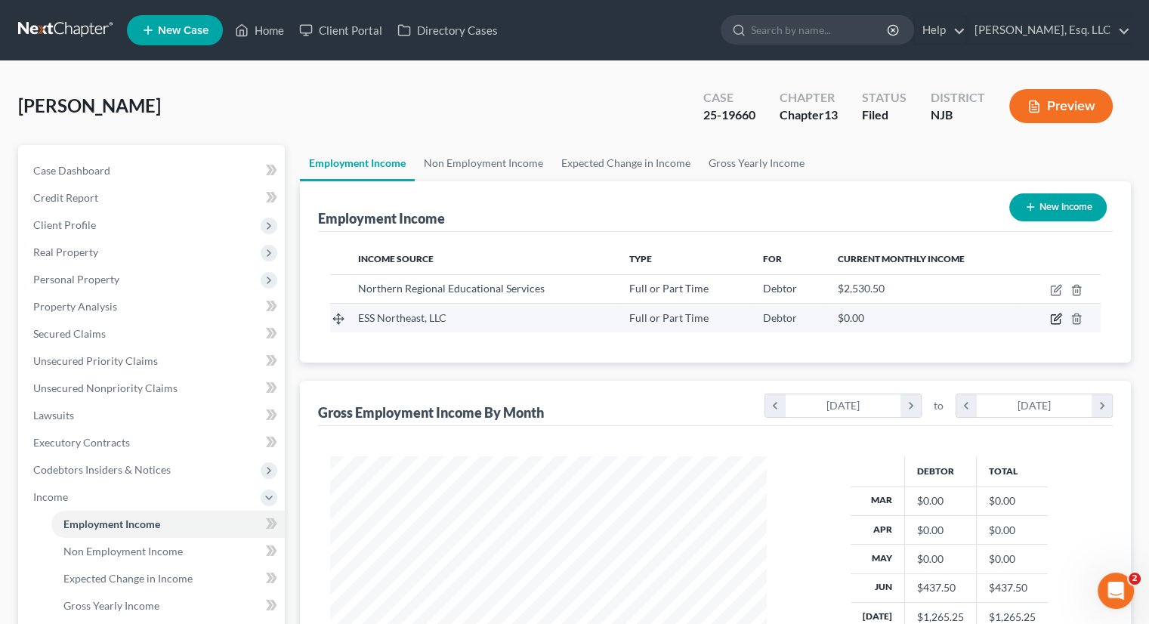
click at [1054, 316] on icon "button" at bounding box center [1056, 319] width 12 height 12
select select "0"
select select "44"
select select "2"
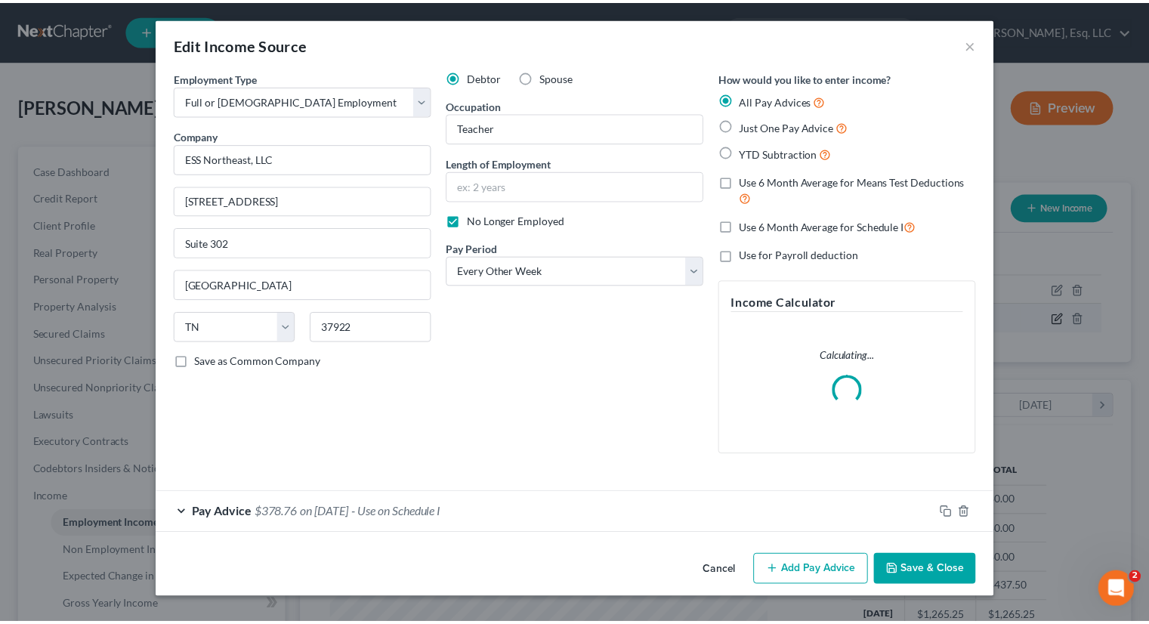
scroll to position [269, 471]
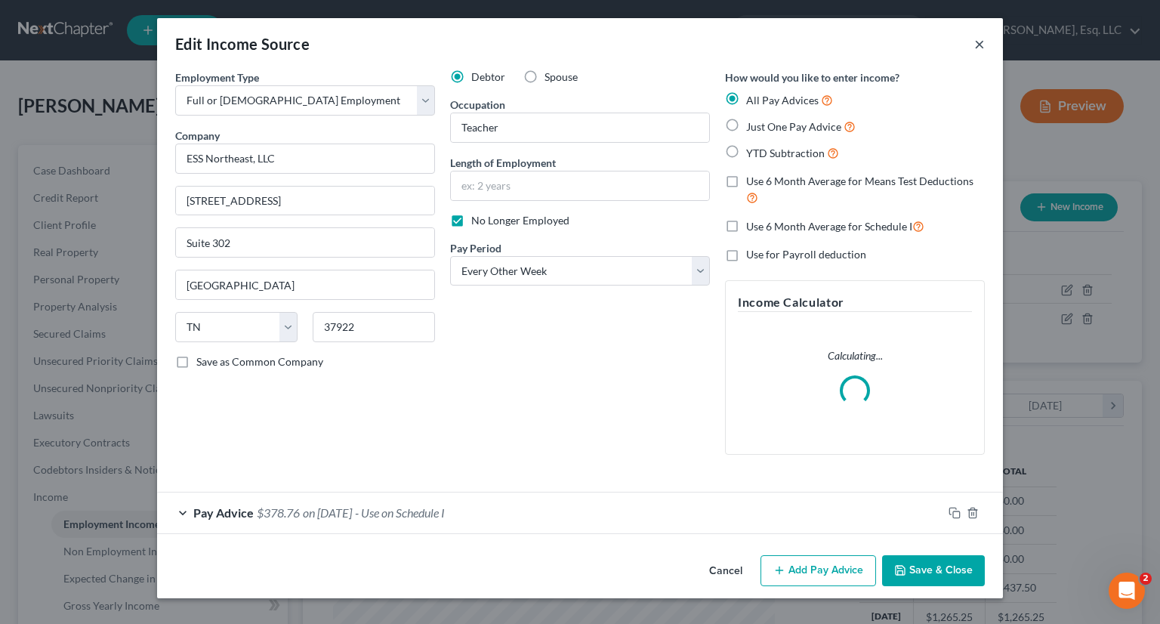
click at [980, 46] on button "×" at bounding box center [979, 44] width 11 height 18
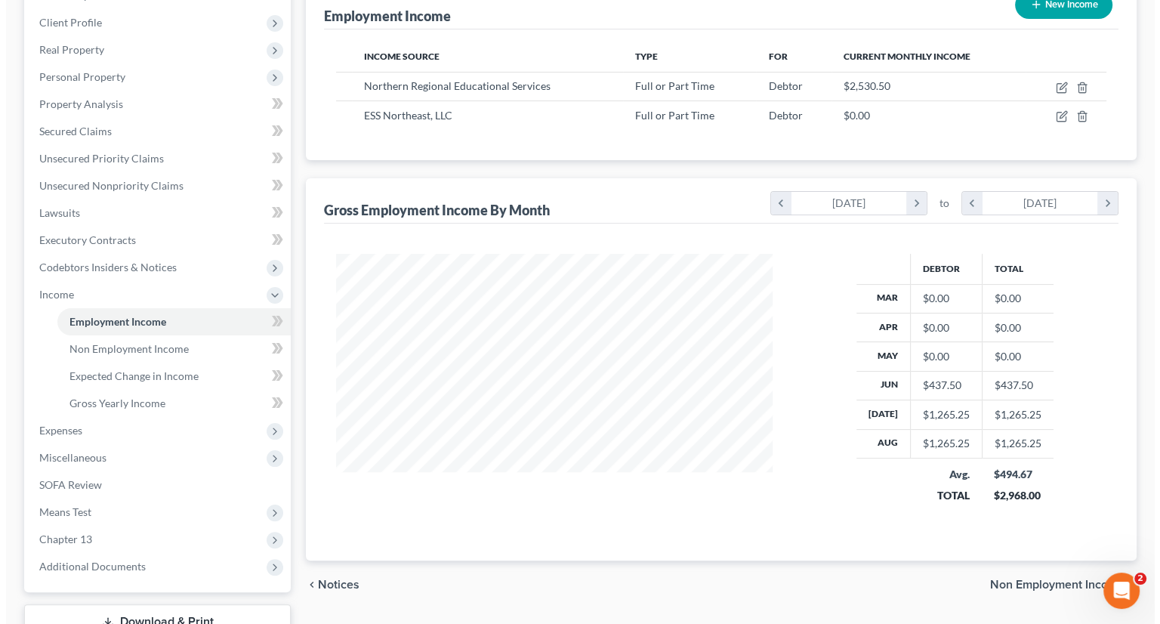
scroll to position [163, 0]
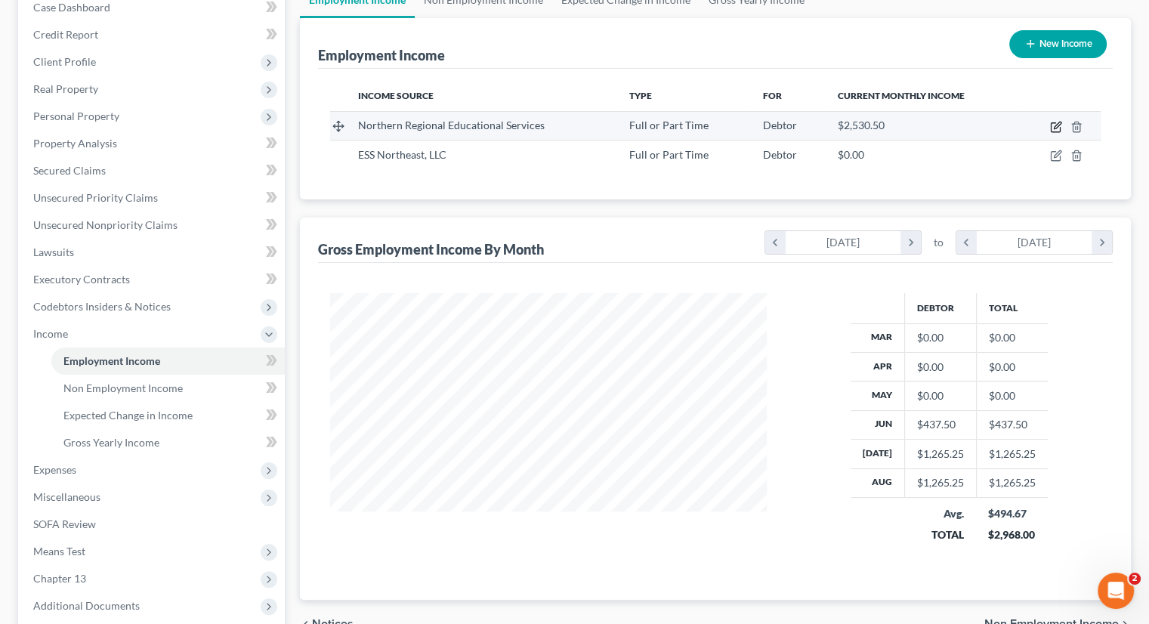
click at [1060, 126] on icon "button" at bounding box center [1056, 127] width 12 height 12
select select "0"
select select "33"
select select "1"
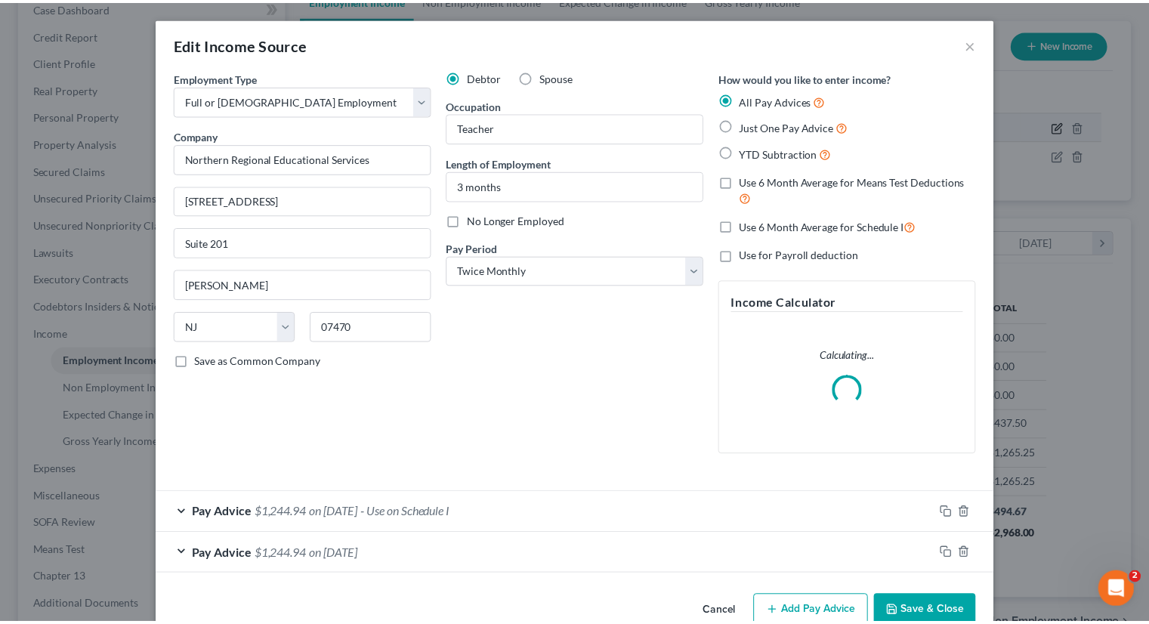
scroll to position [269, 471]
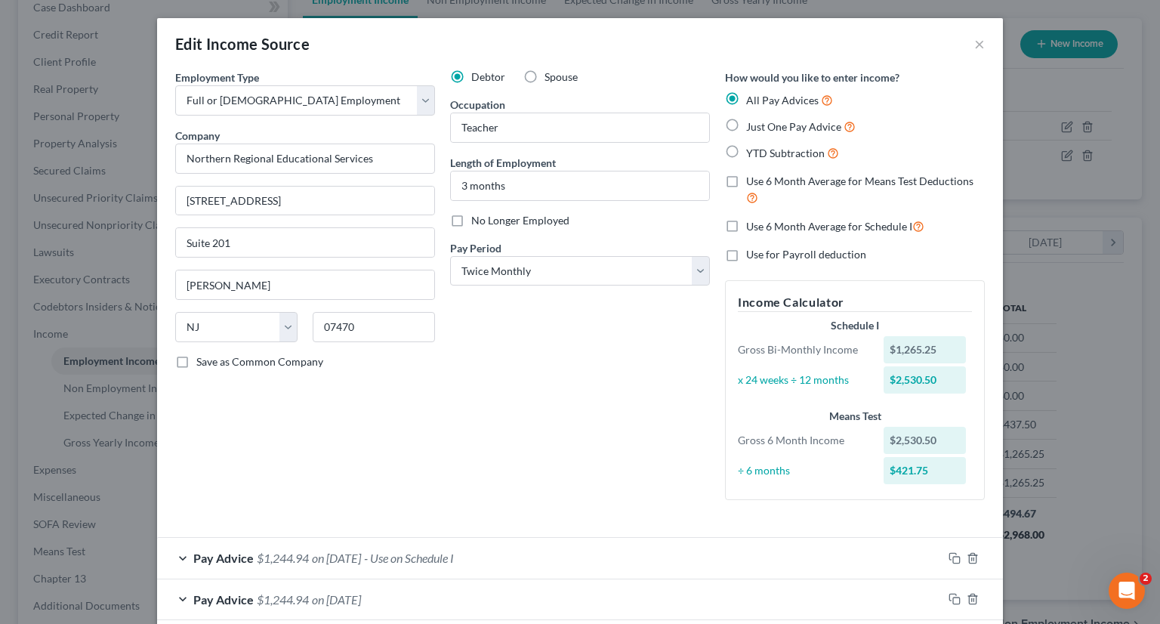
click at [983, 47] on div "Edit Income Source ×" at bounding box center [580, 43] width 846 height 51
click at [975, 46] on button "×" at bounding box center [979, 44] width 11 height 18
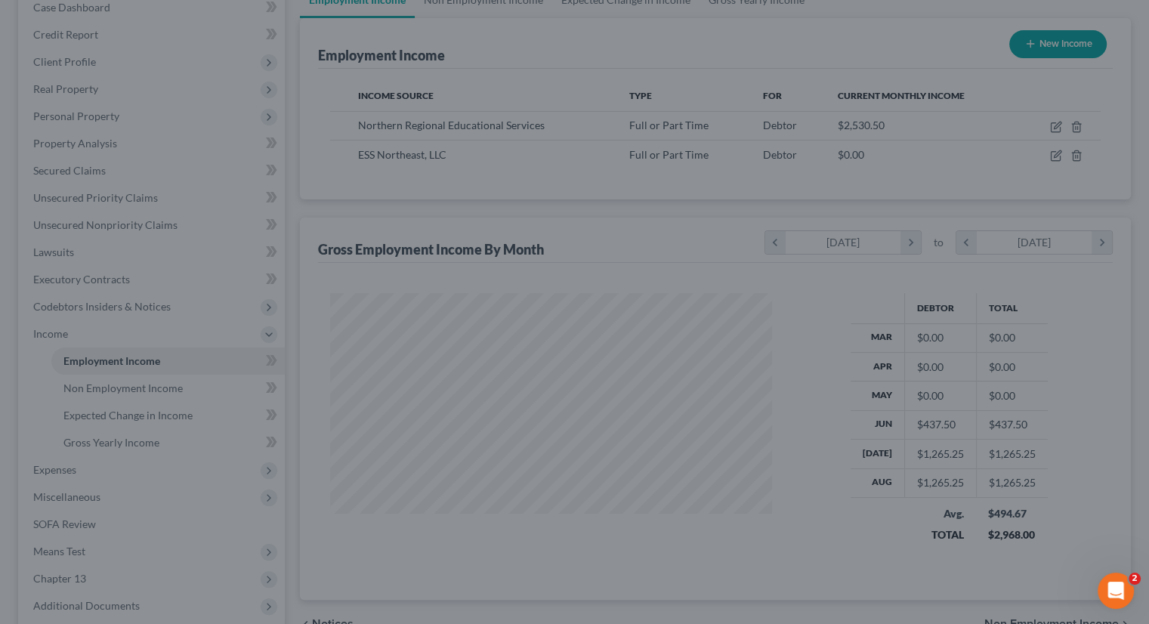
scroll to position [755046, 754848]
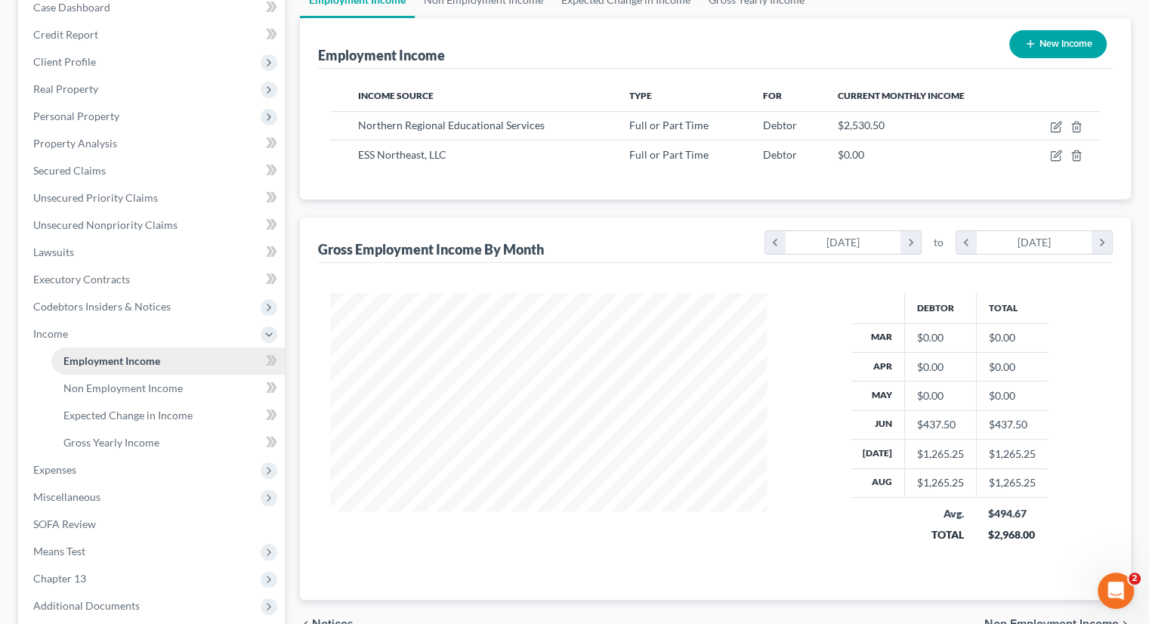
click at [159, 354] on span "Employment Income" at bounding box center [111, 360] width 97 height 13
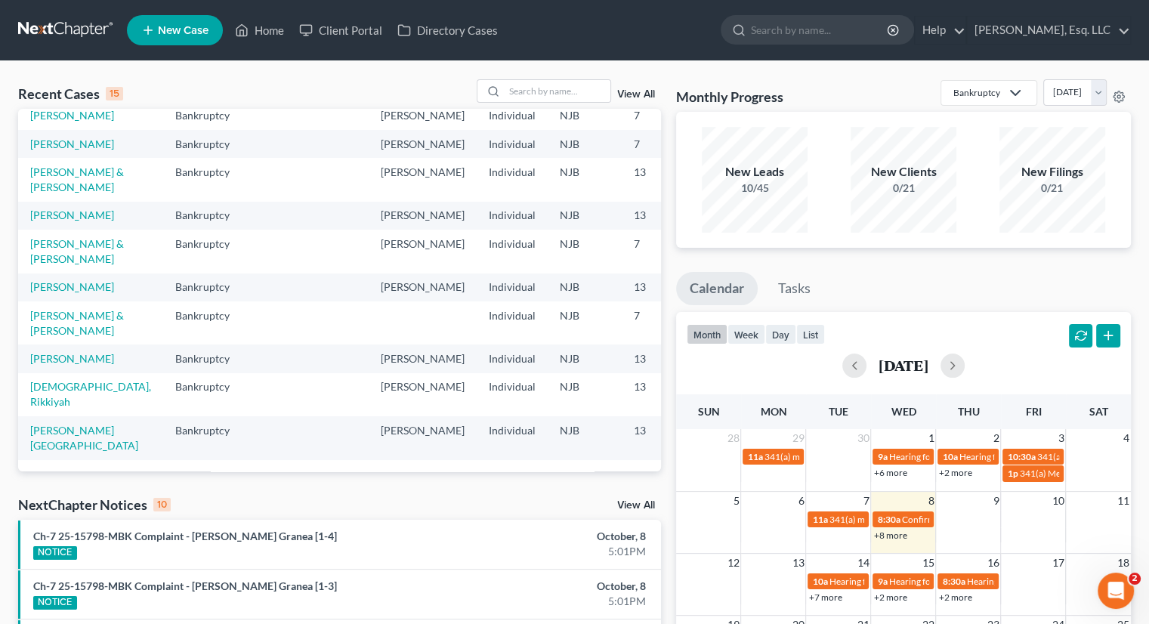
scroll to position [357, 0]
click at [509, 80] on input "search" at bounding box center [558, 91] width 106 height 22
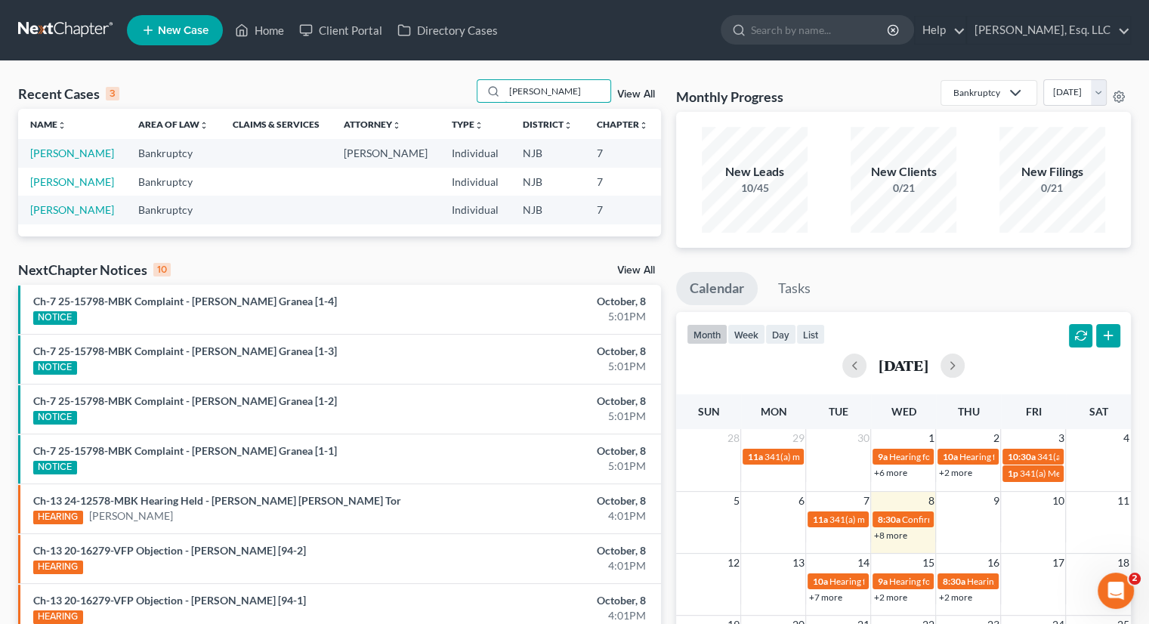
scroll to position [0, 0]
click at [506, 92] on input "[PERSON_NAME]" at bounding box center [558, 91] width 106 height 22
type input "[PERSON_NAME]"
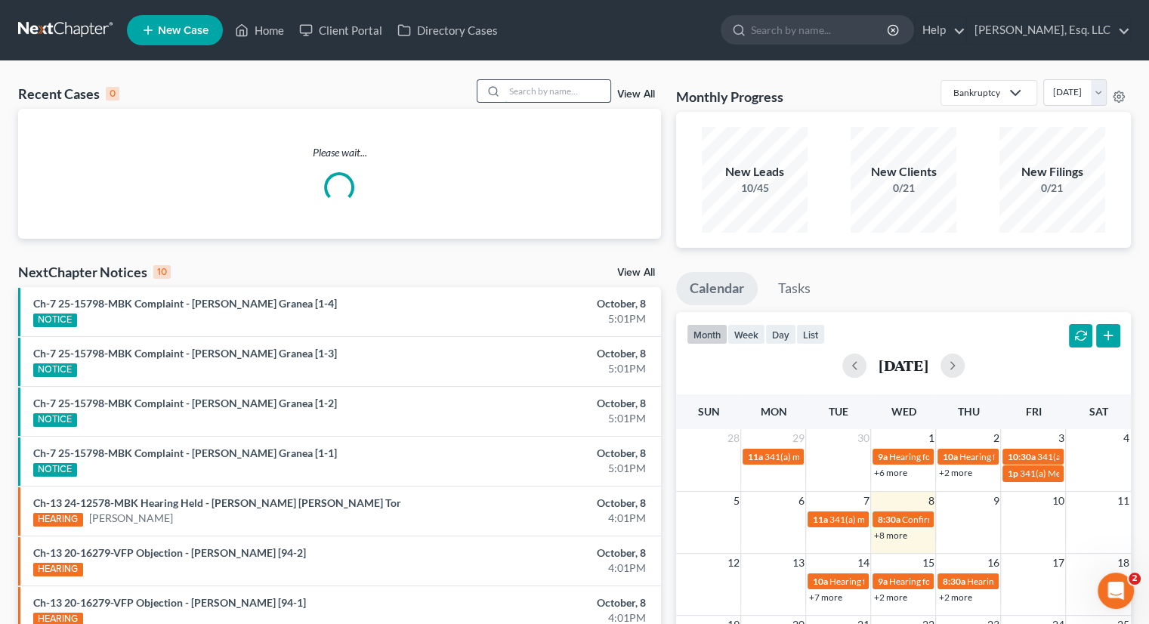
click at [517, 90] on input "search" at bounding box center [558, 91] width 106 height 22
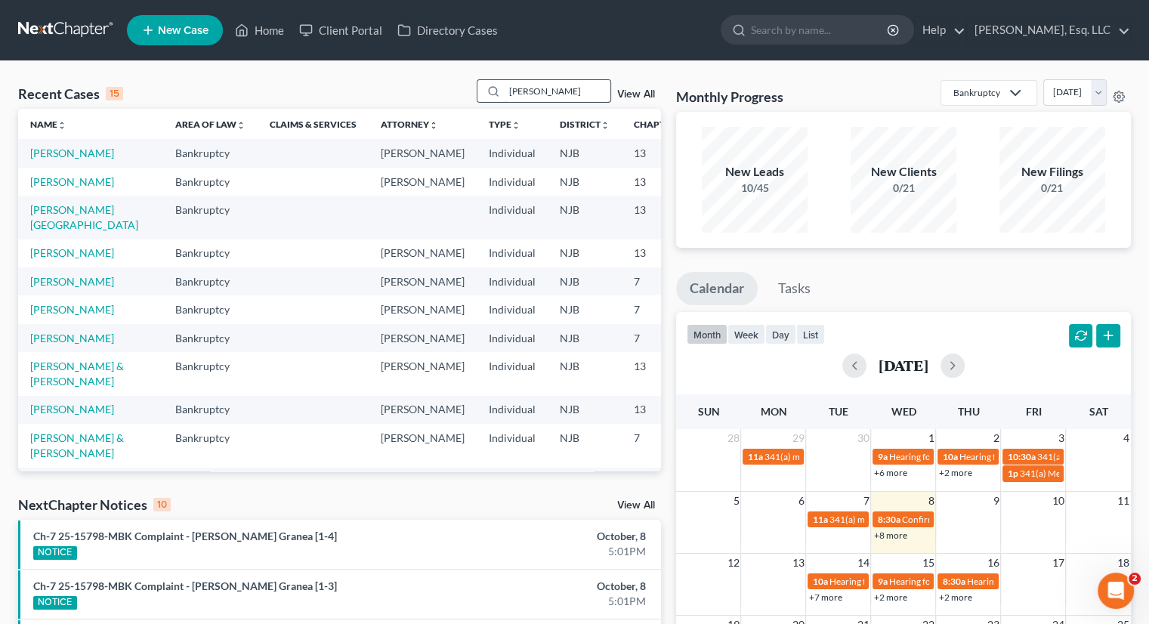
type input "[PERSON_NAME]"
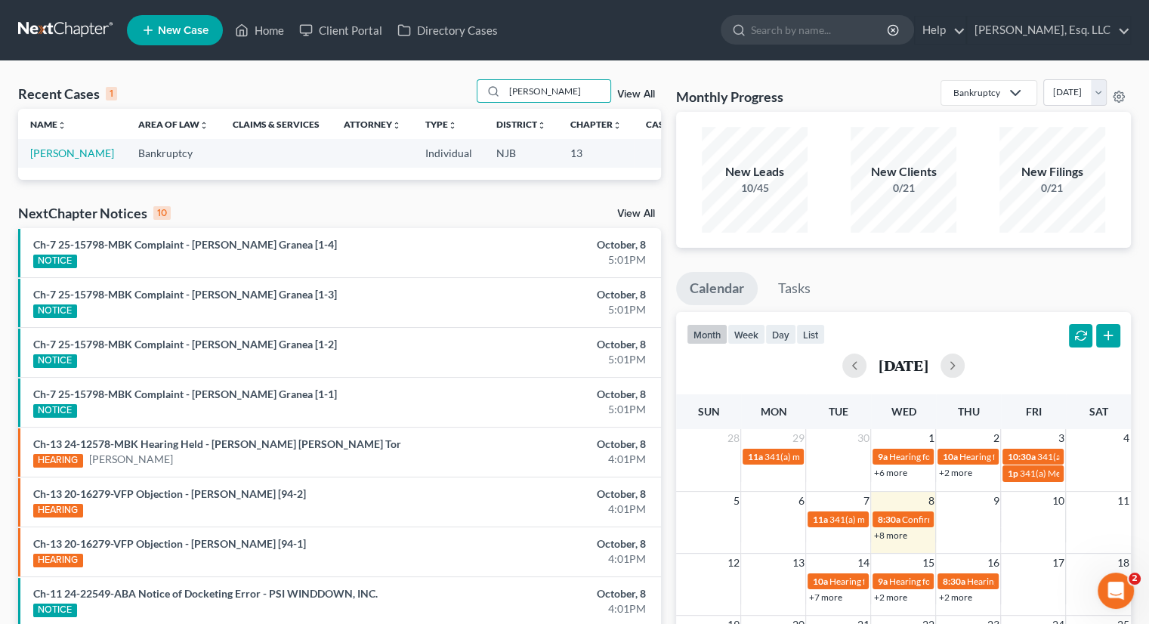
click at [59, 159] on td "[PERSON_NAME]" at bounding box center [72, 153] width 108 height 28
click at [43, 157] on link "[PERSON_NAME]" at bounding box center [72, 153] width 84 height 13
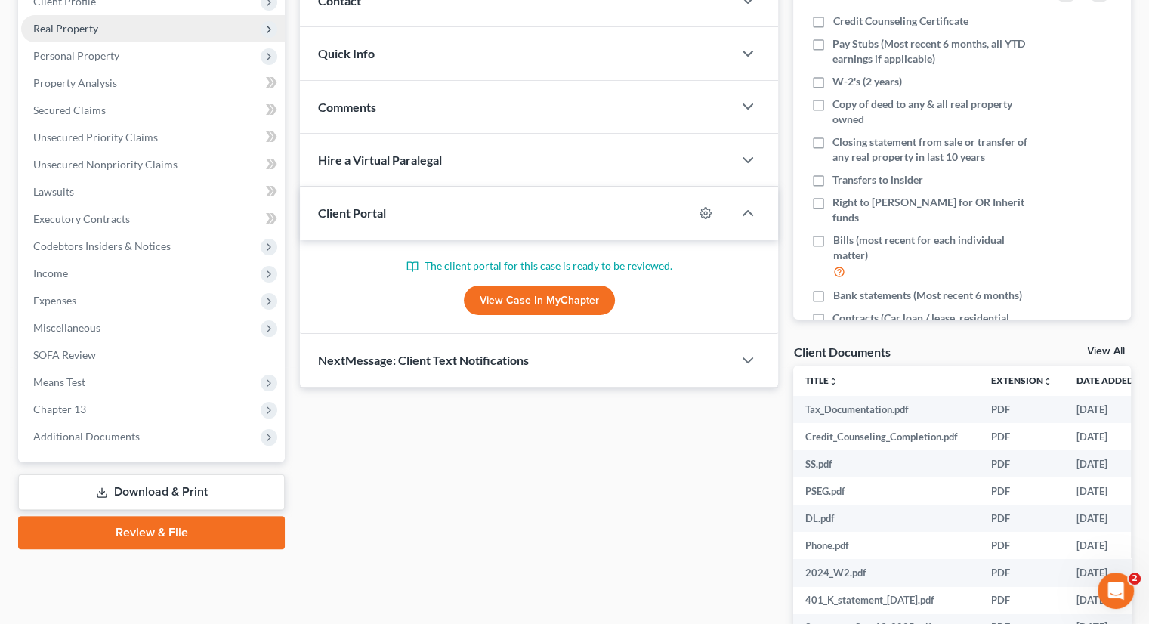
scroll to position [227, 0]
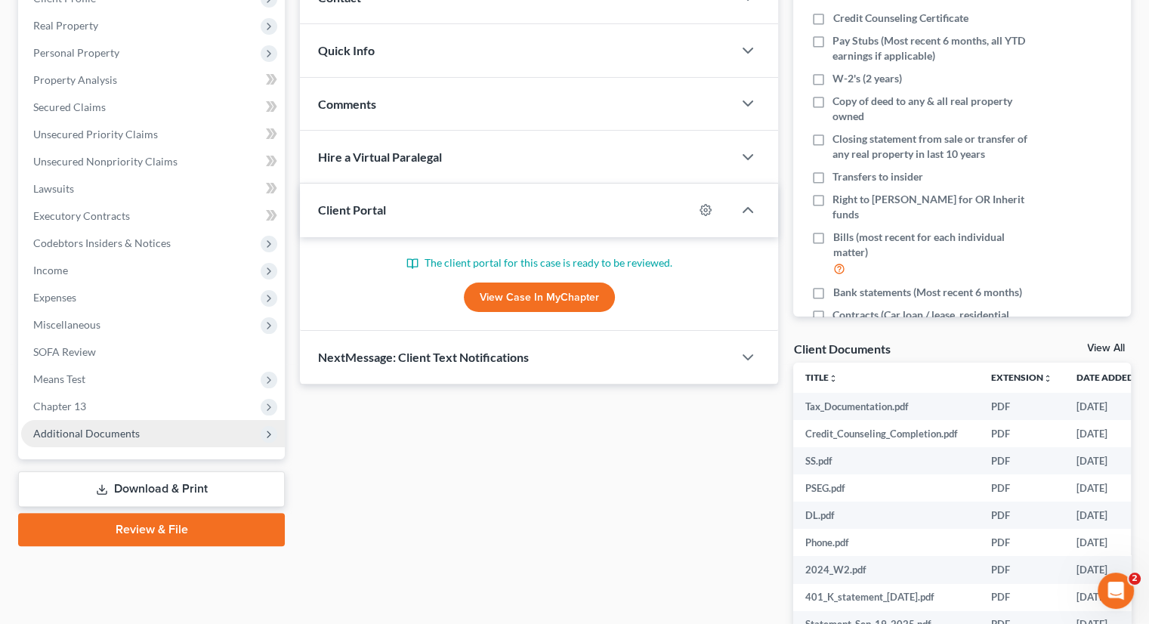
click at [83, 428] on span "Additional Documents" at bounding box center [86, 433] width 106 height 13
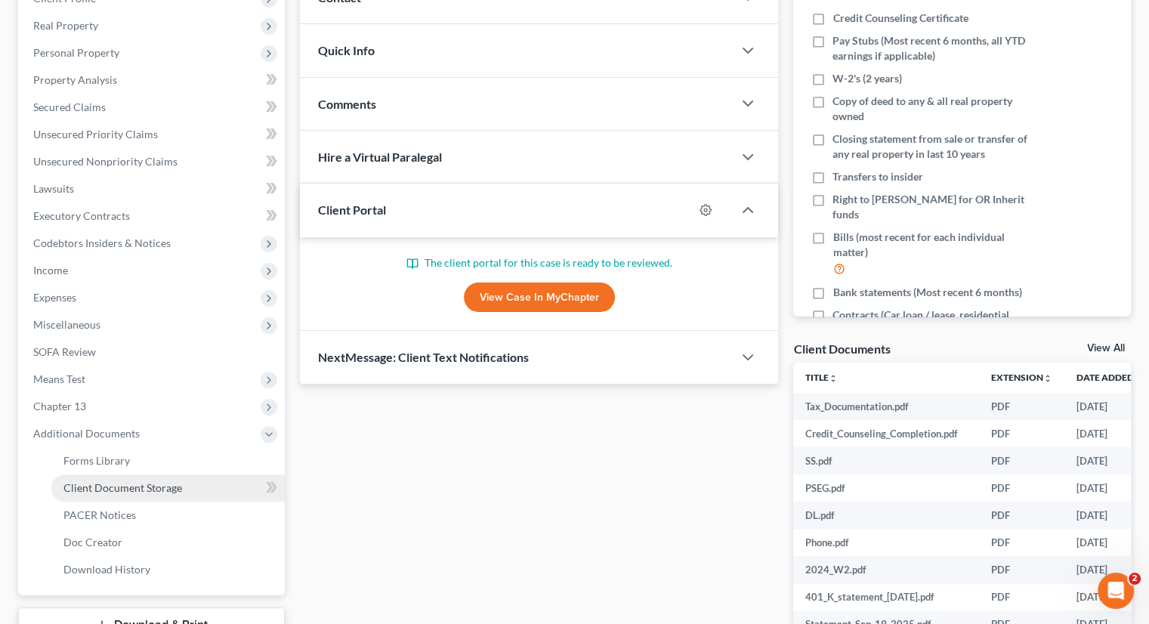
click at [130, 483] on span "Client Document Storage" at bounding box center [122, 487] width 119 height 13
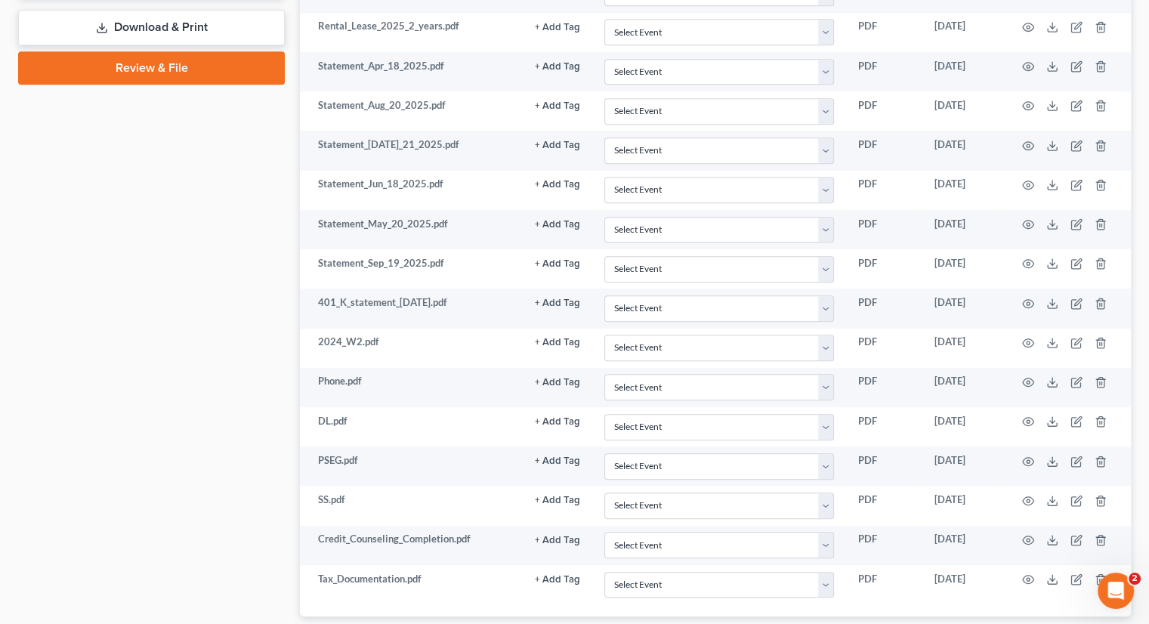
scroll to position [831, 0]
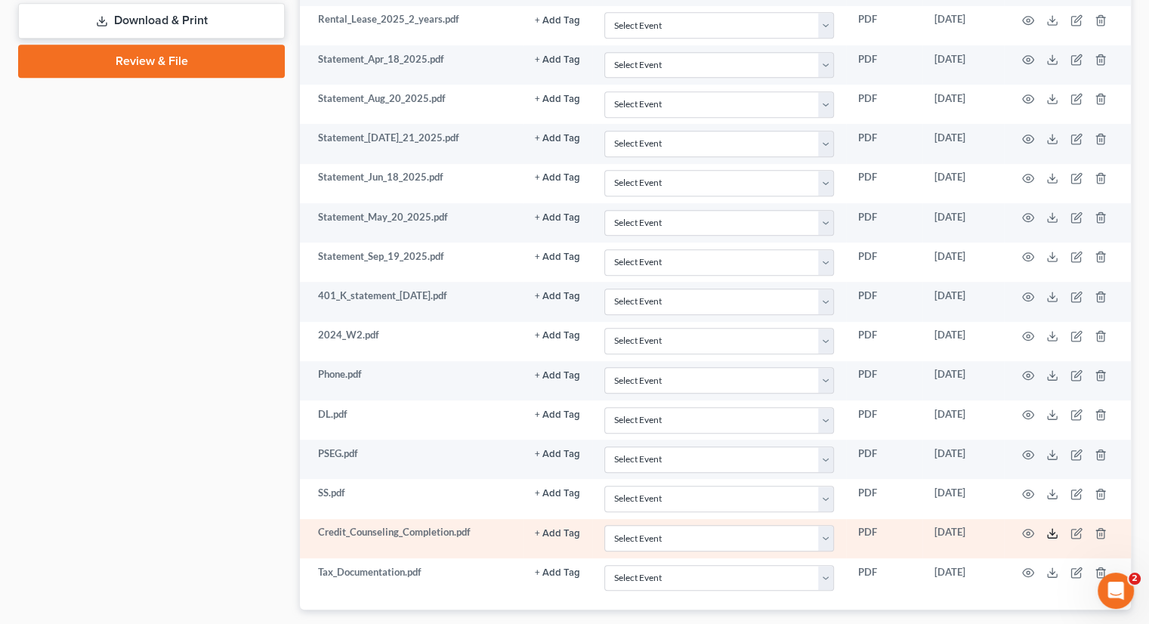
click at [1048, 527] on icon at bounding box center [1052, 533] width 12 height 12
